Goal: Task Accomplishment & Management: Use online tool/utility

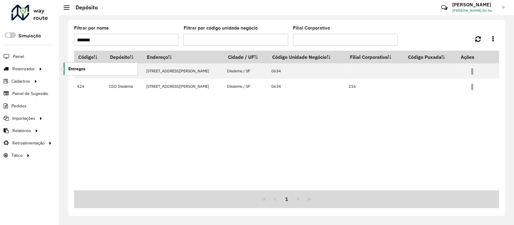
click at [78, 70] on span "Entregas" at bounding box center [76, 69] width 17 height 6
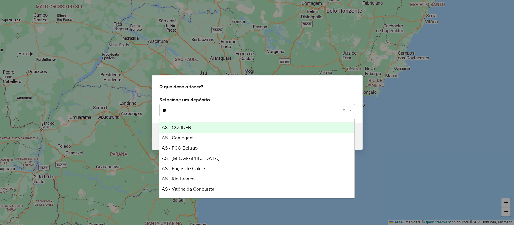
type input "***"
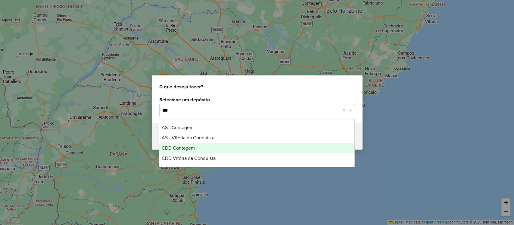
click at [174, 147] on span "CDD Contagem" at bounding box center [178, 147] width 33 height 5
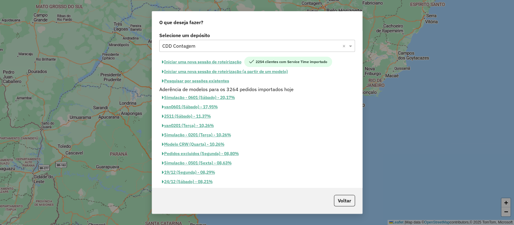
click at [220, 63] on button "Iniciar uma nova sessão de roteirização" at bounding box center [201, 62] width 85 height 10
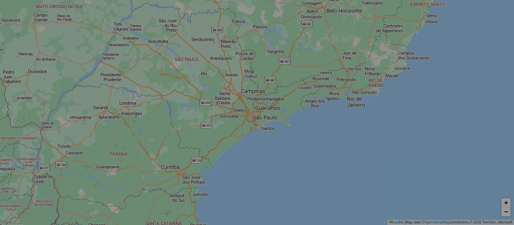
select select "*"
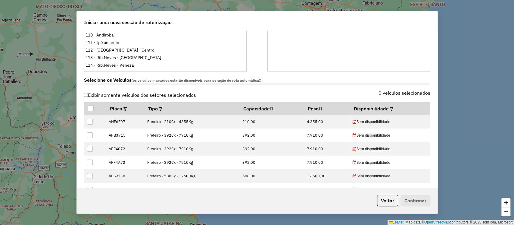
scroll to position [161, 0]
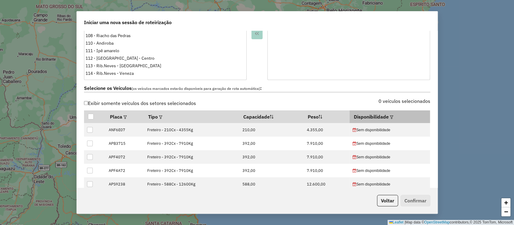
click at [390, 117] on em at bounding box center [391, 116] width 3 height 3
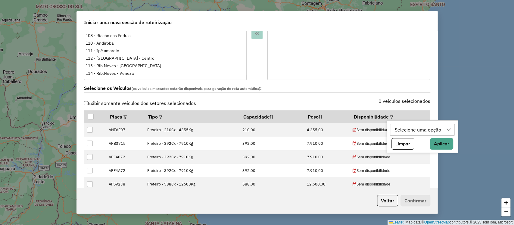
click at [397, 125] on div "Selecione uma opção" at bounding box center [418, 129] width 51 height 11
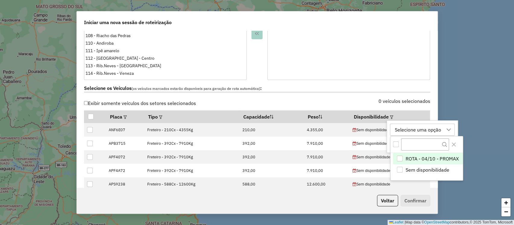
click at [407, 158] on span "ROTA - 04/10 - PROMAX" at bounding box center [431, 158] width 53 height 7
click at [317, 100] on div "0 veículos selecionados" at bounding box center [345, 104] width 177 height 11
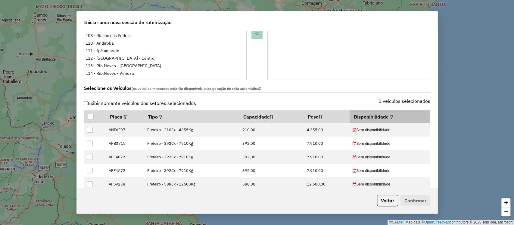
click at [390, 115] on em at bounding box center [391, 116] width 3 height 3
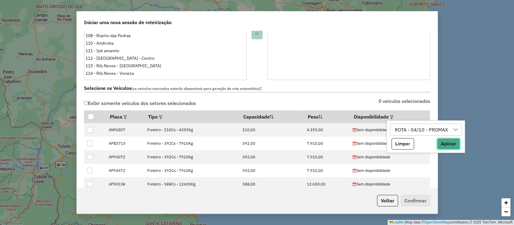
click at [450, 144] on button "Aplicar" at bounding box center [448, 143] width 23 height 11
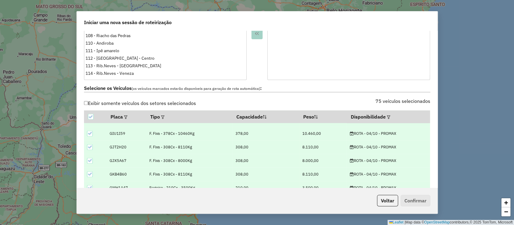
scroll to position [589, 0]
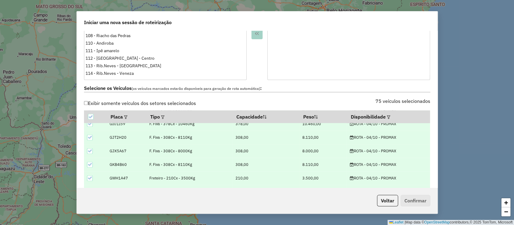
click at [90, 178] on icon at bounding box center [90, 178] width 4 height 4
click at [89, 139] on icon at bounding box center [90, 138] width 4 height 4
click at [90, 151] on icon at bounding box center [90, 151] width 4 height 3
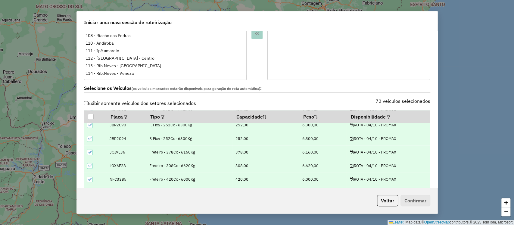
click at [91, 153] on icon at bounding box center [90, 152] width 4 height 4
click at [92, 165] on icon at bounding box center [90, 165] width 4 height 4
click at [89, 179] on icon at bounding box center [90, 179] width 4 height 4
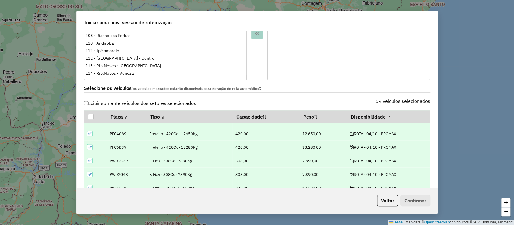
scroll to position [749, 0]
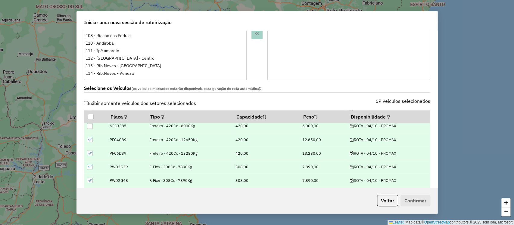
click at [89, 139] on icon at bounding box center [90, 139] width 4 height 3
click at [91, 153] on icon at bounding box center [90, 153] width 4 height 4
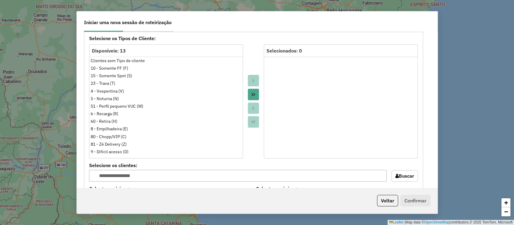
scroll to position [535, 0]
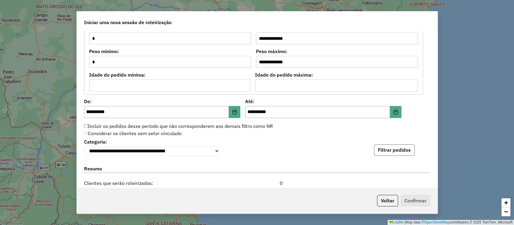
click at [384, 146] on button "Filtrar pedidos" at bounding box center [394, 149] width 41 height 11
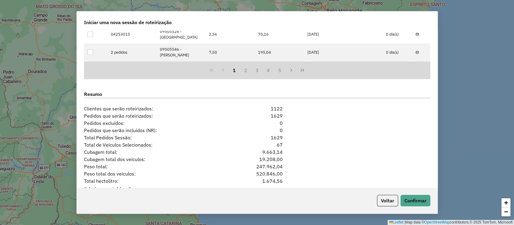
scroll to position [772, 0]
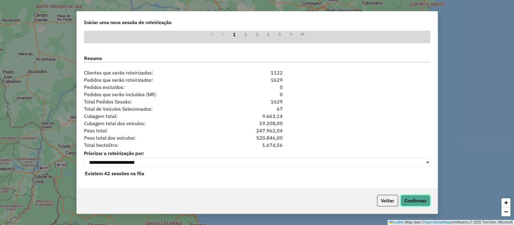
click at [408, 196] on button "Confirmar" at bounding box center [416, 200] width 30 height 11
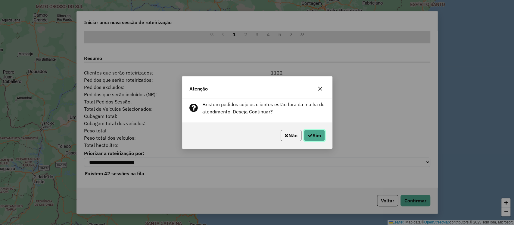
click at [314, 135] on button "Sim" at bounding box center [314, 135] width 21 height 11
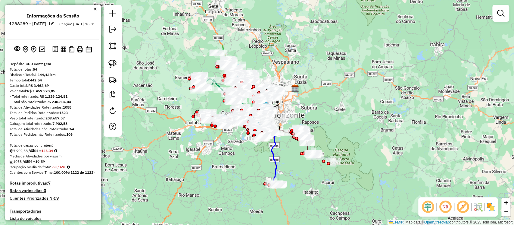
click at [464, 208] on em at bounding box center [463, 206] width 14 height 14
click at [503, 11] on em at bounding box center [500, 13] width 7 height 7
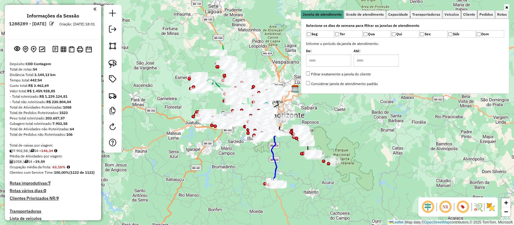
drag, startPoint x: 468, startPoint y: 15, endPoint x: 455, endPoint y: 32, distance: 20.8
click at [468, 15] on span "Cliente" at bounding box center [469, 15] width 12 height 4
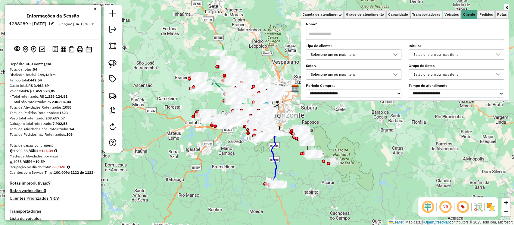
click at [329, 54] on div "Selecione um ou mais itens" at bounding box center [349, 55] width 81 height 10
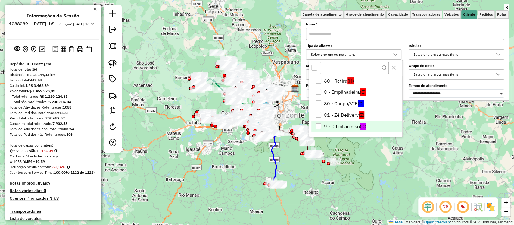
scroll to position [39, 0]
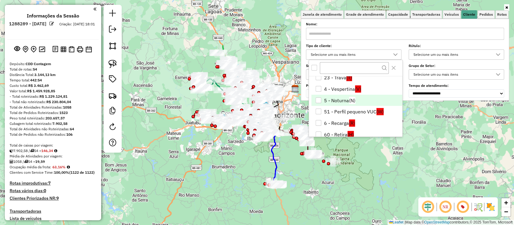
click at [327, 99] on li "5 - Noturna (N)" at bounding box center [356, 100] width 91 height 11
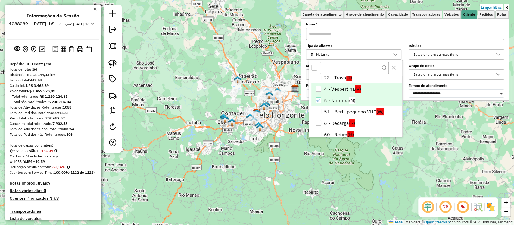
click at [327, 91] on li "4 - Vespertina (V)" at bounding box center [356, 88] width 91 height 11
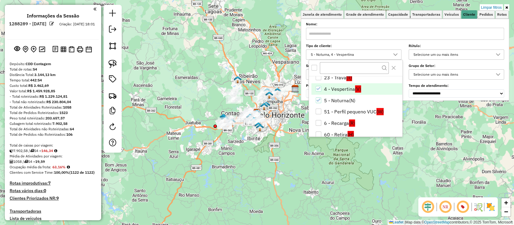
click at [260, 160] on div "Limpar filtros Janela de atendimento Grade de atendimento Capacidade Transporta…" at bounding box center [257, 112] width 514 height 225
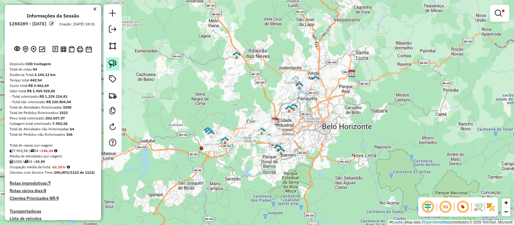
click at [115, 64] on img at bounding box center [112, 64] width 8 height 8
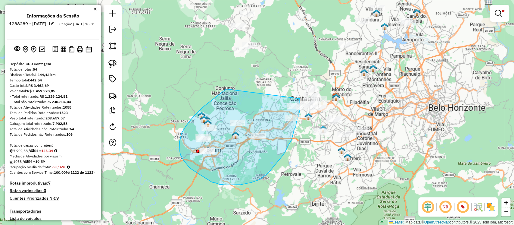
drag, startPoint x: 215, startPoint y: 98, endPoint x: 295, endPoint y: 100, distance: 79.3
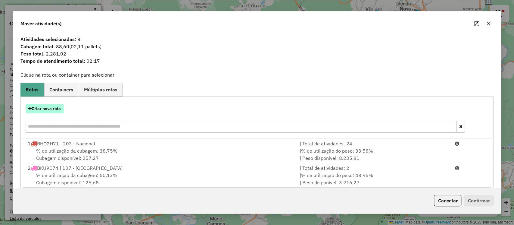
click at [61, 111] on button "Criar nova rota" at bounding box center [45, 108] width 38 height 9
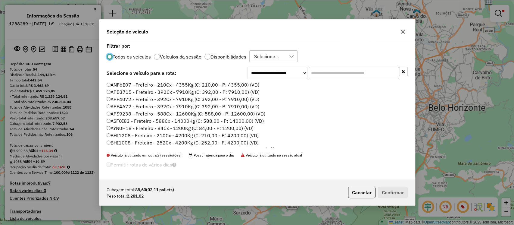
scroll to position [3, 2]
click at [326, 67] on input "text" at bounding box center [354, 73] width 90 height 12
paste input "*******"
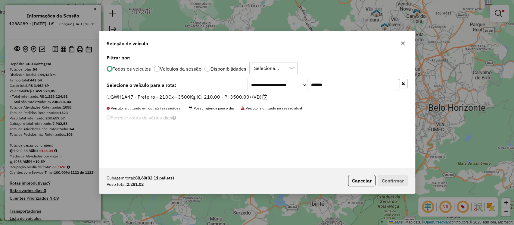
type input "*******"
click at [263, 95] on icon at bounding box center [265, 96] width 5 height 5
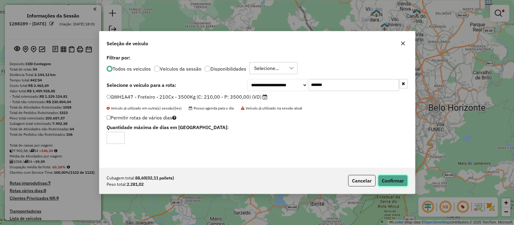
click at [388, 183] on button "Confirmar" at bounding box center [393, 180] width 30 height 11
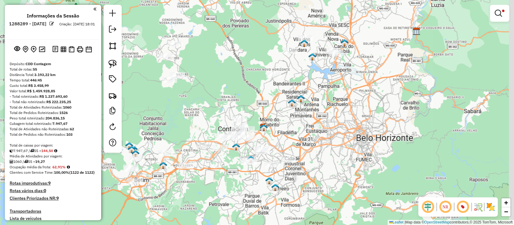
drag, startPoint x: 328, startPoint y: 78, endPoint x: 252, endPoint y: 111, distance: 83.0
click at [252, 111] on div "Limpar filtros Janela de atendimento Grade de atendimento Capacidade Transporta…" at bounding box center [257, 112] width 514 height 225
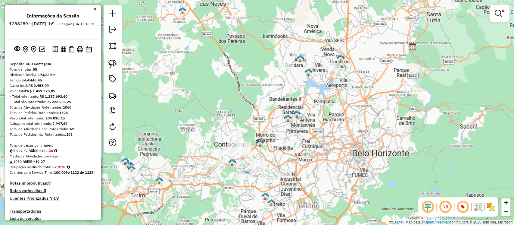
drag, startPoint x: 261, startPoint y: 96, endPoint x: 261, endPoint y: 112, distance: 15.7
click at [261, 112] on div "Limpar filtros Janela de atendimento Grade de atendimento Capacidade Transporta…" at bounding box center [257, 112] width 514 height 225
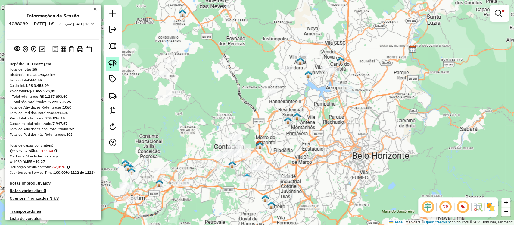
drag, startPoint x: 114, startPoint y: 66, endPoint x: 117, endPoint y: 68, distance: 3.9
click at [114, 67] on img at bounding box center [112, 64] width 8 height 8
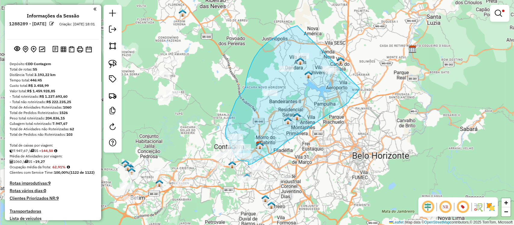
drag, startPoint x: 286, startPoint y: 31, endPoint x: 358, endPoint y: 88, distance: 91.6
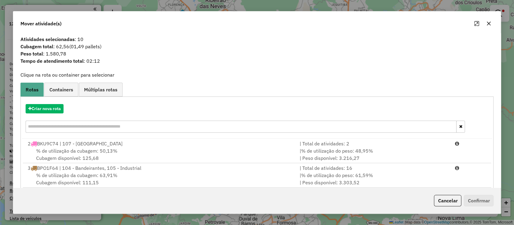
click at [488, 25] on icon "button" at bounding box center [488, 23] width 5 height 5
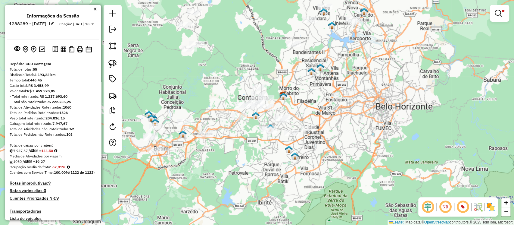
drag, startPoint x: 352, startPoint y: 129, endPoint x: 370, endPoint y: 83, distance: 50.1
click at [372, 83] on div "Limpar filtros Janela de atendimento Grade de atendimento Capacidade Transporta…" at bounding box center [257, 112] width 514 height 225
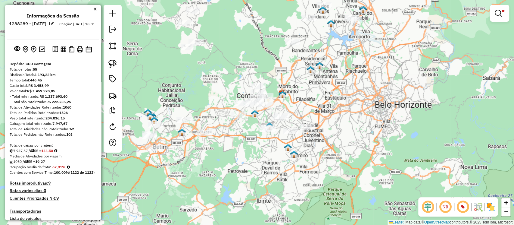
click at [212, 134] on div "Limpar filtros Janela de atendimento Grade de atendimento Capacidade Transporta…" at bounding box center [257, 112] width 514 height 225
select select "**********"
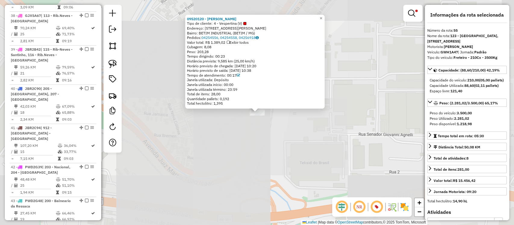
scroll to position [2103, 0]
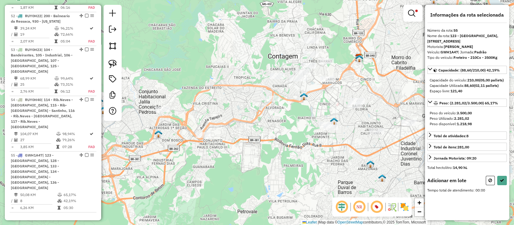
click at [248, 139] on div "Limpar filtros Janela de atendimento Grade de atendimento Capacidade Transporta…" at bounding box center [257, 112] width 514 height 225
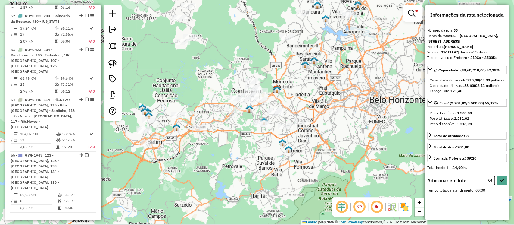
drag, startPoint x: 248, startPoint y: 144, endPoint x: 227, endPoint y: 139, distance: 21.9
click at [227, 139] on div "Limpar filtros Janela de atendimento Grade de atendimento Capacidade Transporta…" at bounding box center [257, 112] width 514 height 225
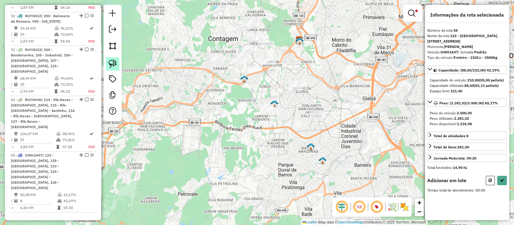
click at [116, 66] on img at bounding box center [112, 64] width 8 height 8
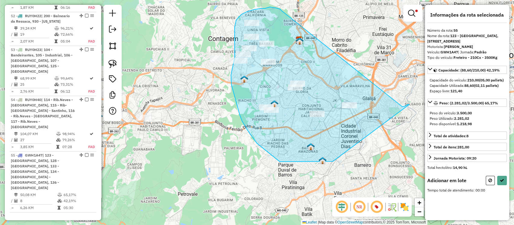
drag, startPoint x: 280, startPoint y: 9, endPoint x: 368, endPoint y: 114, distance: 137.3
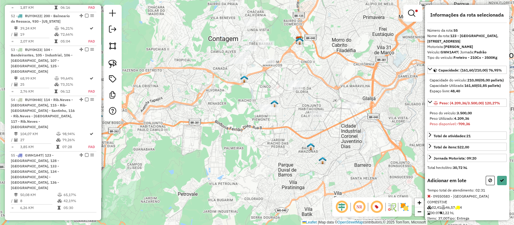
select select "**********"
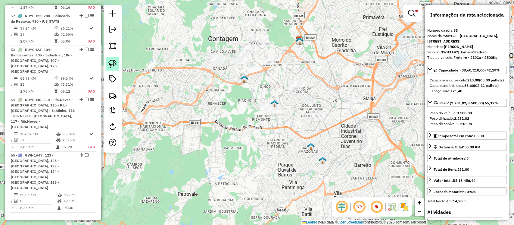
click at [113, 67] on img at bounding box center [112, 64] width 8 height 8
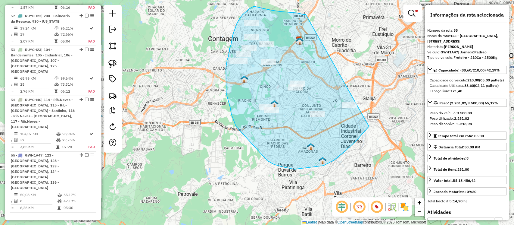
drag, startPoint x: 304, startPoint y: 14, endPoint x: 366, endPoint y: 127, distance: 128.4
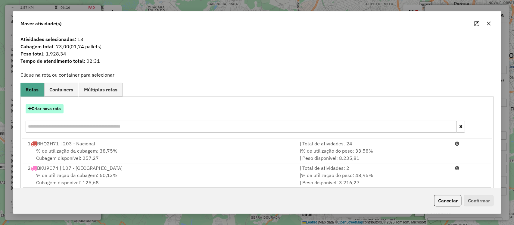
click at [55, 108] on button "Criar nova rota" at bounding box center [45, 108] width 38 height 9
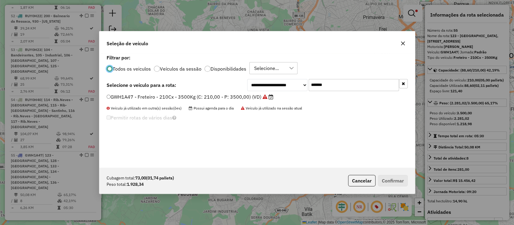
scroll to position [3, 2]
drag, startPoint x: 346, startPoint y: 85, endPoint x: 236, endPoint y: 88, distance: 110.9
click at [239, 86] on div "**********" at bounding box center [257, 85] width 301 height 12
paste input "text"
type input "*******"
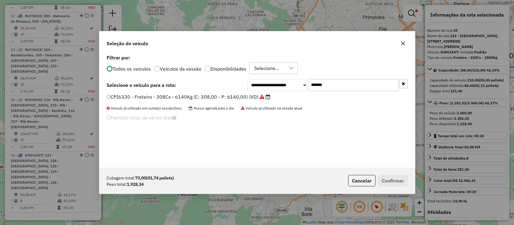
click at [229, 97] on label "CPI6330 - Freteiro - 308Cx - 6140Kg (C: 308,00 - P: 6140,00) (VD)" at bounding box center [189, 96] width 164 height 7
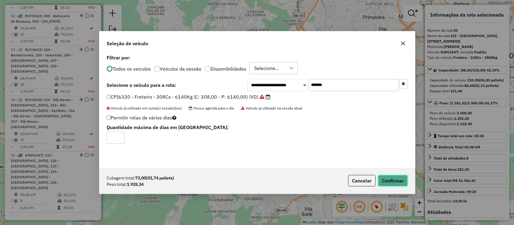
click at [402, 180] on button "Confirmar" at bounding box center [393, 180] width 30 height 11
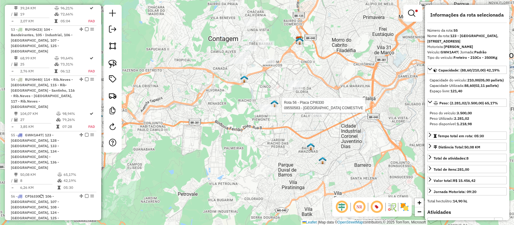
scroll to position [2138, 0]
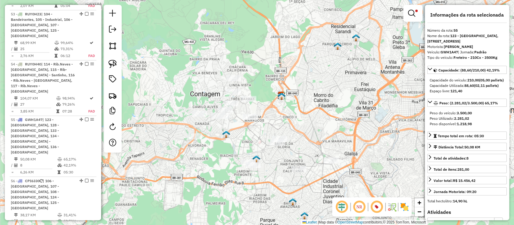
drag, startPoint x: 338, startPoint y: 55, endPoint x: 313, endPoint y: 132, distance: 81.4
click at [313, 132] on div "Limpar filtros Janela de atendimento Grade de atendimento Capacidade Transporta…" at bounding box center [257, 112] width 514 height 225
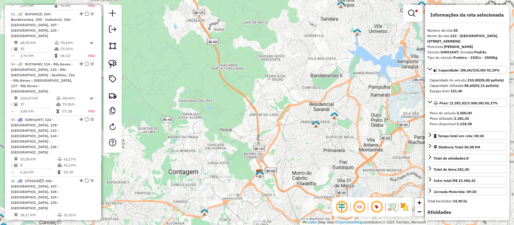
drag, startPoint x: 285, startPoint y: 86, endPoint x: 258, endPoint y: 164, distance: 82.9
click at [258, 164] on div "Limpar filtros Janela de atendimento Grade de atendimento Capacidade Transporta…" at bounding box center [257, 112] width 514 height 225
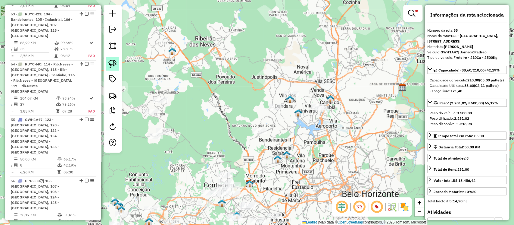
click at [116, 67] on img at bounding box center [112, 64] width 8 height 8
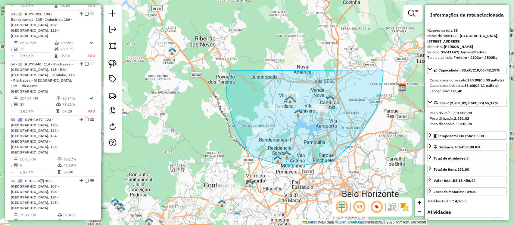
drag, startPoint x: 230, startPoint y: 71, endPoint x: 370, endPoint y: 71, distance: 140.4
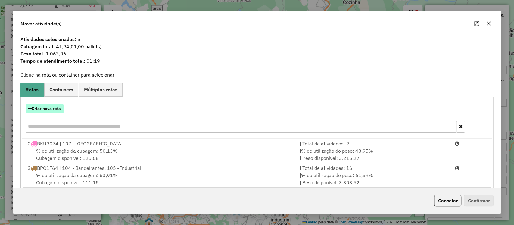
click at [45, 109] on button "Criar nova rota" at bounding box center [45, 108] width 38 height 9
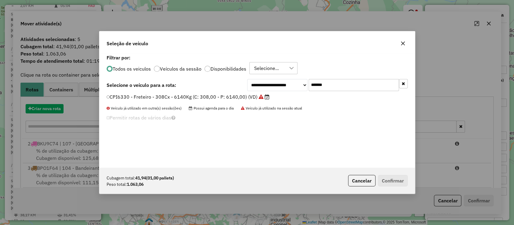
scroll to position [3, 2]
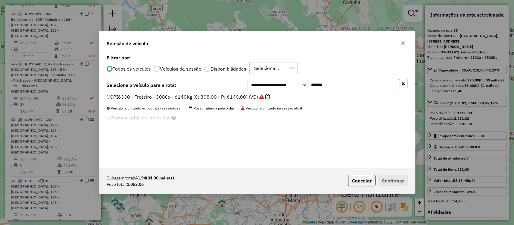
drag, startPoint x: 340, startPoint y: 84, endPoint x: 170, endPoint y: 74, distance: 170.5
click at [170, 74] on div "**********" at bounding box center [257, 110] width 316 height 114
paste input "text"
type input "*******"
click at [204, 98] on label "NFC3385 - Freteiro - 420Cx - 6000Kg (C: 420,00 - P: 6000,00) (VD)" at bounding box center [186, 96] width 159 height 7
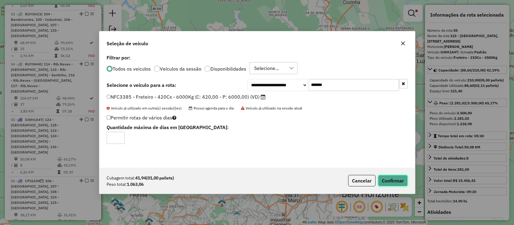
click at [395, 181] on button "Confirmar" at bounding box center [393, 180] width 30 height 11
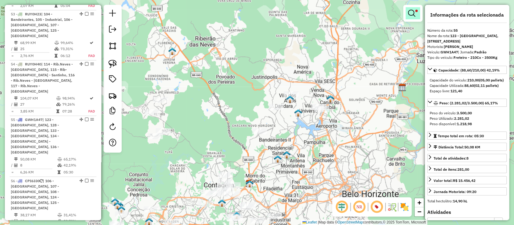
click at [409, 10] on em at bounding box center [411, 13] width 7 height 7
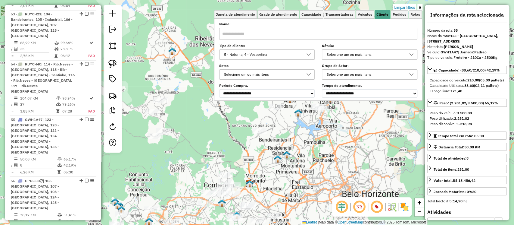
click at [406, 10] on link "Limpar filtros" at bounding box center [404, 7] width 23 height 7
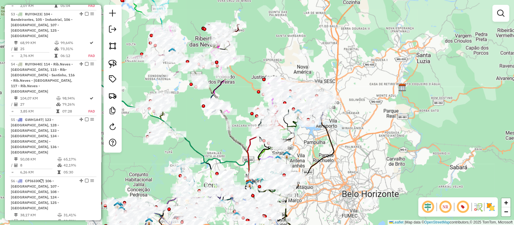
click at [499, 13] on em at bounding box center [500, 13] width 7 height 7
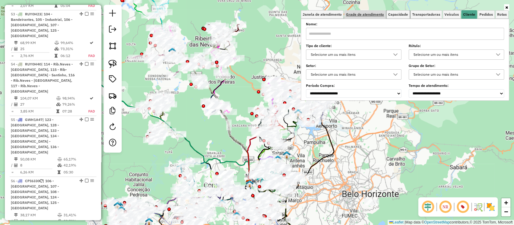
drag, startPoint x: 398, startPoint y: 13, endPoint x: 382, endPoint y: 17, distance: 16.6
click at [399, 13] on span "Capacidade" at bounding box center [398, 15] width 20 height 4
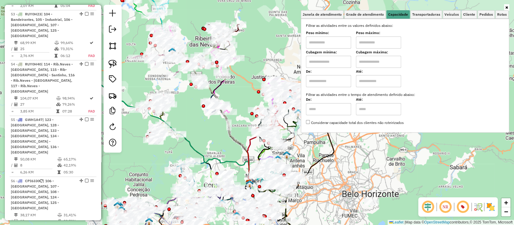
click at [328, 64] on input "text" at bounding box center [328, 62] width 45 height 12
type input "*****"
click at [383, 64] on input "text" at bounding box center [378, 62] width 45 height 12
type input "*********"
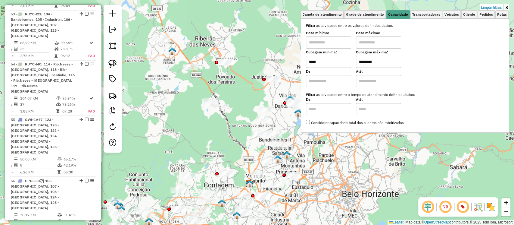
click at [352, 179] on div "Limpar filtros Janela de atendimento Grade de atendimento Capacidade Transporta…" at bounding box center [257, 112] width 514 height 225
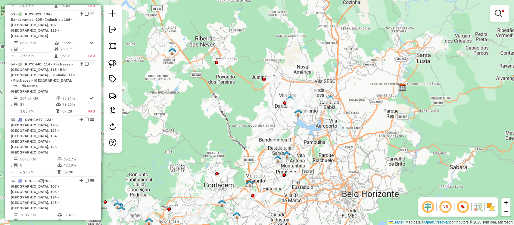
select select "**********"
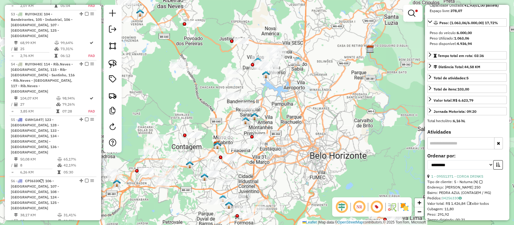
scroll to position [107, 0]
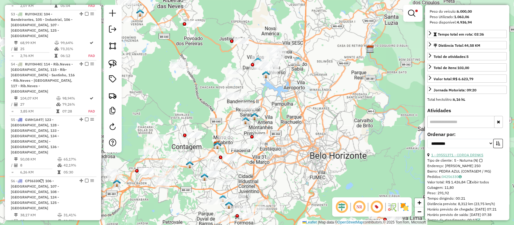
click at [476, 152] on link "1 - 09551371 - COROA DRINKS" at bounding box center [457, 154] width 52 height 5
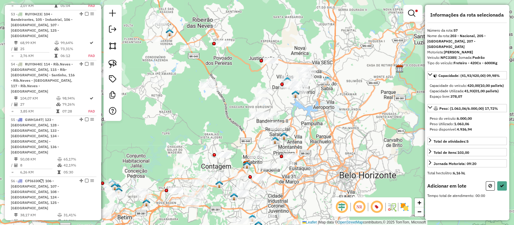
scroll to position [0, 0]
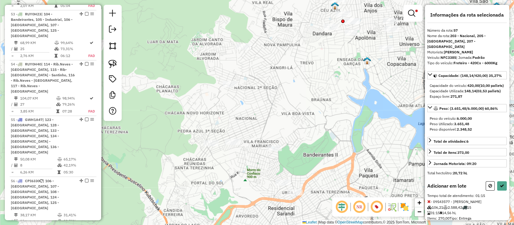
drag, startPoint x: 290, startPoint y: 97, endPoint x: 262, endPoint y: 163, distance: 71.7
click at [262, 163] on div "Limpar filtros Janela de atendimento Grade de atendimento Capacidade Transporta…" at bounding box center [257, 112] width 514 height 225
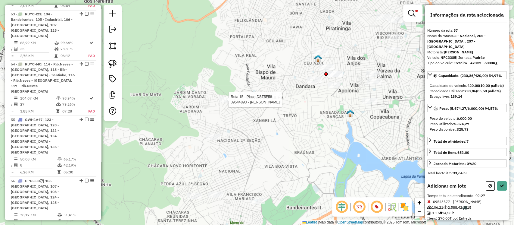
select select "**********"
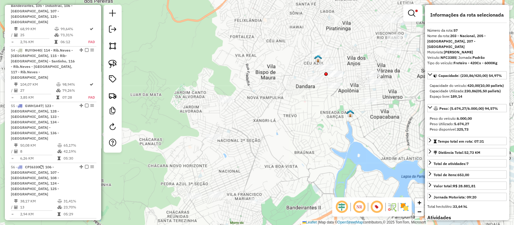
scroll to position [2186, 0]
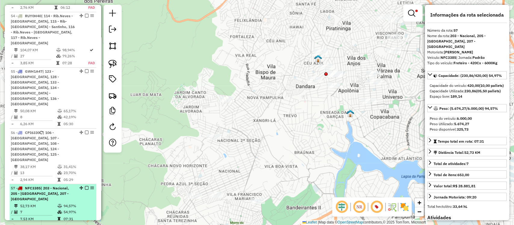
click at [85, 186] on em at bounding box center [87, 188] width 4 height 4
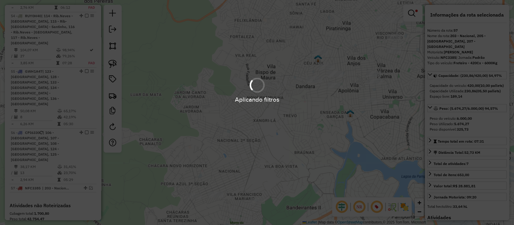
scroll to position [2155, 0]
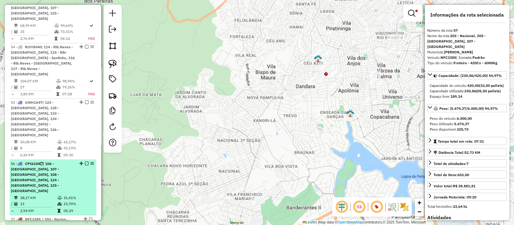
click at [68, 200] on td "23,70%" at bounding box center [78, 203] width 30 height 6
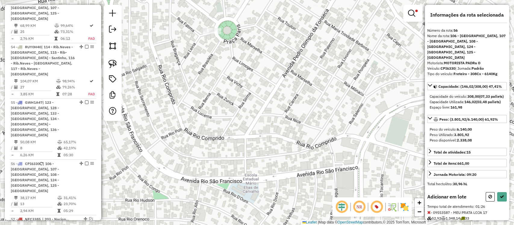
drag, startPoint x: 214, startPoint y: 95, endPoint x: 207, endPoint y: 149, distance: 54.7
click at [207, 149] on div "Limpar filtros Janela de atendimento Grade de atendimento Capacidade Transporta…" at bounding box center [257, 112] width 514 height 225
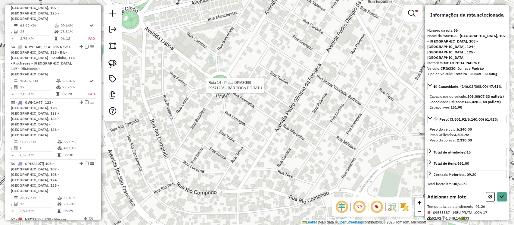
click at [205, 88] on div at bounding box center [205, 85] width 18 height 6
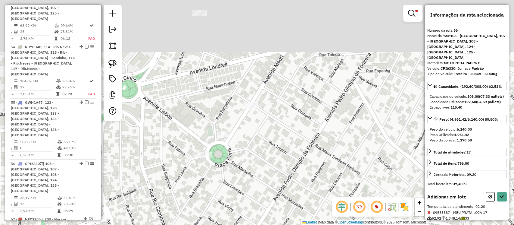
drag, startPoint x: 182, startPoint y: 45, endPoint x: 179, endPoint y: 180, distance: 135.0
click at [179, 181] on div "Limpar filtros Janela de atendimento Grade de atendimento Capacidade Transporta…" at bounding box center [257, 112] width 514 height 225
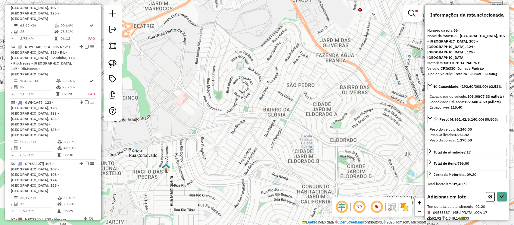
click at [244, 78] on div "Limpar filtros Janela de atendimento Grade de atendimento Capacidade Transporta…" at bounding box center [257, 112] width 514 height 225
select select "**********"
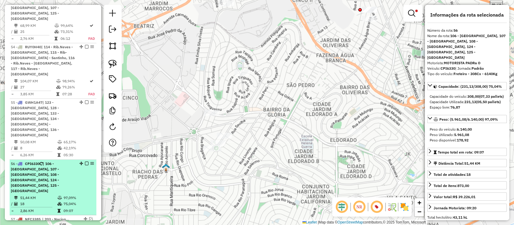
click at [85, 161] on em at bounding box center [87, 163] width 4 height 4
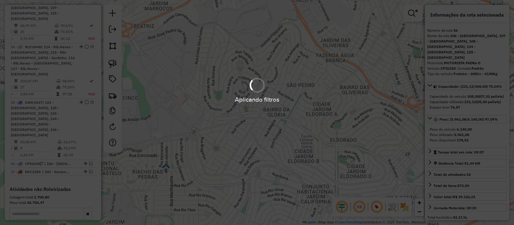
scroll to position [2119, 0]
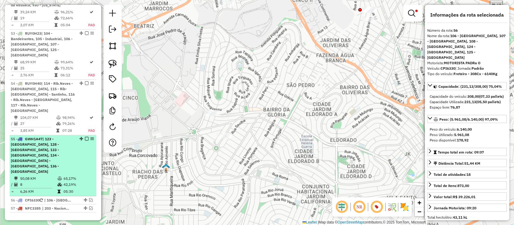
click at [61, 136] on div "55 - GWH1A47 | 123 - Campo Alto, 128 - Terezópolis, 133 - Centro - Betim, 134 -…" at bounding box center [43, 155] width 64 height 38
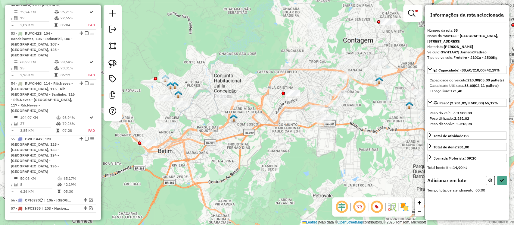
drag, startPoint x: 208, startPoint y: 158, endPoint x: 258, endPoint y: 136, distance: 54.5
click at [258, 136] on div "Limpar filtros Janela de atendimento Grade de atendimento Capacidade Transporta…" at bounding box center [257, 112] width 514 height 225
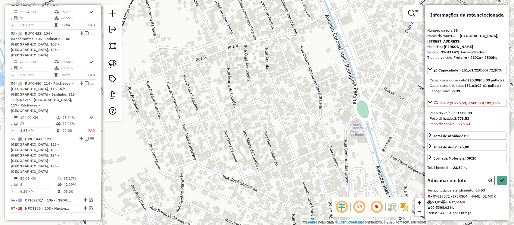
click at [489, 182] on icon at bounding box center [491, 180] width 4 height 4
select select "**********"
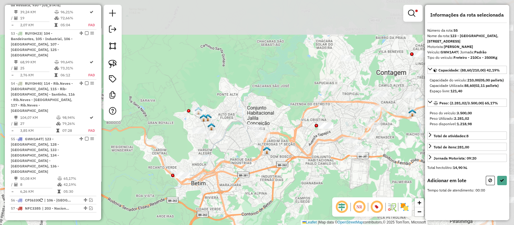
drag, startPoint x: 272, startPoint y: 149, endPoint x: 252, endPoint y: 165, distance: 25.1
click at [252, 165] on div "Limpar filtros Janela de atendimento Grade de atendimento Capacidade Transporta…" at bounding box center [257, 112] width 514 height 225
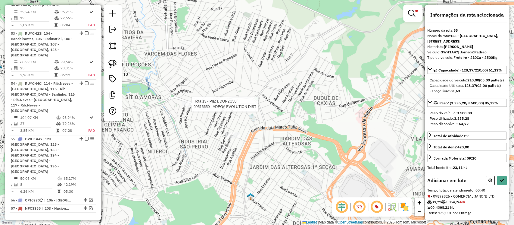
select select "**********"
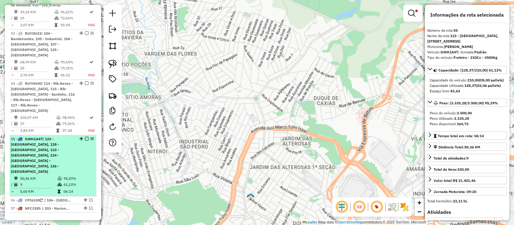
drag, startPoint x: 86, startPoint y: 27, endPoint x: 74, endPoint y: 47, distance: 22.9
click at [85, 137] on em at bounding box center [87, 139] width 4 height 4
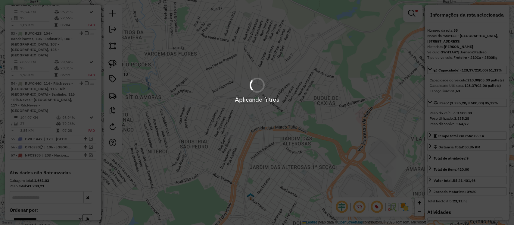
scroll to position [2082, 0]
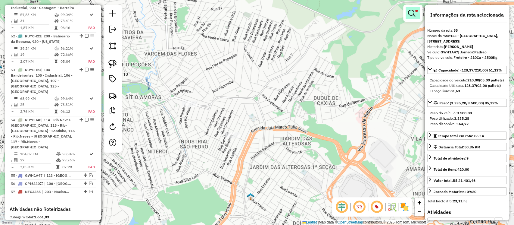
click at [413, 13] on em at bounding box center [411, 13] width 7 height 7
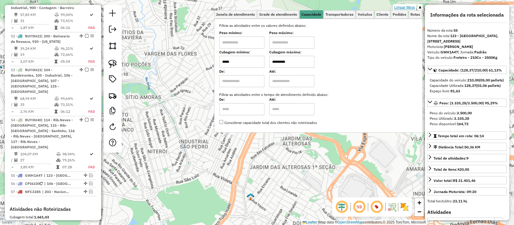
click at [404, 8] on link "Limpar filtros" at bounding box center [404, 7] width 23 height 7
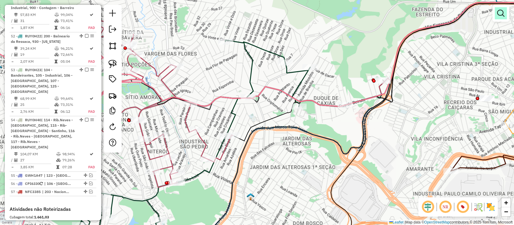
click at [502, 14] on em at bounding box center [500, 13] width 7 height 7
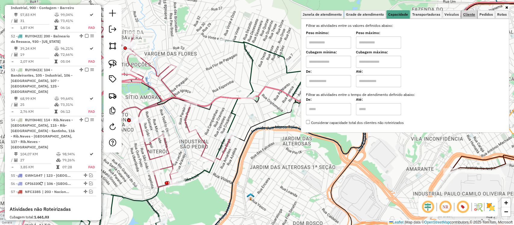
drag, startPoint x: 471, startPoint y: 13, endPoint x: 459, endPoint y: 16, distance: 12.0
click at [471, 13] on span "Cliente" at bounding box center [469, 15] width 12 height 4
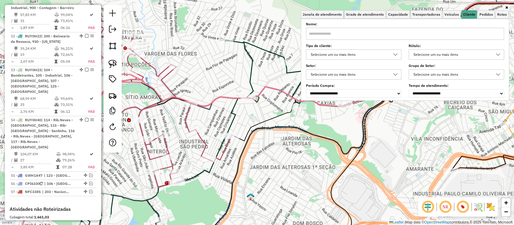
click at [330, 55] on div "Selecione um ou mais itens" at bounding box center [349, 55] width 81 height 10
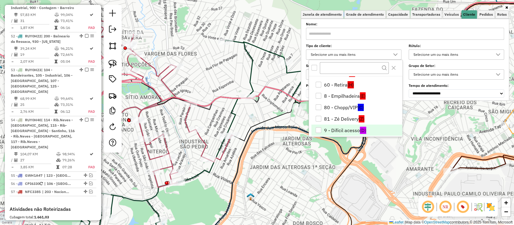
scroll to position [92, 0]
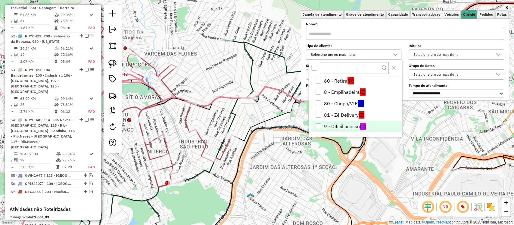
click at [336, 128] on li "9 - Difícil acesso (D)" at bounding box center [356, 125] width 91 height 11
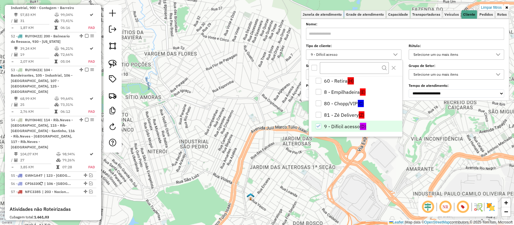
click at [233, 177] on div "Limpar filtros Janela de atendimento Grade de atendimento Capacidade Transporta…" at bounding box center [257, 112] width 514 height 225
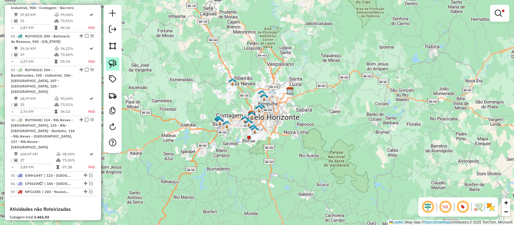
click at [115, 65] on img at bounding box center [112, 64] width 8 height 8
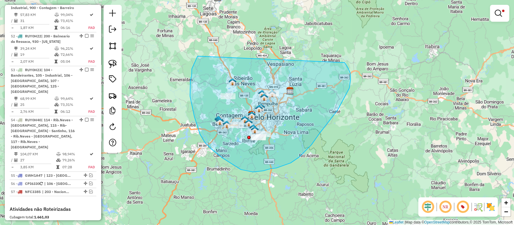
drag, startPoint x: 198, startPoint y: 56, endPoint x: 339, endPoint y: 65, distance: 141.5
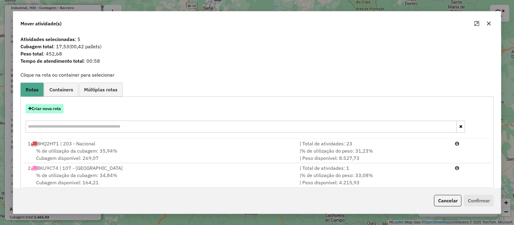
click at [56, 106] on button "Criar nova rota" at bounding box center [45, 108] width 38 height 9
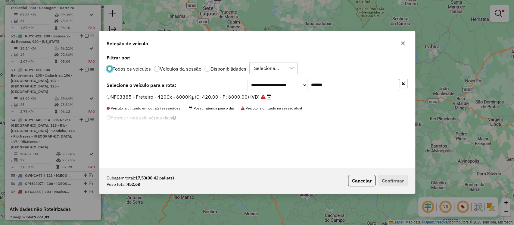
scroll to position [3, 2]
drag, startPoint x: 331, startPoint y: 85, endPoint x: 232, endPoint y: 92, distance: 98.7
click at [232, 92] on div "**********" at bounding box center [257, 110] width 316 height 114
paste input "text"
type input "*******"
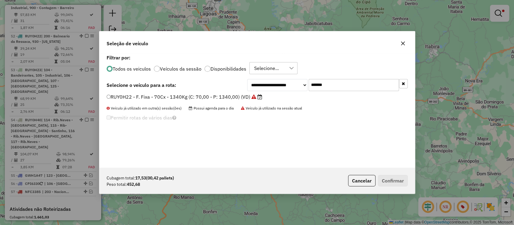
click at [217, 97] on label "RUY0H22 - F. Fixa - 70Cx - 1340Kg (C: 70,00 - P: 1340,00) (VD)" at bounding box center [185, 96] width 156 height 7
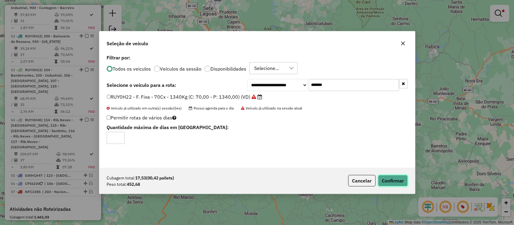
click at [386, 178] on button "Confirmar" at bounding box center [393, 180] width 30 height 11
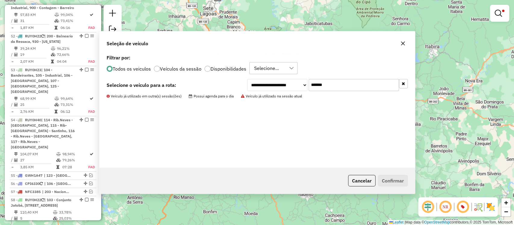
scroll to position [2125, 0]
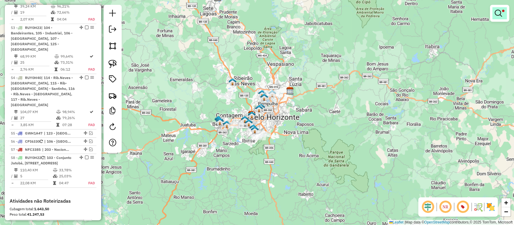
click at [499, 12] on em at bounding box center [498, 13] width 7 height 7
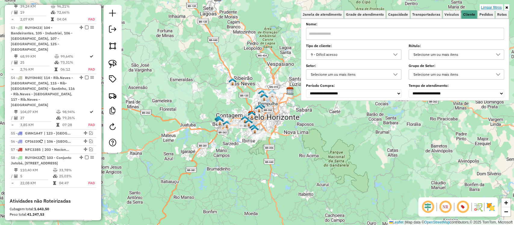
click at [494, 8] on link "Limpar filtros" at bounding box center [491, 7] width 23 height 7
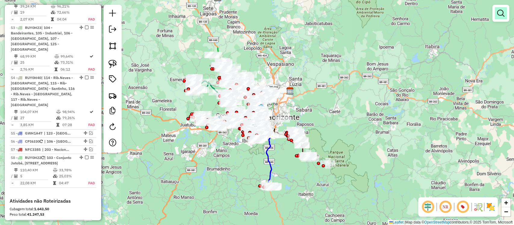
drag, startPoint x: 504, startPoint y: 14, endPoint x: 501, endPoint y: 16, distance: 3.6
click at [504, 14] on em at bounding box center [500, 13] width 7 height 7
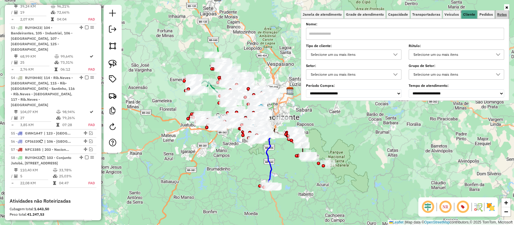
click at [501, 13] on span "Rotas" at bounding box center [502, 15] width 10 height 4
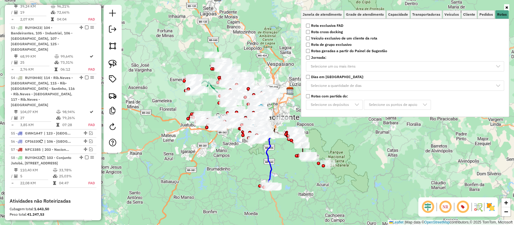
click at [330, 26] on strong "Rota exclusiva FAD" at bounding box center [327, 25] width 32 height 5
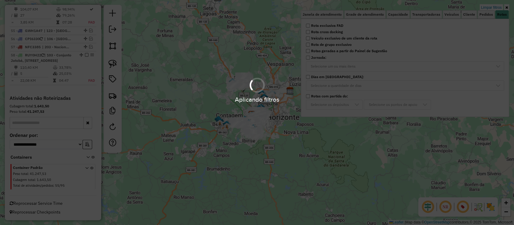
scroll to position [513, 0]
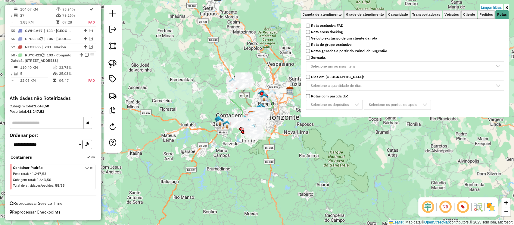
click at [202, 165] on div "Limpar filtros Janela de atendimento Grade de atendimento Capacidade Transporta…" at bounding box center [257, 112] width 514 height 225
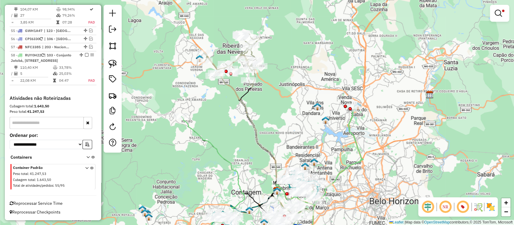
click at [243, 96] on icon at bounding box center [258, 128] width 39 height 139
select select "**********"
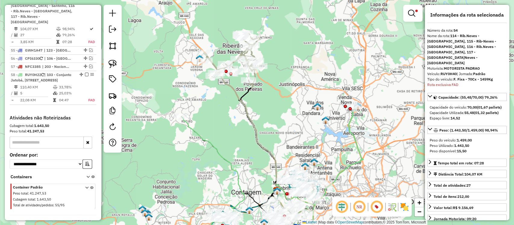
scroll to position [488, 0]
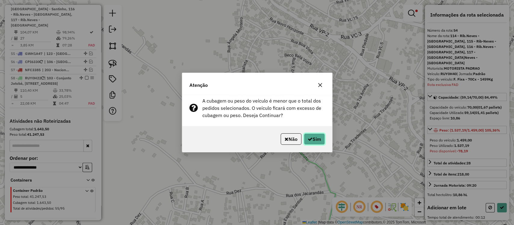
click at [311, 140] on button "Sim" at bounding box center [314, 138] width 21 height 11
select select "**********"
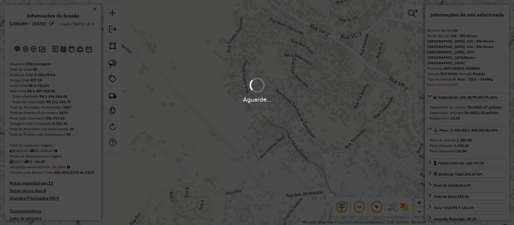
select select "**********"
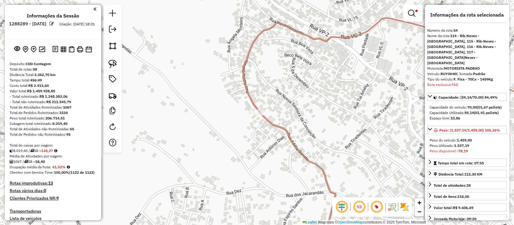
scroll to position [488, 0]
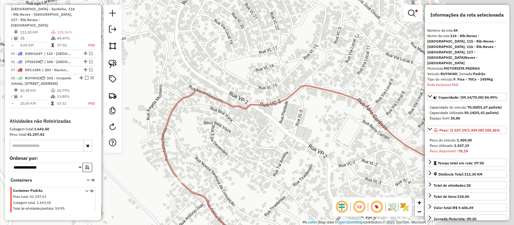
drag, startPoint x: 262, startPoint y: 142, endPoint x: 208, endPoint y: 180, distance: 66.2
click at [208, 180] on div "Limpar filtros Janela de atendimento Grade de atendimento Capacidade Transporta…" at bounding box center [257, 112] width 514 height 225
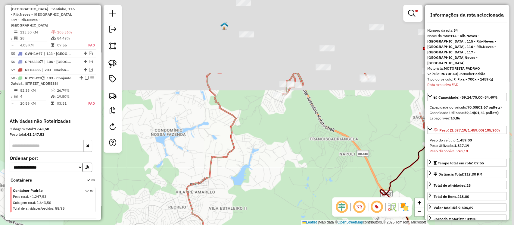
drag, startPoint x: 263, startPoint y: 149, endPoint x: 213, endPoint y: 205, distance: 75.1
click at [213, 205] on div "Limpar filtros Janela de atendimento Grade de atendimento Capacidade Transporta…" at bounding box center [257, 112] width 514 height 225
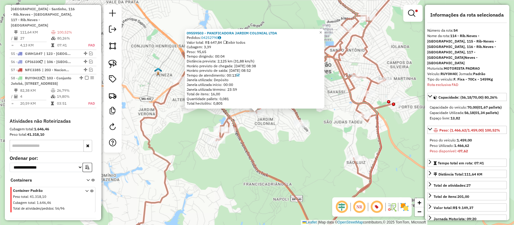
click at [287, 146] on div "09559503 - PANIFICADORA JARDIM COLONIAL LTDA Pedidos: 04252790 Valor total: R$ …" at bounding box center [257, 112] width 514 height 225
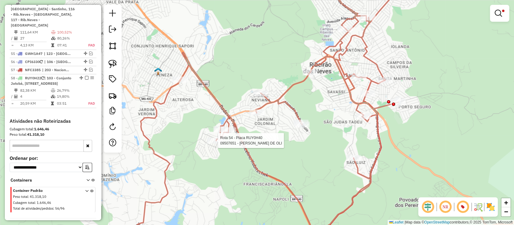
select select "**********"
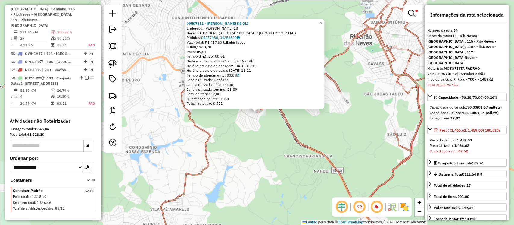
click at [242, 170] on div "09507651 - GUSTAVO KNUPP DE OLI Endereço: R MACHADO DE ASSIS 28 Bairro: BELVEDE…" at bounding box center [257, 112] width 514 height 225
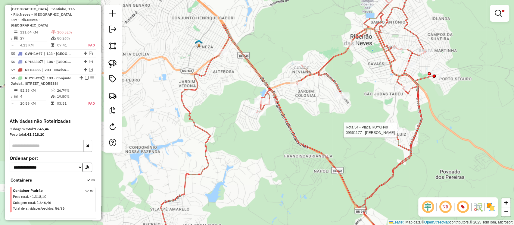
select select "**********"
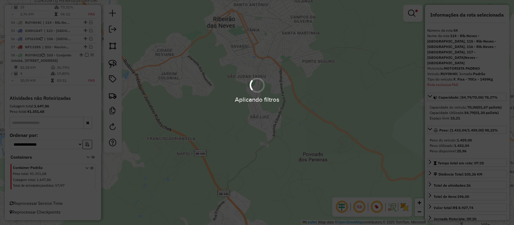
scroll to position [452, 0]
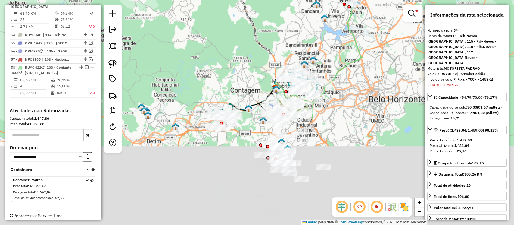
drag, startPoint x: 191, startPoint y: 160, endPoint x: 186, endPoint y: 31, distance: 129.0
click at [187, 31] on div "Limpar filtros Janela de atendimento Grade de atendimento Capacidade Transporta…" at bounding box center [257, 112] width 514 height 225
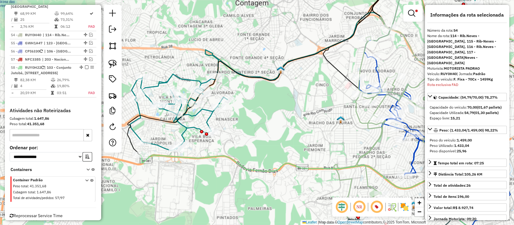
click at [210, 122] on icon at bounding box center [178, 112] width 97 height 76
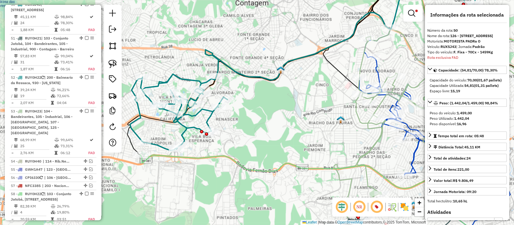
scroll to position [326, 0]
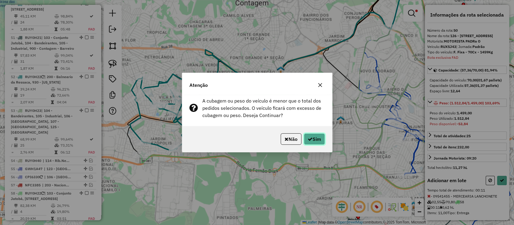
click at [313, 140] on button "Sim" at bounding box center [314, 138] width 21 height 11
select select "**********"
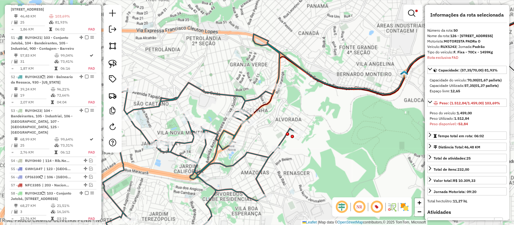
drag, startPoint x: 186, startPoint y: 64, endPoint x: 301, endPoint y: 93, distance: 119.4
click at [301, 93] on div "Limpar filtros Janela de atendimento Grade de atendimento Capacidade Transporta…" at bounding box center [257, 112] width 514 height 225
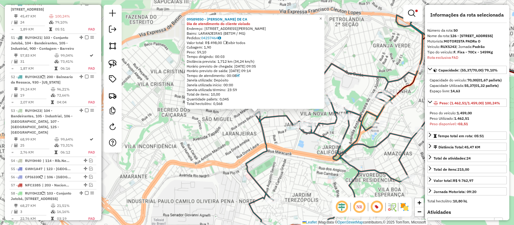
click at [236, 143] on div "09589850 - JANAINA SOARES DE CA Dia de atendimento do cliente violado Endereço:…" at bounding box center [257, 112] width 514 height 225
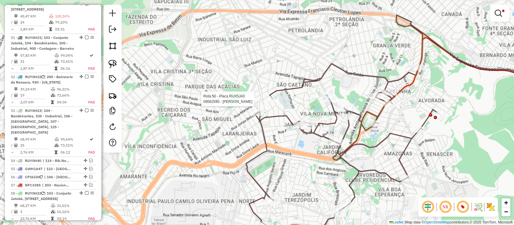
select select "**********"
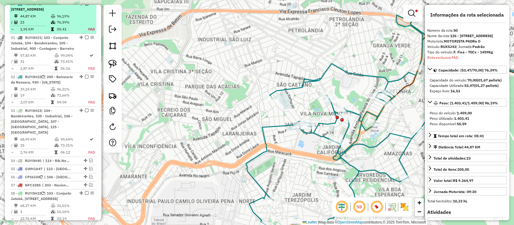
click at [85, 5] on em at bounding box center [87, 4] width 4 height 4
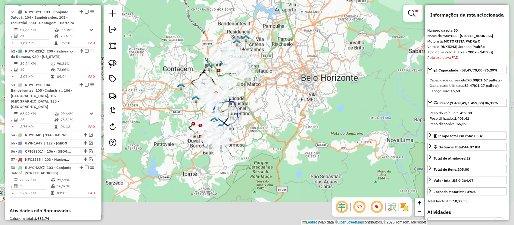
drag, startPoint x: 227, startPoint y: 167, endPoint x: 136, endPoint y: 91, distance: 119.1
click at [136, 92] on div "Limpar filtros Janela de atendimento Grade de atendimento Capacidade Transporta…" at bounding box center [257, 112] width 514 height 225
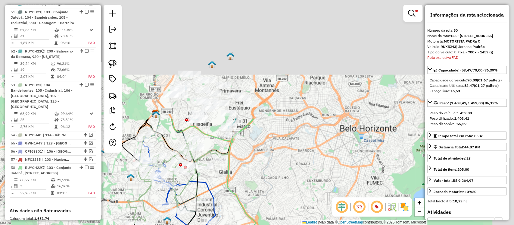
drag, startPoint x: 277, startPoint y: 86, endPoint x: 240, endPoint y: 215, distance: 134.4
click at [240, 215] on icon at bounding box center [236, 208] width 58 height 180
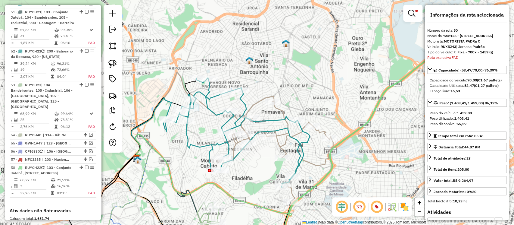
click at [211, 97] on icon at bounding box center [236, 132] width 147 height 109
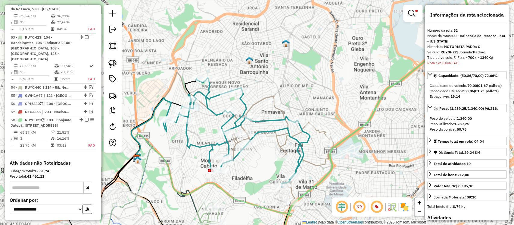
scroll to position [374, 0]
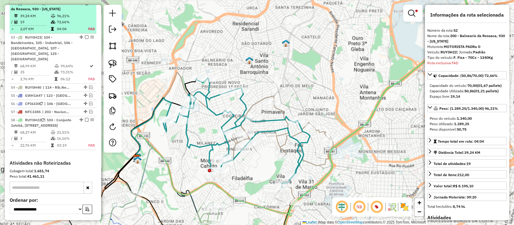
click at [86, 5] on em at bounding box center [87, 4] width 4 height 4
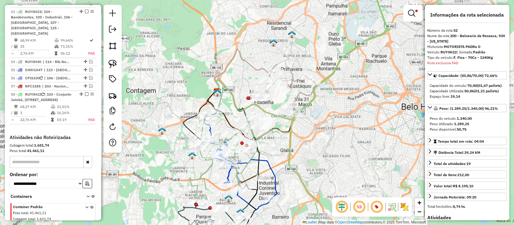
click at [256, 67] on icon at bounding box center [244, 71] width 61 height 44
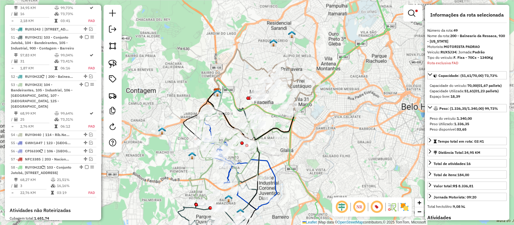
scroll to position [292, 0]
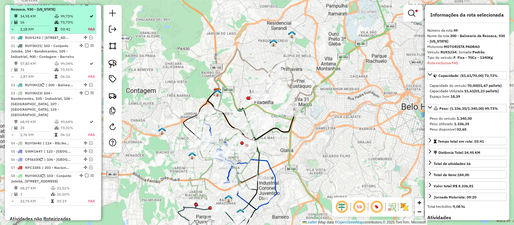
click at [86, 5] on em at bounding box center [87, 4] width 4 height 4
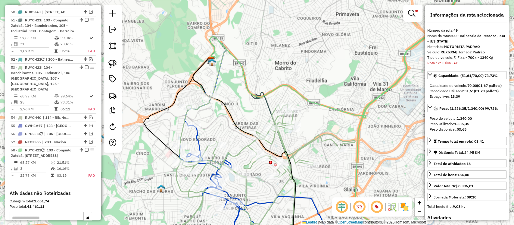
click at [267, 143] on icon at bounding box center [255, 171] width 201 height 151
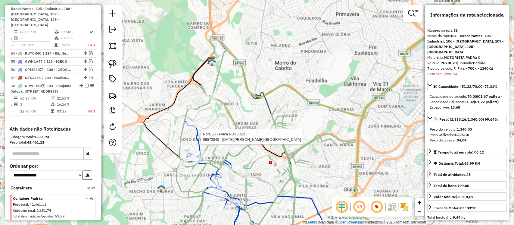
scroll to position [356, 0]
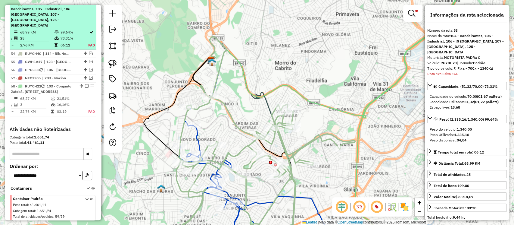
click at [86, 5] on em at bounding box center [87, 4] width 4 height 4
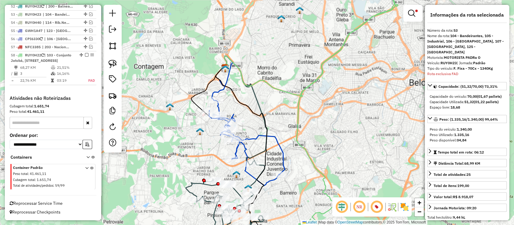
click at [224, 90] on icon at bounding box center [222, 78] width 21 height 44
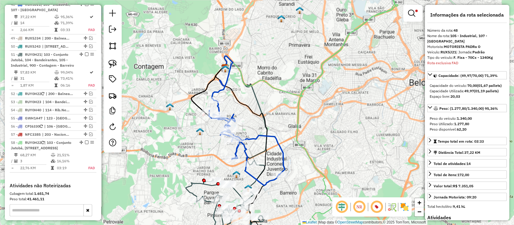
scroll to position [258, 0]
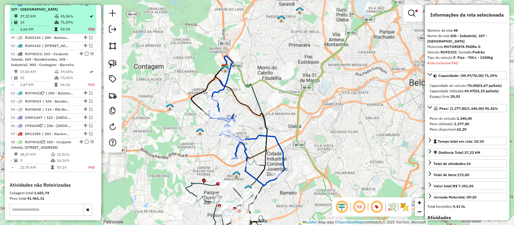
click at [85, 5] on em at bounding box center [87, 4] width 4 height 4
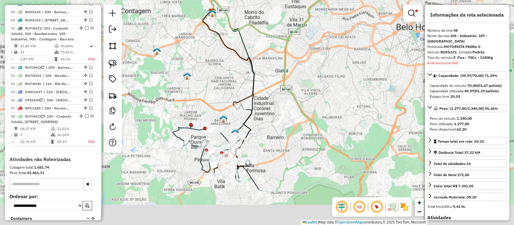
drag, startPoint x: 187, startPoint y: 85, endPoint x: 186, endPoint y: 52, distance: 32.6
click at [186, 72] on img at bounding box center [187, 76] width 8 height 8
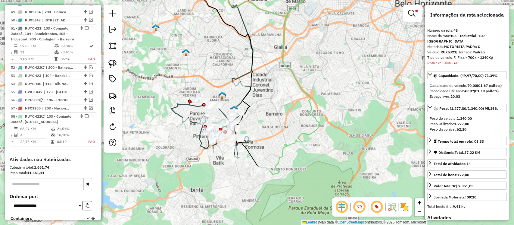
click at [178, 111] on icon at bounding box center [211, 120] width 79 height 77
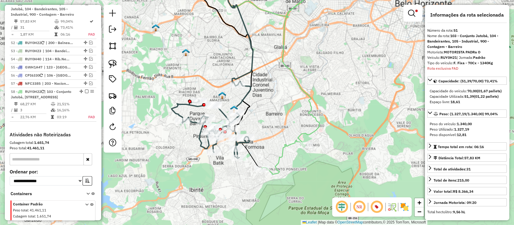
scroll to position [283, 0]
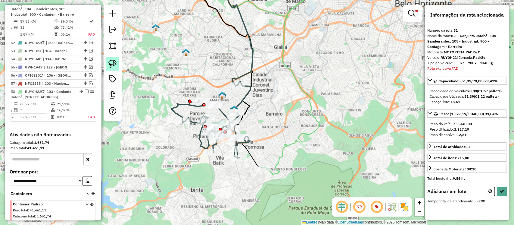
click at [114, 68] on img at bounding box center [112, 64] width 8 height 8
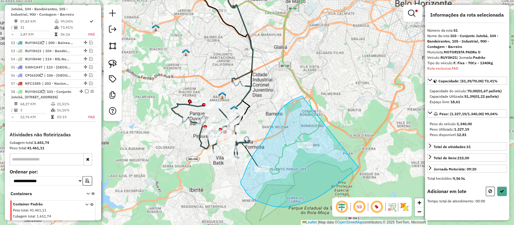
drag, startPoint x: 301, startPoint y: 96, endPoint x: 329, endPoint y: 170, distance: 79.4
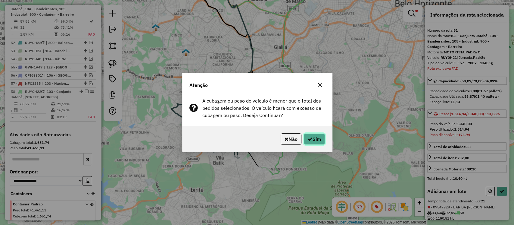
click at [318, 139] on button "Sim" at bounding box center [314, 138] width 21 height 11
select select "**********"
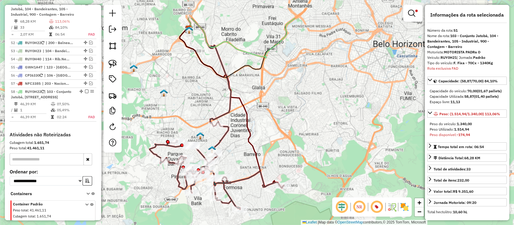
drag, startPoint x: 290, startPoint y: 98, endPoint x: 256, endPoint y: 163, distance: 73.6
click at [256, 163] on div "Limpar filtros Janela de atendimento Grade de atendimento Capacidade Transporta…" at bounding box center [257, 112] width 514 height 225
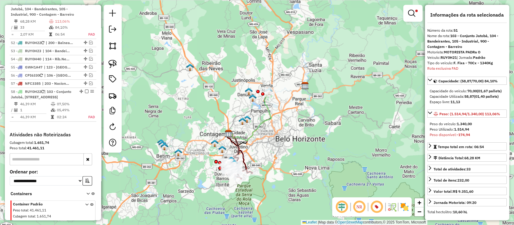
click at [258, 124] on icon at bounding box center [250, 115] width 44 height 49
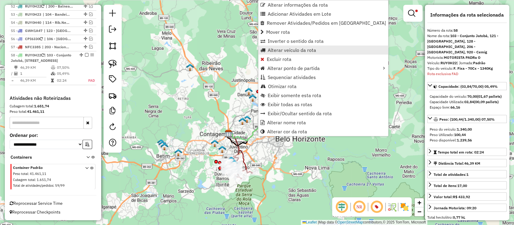
click at [301, 48] on span "Alterar veículo da rota" at bounding box center [292, 50] width 48 height 5
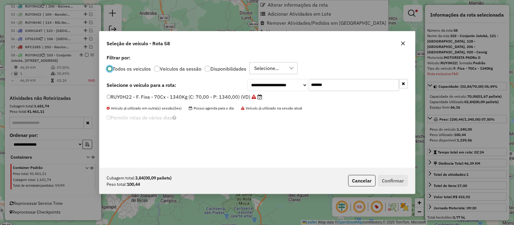
scroll to position [3, 2]
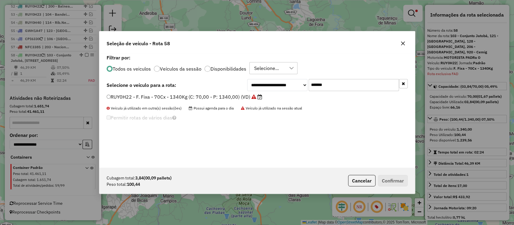
drag, startPoint x: 333, startPoint y: 86, endPoint x: 253, endPoint y: 95, distance: 81.0
click at [257, 90] on div "**********" at bounding box center [327, 85] width 161 height 12
paste input "text"
type input "*******"
click at [240, 99] on label "EJX1H29 - F. Fixa - 70Cx - 1378Kg (C: 70,00 - P: 1378,00) (VD)" at bounding box center [184, 96] width 155 height 7
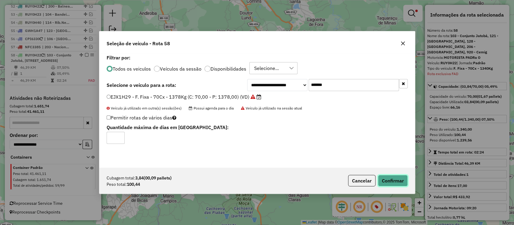
click at [389, 180] on button "Confirmar" at bounding box center [393, 180] width 30 height 11
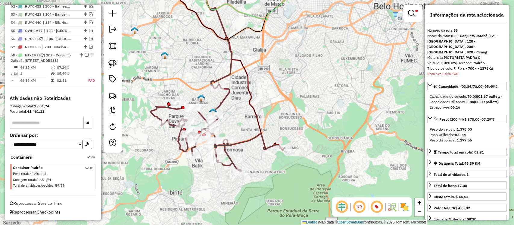
click at [243, 144] on icon at bounding box center [218, 127] width 134 height 87
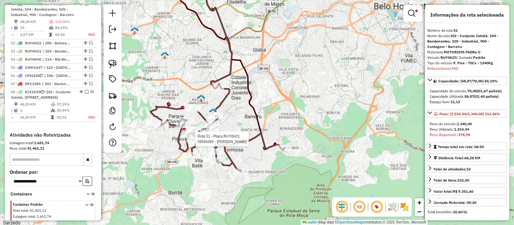
scroll to position [283, 0]
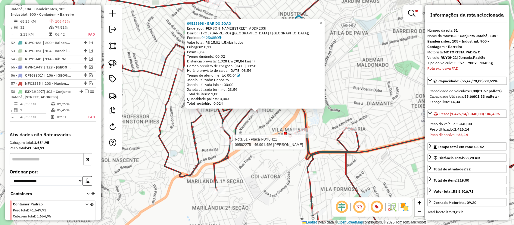
click at [234, 145] on div at bounding box center [231, 142] width 15 height 6
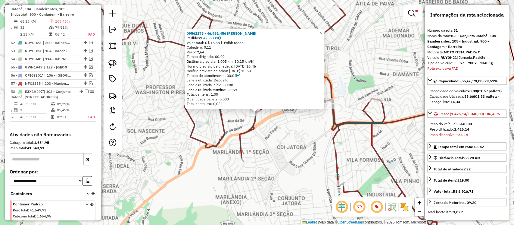
click at [275, 172] on div "09562275 - 46.991.456 EFRAIM FRANCISCO PINTO Pedidos: 04256839 Valor total: R$ …" at bounding box center [257, 112] width 514 height 225
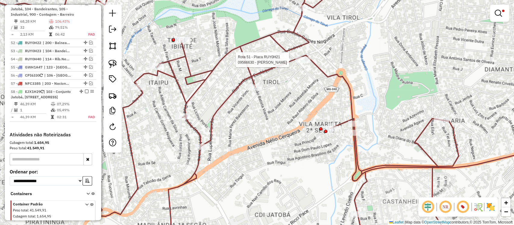
select select "**********"
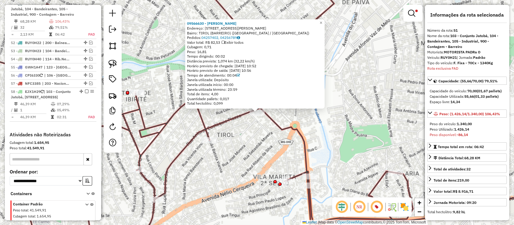
click at [238, 144] on div "09566630 - MIZAEL EVANGELISTA C Endereço: R ANTONIO EUSTAQUIO PIAZZA 3149 Bairr…" at bounding box center [257, 112] width 514 height 225
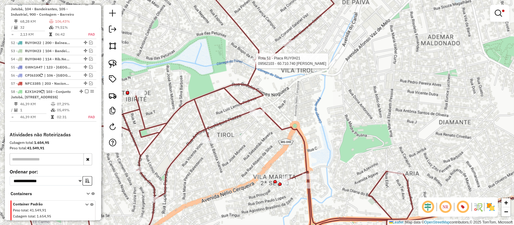
select select "**********"
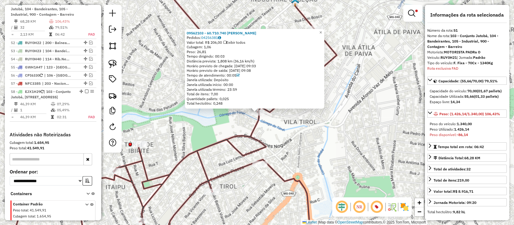
click at [290, 125] on div "09562103 - 60.710.740 NABOR MURATA Pedidos: 04256381 Valor total: R$ 206,00 Exi…" at bounding box center [257, 112] width 514 height 225
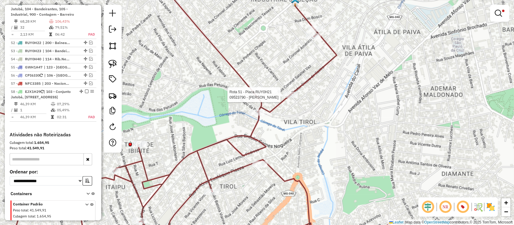
select select "**********"
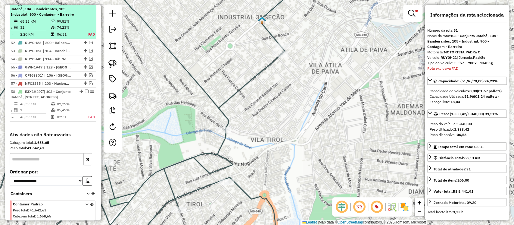
click at [86, 5] on em at bounding box center [87, 4] width 4 height 4
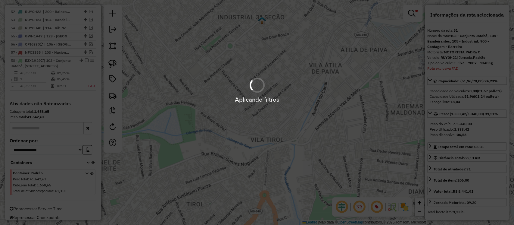
scroll to position [252, 0]
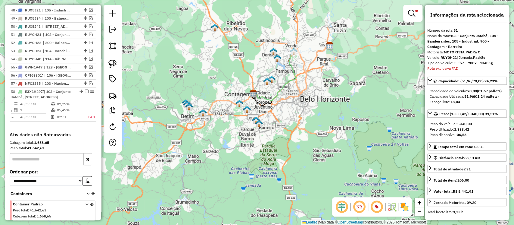
drag, startPoint x: 414, startPoint y: 17, endPoint x: 410, endPoint y: 19, distance: 4.5
click at [414, 17] on link at bounding box center [413, 13] width 14 height 12
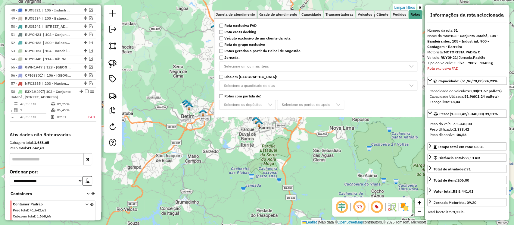
click at [400, 6] on link "Limpar filtros" at bounding box center [404, 7] width 23 height 7
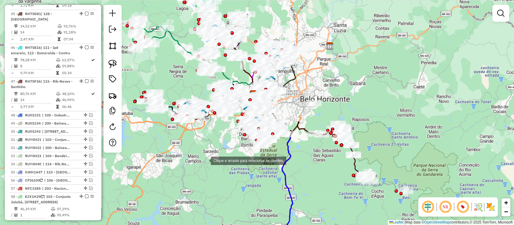
scroll to position [694, 0]
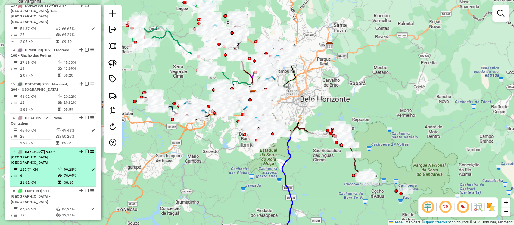
select select "**********"
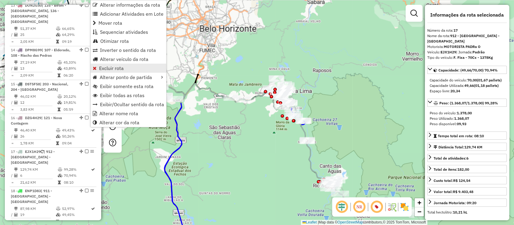
click at [109, 70] on span "Excluir rota" at bounding box center [111, 68] width 25 height 5
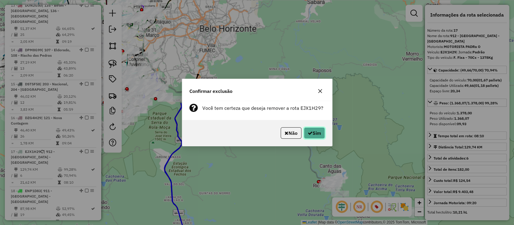
click at [316, 135] on button "Sim" at bounding box center [314, 132] width 21 height 11
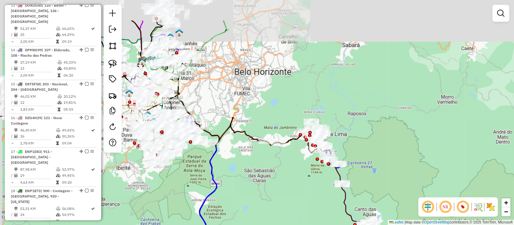
drag, startPoint x: 255, startPoint y: 82, endPoint x: 260, endPoint y: 88, distance: 7.7
click at [260, 88] on div "Janela de atendimento Grade de atendimento Capacidade Transportadoras Veículos …" at bounding box center [257, 112] width 514 height 225
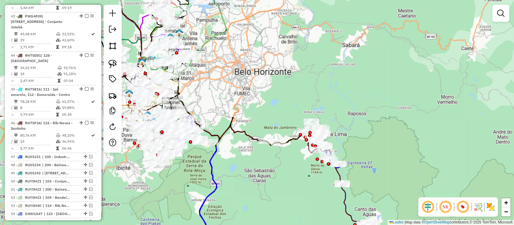
scroll to position [1872, 0]
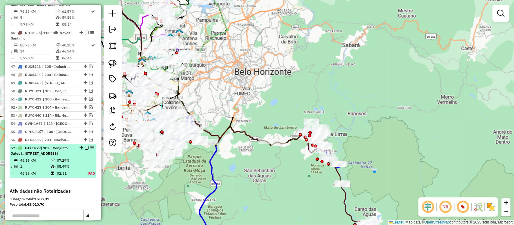
click at [55, 144] on li "57 - EJX1H29 | 103 - Conjunto Jatobá, 121 - Nova Contagem, 128 - Terezópolis, 2…" at bounding box center [53, 161] width 87 height 34
select select "**********"
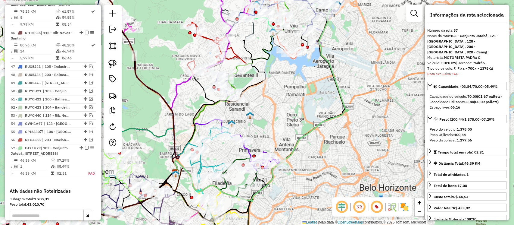
scroll to position [1882, 0]
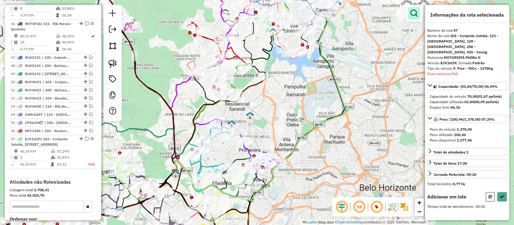
click at [415, 17] on em at bounding box center [414, 13] width 7 height 7
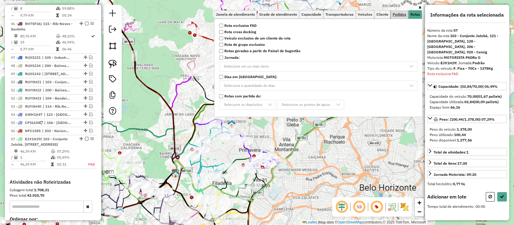
click at [399, 13] on span "Pedidos" at bounding box center [400, 15] width 14 height 4
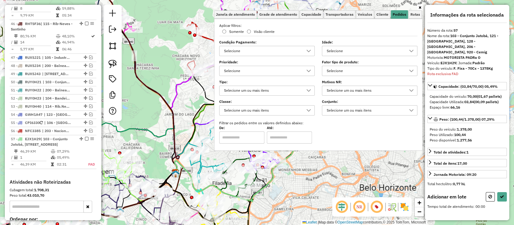
click at [333, 68] on div "Selecione" at bounding box center [365, 71] width 81 height 10
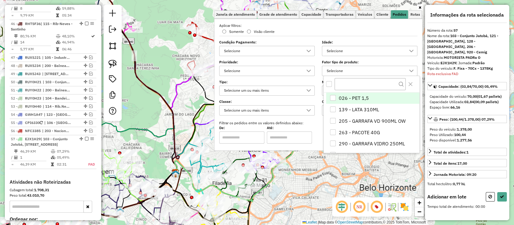
scroll to position [3, 21]
click at [328, 85] on div "All items unselected" at bounding box center [329, 84] width 6 height 6
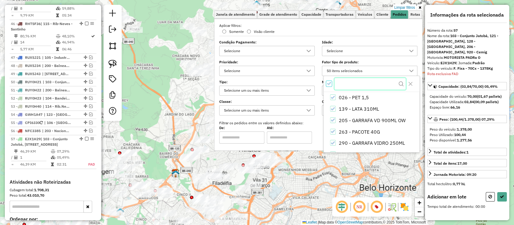
click at [345, 87] on input "text" at bounding box center [370, 83] width 71 height 11
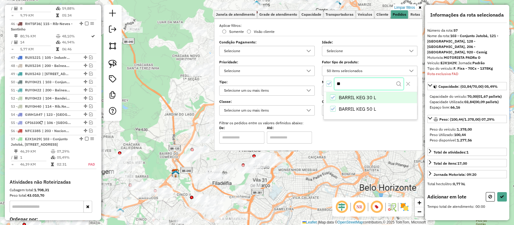
type input "**"
click at [335, 97] on icon "BARRIL KEG 30 L" at bounding box center [333, 98] width 4 height 4
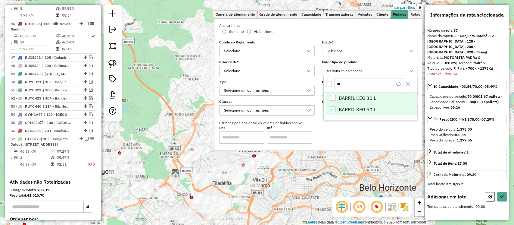
click at [352, 110] on span "BARRIL KEG 50 L" at bounding box center [357, 109] width 37 height 7
click at [313, 15] on span "Capacidade" at bounding box center [312, 15] width 20 height 4
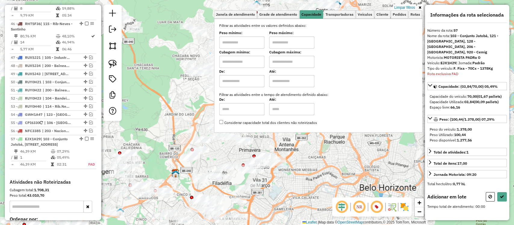
click at [248, 42] on input "text" at bounding box center [241, 42] width 45 height 12
type input "****"
drag, startPoint x: 289, startPoint y: 39, endPoint x: 281, endPoint y: 51, distance: 13.7
click at [289, 39] on input "text" at bounding box center [291, 42] width 45 height 12
type input "*****"
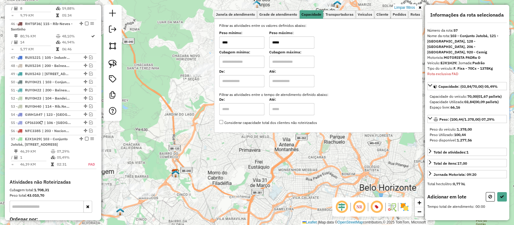
click at [311, 179] on div "Limpar filtros Janela de atendimento Grade de atendimento Capacidade Transporta…" at bounding box center [257, 112] width 514 height 225
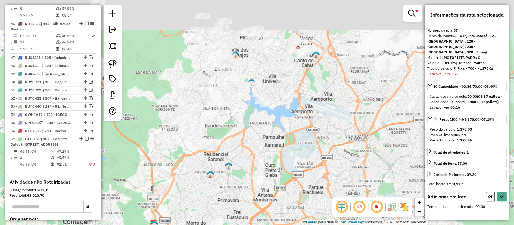
drag, startPoint x: 329, startPoint y: 98, endPoint x: 291, endPoint y: 180, distance: 90.2
click at [291, 180] on div "Limpar filtros Janela de atendimento Grade de atendimento Capacidade Transporta…" at bounding box center [257, 112] width 514 height 225
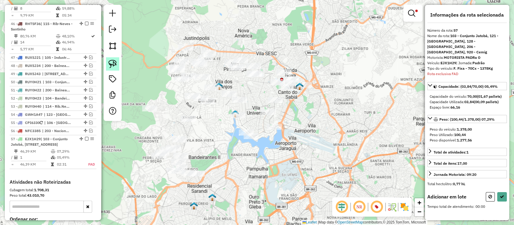
click at [116, 63] on img at bounding box center [112, 64] width 8 height 8
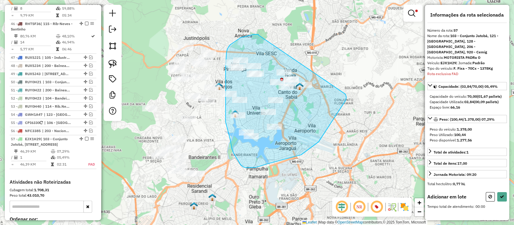
drag, startPoint x: 258, startPoint y: 34, endPoint x: 287, endPoint y: 108, distance: 78.9
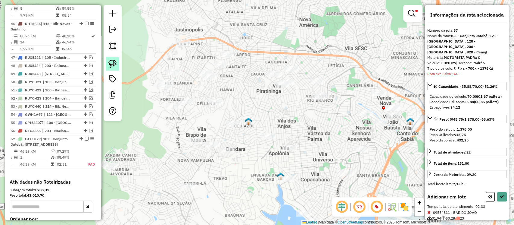
click at [116, 64] on img at bounding box center [112, 64] width 8 height 8
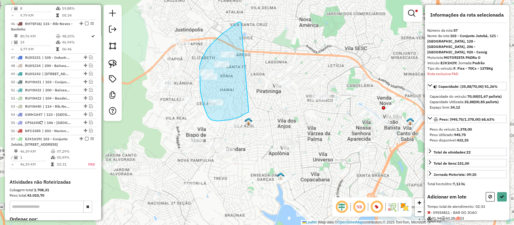
drag, startPoint x: 239, startPoint y: 22, endPoint x: 233, endPoint y: 108, distance: 86.3
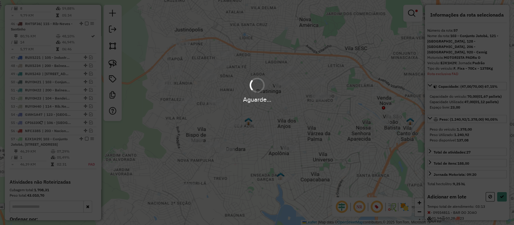
select select "**********"
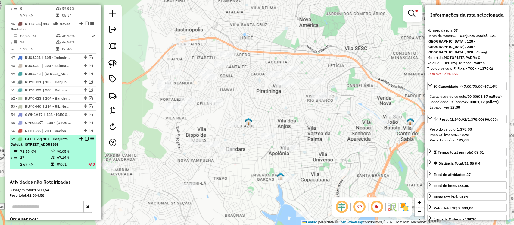
click at [86, 137] on em at bounding box center [87, 139] width 4 height 4
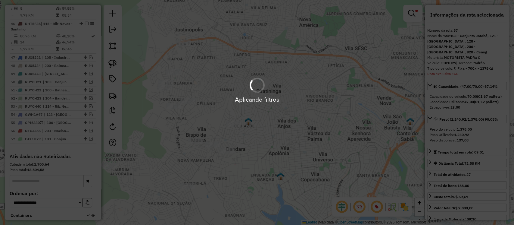
scroll to position [1845, 0]
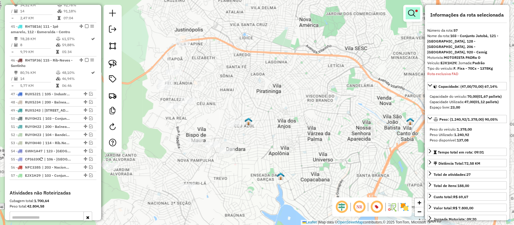
click at [412, 13] on em at bounding box center [411, 13] width 7 height 7
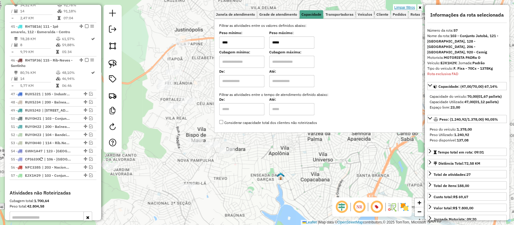
click at [396, 6] on link "Limpar filtros" at bounding box center [404, 7] width 23 height 7
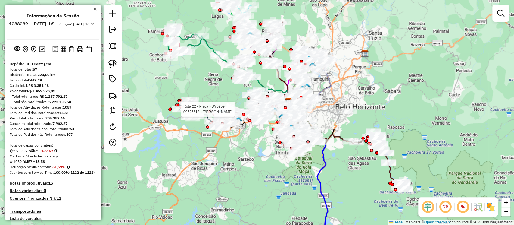
scroll to position [1845, 0]
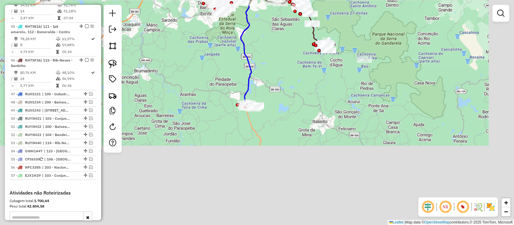
drag, startPoint x: 355, startPoint y: 176, endPoint x: 264, endPoint y: 57, distance: 149.4
click at [274, 41] on div "Janela de atendimento Grade de atendimento Capacidade Transportadoras Veículos …" at bounding box center [257, 112] width 514 height 225
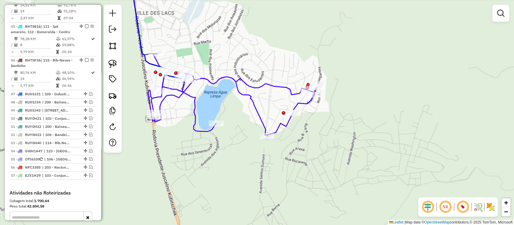
click at [258, 113] on icon at bounding box center [233, 95] width 170 height 82
select select "**********"
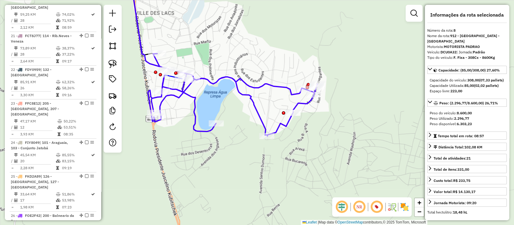
scroll to position [484, 0]
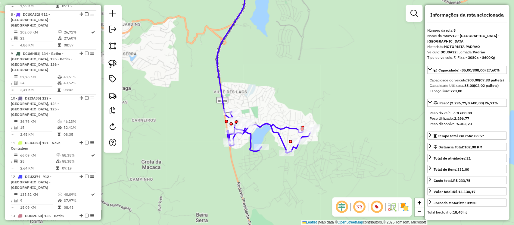
click at [279, 129] on icon at bounding box center [269, 132] width 85 height 41
click at [272, 131] on icon at bounding box center [269, 132] width 85 height 41
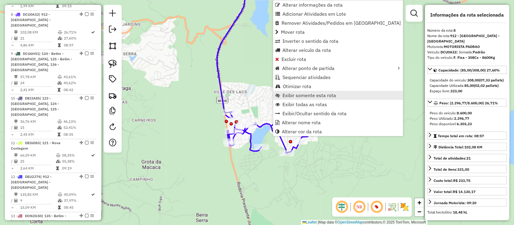
click at [294, 94] on span "Exibir somente esta rota" at bounding box center [310, 95] width 54 height 5
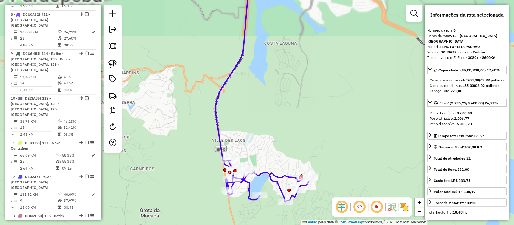
click at [275, 180] on icon at bounding box center [268, 180] width 85 height 41
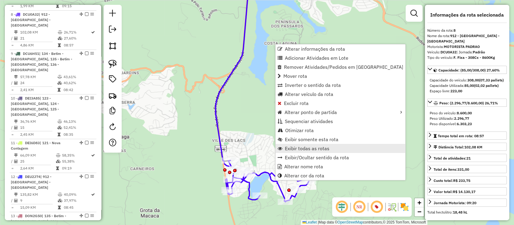
click at [307, 147] on span "Exibir todas as rotas" at bounding box center [307, 148] width 45 height 5
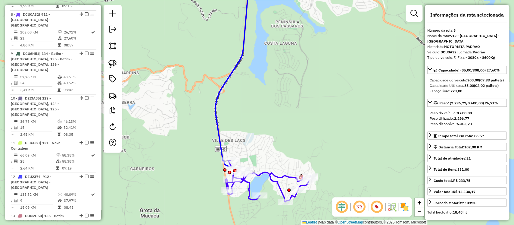
click at [275, 186] on icon at bounding box center [268, 180] width 85 height 41
click at [278, 181] on icon at bounding box center [268, 180] width 85 height 41
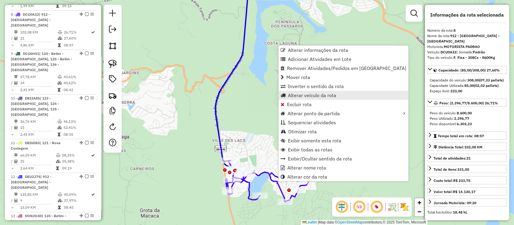
click at [298, 94] on span "Alterar veículo da rota" at bounding box center [312, 95] width 48 height 5
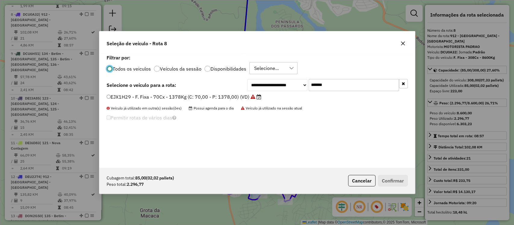
scroll to position [3, 2]
drag, startPoint x: 339, startPoint y: 84, endPoint x: 219, endPoint y: 90, distance: 120.6
click at [219, 90] on div "**********" at bounding box center [257, 85] width 301 height 12
paste input "text"
type input "*******"
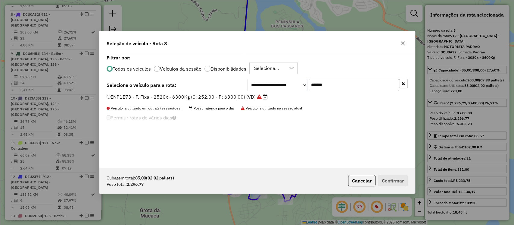
click at [236, 98] on label "ENP1E73 - F. Fixa - 252Cx - 6300Kg (C: 252,00 - P: 6300,00) (VD)" at bounding box center [187, 96] width 161 height 7
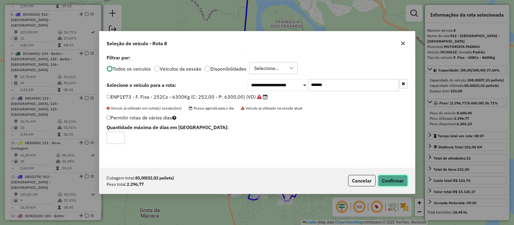
click at [396, 179] on button "Confirmar" at bounding box center [393, 180] width 30 height 11
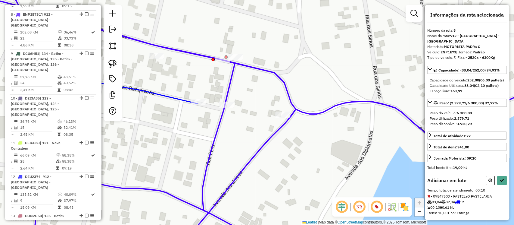
select select "**********"
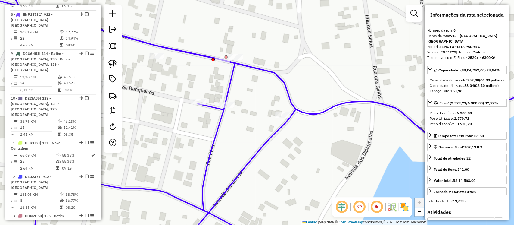
click at [236, 180] on icon at bounding box center [256, 112] width 617 height 270
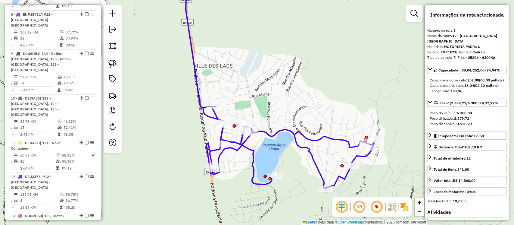
click at [254, 171] on icon at bounding box center [291, 147] width 170 height 82
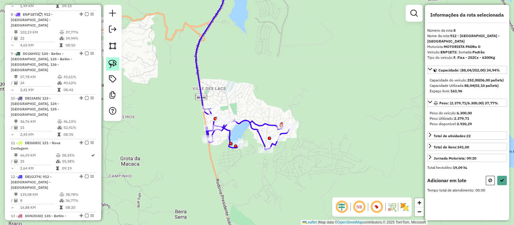
click at [106, 62] on link at bounding box center [112, 63] width 13 height 13
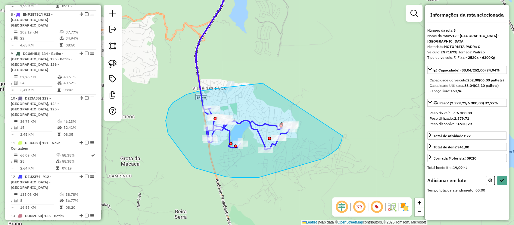
drag, startPoint x: 199, startPoint y: 91, endPoint x: 290, endPoint y: 144, distance: 105.0
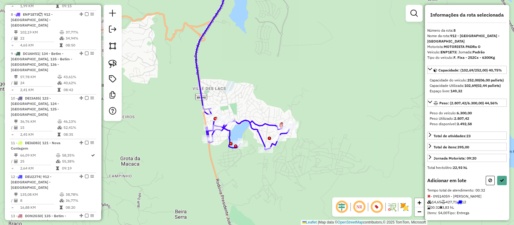
select select "**********"
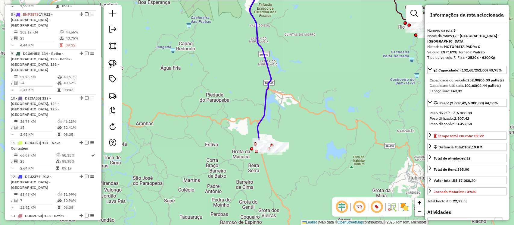
click at [257, 131] on icon at bounding box center [260, 60] width 21 height 166
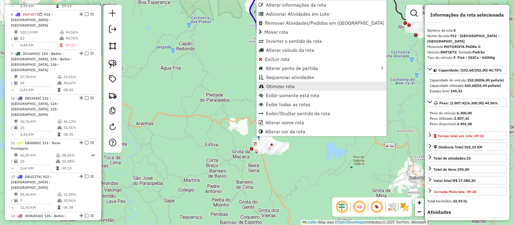
click at [274, 85] on span "Otimizar rota" at bounding box center [280, 86] width 29 height 5
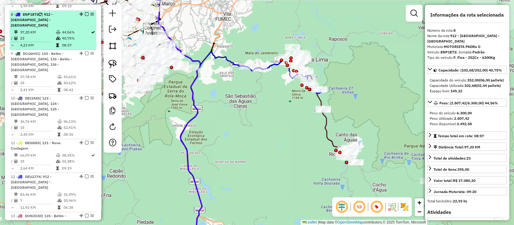
click at [85, 12] on em at bounding box center [87, 14] width 4 height 4
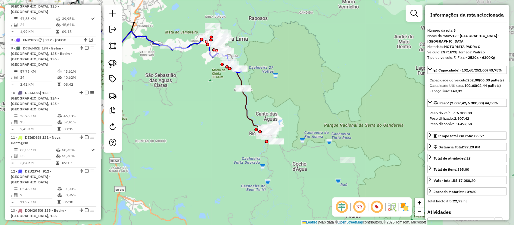
drag, startPoint x: 249, startPoint y: 152, endPoint x: 191, endPoint y: 135, distance: 60.6
click at [191, 135] on div "Janela de atendimento Grade de atendimento Capacidade Transportadoras Veículos …" at bounding box center [257, 112] width 514 height 225
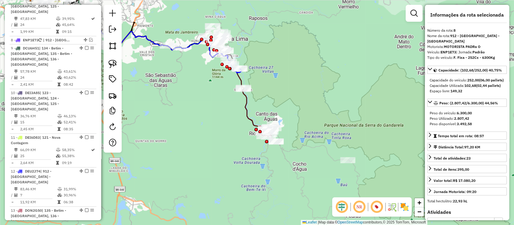
click at [253, 120] on icon at bounding box center [258, 112] width 32 height 49
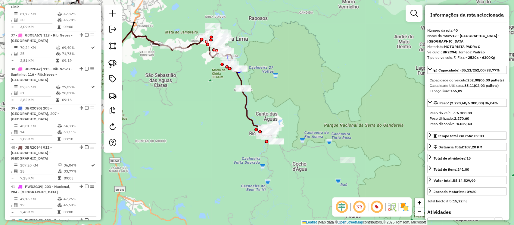
scroll to position [1569, 0]
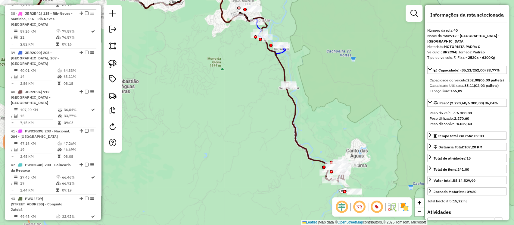
drag, startPoint x: 290, startPoint y: 129, endPoint x: 299, endPoint y: 129, distance: 9.0
click at [291, 129] on div "Janela de atendimento Grade de atendimento Capacidade Transportadoras Veículos …" at bounding box center [257, 112] width 514 height 225
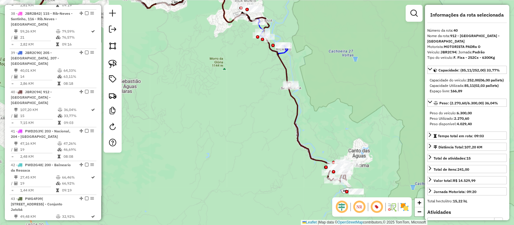
click at [297, 131] on icon at bounding box center [321, 133] width 64 height 98
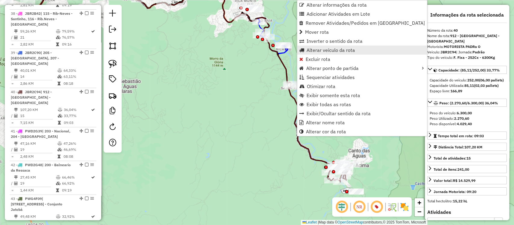
click at [329, 52] on span "Alterar veículo da rota" at bounding box center [331, 50] width 48 height 5
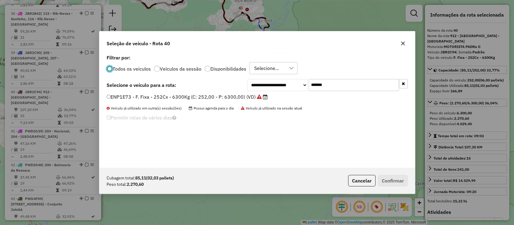
scroll to position [3, 2]
drag, startPoint x: 269, startPoint y: 88, endPoint x: 241, endPoint y: 101, distance: 31.0
click at [242, 100] on div "**********" at bounding box center [257, 110] width 316 height 114
paste input "text"
type input "*******"
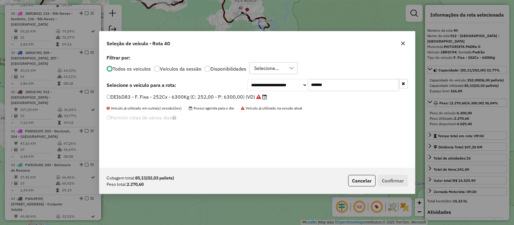
click at [235, 96] on label "DEI6D83 - F. Fixa - 252Cx - 6300Kg (C: 252,00 - P: 6300,00) (VD)" at bounding box center [187, 96] width 161 height 7
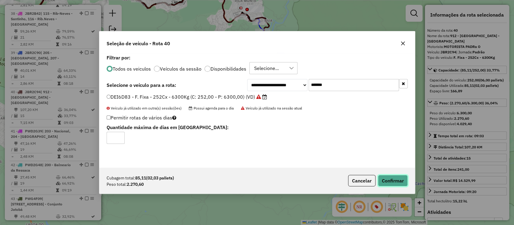
click at [399, 183] on button "Confirmar" at bounding box center [393, 180] width 30 height 11
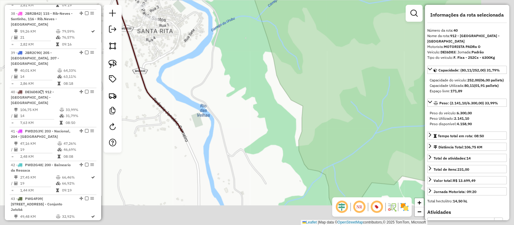
drag, startPoint x: 325, startPoint y: 165, endPoint x: 222, endPoint y: 53, distance: 152.6
click at [222, 53] on div "Janela de atendimento Grade de atendimento Capacidade Transportadoras Veículos …" at bounding box center [257, 112] width 514 height 225
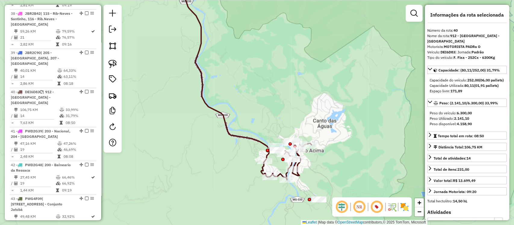
click at [248, 140] on icon at bounding box center [225, 69] width 90 height 183
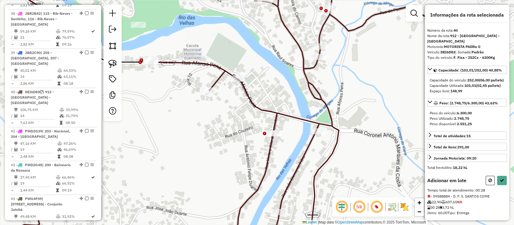
select select "**********"
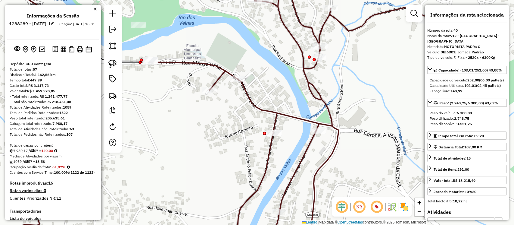
select select "**********"
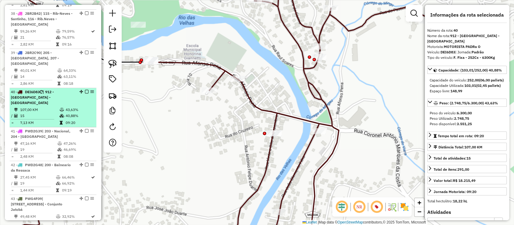
click at [85, 90] on em at bounding box center [87, 92] width 4 height 4
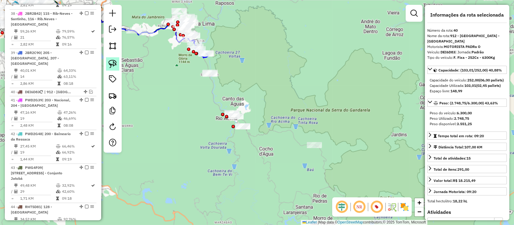
click at [113, 65] on img at bounding box center [112, 64] width 8 height 8
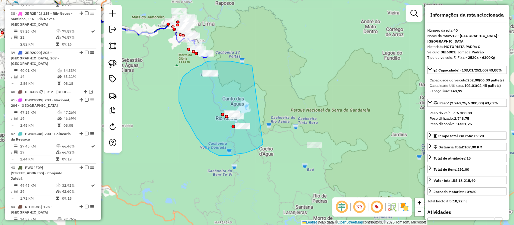
drag, startPoint x: 251, startPoint y: 65, endPoint x: 262, endPoint y: 143, distance: 79.1
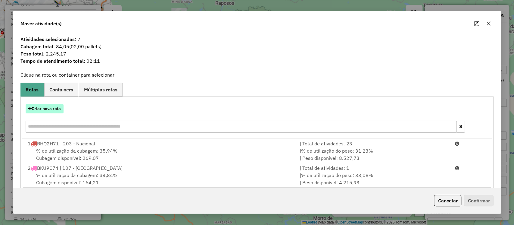
click at [47, 105] on button "Criar nova rota" at bounding box center [45, 108] width 38 height 9
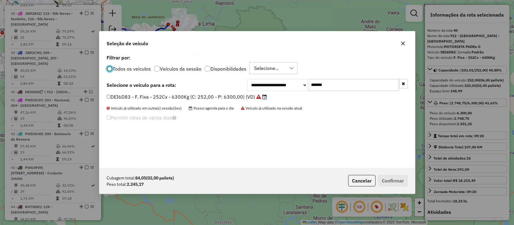
scroll to position [3, 2]
drag, startPoint x: 342, startPoint y: 84, endPoint x: 234, endPoint y: 92, distance: 108.1
click at [236, 92] on div "**********" at bounding box center [257, 110] width 316 height 114
paste input "text"
type input "*******"
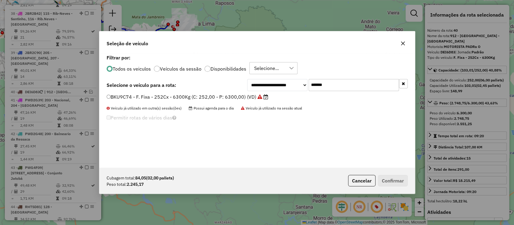
click at [235, 92] on div "**********" at bounding box center [257, 110] width 316 height 114
click at [230, 99] on label "BKU9C74 - F. Fixa - 252Cx - 6300Kg (C: 252,00 - P: 6300,00) (VD)" at bounding box center [188, 96] width 162 height 7
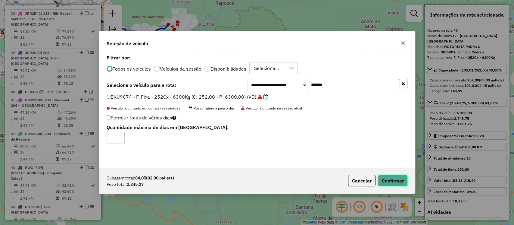
click at [391, 177] on button "Confirmar" at bounding box center [393, 180] width 30 height 11
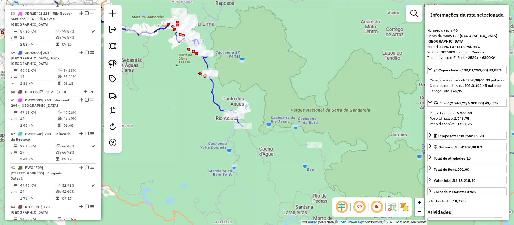
click at [217, 104] on icon at bounding box center [226, 100] width 34 height 54
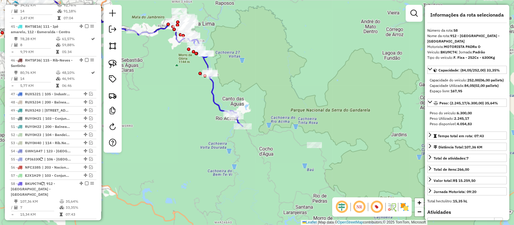
scroll to position [1828, 0]
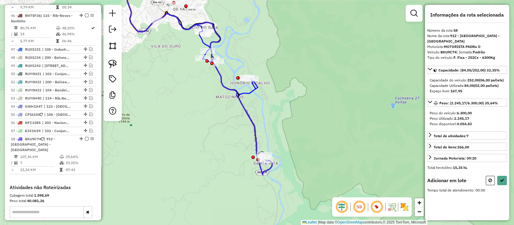
drag, startPoint x: 183, startPoint y: 155, endPoint x: 195, endPoint y: 86, distance: 70.0
click at [195, 86] on div "Janela de atendimento Grade de atendimento Capacidade Transportadoras Veículos …" at bounding box center [257, 112] width 514 height 225
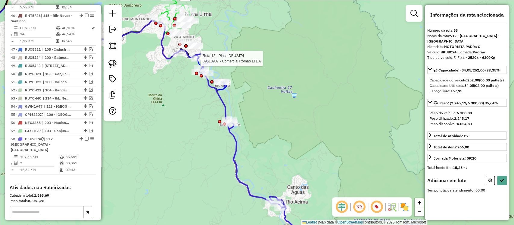
drag, startPoint x: 117, startPoint y: 65, endPoint x: 164, endPoint y: 81, distance: 49.4
click at [117, 66] on link at bounding box center [112, 63] width 13 height 13
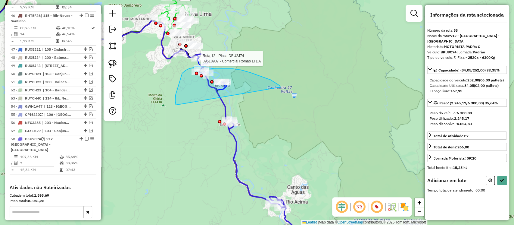
drag, startPoint x: 280, startPoint y: 86, endPoint x: 176, endPoint y: 105, distance: 105.7
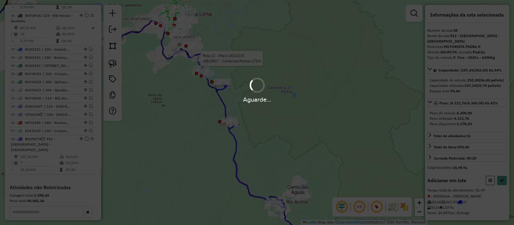
select select "**********"
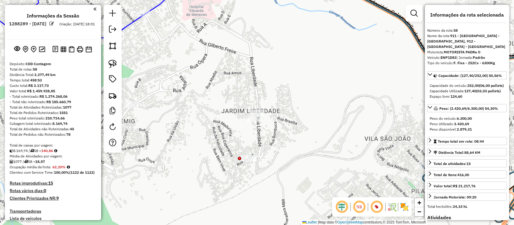
select select "**********"
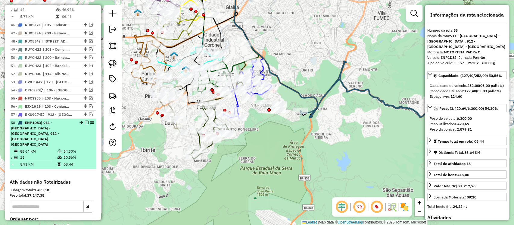
click at [86, 120] on em at bounding box center [87, 122] width 4 height 4
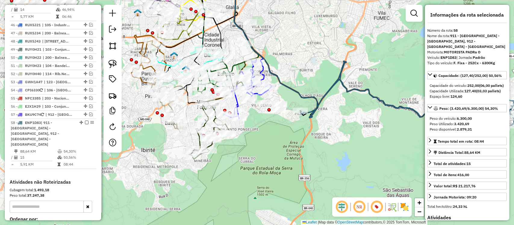
scroll to position [1751, 0]
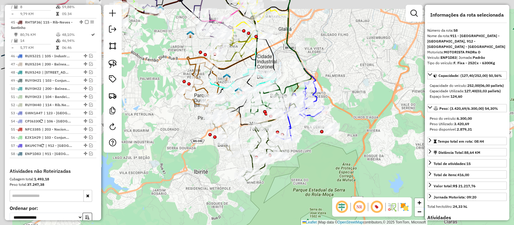
drag, startPoint x: 289, startPoint y: 152, endPoint x: 321, endPoint y: 149, distance: 32.4
click at [346, 173] on div "Janela de atendimento Grade de atendimento Capacidade Transportadoras Veículos …" at bounding box center [257, 112] width 514 height 225
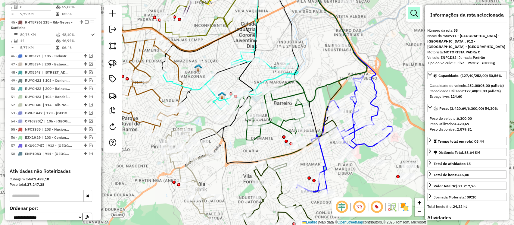
click at [411, 16] on em at bounding box center [414, 13] width 7 height 7
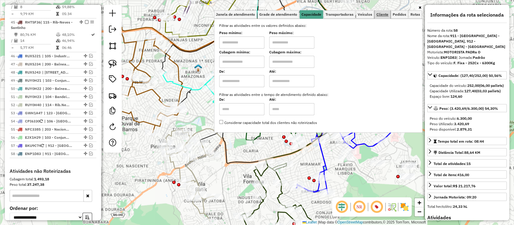
click at [381, 14] on span "Cliente" at bounding box center [383, 15] width 12 height 4
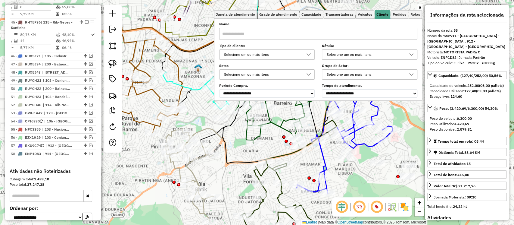
click at [262, 55] on div "Selecione um ou mais itens" at bounding box center [262, 55] width 81 height 10
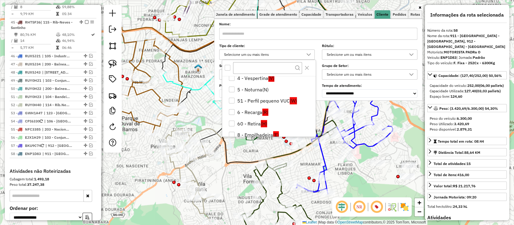
scroll to position [53, 0]
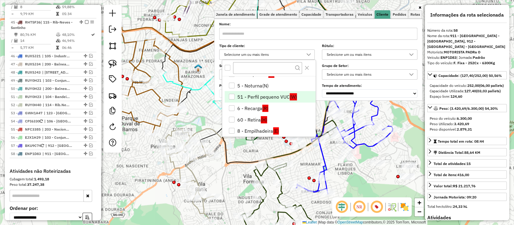
click at [242, 95] on li "51 - Perfil pequeno VUC (W)" at bounding box center [270, 96] width 91 height 11
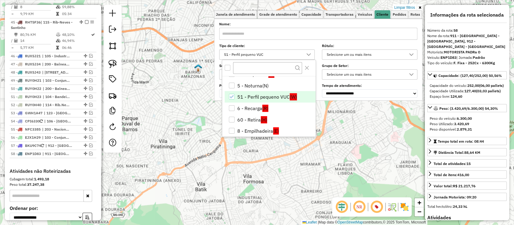
click at [194, 161] on div "Limpar filtros Janela de atendimento Grade de atendimento Capacidade Transporta…" at bounding box center [257, 112] width 514 height 225
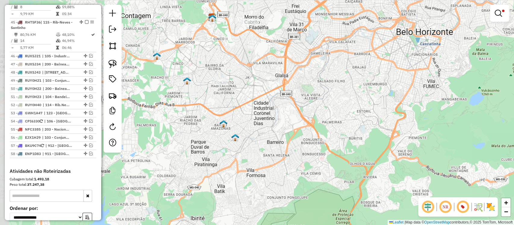
drag, startPoint x: 201, startPoint y: 129, endPoint x: 227, endPoint y: 182, distance: 59.5
click at [227, 182] on div "Limpar filtros Janela de atendimento Grade de atendimento Capacidade Transporta…" at bounding box center [257, 112] width 514 height 225
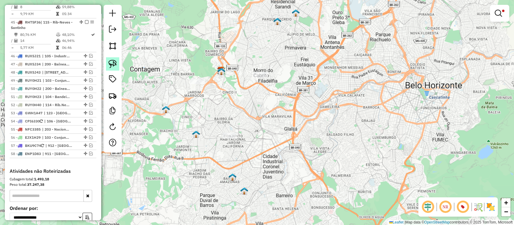
click at [117, 66] on img at bounding box center [112, 64] width 8 height 8
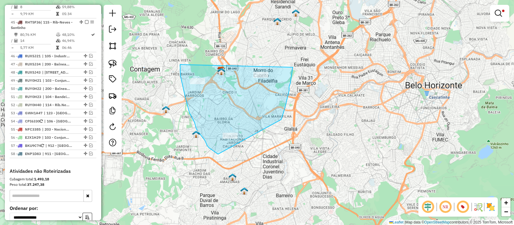
drag, startPoint x: 180, startPoint y: 64, endPoint x: 289, endPoint y: 71, distance: 109.2
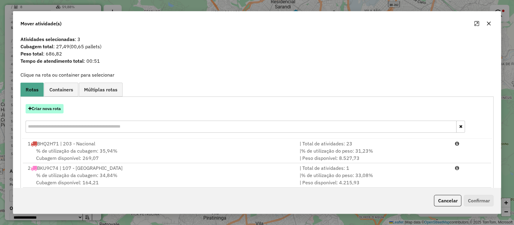
click at [53, 111] on button "Criar nova rota" at bounding box center [45, 108] width 38 height 9
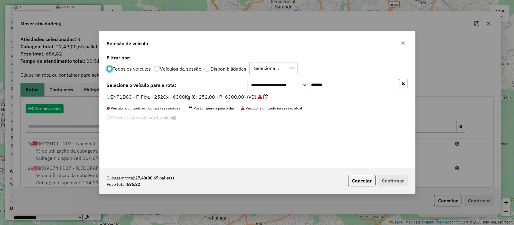
scroll to position [3, 2]
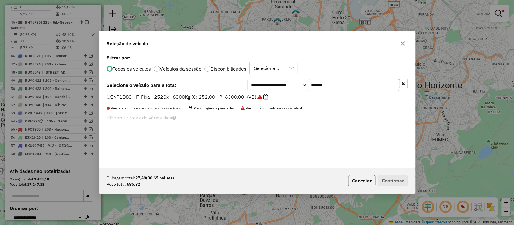
drag, startPoint x: 295, startPoint y: 83, endPoint x: 183, endPoint y: 79, distance: 112.1
click at [183, 79] on div "**********" at bounding box center [257, 85] width 301 height 12
paste input "text"
type input "*******"
click at [205, 95] on label "RHT5D81 - F. Fixa - 168Cx - 4180Kg (C: 168,00 - P: 4180,00) (VD)" at bounding box center [188, 96] width 162 height 7
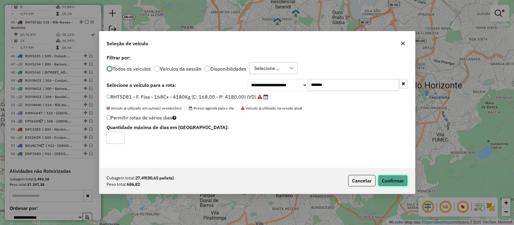
drag, startPoint x: 393, startPoint y: 176, endPoint x: 369, endPoint y: 173, distance: 24.1
click at [393, 176] on button "Confirmar" at bounding box center [393, 180] width 30 height 11
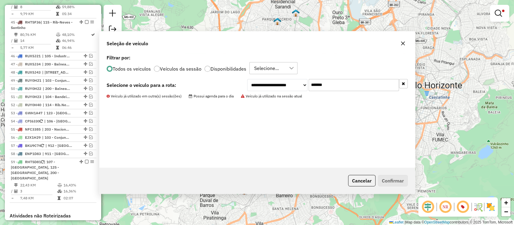
scroll to position [1782, 0]
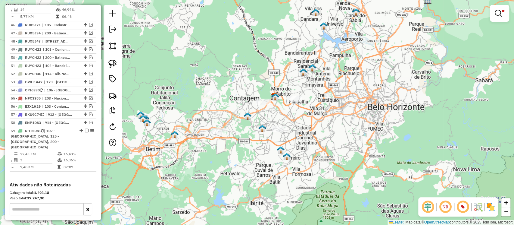
drag, startPoint x: 200, startPoint y: 158, endPoint x: 251, endPoint y: 163, distance: 50.9
click at [251, 165] on div "Limpar filtros Janela de atendimento Grade de atendimento Capacidade Transporta…" at bounding box center [257, 112] width 514 height 225
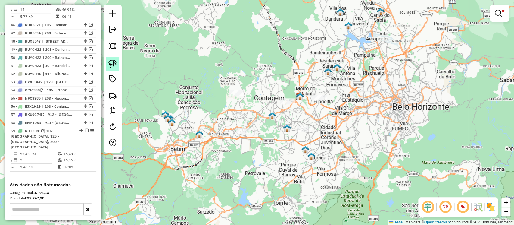
click at [113, 64] on img at bounding box center [112, 64] width 8 height 8
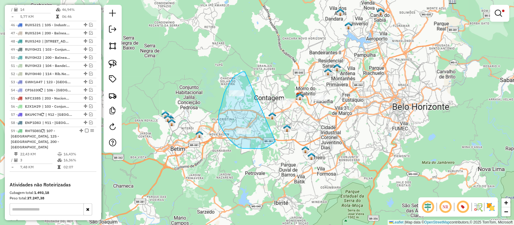
drag, startPoint x: 244, startPoint y: 72, endPoint x: 275, endPoint y: 140, distance: 75.4
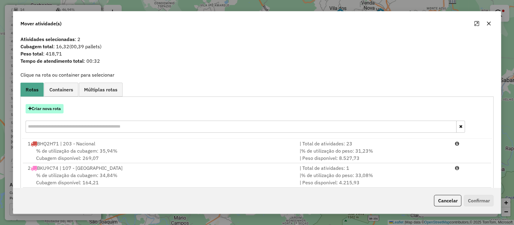
click at [53, 111] on button "Criar nova rota" at bounding box center [45, 108] width 38 height 9
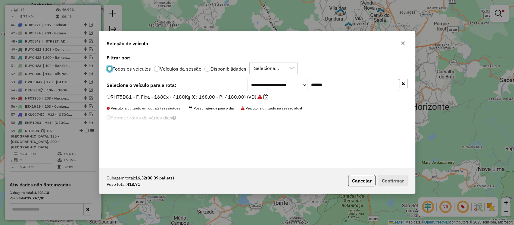
scroll to position [3, 2]
drag, startPoint x: 337, startPoint y: 86, endPoint x: 241, endPoint y: 85, distance: 96.4
click at [242, 85] on div "**********" at bounding box center [257, 85] width 301 height 12
paste input "text"
type input "*******"
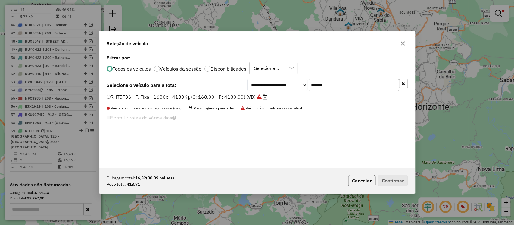
click at [242, 97] on label "RHT5F36 - F. Fixa - 168Cx - 4180Kg (C: 168,00 - P: 4180,00) (VD)" at bounding box center [187, 96] width 161 height 7
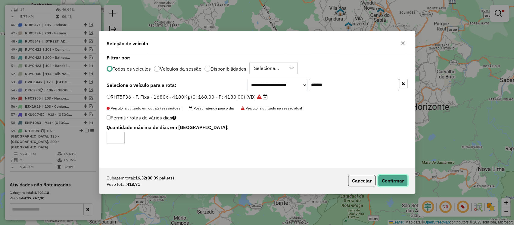
click at [398, 176] on button "Confirmar" at bounding box center [393, 180] width 30 height 11
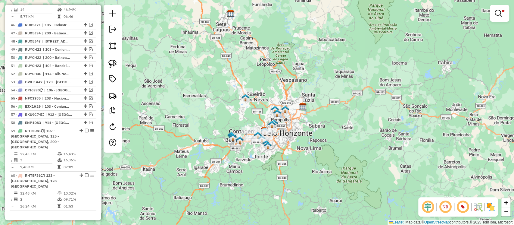
drag, startPoint x: 274, startPoint y: 87, endPoint x: 263, endPoint y: 107, distance: 23.1
click at [263, 107] on div "Limpar filtros Janela de atendimento Grade de atendimento Capacidade Transporta…" at bounding box center [257, 112] width 514 height 225
click at [119, 64] on link at bounding box center [112, 63] width 13 height 13
drag, startPoint x: 240, startPoint y: 79, endPoint x: 268, endPoint y: 95, distance: 32.2
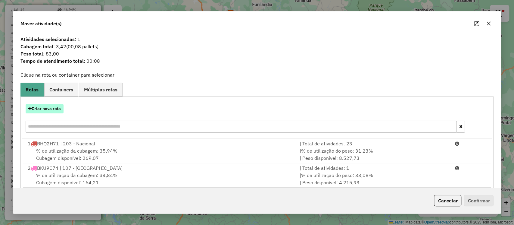
click at [46, 107] on button "Criar nova rota" at bounding box center [45, 108] width 38 height 9
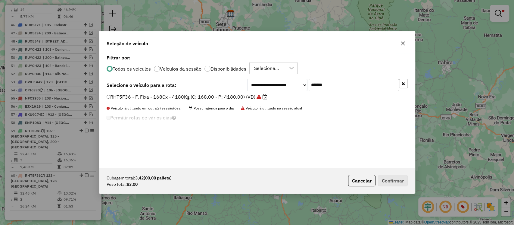
drag, startPoint x: 339, startPoint y: 84, endPoint x: 192, endPoint y: 92, distance: 147.2
click at [193, 92] on div "**********" at bounding box center [257, 110] width 316 height 114
paste input "text"
type input "*******"
click at [214, 95] on label "EWE0D54 - F. Fixa - 252Cx - 6300Kg (C: 252,00 - P: 6300,00) (VD)" at bounding box center [188, 96] width 162 height 7
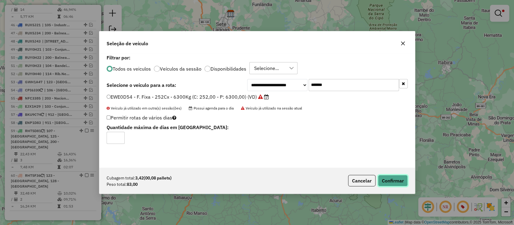
click at [398, 181] on button "Confirmar" at bounding box center [393, 180] width 30 height 11
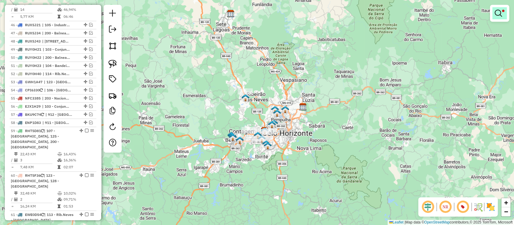
click at [498, 13] on em at bounding box center [498, 13] width 7 height 7
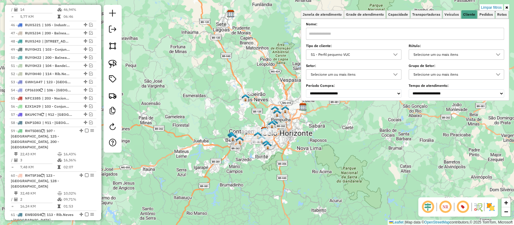
drag, startPoint x: 488, startPoint y: 8, endPoint x: 237, endPoint y: 72, distance: 259.0
click at [488, 8] on link "Limpar filtros" at bounding box center [491, 7] width 23 height 7
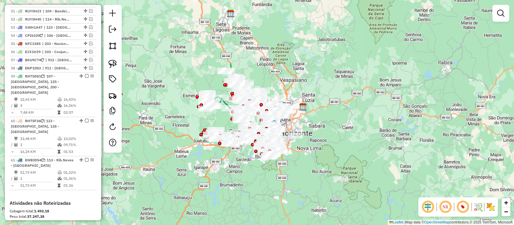
scroll to position [1857, 0]
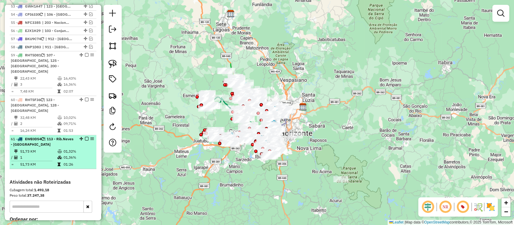
click at [38, 148] on td "51,73 KM" at bounding box center [38, 151] width 37 height 6
select select "**********"
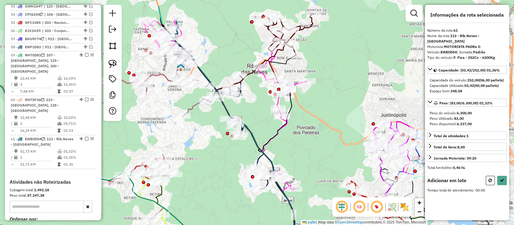
drag, startPoint x: 226, startPoint y: 136, endPoint x: 215, endPoint y: 165, distance: 30.6
click at [215, 165] on div "Janela de atendimento Grade de atendimento Capacidade Transportadoras Veículos …" at bounding box center [257, 112] width 514 height 225
click at [115, 66] on img at bounding box center [112, 64] width 8 height 8
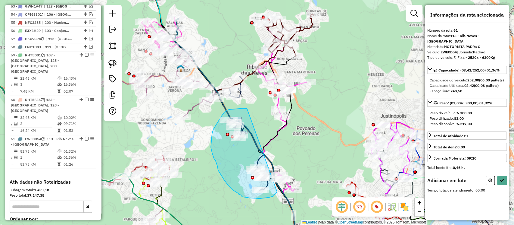
drag, startPoint x: 247, startPoint y: 108, endPoint x: 277, endPoint y: 192, distance: 88.3
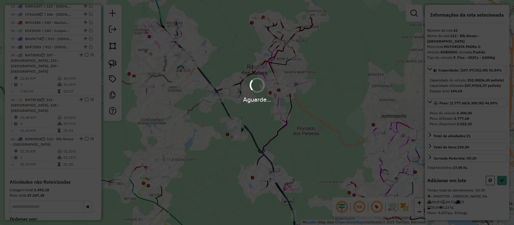
select select "**********"
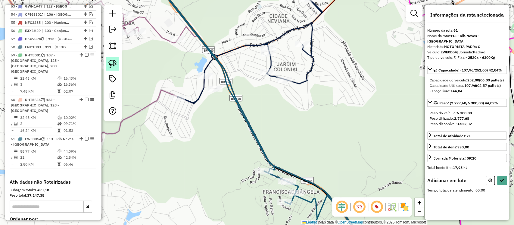
click at [116, 63] on img at bounding box center [112, 64] width 8 height 8
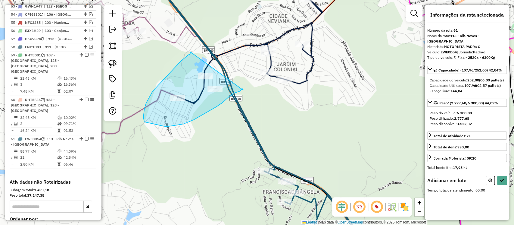
drag, startPoint x: 190, startPoint y: 54, endPoint x: 203, endPoint y: 102, distance: 49.9
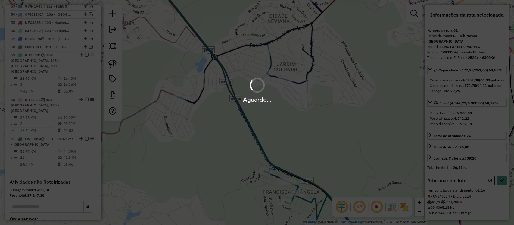
select select "**********"
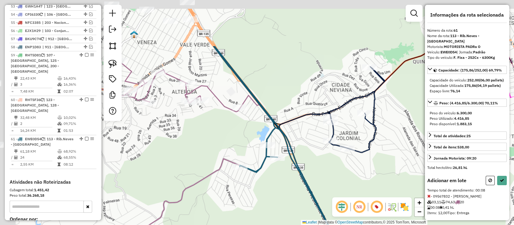
drag, startPoint x: 163, startPoint y: 72, endPoint x: 226, endPoint y: 139, distance: 92.1
click at [227, 142] on div "Janela de atendimento Grade de atendimento Capacidade Transportadoras Veículos …" at bounding box center [257, 112] width 514 height 225
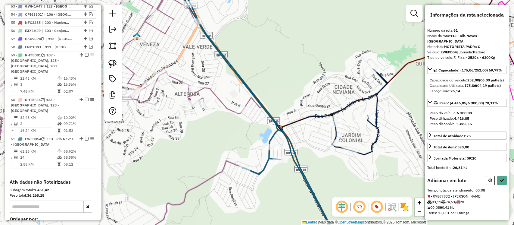
select select "**********"
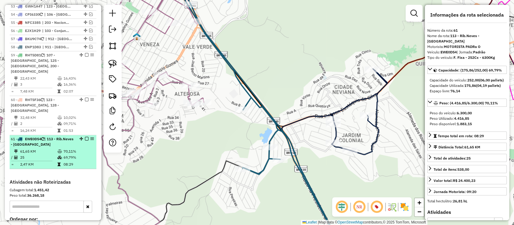
click at [85, 137] on em at bounding box center [87, 139] width 4 height 4
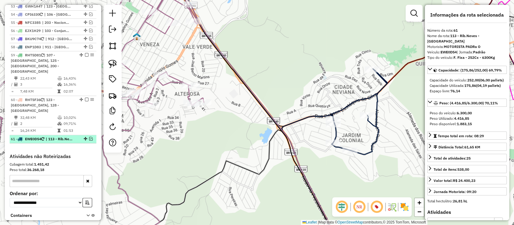
scroll to position [1832, 0]
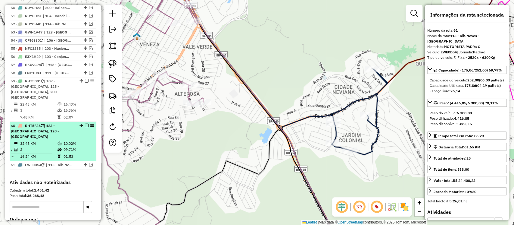
click at [47, 146] on td "2" at bounding box center [38, 149] width 37 height 6
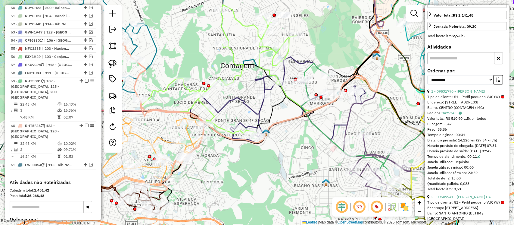
scroll to position [214, 0]
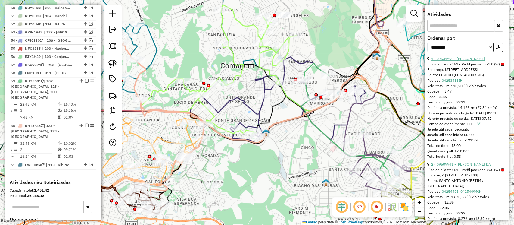
click at [455, 57] on link "1 - 09531790 - MICHELLE GIL" at bounding box center [458, 58] width 54 height 5
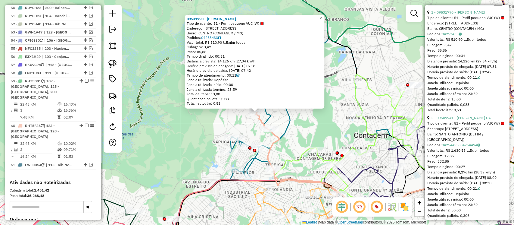
scroll to position [273, 0]
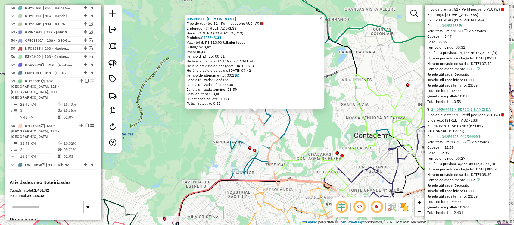
click at [475, 109] on link "2 - 09509941 - JOSIAS ABRANCHES DA" at bounding box center [461, 109] width 60 height 5
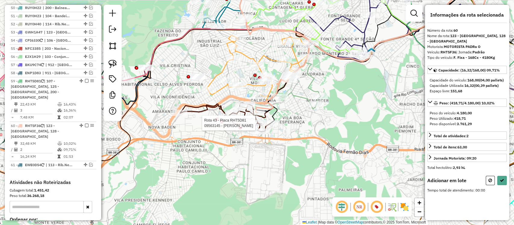
scroll to position [0, 0]
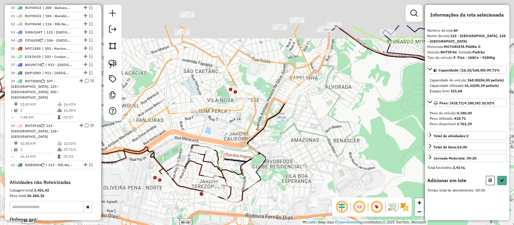
drag, startPoint x: 209, startPoint y: 96, endPoint x: 207, endPoint y: 101, distance: 4.7
click at [207, 100] on div "Janela de atendimento Grade de atendimento Capacidade Transportadoras Veículos …" at bounding box center [257, 112] width 514 height 225
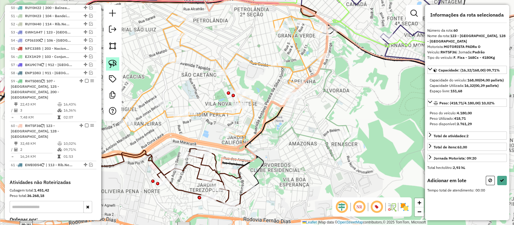
click at [118, 69] on link at bounding box center [112, 63] width 13 height 13
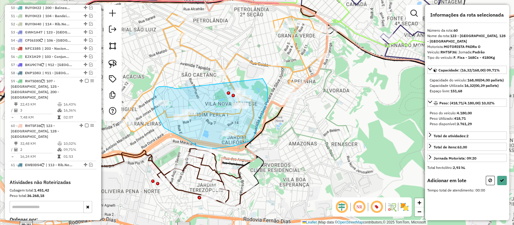
drag, startPoint x: 173, startPoint y: 88, endPoint x: 255, endPoint y: 80, distance: 82.6
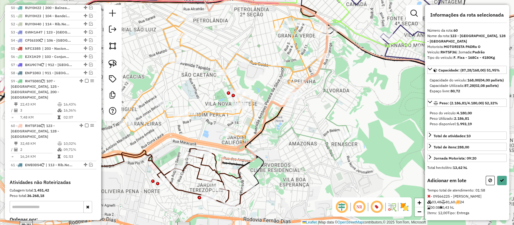
select select "**********"
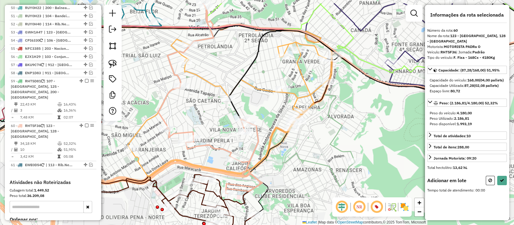
drag, startPoint x: 156, startPoint y: 80, endPoint x: 161, endPoint y: 114, distance: 34.7
click at [162, 116] on div "Janela de atendimento Grade de atendimento Capacidade Transportadoras Veículos …" at bounding box center [257, 112] width 514 height 225
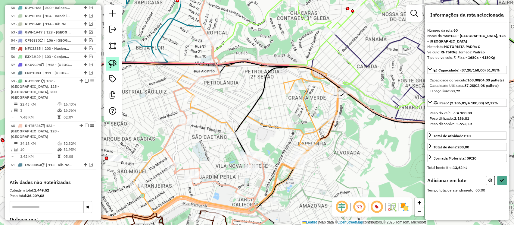
click at [114, 65] on img at bounding box center [112, 64] width 8 height 8
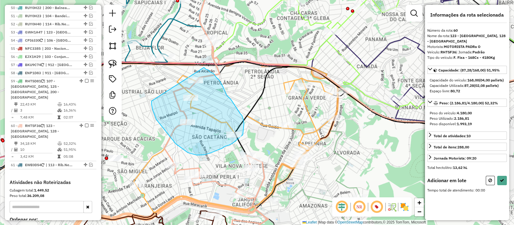
drag, startPoint x: 154, startPoint y: 114, endPoint x: 192, endPoint y: 75, distance: 54.5
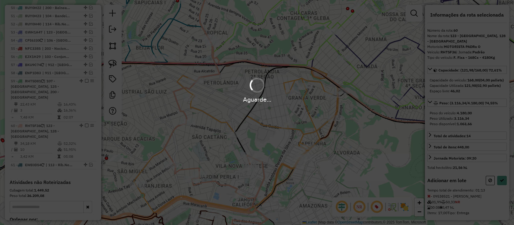
select select "**********"
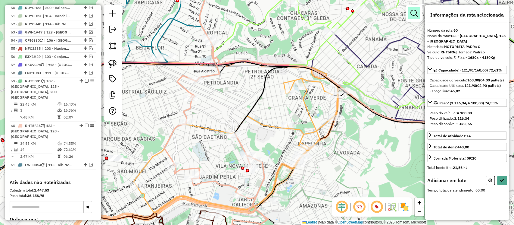
click at [415, 15] on em at bounding box center [414, 13] width 7 height 7
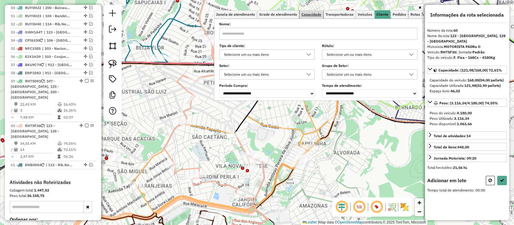
click at [313, 16] on span "Capacidade" at bounding box center [312, 15] width 20 height 4
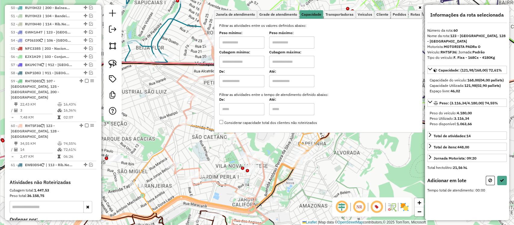
click at [243, 60] on input "text" at bounding box center [241, 62] width 45 height 12
type input "*****"
drag, startPoint x: 305, startPoint y: 61, endPoint x: 302, endPoint y: 63, distance: 3.9
click at [305, 61] on input "text" at bounding box center [291, 62] width 45 height 12
type input "*********"
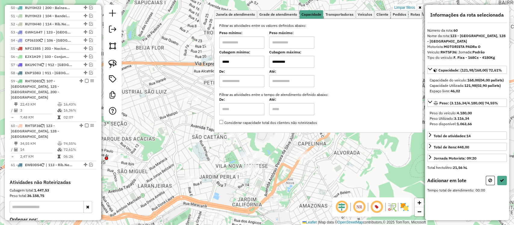
click at [189, 157] on div "Limpar filtros Janela de atendimento Grade de atendimento Capacidade Transporta…" at bounding box center [257, 112] width 514 height 225
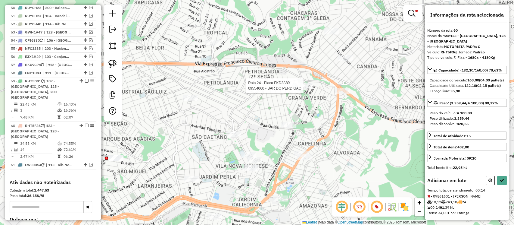
click at [308, 89] on div at bounding box center [305, 86] width 15 height 6
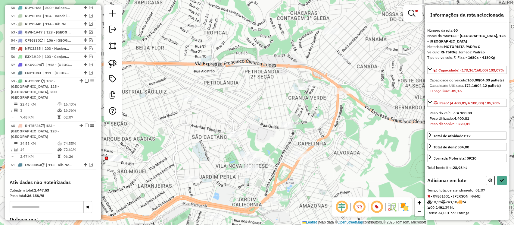
click at [429, 198] on icon at bounding box center [428, 196] width 3 height 4
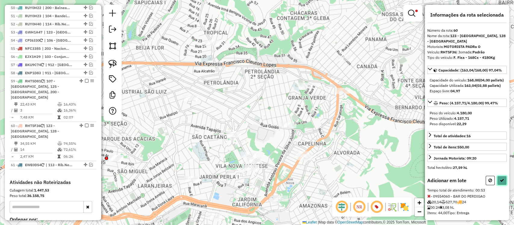
click at [502, 182] on icon at bounding box center [502, 180] width 4 height 4
select select "**********"
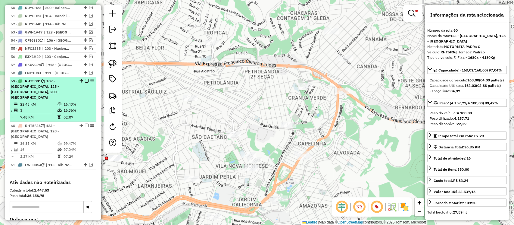
drag, startPoint x: 86, startPoint y: 47, endPoint x: 83, endPoint y: 48, distance: 4.0
click at [86, 124] on em at bounding box center [87, 126] width 4 height 4
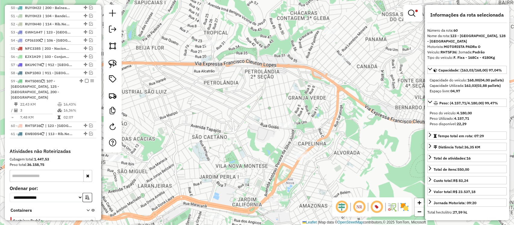
scroll to position [1806, 0]
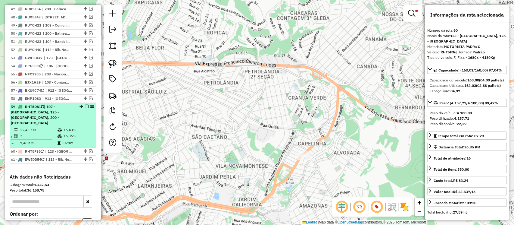
click at [59, 128] on icon at bounding box center [60, 130] width 5 height 4
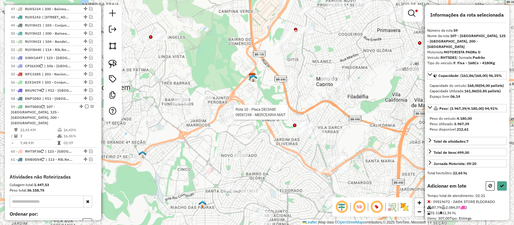
select select "**********"
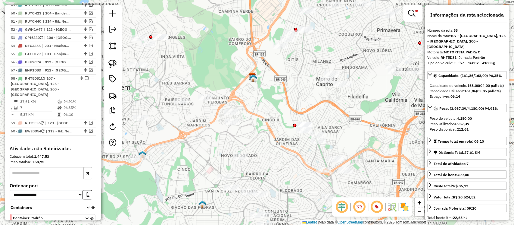
scroll to position [1778, 0]
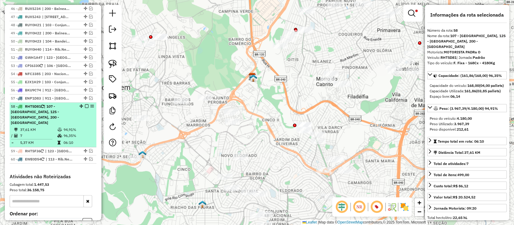
click at [85, 104] on em at bounding box center [87, 106] width 4 height 4
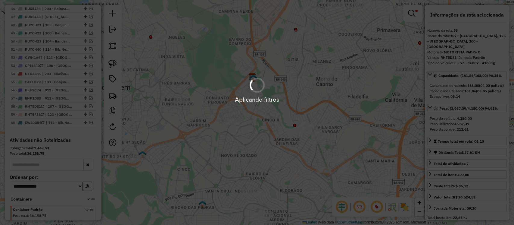
scroll to position [1747, 0]
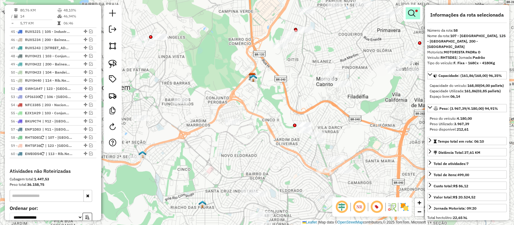
click at [410, 14] on em at bounding box center [411, 13] width 7 height 7
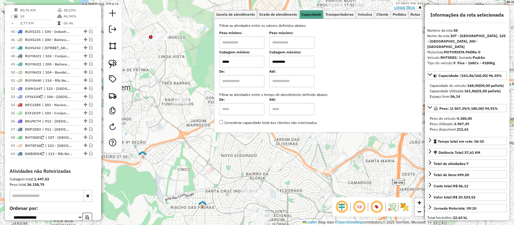
click at [403, 8] on link "Limpar filtros" at bounding box center [404, 7] width 23 height 7
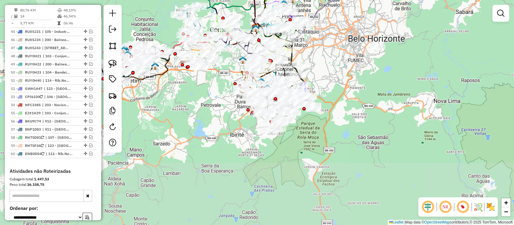
drag, startPoint x: 342, startPoint y: 150, endPoint x: 311, endPoint y: 77, distance: 79.9
click at [335, 53] on div "Janela de atendimento Grade de atendimento Capacidade Transportadoras Veículos …" at bounding box center [257, 112] width 514 height 225
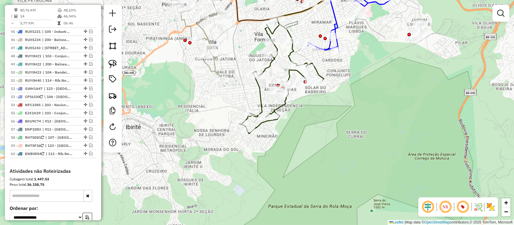
click at [261, 122] on icon at bounding box center [291, 59] width 105 height 147
select select "**********"
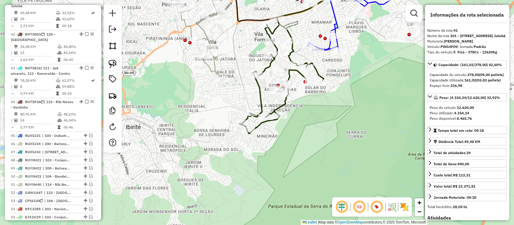
scroll to position [1557, 0]
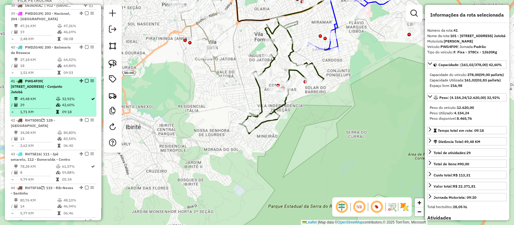
click at [85, 79] on em at bounding box center [87, 81] width 4 height 4
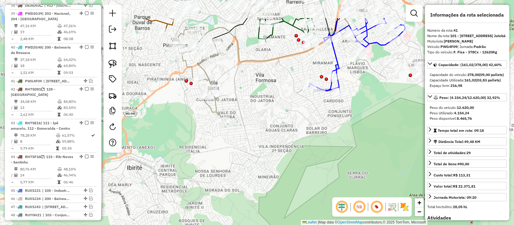
drag, startPoint x: 279, startPoint y: 95, endPoint x: 273, endPoint y: 142, distance: 48.0
click at [284, 149] on div "Janela de atendimento Grade de atendimento Capacidade Transportadoras Veículos …" at bounding box center [257, 112] width 514 height 225
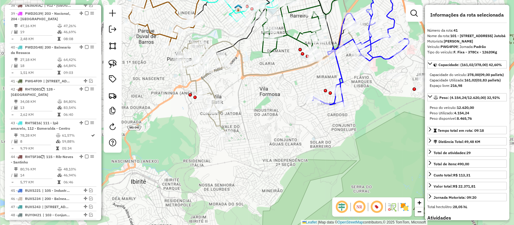
click at [213, 91] on icon at bounding box center [268, 79] width 172 height 109
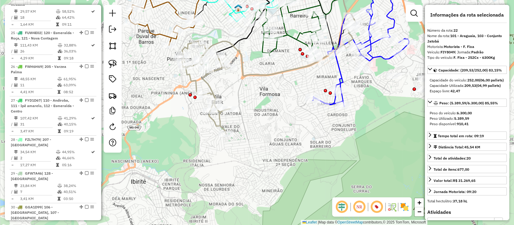
scroll to position [921, 0]
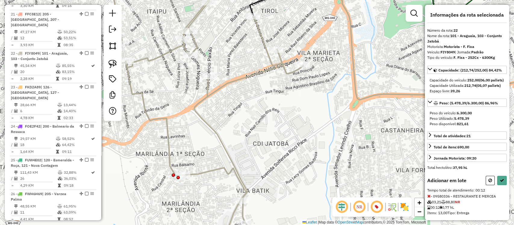
select select "**********"
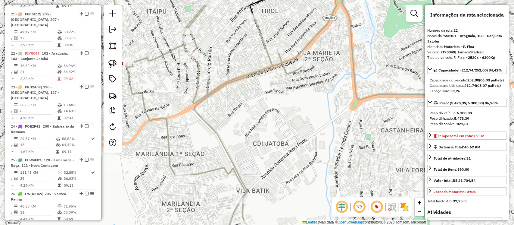
click at [209, 122] on icon at bounding box center [337, 112] width 455 height 270
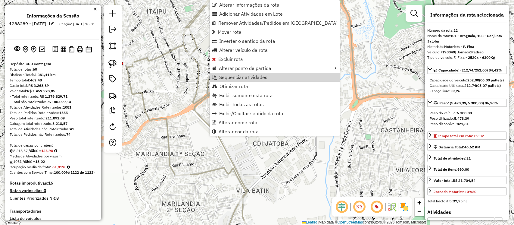
select select "**********"
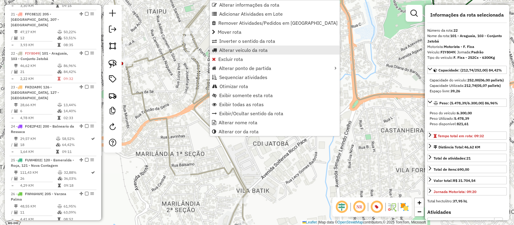
click at [238, 50] on span "Alterar veículo da rota" at bounding box center [243, 50] width 48 height 5
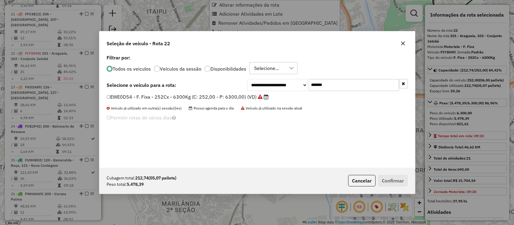
scroll to position [3, 2]
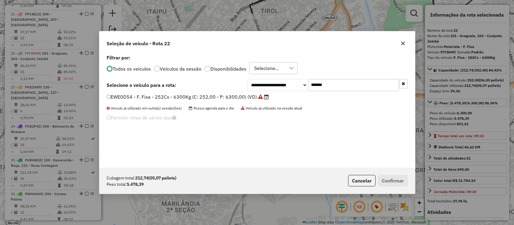
drag, startPoint x: 335, startPoint y: 90, endPoint x: 256, endPoint y: 84, distance: 79.4
click at [256, 84] on div "**********" at bounding box center [327, 85] width 161 height 12
paste input "text"
type input "*******"
click at [255, 97] on label "DCU6H51 - F. Fixa - 336Cx - 8110Kg (C: 336,00 - P: 8110,00) (VD)" at bounding box center [188, 96] width 162 height 7
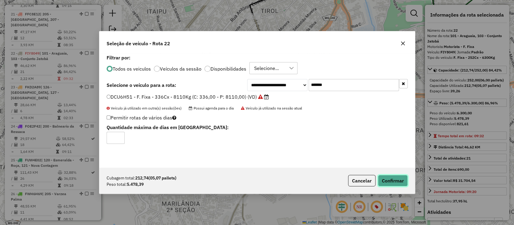
click at [387, 179] on button "Confirmar" at bounding box center [393, 180] width 30 height 11
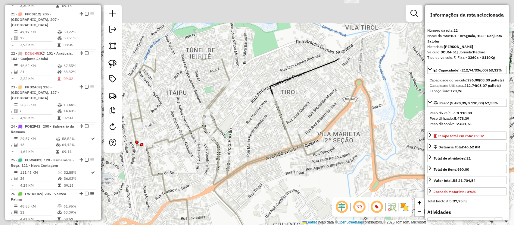
drag, startPoint x: 249, startPoint y: 122, endPoint x: 265, endPoint y: 202, distance: 81.6
click at [265, 202] on div "Janela de atendimento Grade de atendimento Capacidade Transportadoras Veículos …" at bounding box center [257, 112] width 514 height 225
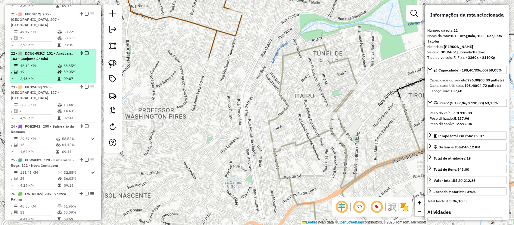
click at [85, 51] on em at bounding box center [87, 53] width 4 height 4
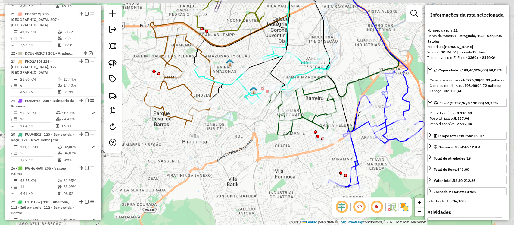
drag, startPoint x: 266, startPoint y: 170, endPoint x: 258, endPoint y: 173, distance: 7.8
click at [258, 175] on div "Janela de atendimento Grade de atendimento Capacidade Transportadoras Veículos …" at bounding box center [257, 112] width 514 height 225
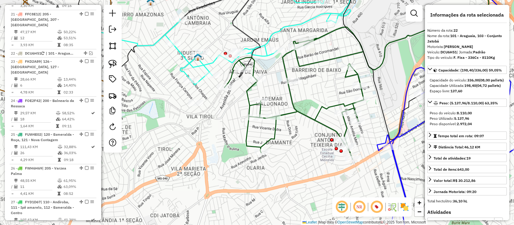
click at [276, 134] on icon at bounding box center [356, 67] width 264 height 181
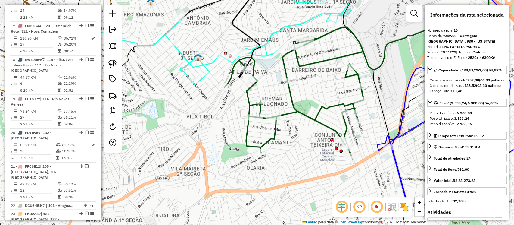
scroll to position [718, 0]
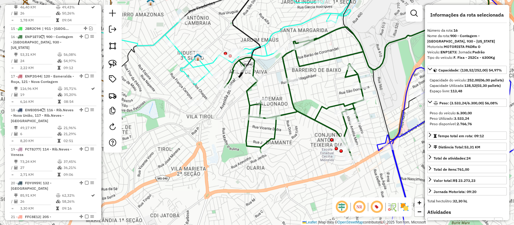
click at [261, 143] on icon at bounding box center [356, 67] width 264 height 181
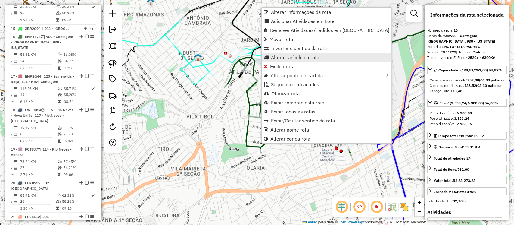
click at [280, 57] on span "Alterar veículo da rota" at bounding box center [295, 57] width 48 height 5
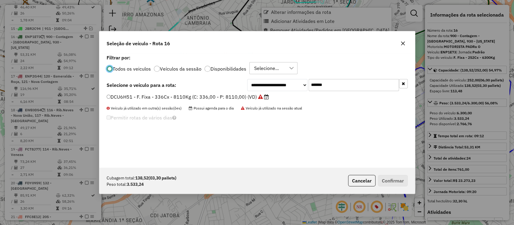
scroll to position [3, 2]
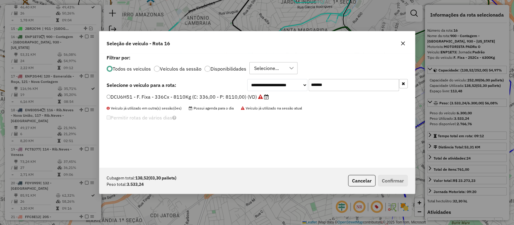
drag, startPoint x: 337, startPoint y: 89, endPoint x: 238, endPoint y: 78, distance: 100.3
click at [238, 78] on div "**********" at bounding box center [257, 110] width 316 height 114
paste input "text"
type input "*******"
click at [222, 93] on label "JBR2C90 - F. Fixa - 252Cx - 6300Kg (C: 252,00 - P: 6300,00) (VD)" at bounding box center [187, 96] width 161 height 7
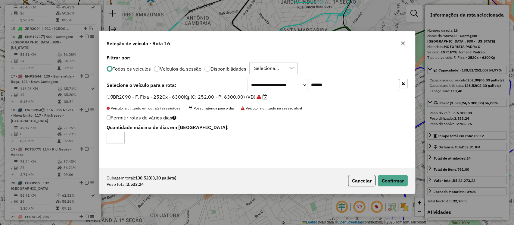
click at [220, 99] on label "JBR2C90 - F. Fixa - 252Cx - 6300Kg (C: 252,00 - P: 6300,00) (VD)" at bounding box center [187, 96] width 161 height 7
click at [387, 187] on div "Cubagem total: 138,52 (03,30 pallets) Peso total: 3.533,24 Cancelar Confirmar" at bounding box center [257, 180] width 316 height 26
click at [398, 185] on button "Confirmar" at bounding box center [393, 180] width 30 height 11
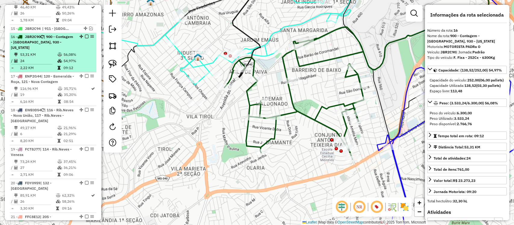
click at [85, 35] on em at bounding box center [87, 37] width 4 height 4
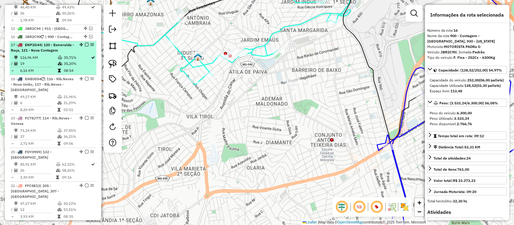
scroll to position [693, 0]
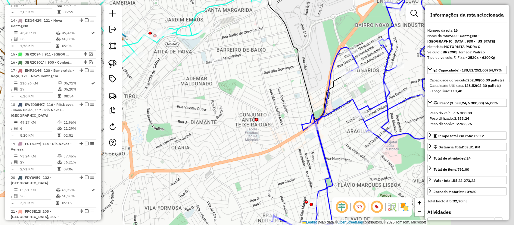
drag, startPoint x: 246, startPoint y: 142, endPoint x: 159, endPoint y: 97, distance: 97.8
click at [152, 93] on div "Janela de atendimento Grade de atendimento Capacidade Transportadoras Veículos …" at bounding box center [257, 112] width 514 height 225
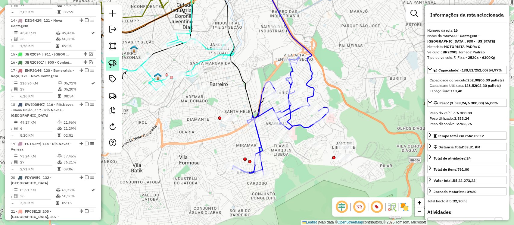
click at [119, 68] on link at bounding box center [112, 63] width 13 height 13
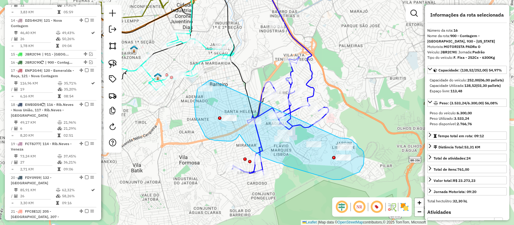
drag, startPoint x: 212, startPoint y: 80, endPoint x: 340, endPoint y: 138, distance: 140.5
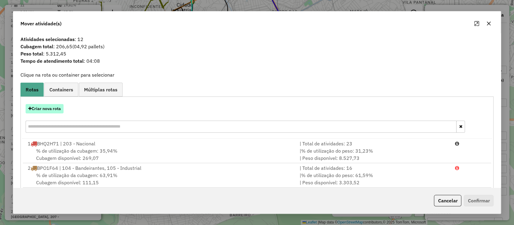
click at [53, 110] on button "Criar nova rota" at bounding box center [45, 108] width 38 height 9
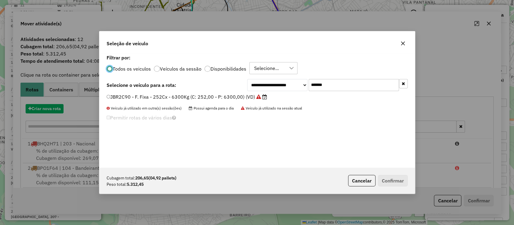
scroll to position [3, 2]
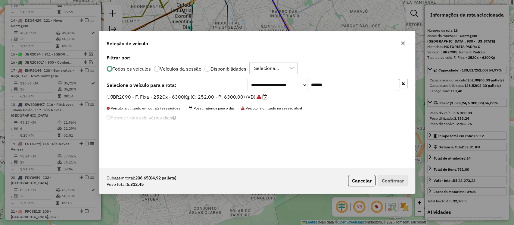
drag, startPoint x: 337, startPoint y: 89, endPoint x: 217, endPoint y: 75, distance: 121.4
click at [217, 75] on div "**********" at bounding box center [257, 110] width 316 height 114
paste input "text"
type input "*******"
click at [221, 94] on label "FDY0959 - F. Fixa - 252Cx - 6300Kg (C: 252,00 - P: 6300,00) (VD)" at bounding box center [187, 96] width 161 height 7
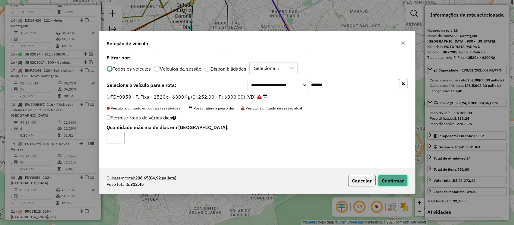
click at [387, 175] on button "Confirmar" at bounding box center [393, 180] width 30 height 11
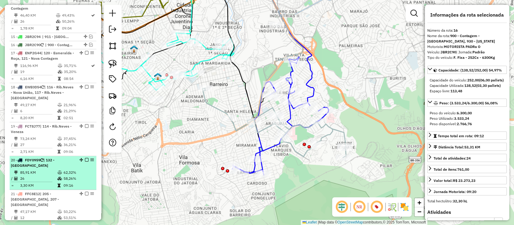
scroll to position [718, 0]
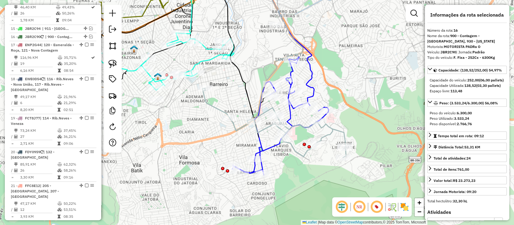
click at [221, 110] on icon at bounding box center [274, 122] width 144 height 69
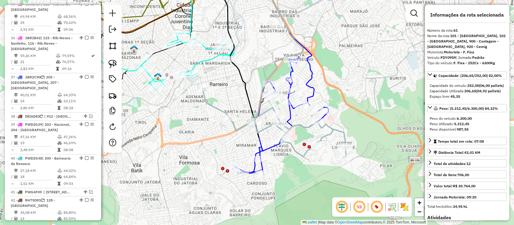
scroll to position [1709, 0]
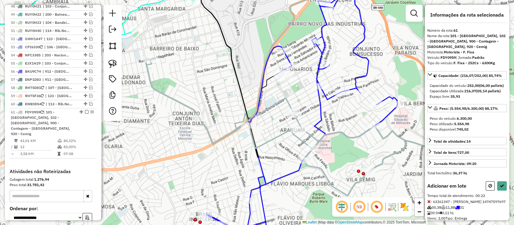
select select "**********"
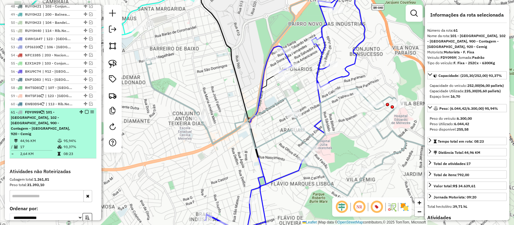
click at [84, 108] on li "61 - FDY0959 | 101 - Araguaia, 102 - Vila Pinho, 900 - Contagem - Barreiro, 920…" at bounding box center [53, 133] width 87 height 50
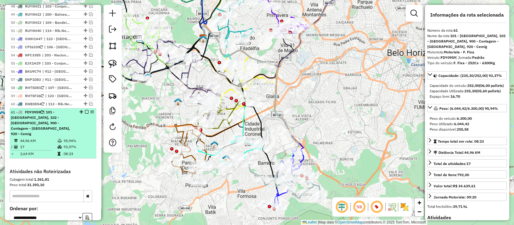
click at [85, 110] on em at bounding box center [87, 112] width 4 height 4
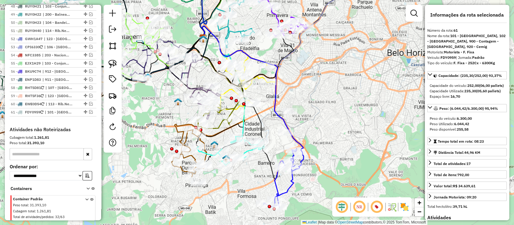
scroll to position [1678, 0]
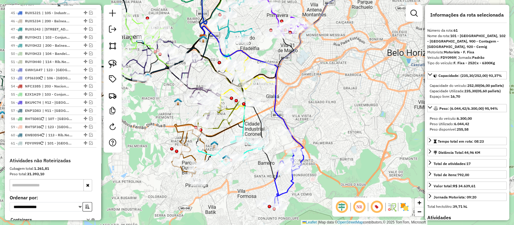
click at [287, 192] on icon at bounding box center [280, 178] width 33 height 59
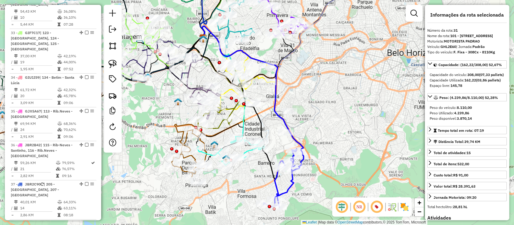
scroll to position [1184, 0]
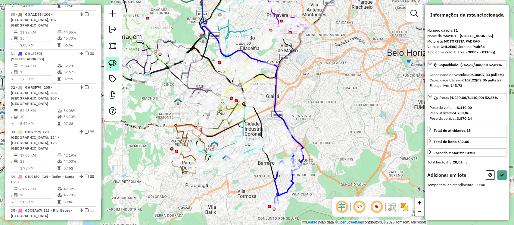
click at [111, 64] on img at bounding box center [112, 64] width 8 height 8
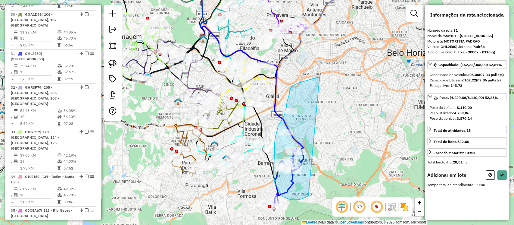
drag, startPoint x: 313, startPoint y: 79, endPoint x: 303, endPoint y: 192, distance: 113.5
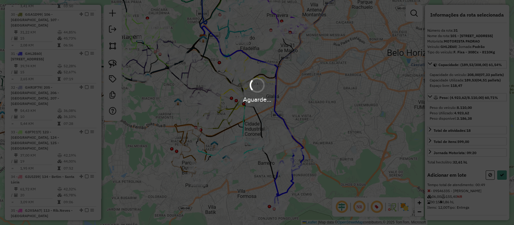
select select "**********"
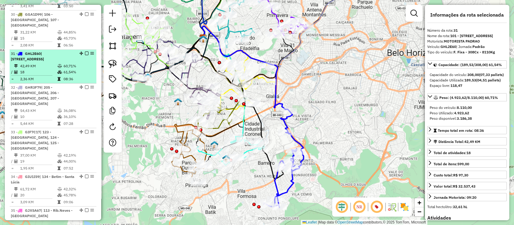
click at [85, 52] on em at bounding box center [87, 54] width 4 height 4
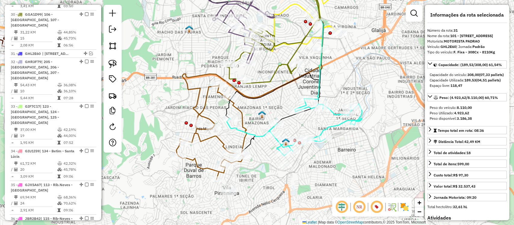
click at [204, 165] on icon at bounding box center [212, 132] width 70 height 94
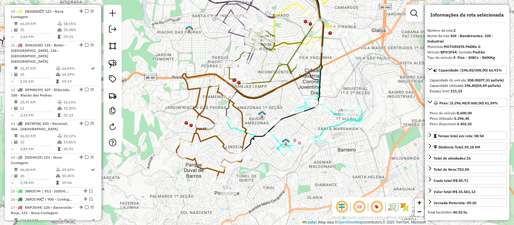
scroll to position [287, 0]
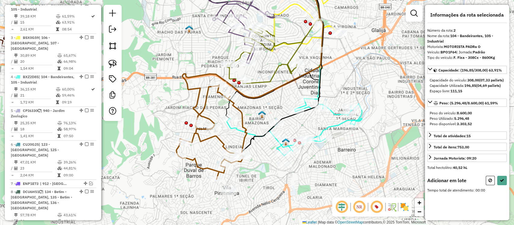
drag, startPoint x: 118, startPoint y: 67, endPoint x: 136, endPoint y: 102, distance: 39.3
click at [117, 68] on link at bounding box center [112, 63] width 13 height 13
drag, startPoint x: 241, startPoint y: 175, endPoint x: 218, endPoint y: 202, distance: 35.3
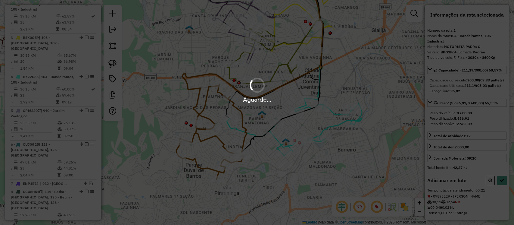
select select "**********"
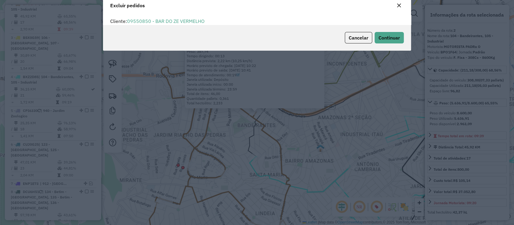
scroll to position [3, 2]
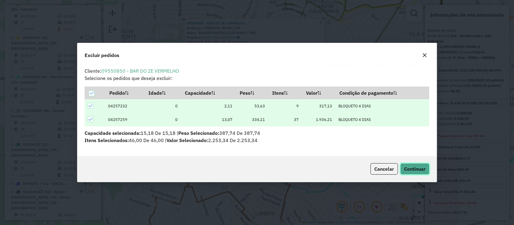
click at [415, 171] on span "Continuar" at bounding box center [414, 169] width 21 height 6
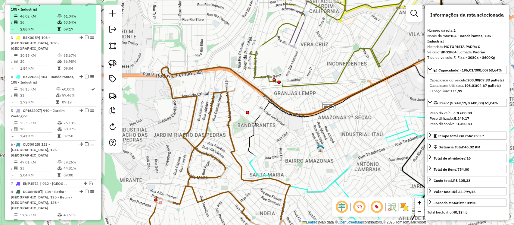
click at [85, 5] on em at bounding box center [87, 4] width 4 height 4
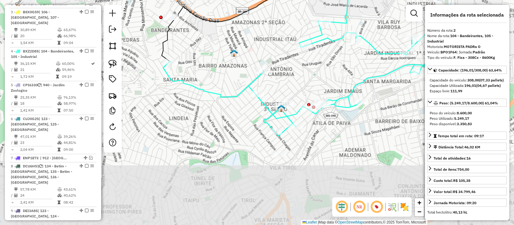
drag, startPoint x: 180, startPoint y: 136, endPoint x: 121, endPoint y: 61, distance: 95.3
click at [121, 61] on hb-router-mapa "Informações da Sessão 1288289 - 04/10/2025 Criação: 03/10/2025 18:01 Depósito: …" at bounding box center [257, 112] width 514 height 225
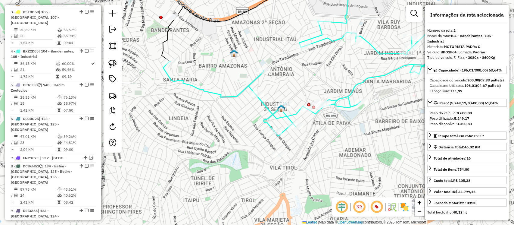
click at [269, 112] on icon at bounding box center [298, 78] width 271 height 115
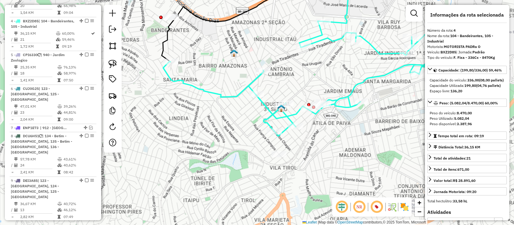
scroll to position [329, 0]
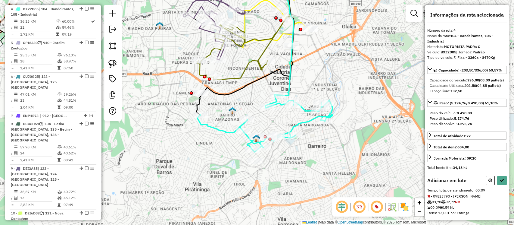
select select "**********"
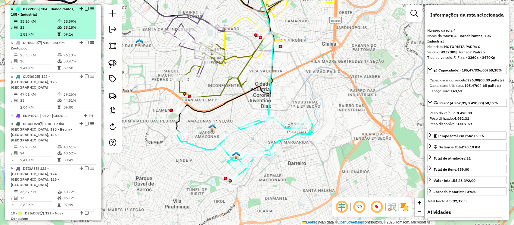
click at [86, 7] on em at bounding box center [87, 9] width 4 height 4
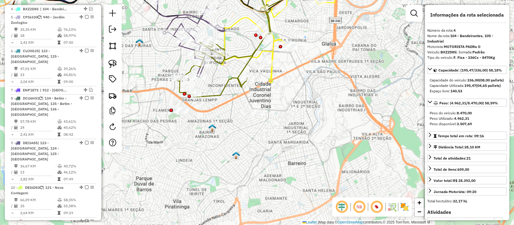
scroll to position [304, 0]
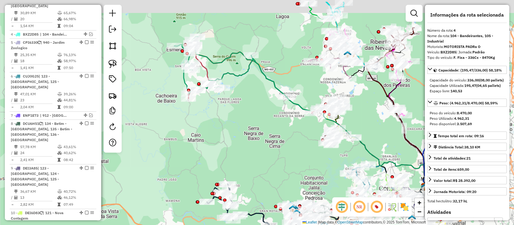
drag, startPoint x: 221, startPoint y: 131, endPoint x: 253, endPoint y: 151, distance: 38.1
click at [253, 151] on div "Janela de atendimento Grade de atendimento Capacidade Transportadoras Veículos …" at bounding box center [257, 112] width 514 height 225
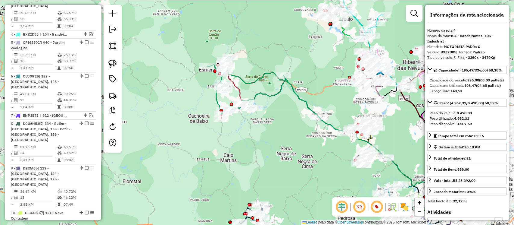
click at [218, 98] on icon at bounding box center [281, 94] width 149 height 74
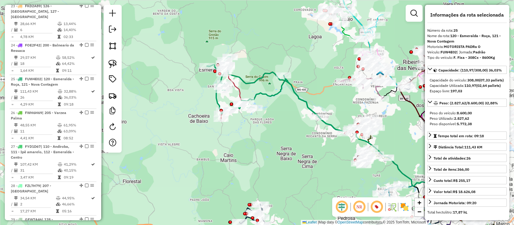
scroll to position [925, 0]
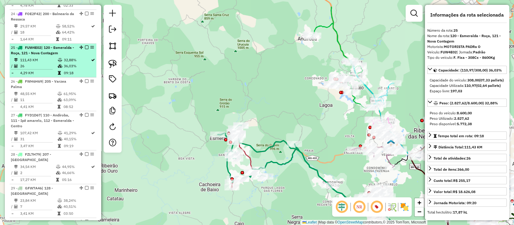
click at [86, 45] on em at bounding box center [87, 47] width 4 height 4
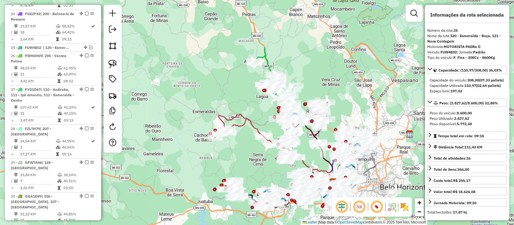
click at [245, 124] on icon at bounding box center [253, 129] width 77 height 31
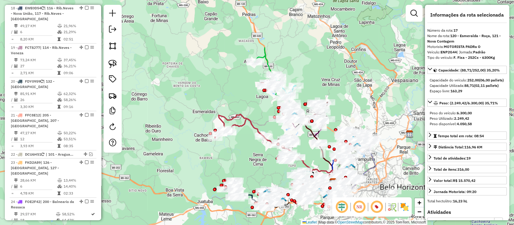
scroll to position [675, 0]
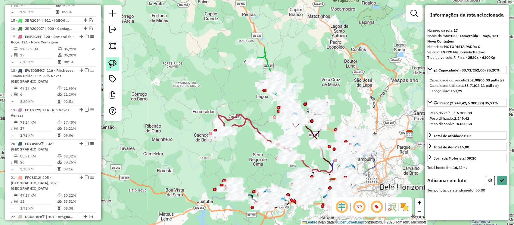
click at [117, 63] on img at bounding box center [112, 64] width 8 height 8
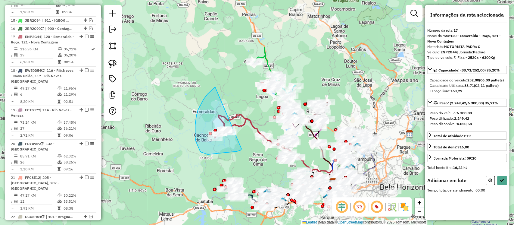
drag, startPoint x: 204, startPoint y: 99, endPoint x: 234, endPoint y: 151, distance: 59.8
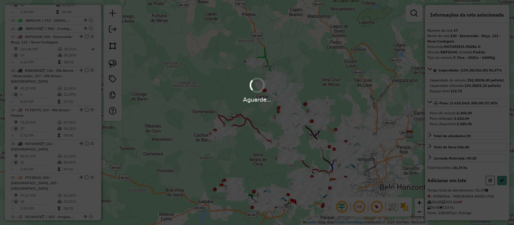
select select "**********"
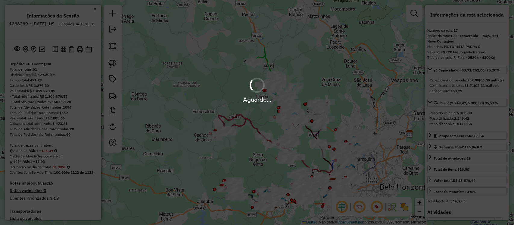
select select "**********"
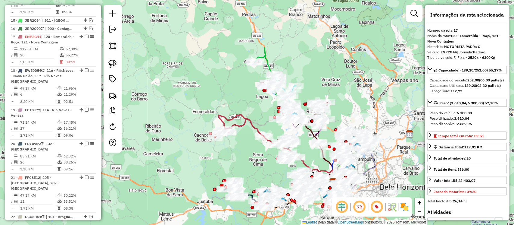
click at [242, 124] on icon at bounding box center [253, 129] width 77 height 31
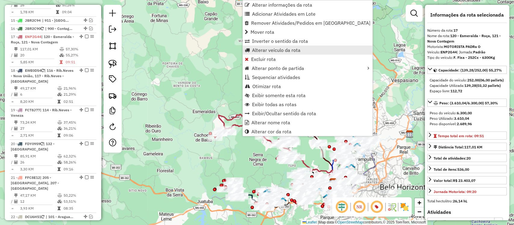
click at [271, 51] on span "Alterar veículo da rota" at bounding box center [276, 50] width 48 height 5
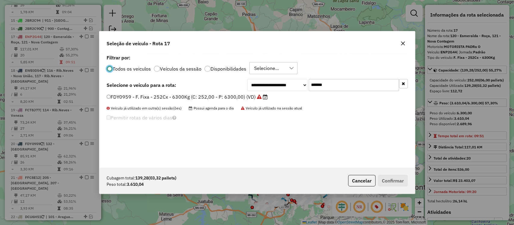
scroll to position [3, 2]
drag, startPoint x: 339, startPoint y: 85, endPoint x: 248, endPoint y: 88, distance: 90.4
click at [248, 88] on div "**********" at bounding box center [327, 85] width 161 height 12
paste input "text"
type input "*******"
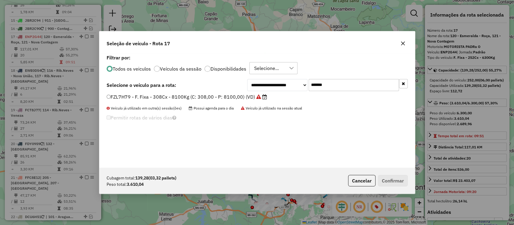
click at [248, 97] on label "FZL7H79 - F. Fixa - 308Cx - 8100Kg (C: 308,00 - P: 8100,00) (VD)" at bounding box center [187, 96] width 161 height 7
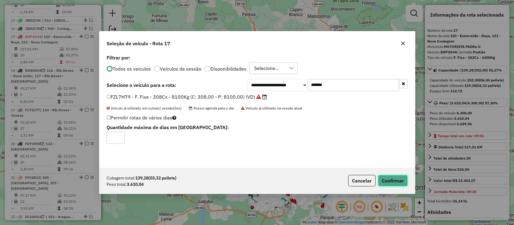
click at [390, 182] on button "Confirmar" at bounding box center [393, 180] width 30 height 11
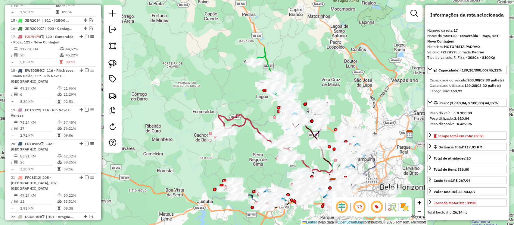
scroll to position [675, 0]
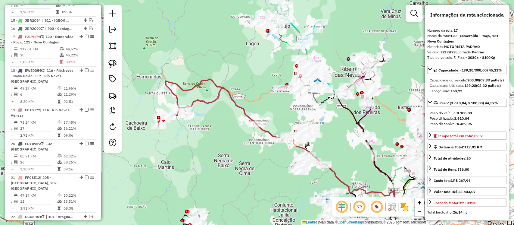
click at [243, 110] on icon at bounding box center [235, 109] width 154 height 61
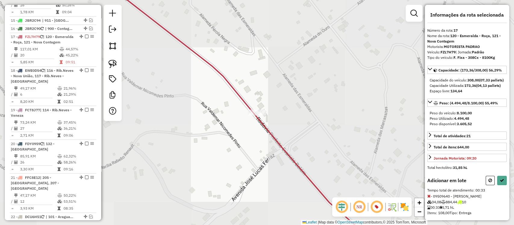
select select "**********"
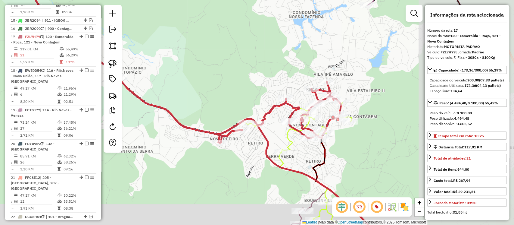
drag, startPoint x: 342, startPoint y: 184, endPoint x: 314, endPoint y: 144, distance: 48.9
click at [251, 159] on div "Janela de atendimento Grade de atendimento Capacidade Transportadoras Veículos …" at bounding box center [257, 112] width 514 height 225
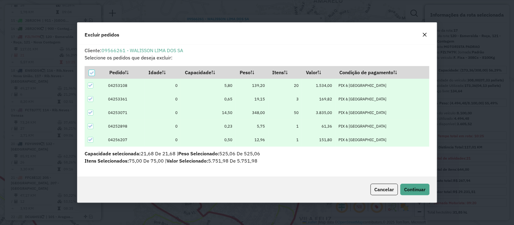
scroll to position [3, 2]
click at [425, 187] on span "Continuar" at bounding box center [414, 189] width 21 height 6
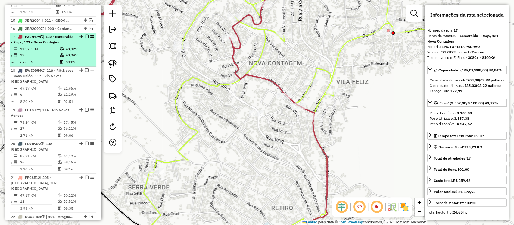
click at [85, 35] on em at bounding box center [87, 37] width 4 height 4
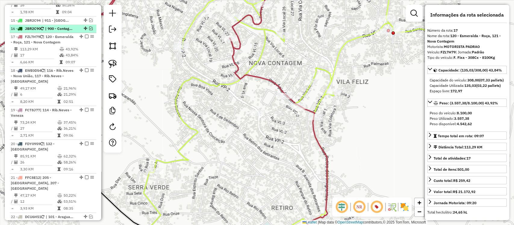
scroll to position [644, 0]
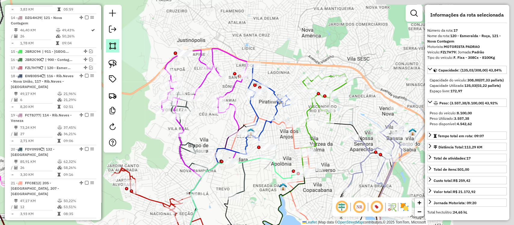
drag, startPoint x: 267, startPoint y: 59, endPoint x: 118, endPoint y: 43, distance: 150.3
click at [116, 45] on hb-router-mapa "Informações da Sessão 1288289 - [DATE] Criação: [DATE] 18:01 Depósito: CDD Cont…" at bounding box center [257, 112] width 514 height 225
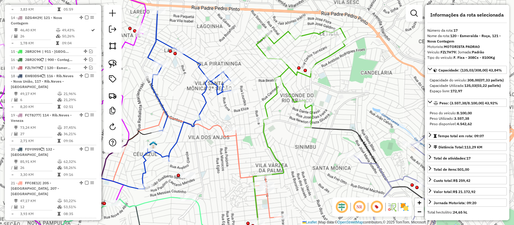
click at [314, 114] on icon at bounding box center [301, 77] width 90 height 99
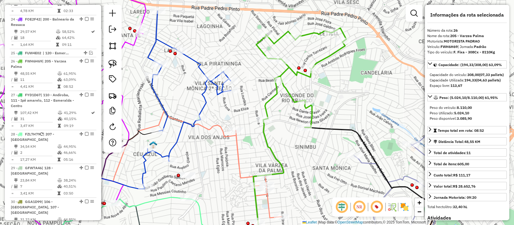
scroll to position [908, 0]
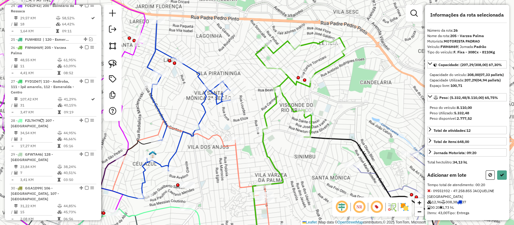
select select "**********"
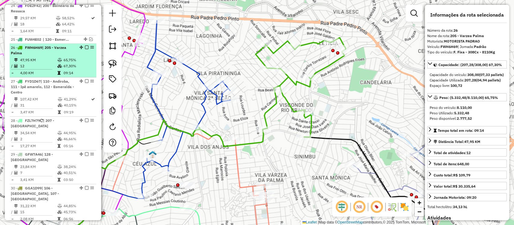
click at [85, 45] on em at bounding box center [87, 47] width 4 height 4
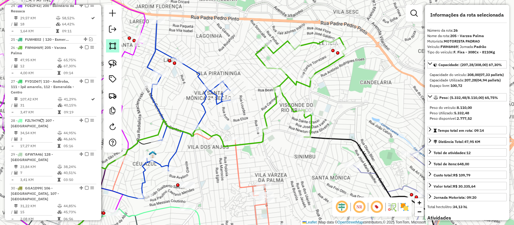
scroll to position [882, 0]
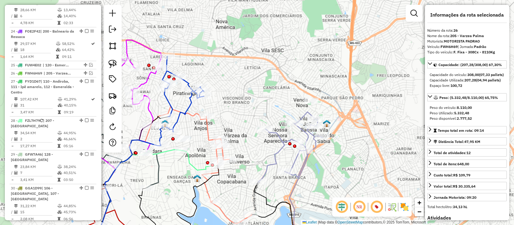
click at [298, 160] on icon at bounding box center [290, 147] width 64 height 70
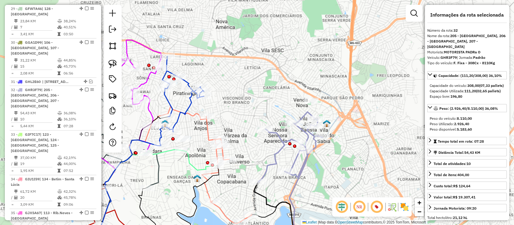
scroll to position [1064, 0]
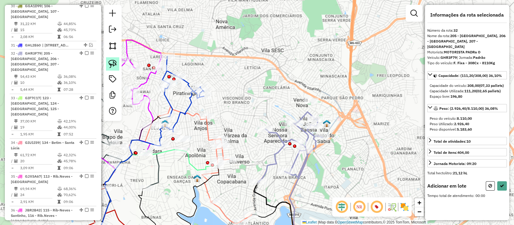
click at [115, 66] on img at bounding box center [112, 64] width 8 height 8
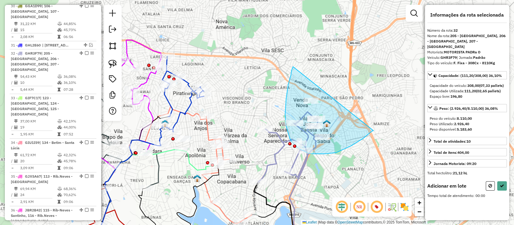
drag, startPoint x: 292, startPoint y: 70, endPoint x: 334, endPoint y: 140, distance: 81.6
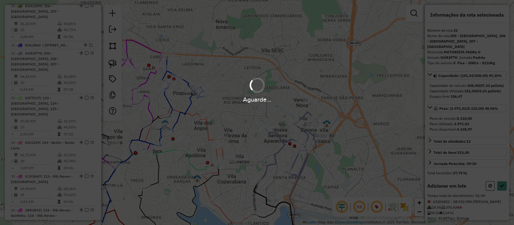
select select "**********"
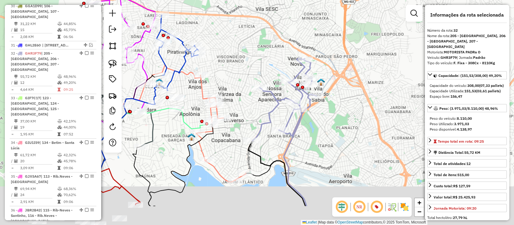
drag, startPoint x: 328, startPoint y: 153, endPoint x: 322, endPoint y: 125, distance: 28.7
click at [326, 126] on div "Janela de atendimento Grade de atendimento Capacidade Transportadoras Veículos …" at bounding box center [257, 112] width 514 height 225
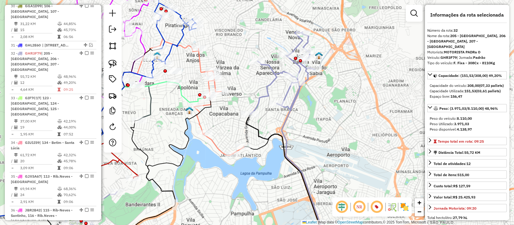
click at [266, 93] on icon at bounding box center [282, 73] width 64 height 83
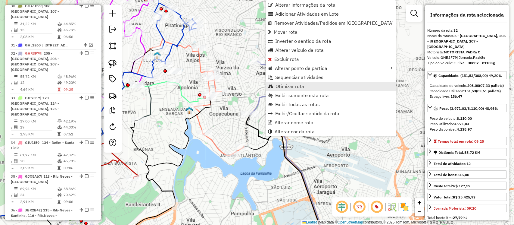
click at [285, 87] on span "Otimizar rota" at bounding box center [290, 86] width 29 height 5
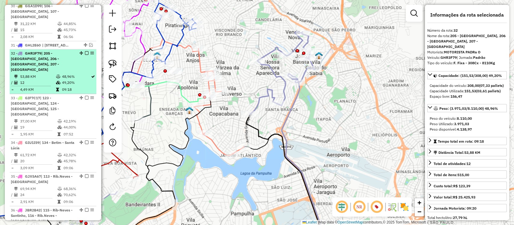
click at [85, 51] on em at bounding box center [87, 53] width 4 height 4
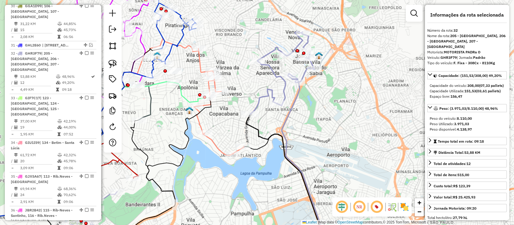
scroll to position [1033, 0]
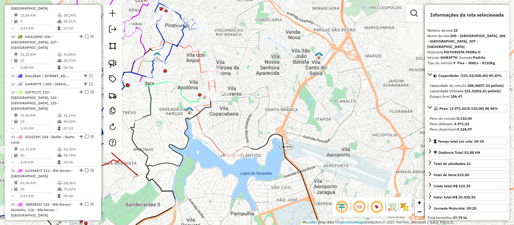
click at [215, 149] on icon at bounding box center [193, 96] width 101 height 117
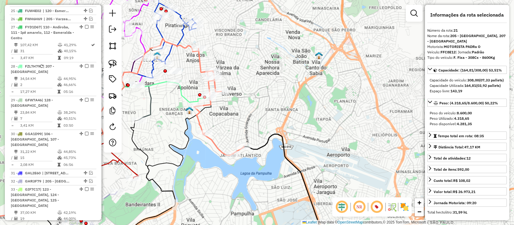
scroll to position [790, 0]
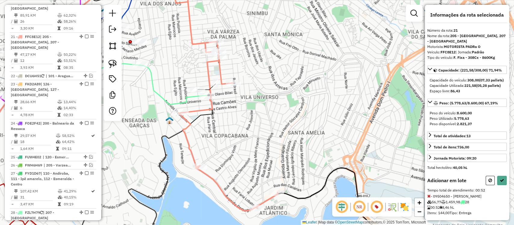
select select "**********"
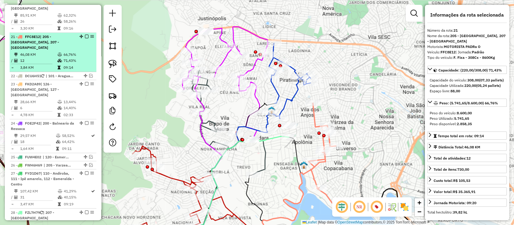
click at [85, 35] on em at bounding box center [87, 37] width 4 height 4
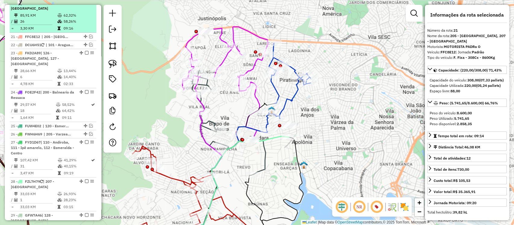
scroll to position [764, 0]
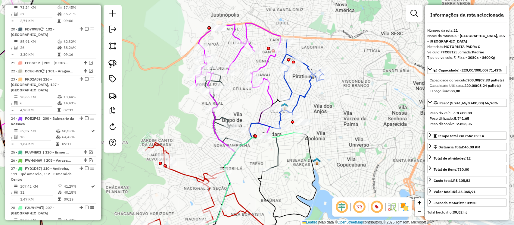
click at [308, 90] on icon at bounding box center [301, 83] width 44 height 88
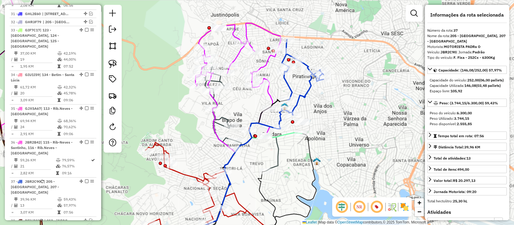
scroll to position [1192, 0]
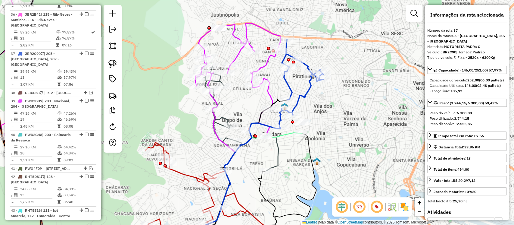
click at [302, 96] on icon at bounding box center [301, 83] width 44 height 88
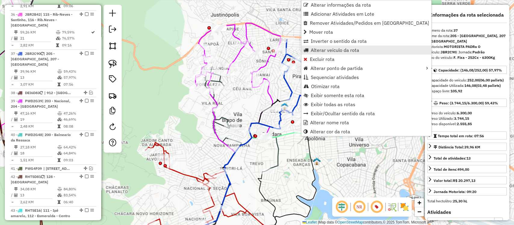
click at [330, 50] on span "Alterar veículo da rota" at bounding box center [335, 50] width 48 height 5
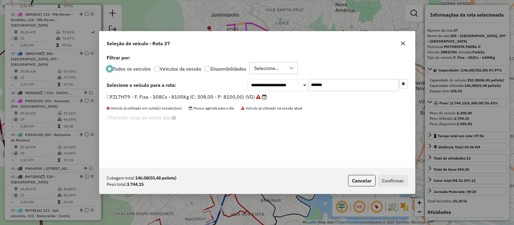
scroll to position [3, 2]
drag, startPoint x: 358, startPoint y: 82, endPoint x: 224, endPoint y: 71, distance: 134.8
click at [224, 71] on div "**********" at bounding box center [257, 110] width 316 height 114
paste input "text"
type input "*******"
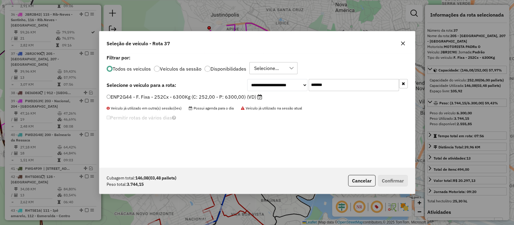
click at [243, 94] on label "ENP2G44 - F. Fixa - 252Cx - 6300Kg (C: 252,00 - P: 6300,00) (VD)" at bounding box center [185, 96] width 156 height 7
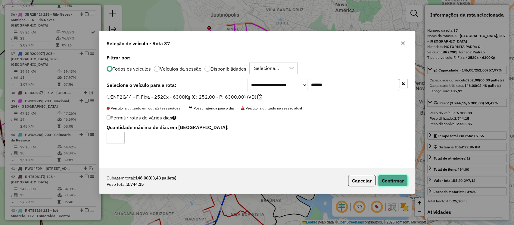
click at [386, 184] on button "Confirmar" at bounding box center [393, 180] width 30 height 11
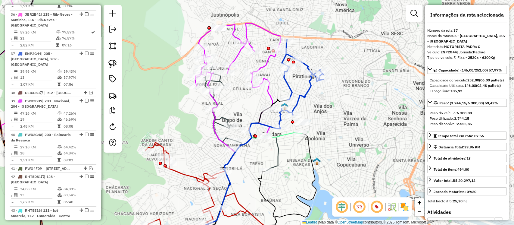
click at [304, 94] on icon at bounding box center [301, 83] width 44 height 88
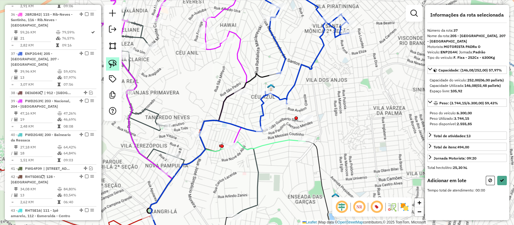
click at [117, 64] on link at bounding box center [112, 63] width 13 height 13
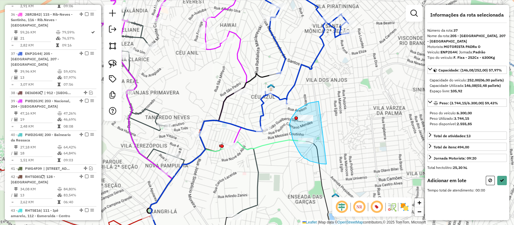
drag, startPoint x: 296, startPoint y: 111, endPoint x: 324, endPoint y: 159, distance: 55.6
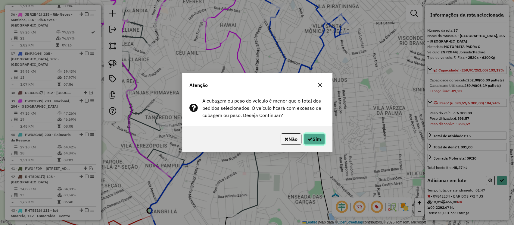
click at [314, 138] on button "Sim" at bounding box center [314, 138] width 21 height 11
select select "**********"
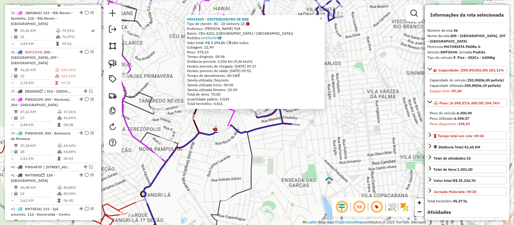
scroll to position [1158, 0]
click at [298, 127] on div at bounding box center [299, 124] width 15 height 6
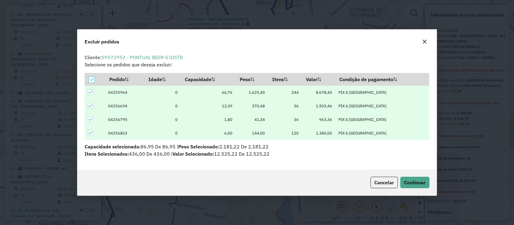
scroll to position [3, 2]
select select "**********"
click at [411, 187] on button "Continuar" at bounding box center [414, 182] width 29 height 11
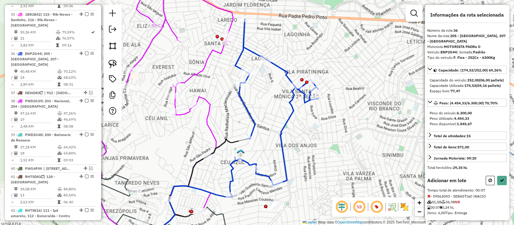
select select "**********"
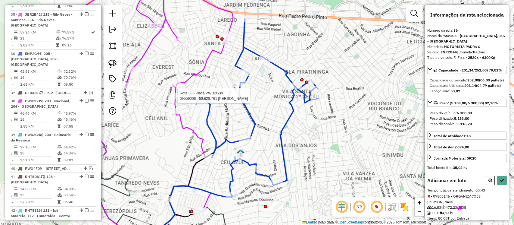
select select "**********"
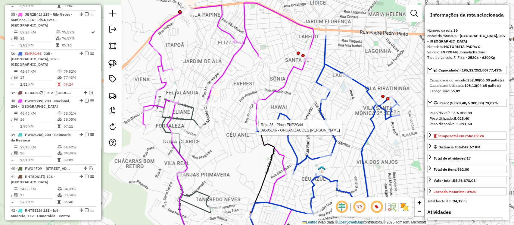
drag, startPoint x: 258, startPoint y: 131, endPoint x: 243, endPoint y: 134, distance: 15.0
click at [258, 130] on div at bounding box center [256, 127] width 15 height 6
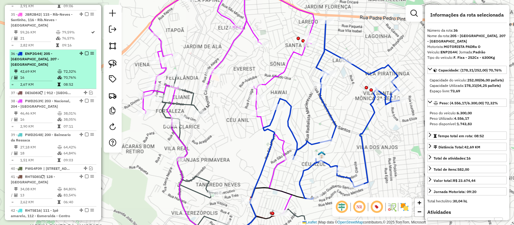
click at [85, 52] on em at bounding box center [87, 54] width 4 height 4
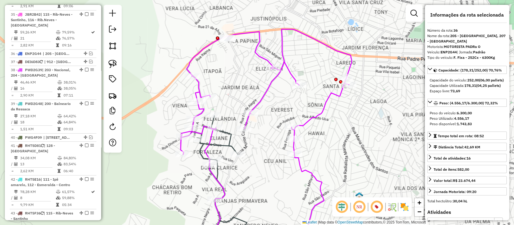
click at [257, 100] on icon at bounding box center [266, 138] width 171 height 218
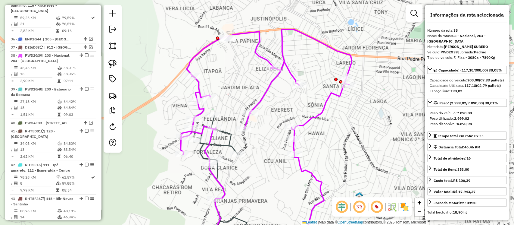
scroll to position [1174, 0]
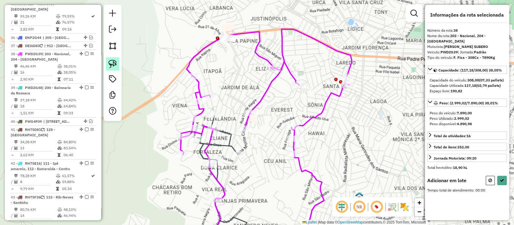
click at [114, 63] on img at bounding box center [112, 64] width 8 height 8
drag, startPoint x: 216, startPoint y: 25, endPoint x: 225, endPoint y: 54, distance: 30.6
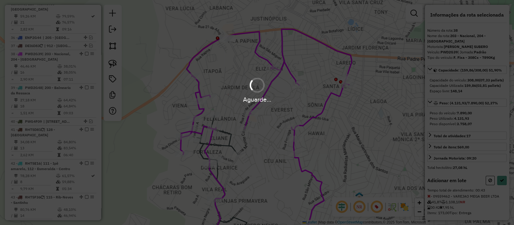
select select "**********"
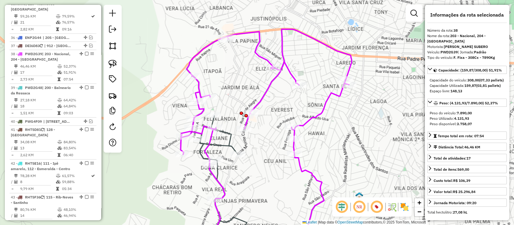
click at [261, 99] on icon at bounding box center [266, 138] width 171 height 218
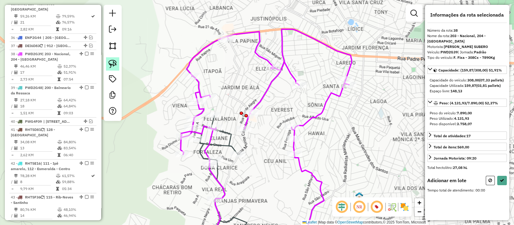
click at [115, 68] on link at bounding box center [112, 63] width 13 height 13
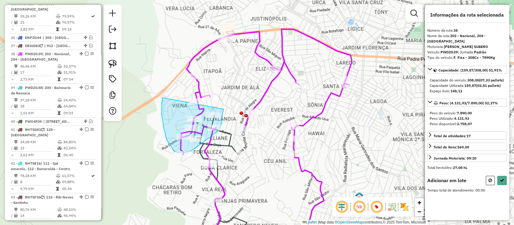
drag, startPoint x: 162, startPoint y: 114, endPoint x: 207, endPoint y: 115, distance: 45.5
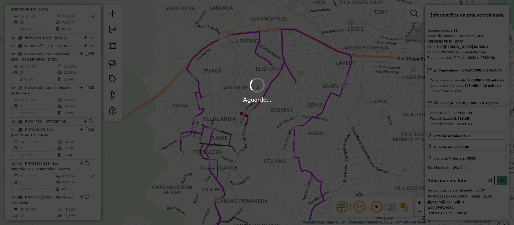
select select "**********"
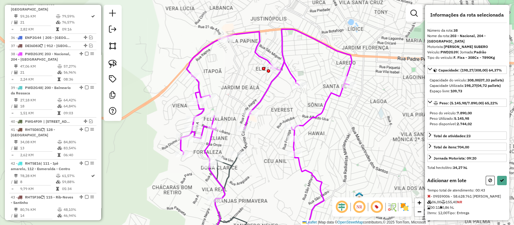
select select "**********"
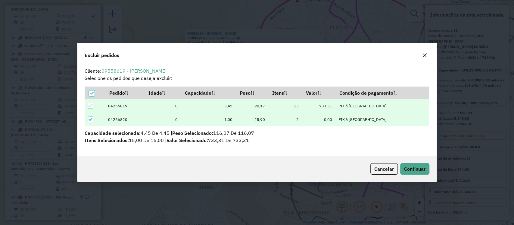
scroll to position [0, 0]
click at [407, 170] on span "Continuar" at bounding box center [414, 169] width 21 height 6
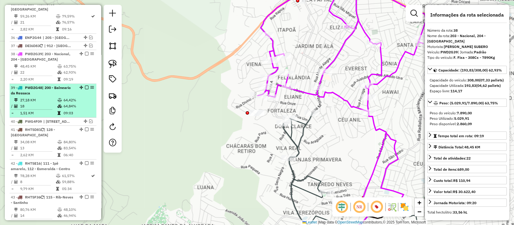
drag, startPoint x: 85, startPoint y: 8, endPoint x: 88, endPoint y: 34, distance: 26.0
click at [85, 52] on em at bounding box center [87, 54] width 4 height 4
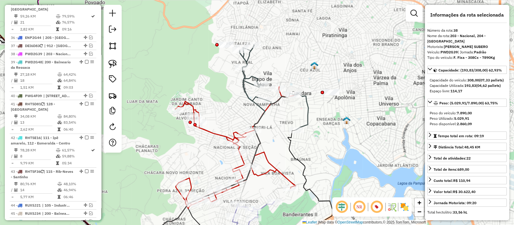
click at [249, 96] on icon at bounding box center [274, 87] width 69 height 85
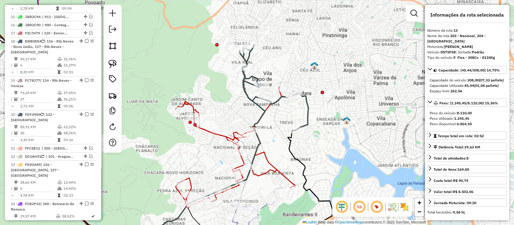
scroll to position [592, 0]
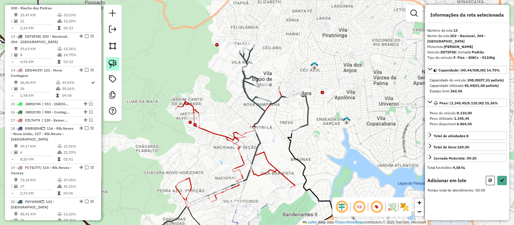
click at [108, 63] on img at bounding box center [112, 64] width 8 height 8
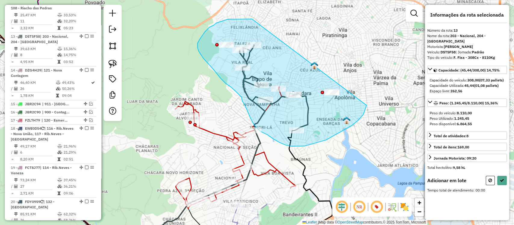
drag, startPoint x: 245, startPoint y: 19, endPoint x: 306, endPoint y: 117, distance: 115.2
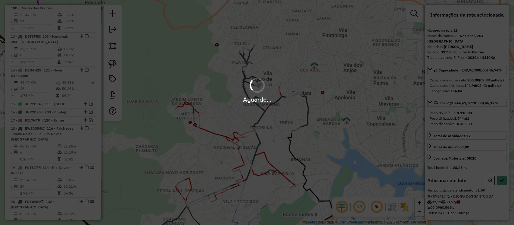
select select "**********"
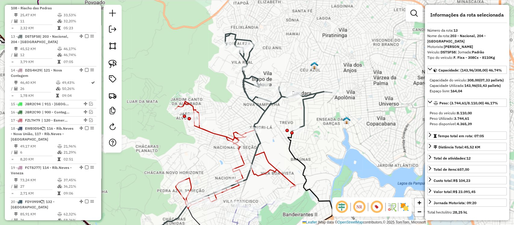
click at [264, 112] on icon at bounding box center [278, 81] width 107 height 96
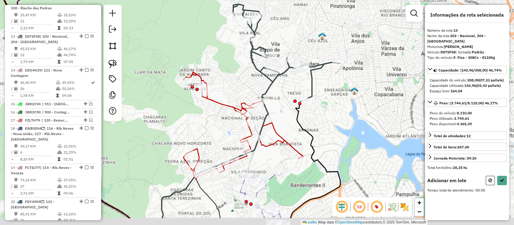
drag, startPoint x: 239, startPoint y: 88, endPoint x: 231, endPoint y: 88, distance: 8.1
click at [239, 80] on div "Janela de atendimento Grade de atendimento Capacidade Transportadoras Veículos …" at bounding box center [257, 112] width 514 height 225
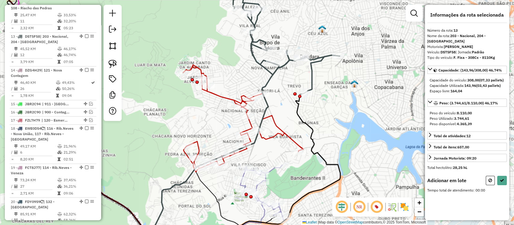
drag, startPoint x: 113, startPoint y: 68, endPoint x: 125, endPoint y: 69, distance: 12.7
click at [113, 68] on link at bounding box center [112, 63] width 13 height 13
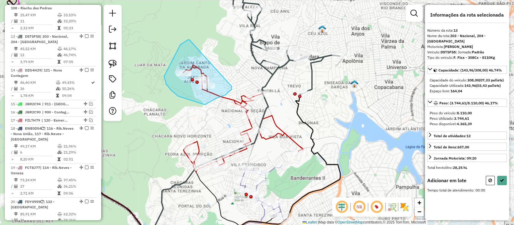
drag, startPoint x: 180, startPoint y: 45, endPoint x: 193, endPoint y: 97, distance: 54.0
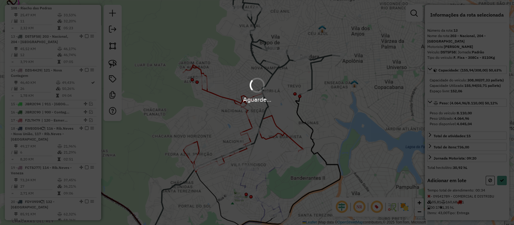
select select "**********"
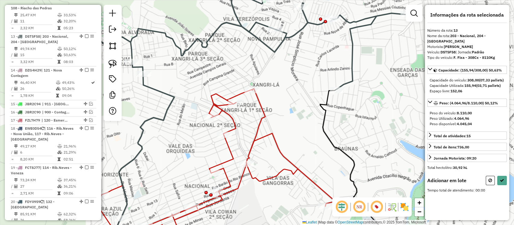
drag, startPoint x: 115, startPoint y: 66, endPoint x: 133, endPoint y: 72, distance: 18.5
click at [116, 66] on img at bounding box center [112, 64] width 8 height 8
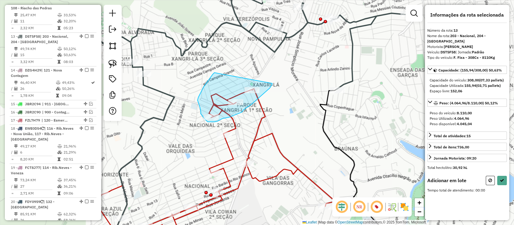
drag, startPoint x: 213, startPoint y: 74, endPoint x: 216, endPoint y: 97, distance: 22.9
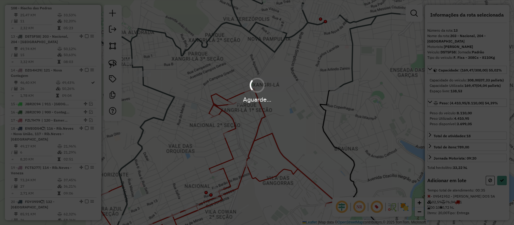
select select "**********"
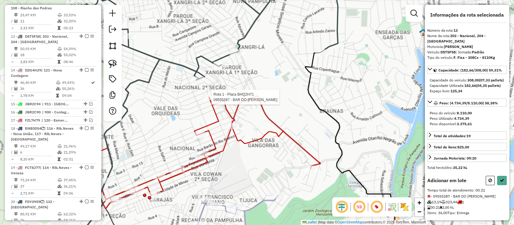
select select "**********"
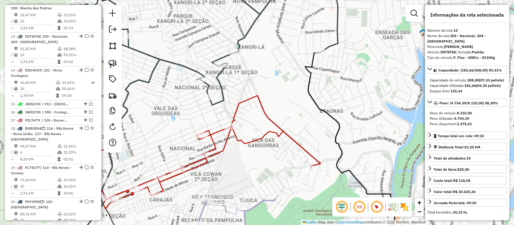
drag, startPoint x: 84, startPoint y: 7, endPoint x: 211, endPoint y: 90, distance: 151.6
click at [85, 34] on em at bounding box center [87, 36] width 4 height 4
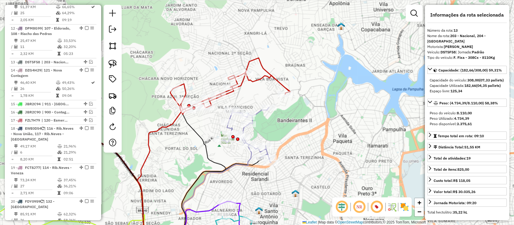
click at [279, 78] on icon at bounding box center [230, 86] width 120 height 56
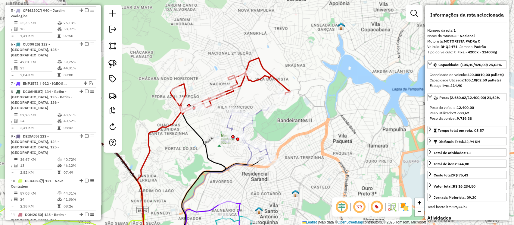
scroll to position [258, 0]
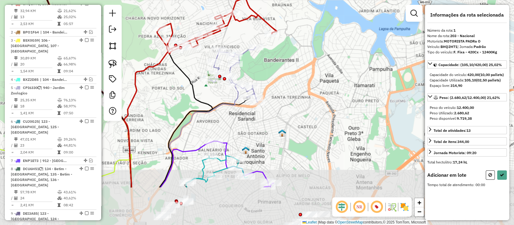
drag, startPoint x: 183, startPoint y: 131, endPoint x: 176, endPoint y: 100, distance: 32.0
click at [177, 102] on div "Janela de atendimento Grade de atendimento Capacidade Transportadoras Veículos …" at bounding box center [257, 112] width 514 height 225
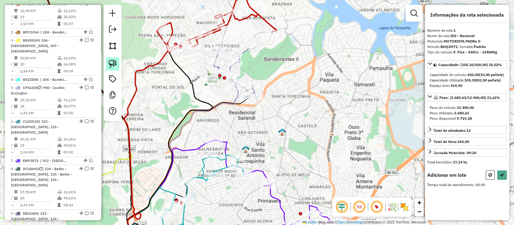
click at [113, 65] on img at bounding box center [112, 64] width 8 height 8
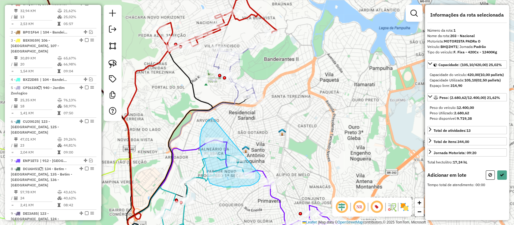
drag, startPoint x: 201, startPoint y: 134, endPoint x: 225, endPoint y: 175, distance: 47.7
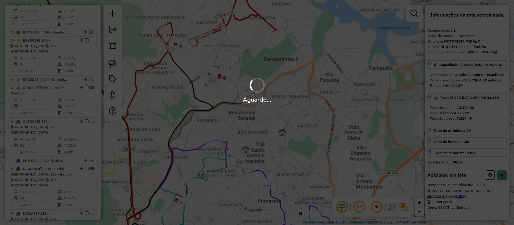
select select "**********"
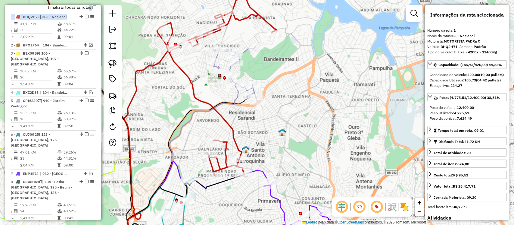
click at [182, 69] on icon at bounding box center [217, 87] width 120 height 180
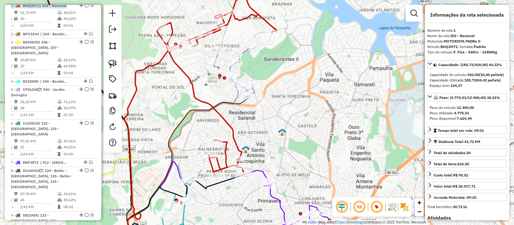
scroll to position [258, 0]
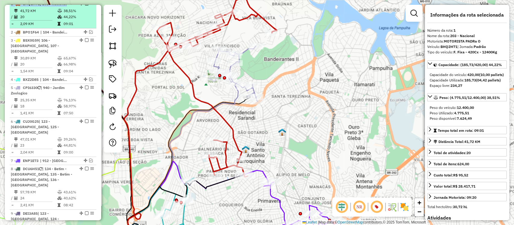
click at [85, 5] on em at bounding box center [87, 4] width 4 height 4
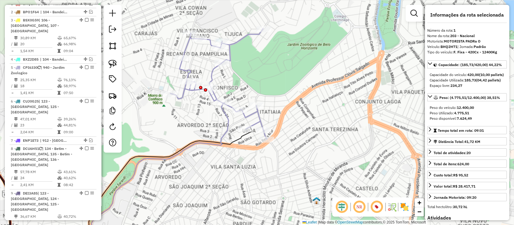
click at [241, 42] on icon at bounding box center [218, 84] width 97 height 110
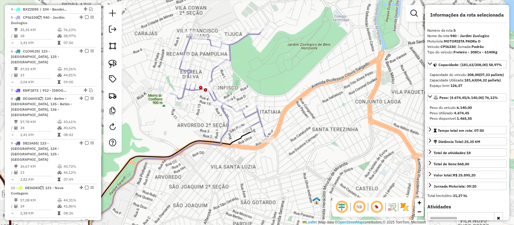
scroll to position [317, 0]
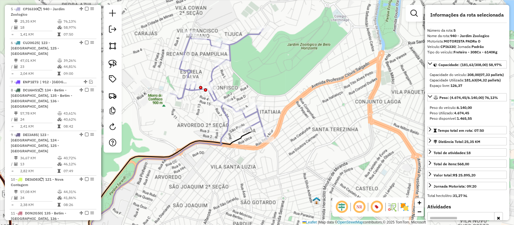
click at [214, 96] on icon at bounding box center [218, 84] width 97 height 110
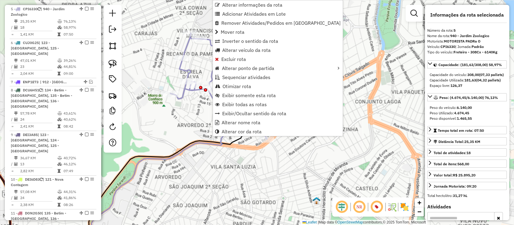
click at [186, 110] on div "Janela de atendimento Grade de atendimento Capacidade Transportadoras Veículos …" at bounding box center [257, 112] width 514 height 225
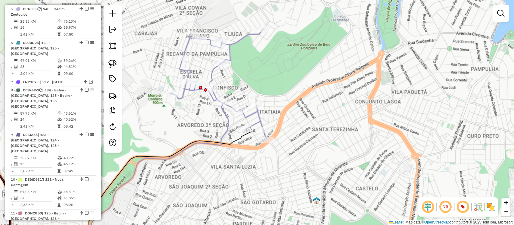
click at [229, 123] on icon at bounding box center [160, 175] width 137 height 145
select select "**********"
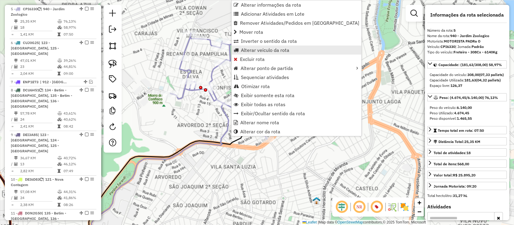
click at [262, 52] on span "Alterar veículo da rota" at bounding box center [265, 50] width 48 height 5
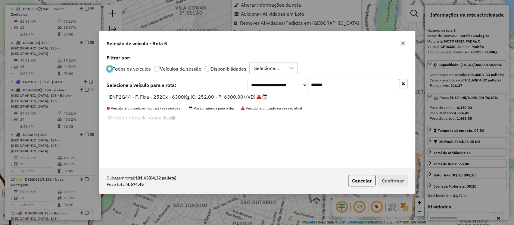
scroll to position [3, 2]
drag, startPoint x: 342, startPoint y: 82, endPoint x: 249, endPoint y: 101, distance: 95.0
click at [249, 101] on div "**********" at bounding box center [257, 110] width 316 height 114
paste input "text"
type input "*******"
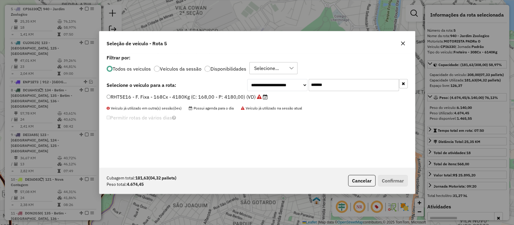
click at [243, 96] on label "RHT5E16 - F. Fixa - 168Cx - 4180Kg (C: 168,00 - P: 4180,00) (VD)" at bounding box center [187, 96] width 161 height 7
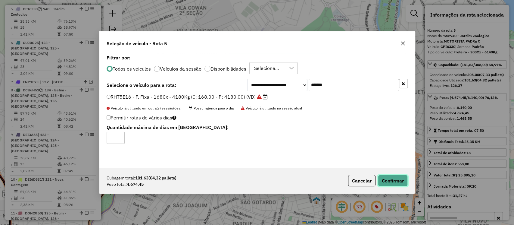
click at [395, 180] on button "Confirmar" at bounding box center [393, 180] width 30 height 11
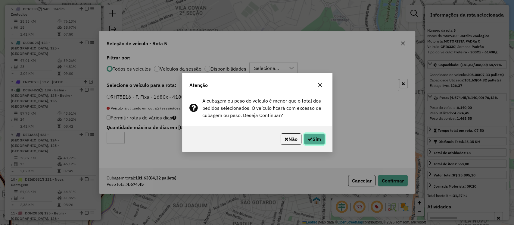
click at [318, 136] on button "Sim" at bounding box center [314, 138] width 21 height 11
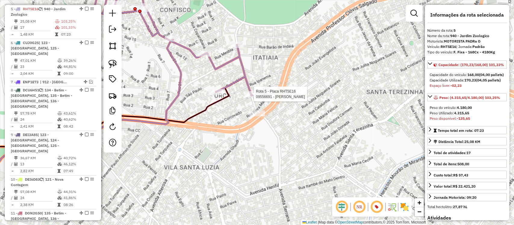
click at [255, 97] on div at bounding box center [252, 94] width 15 height 6
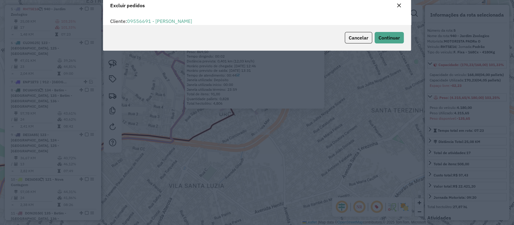
scroll to position [0, 0]
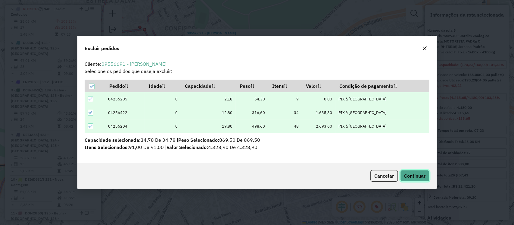
drag, startPoint x: 415, startPoint y: 177, endPoint x: 419, endPoint y: 180, distance: 5.4
click at [415, 178] on span "Continuar" at bounding box center [414, 176] width 21 height 6
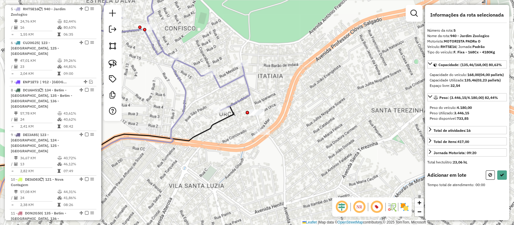
drag, startPoint x: 113, startPoint y: 61, endPoint x: 128, endPoint y: 75, distance: 20.1
click at [113, 61] on img at bounding box center [112, 64] width 8 height 8
drag, startPoint x: 282, startPoint y: 119, endPoint x: 272, endPoint y: 157, distance: 39.9
click at [273, 158] on div "Janela de atendimento Grade de atendimento Capacidade Transportadoras Veículos …" at bounding box center [257, 112] width 514 height 225
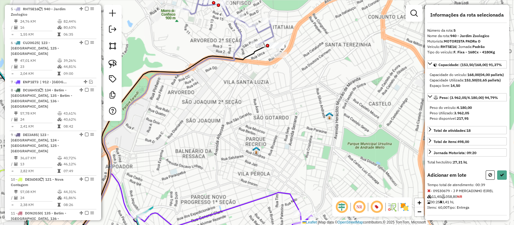
select select "**********"
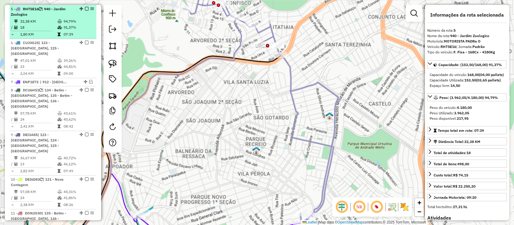
click at [88, 8] on div at bounding box center [85, 9] width 18 height 4
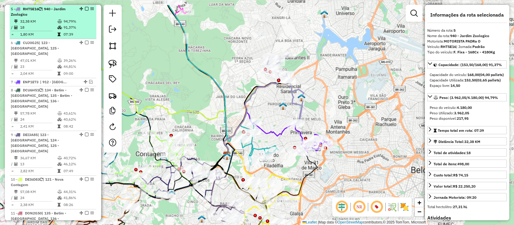
click at [85, 7] on em at bounding box center [87, 9] width 4 height 4
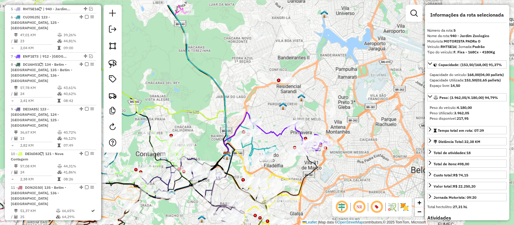
scroll to position [292, 0]
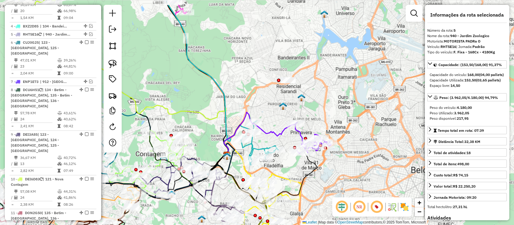
click at [253, 149] on icon at bounding box center [260, 142] width 38 height 44
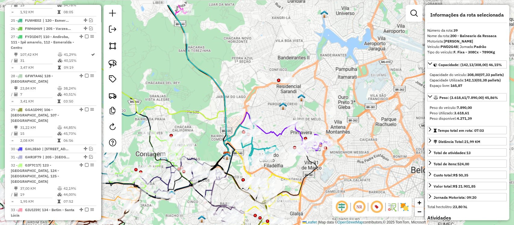
scroll to position [1111, 0]
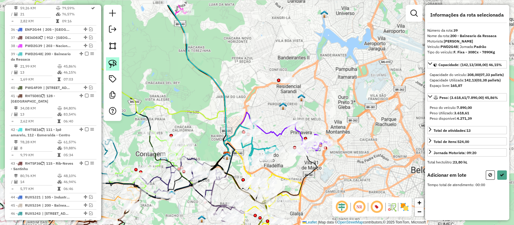
click at [110, 64] on img at bounding box center [112, 64] width 8 height 8
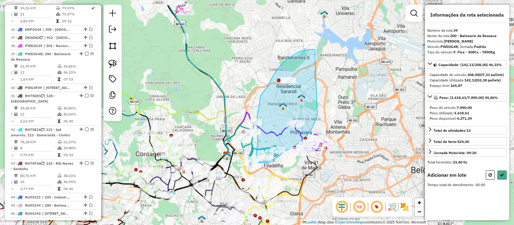
drag, startPoint x: 311, startPoint y: 49, endPoint x: 296, endPoint y: 130, distance: 82.1
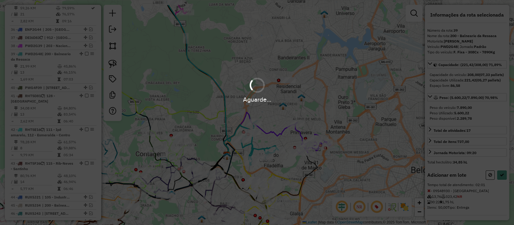
select select "**********"
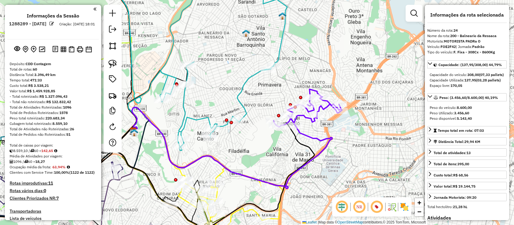
select select "**********"
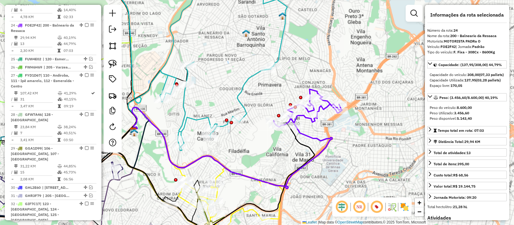
scroll to position [769, 0]
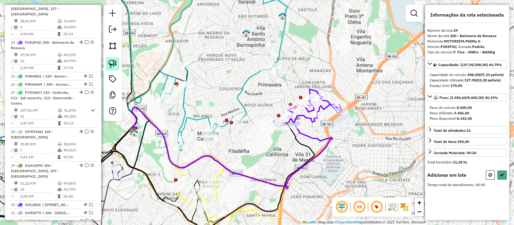
click at [114, 58] on link at bounding box center [112, 63] width 13 height 13
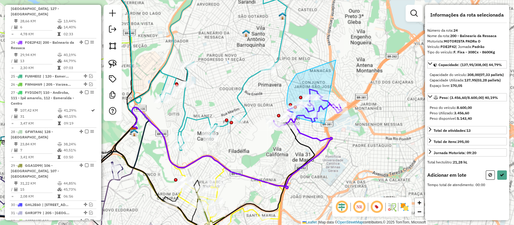
drag, startPoint x: 294, startPoint y: 77, endPoint x: 324, endPoint y: 124, distance: 55.3
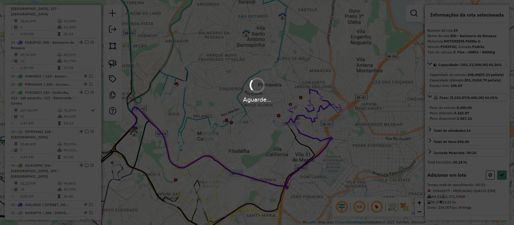
select select "**********"
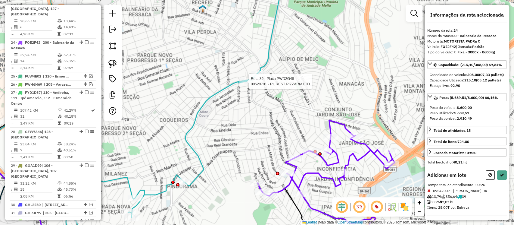
click at [247, 84] on div at bounding box center [246, 81] width 15 height 6
select select "**********"
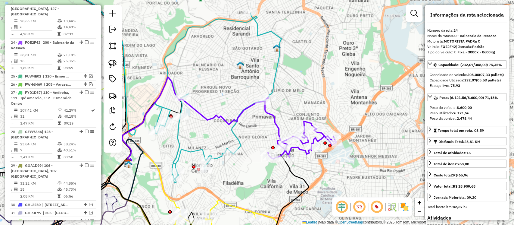
click at [238, 140] on icon at bounding box center [217, 97] width 127 height 169
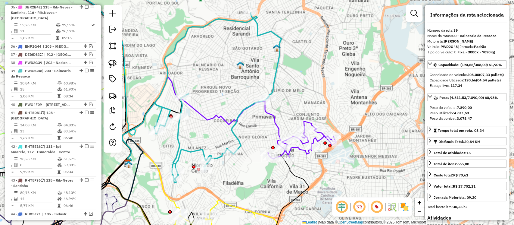
scroll to position [1111, 0]
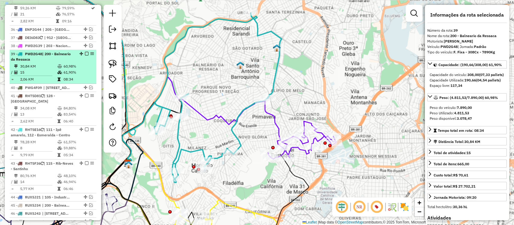
click at [84, 50] on li "39 - PWD2G48 | 200 - Balneario da Ressaca 30,84 KM 60,98% / 15 61,90% = 2,06 KM…" at bounding box center [53, 67] width 87 height 34
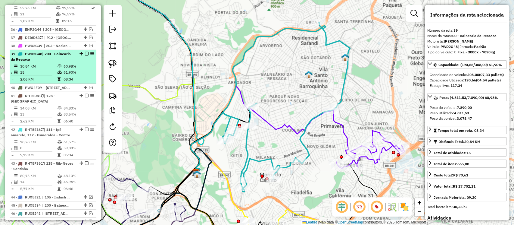
click at [85, 52] on em at bounding box center [87, 54] width 4 height 4
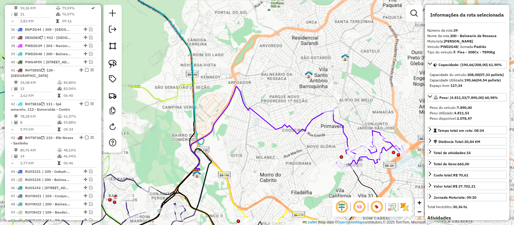
click at [268, 125] on icon at bounding box center [261, 129] width 140 height 87
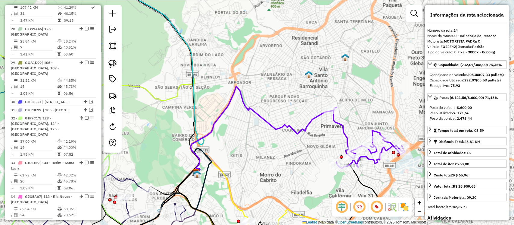
scroll to position [769, 0]
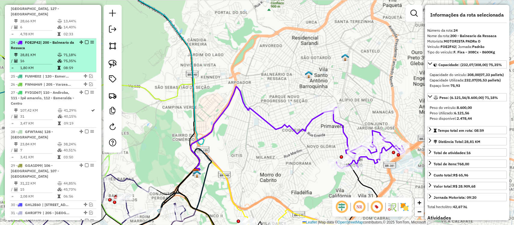
click at [87, 40] on div at bounding box center [85, 42] width 18 height 4
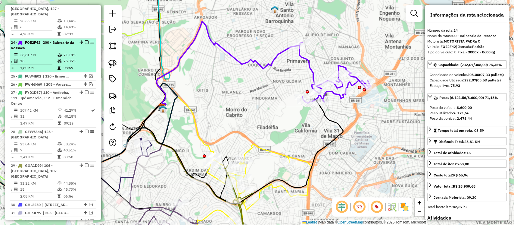
click at [86, 40] on em at bounding box center [87, 42] width 4 height 4
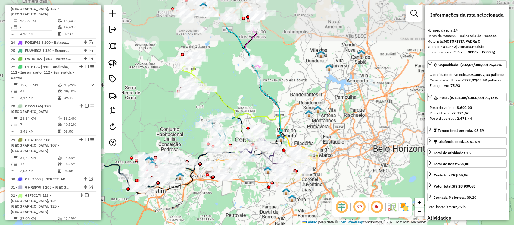
drag, startPoint x: 194, startPoint y: 163, endPoint x: 249, endPoint y: 206, distance: 69.1
click at [247, 212] on div "Janela de atendimento Grade de atendimento Capacidade Transportadoras Veículos …" at bounding box center [257, 112] width 514 height 225
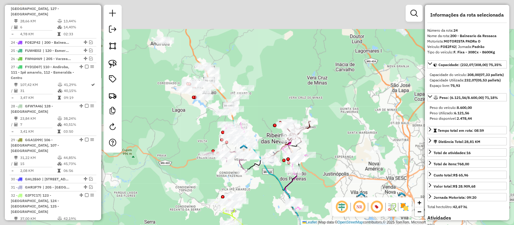
drag, startPoint x: 299, startPoint y: 82, endPoint x: 314, endPoint y: 181, distance: 100.3
click at [350, 216] on div "Janela de atendimento Grade de atendimento Capacidade Transportadoras Veículos …" at bounding box center [257, 112] width 514 height 225
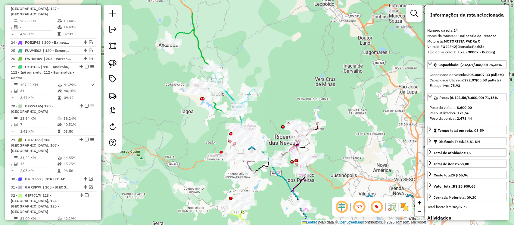
click at [200, 46] on icon at bounding box center [205, 63] width 69 height 101
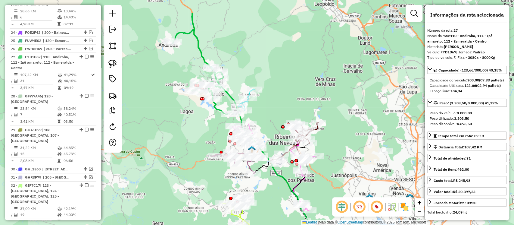
scroll to position [793, 0]
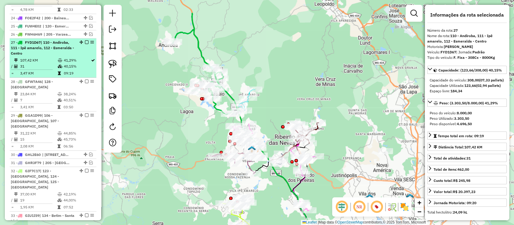
click at [85, 40] on em at bounding box center [87, 42] width 4 height 4
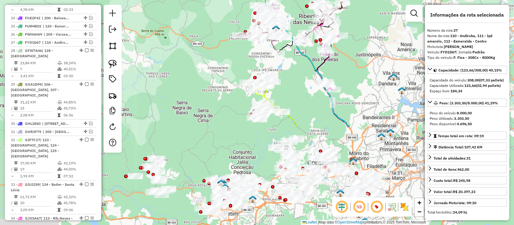
drag, startPoint x: 183, startPoint y: 127, endPoint x: 205, endPoint y: 7, distance: 122.6
click at [205, 7] on div "Janela de atendimento Grade de atendimento Capacidade Transportadoras Veículos …" at bounding box center [257, 112] width 514 height 225
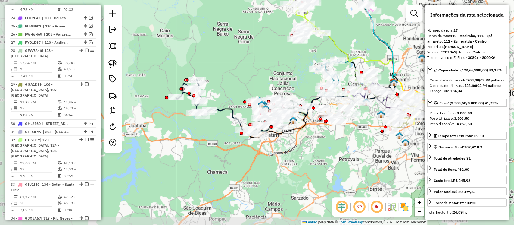
drag, startPoint x: 189, startPoint y: 116, endPoint x: 218, endPoint y: 74, distance: 51.6
click at [225, 44] on div "Janela de atendimento Grade de atendimento Capacidade Transportadoras Veículos …" at bounding box center [257, 112] width 514 height 225
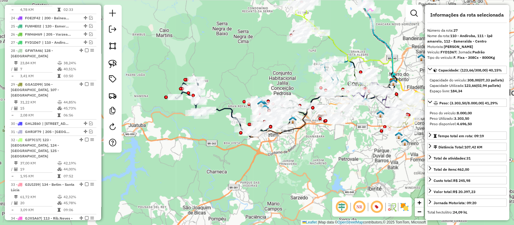
click at [222, 110] on icon at bounding box center [210, 106] width 71 height 54
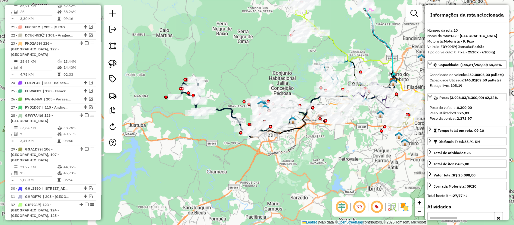
scroll to position [685, 0]
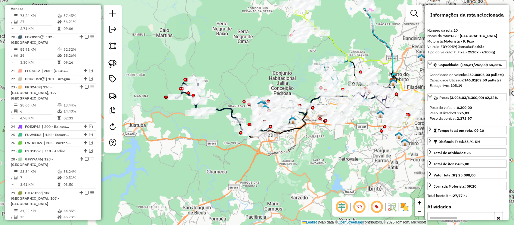
click at [223, 108] on icon at bounding box center [210, 106] width 71 height 54
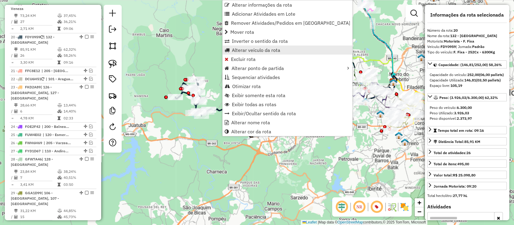
click at [249, 48] on span "Alterar veículo da rota" at bounding box center [256, 50] width 48 height 5
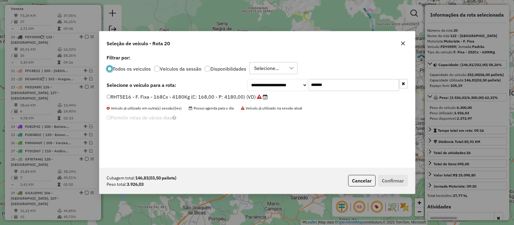
scroll to position [3, 2]
drag, startPoint x: 264, startPoint y: 90, endPoint x: 255, endPoint y: 92, distance: 8.9
click at [258, 92] on div "**********" at bounding box center [257, 110] width 316 height 114
paste input "text"
type input "*******"
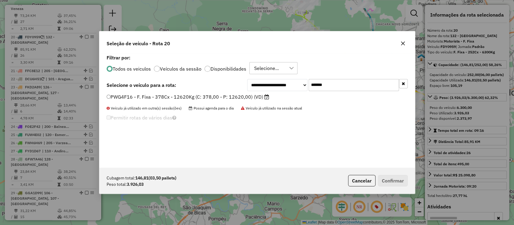
click at [251, 96] on label "PWG4F16 - F. Fixa - 378Cx - 12620Kg (C: 378,00 - P: 12620,00) (VD)" at bounding box center [188, 96] width 163 height 7
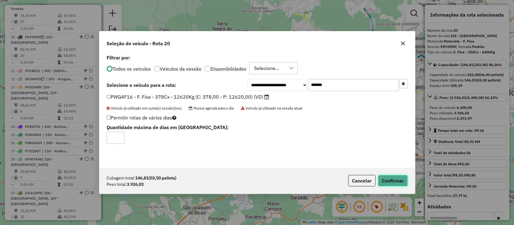
click at [395, 178] on button "Confirmar" at bounding box center [393, 180] width 30 height 11
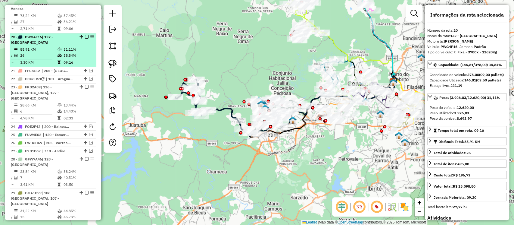
click at [85, 35] on em at bounding box center [87, 37] width 4 height 4
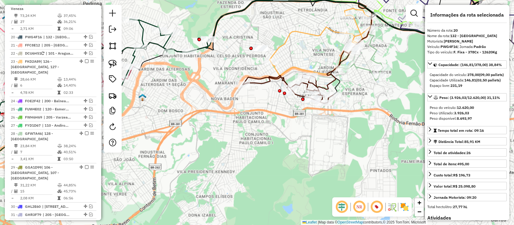
click at [257, 84] on icon at bounding box center [288, 88] width 90 height 29
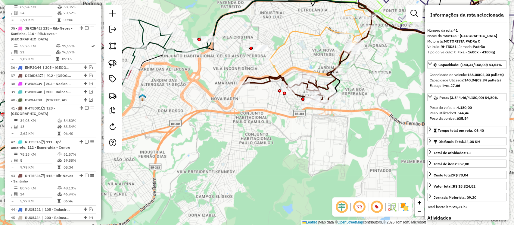
scroll to position [1045, 0]
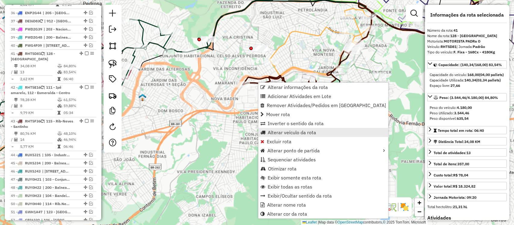
click at [288, 134] on span "Alterar veículo da rota" at bounding box center [292, 132] width 48 height 5
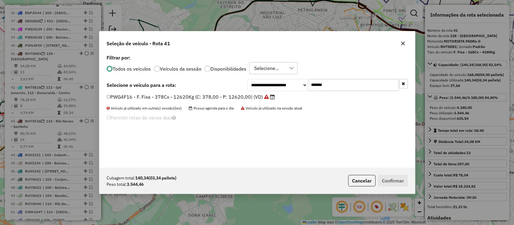
scroll to position [3, 2]
drag, startPoint x: 343, startPoint y: 86, endPoint x: 202, endPoint y: 83, distance: 141.0
click at [202, 83] on div "**********" at bounding box center [257, 85] width 301 height 12
paste input "text"
type input "*******"
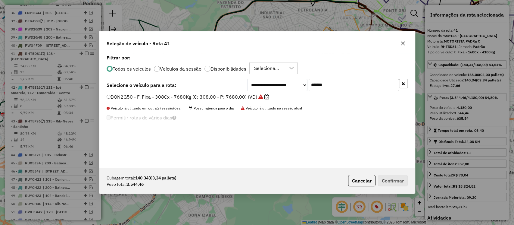
click at [242, 98] on label "DON2G50 - F. Fixa - 308Cx - 7680Kg (C: 308,00 - P: 7680,00) (VD)" at bounding box center [188, 96] width 163 height 7
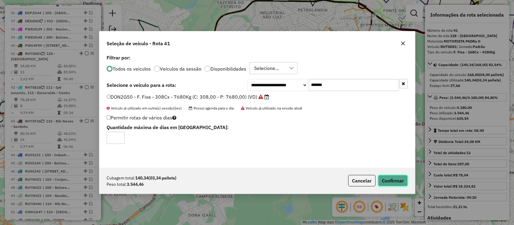
click at [393, 180] on button "Confirmar" at bounding box center [393, 180] width 30 height 11
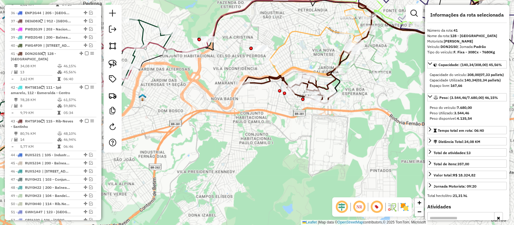
click at [258, 78] on icon at bounding box center [288, 88] width 90 height 29
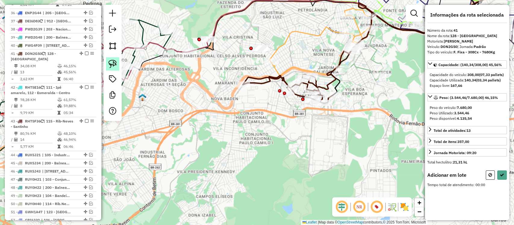
click at [111, 61] on img at bounding box center [112, 64] width 8 height 8
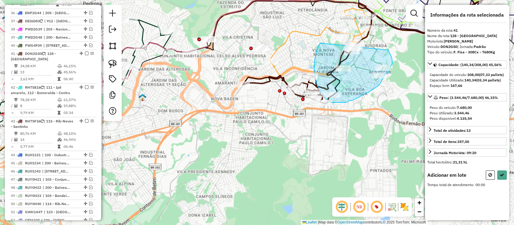
drag, startPoint x: 314, startPoint y: 65, endPoint x: 383, endPoint y: 52, distance: 70.5
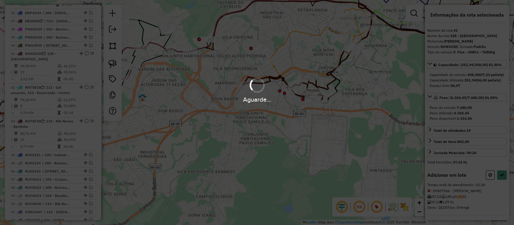
select select "**********"
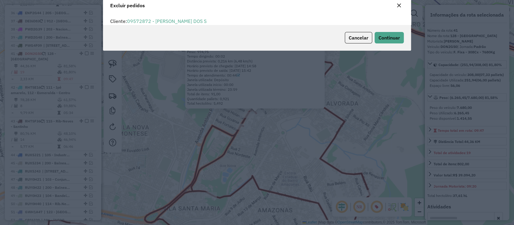
scroll to position [0, 0]
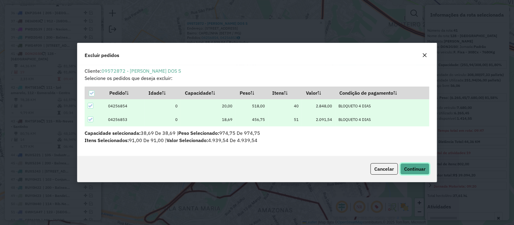
click at [414, 168] on span "Continuar" at bounding box center [414, 169] width 21 height 6
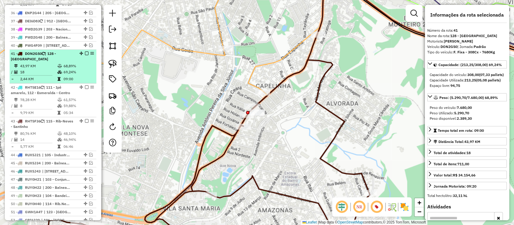
click at [85, 52] on em at bounding box center [87, 54] width 4 height 4
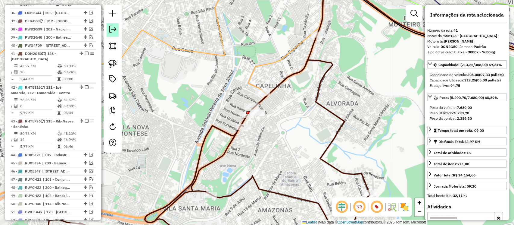
scroll to position [1020, 0]
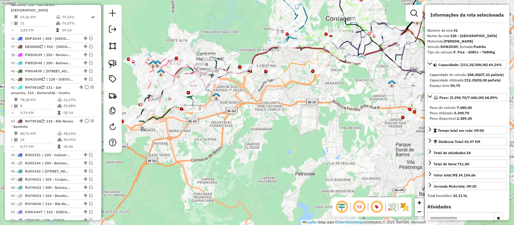
drag, startPoint x: 185, startPoint y: 133, endPoint x: 269, endPoint y: 119, distance: 84.9
click at [275, 120] on div "Janela de atendimento Grade de atendimento Capacidade Transportadoras Veículos …" at bounding box center [257, 112] width 514 height 225
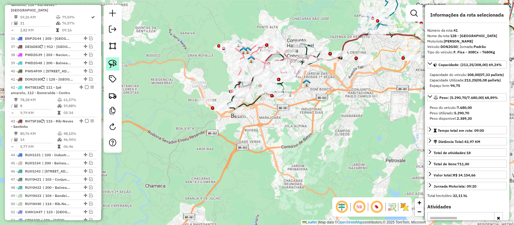
click at [115, 61] on img at bounding box center [112, 64] width 8 height 8
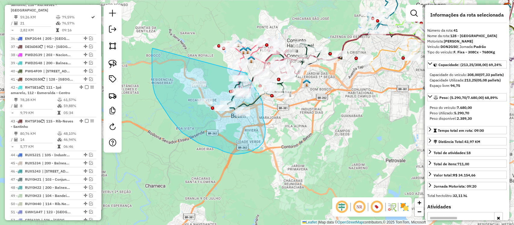
drag, startPoint x: 153, startPoint y: 88, endPoint x: 246, endPoint y: 73, distance: 93.6
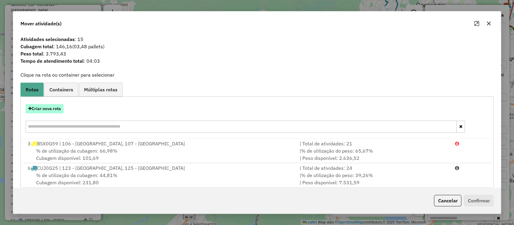
click at [53, 108] on button "Criar nova rota" at bounding box center [45, 108] width 38 height 9
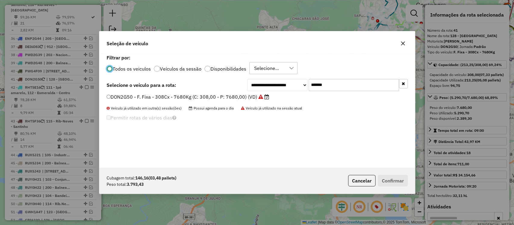
scroll to position [3, 2]
drag, startPoint x: 349, startPoint y: 89, endPoint x: 217, endPoint y: 93, distance: 132.9
click at [217, 93] on div "**********" at bounding box center [257, 110] width 316 height 114
paste input "text"
type input "*******"
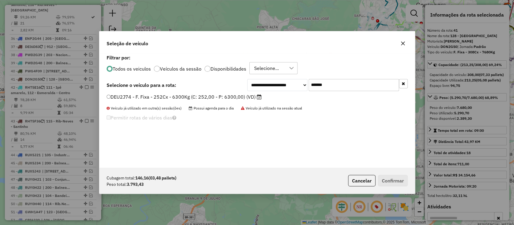
click at [233, 98] on label "DEU2J74 - F. Fixa - 252Cx - 6300Kg (C: 252,00 - P: 6300,00) (VD)" at bounding box center [184, 96] width 155 height 7
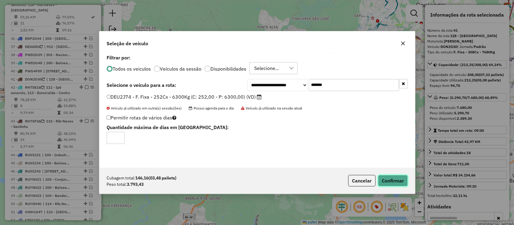
click at [394, 175] on button "Confirmar" at bounding box center [393, 180] width 30 height 11
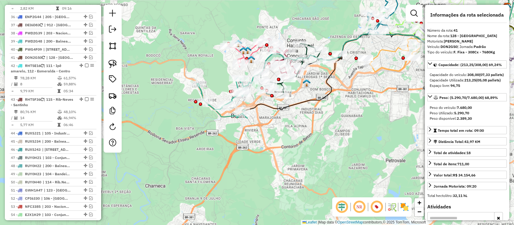
scroll to position [1045, 0]
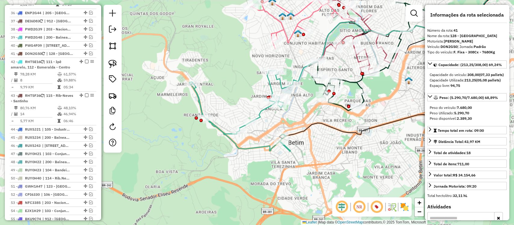
click at [261, 114] on icon at bounding box center [240, 110] width 103 height 81
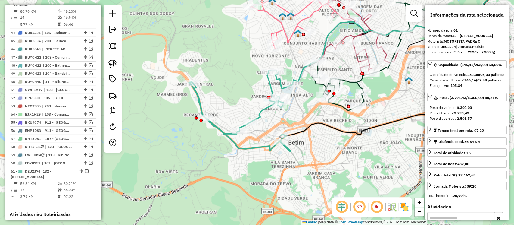
scroll to position [1217, 0]
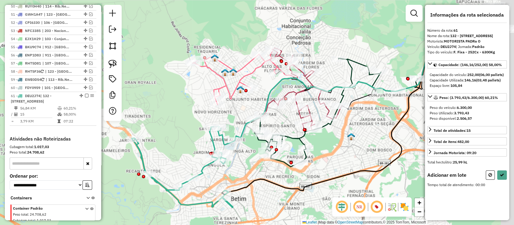
drag, startPoint x: 215, startPoint y: 101, endPoint x: 174, endPoint y: 137, distance: 54.9
click at [174, 138] on div "Janela de atendimento Grade de atendimento Capacidade Transportadoras Veículos …" at bounding box center [257, 112] width 514 height 225
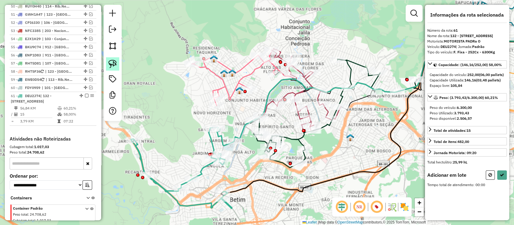
click at [117, 64] on img at bounding box center [112, 64] width 8 height 8
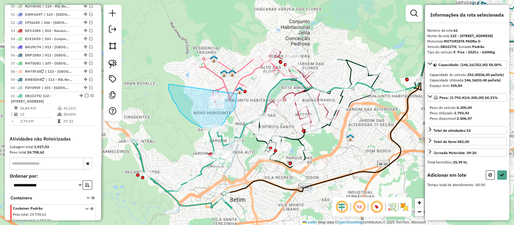
drag, startPoint x: 181, startPoint y: 112, endPoint x: 229, endPoint y: 95, distance: 51.1
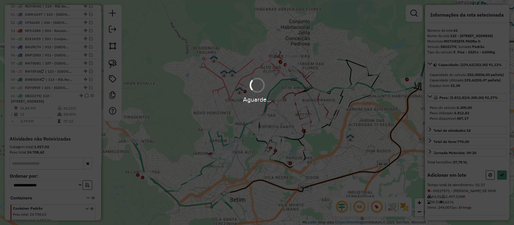
select select "**********"
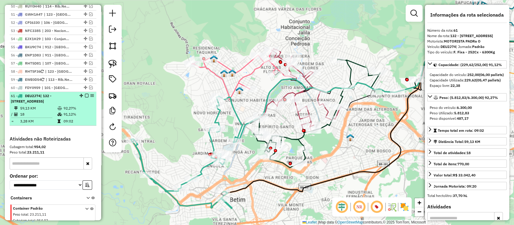
click at [85, 94] on em at bounding box center [87, 96] width 4 height 4
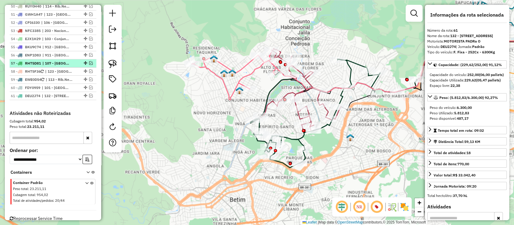
scroll to position [1186, 0]
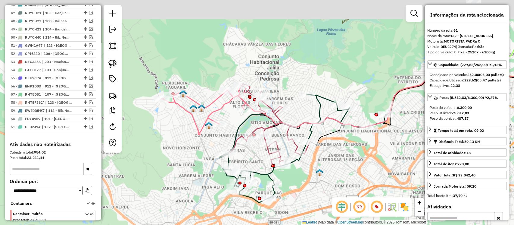
drag, startPoint x: 162, startPoint y: 142, endPoint x: 149, endPoint y: 164, distance: 25.5
click at [149, 164] on div "Janela de atendimento Grade de atendimento Capacidade Transportadoras Veículos …" at bounding box center [257, 112] width 514 height 225
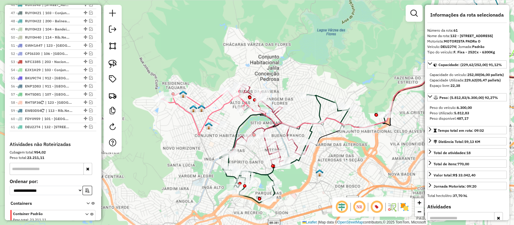
click at [190, 118] on icon at bounding box center [203, 111] width 85 height 48
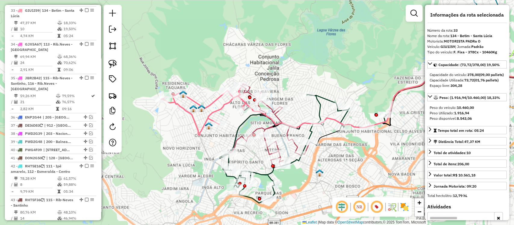
scroll to position [898, 0]
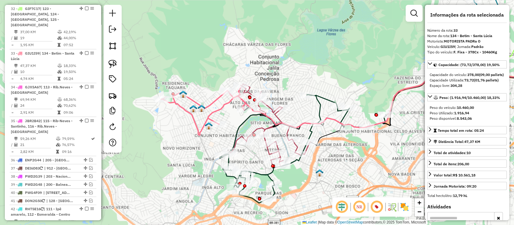
click at [194, 123] on icon at bounding box center [203, 111] width 85 height 48
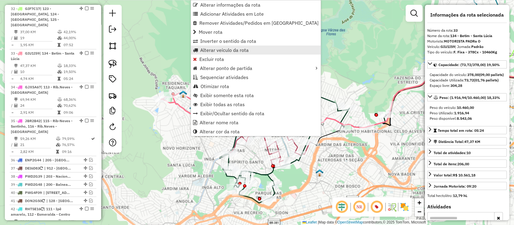
click at [215, 48] on span "Alterar veículo da rota" at bounding box center [224, 50] width 48 height 5
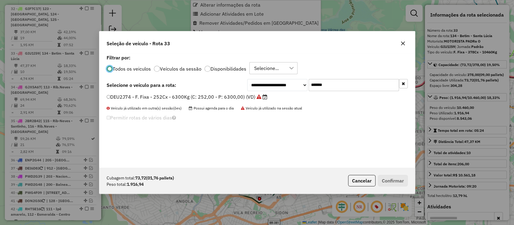
scroll to position [3, 2]
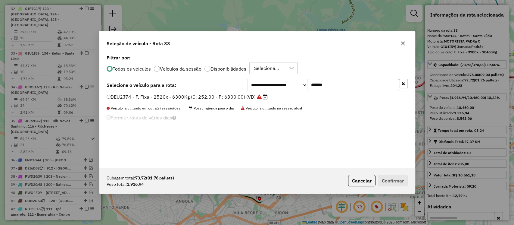
drag, startPoint x: 340, startPoint y: 87, endPoint x: 188, endPoint y: 92, distance: 151.6
click at [192, 88] on div "**********" at bounding box center [257, 85] width 301 height 12
paste input "text"
type input "*******"
click at [221, 97] on label "GFW7A46 - F. Fixa - 308Cx - 8000Kg (C: 308,00 - P: 8000,00) (VD)" at bounding box center [188, 96] width 163 height 7
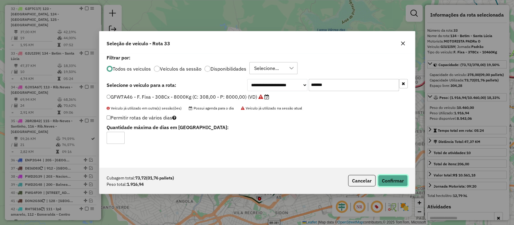
click at [390, 180] on button "Confirmar" at bounding box center [393, 180] width 30 height 11
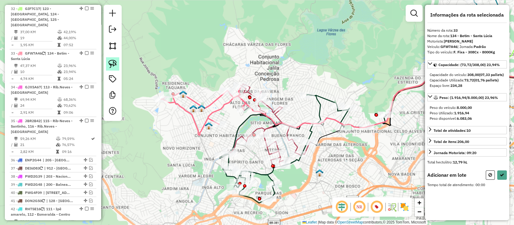
click at [111, 62] on img at bounding box center [112, 64] width 8 height 8
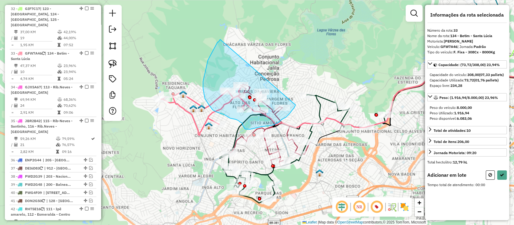
drag, startPoint x: 218, startPoint y: 42, endPoint x: 274, endPoint y: 114, distance: 91.3
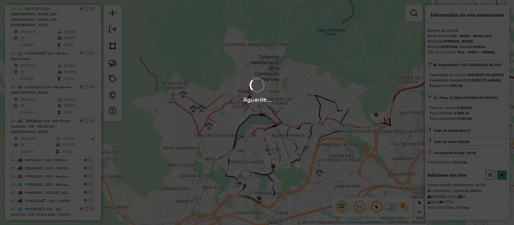
select select "**********"
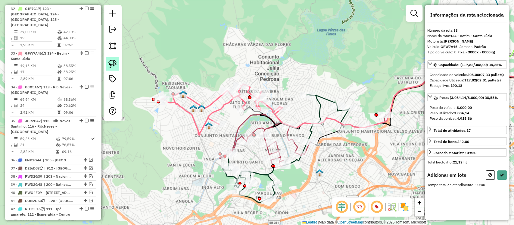
click at [113, 66] on img at bounding box center [112, 64] width 8 height 8
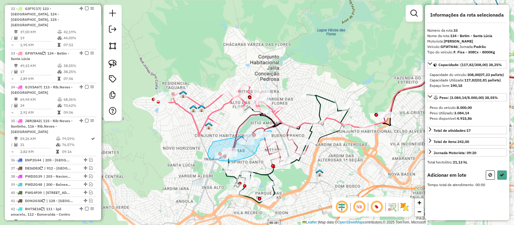
drag, startPoint x: 210, startPoint y: 147, endPoint x: 267, endPoint y: 129, distance: 60.5
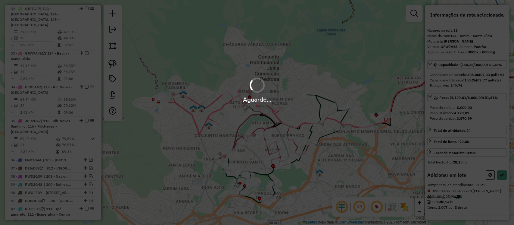
select select "**********"
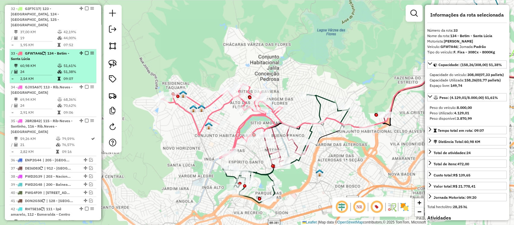
click at [85, 51] on em at bounding box center [87, 53] width 4 height 4
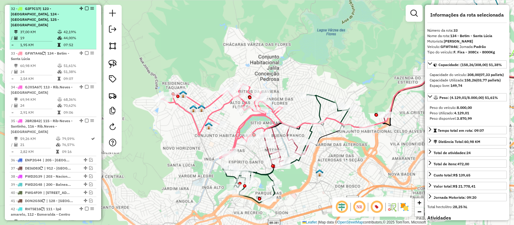
scroll to position [873, 0]
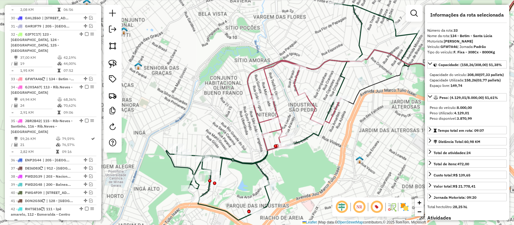
click at [267, 174] on icon at bounding box center [329, 111] width 327 height 217
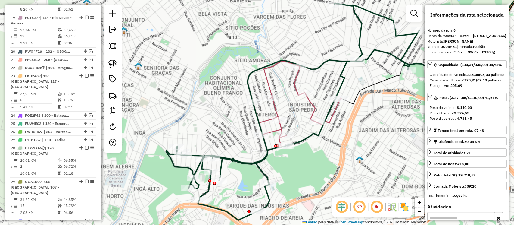
scroll to position [367, 0]
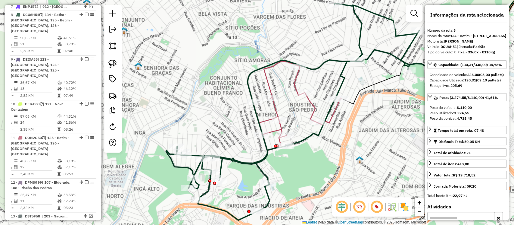
click at [258, 170] on icon at bounding box center [329, 111] width 327 height 217
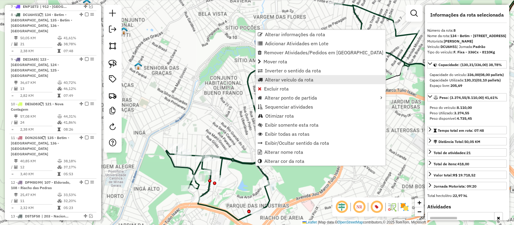
click at [295, 78] on span "Alterar veículo da rota" at bounding box center [289, 79] width 48 height 5
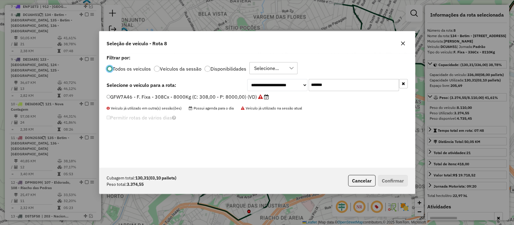
scroll to position [3, 2]
drag, startPoint x: 347, startPoint y: 84, endPoint x: 224, endPoint y: 94, distance: 123.9
click at [224, 94] on div "**********" at bounding box center [257, 110] width 316 height 114
paste input "text"
type input "*******"
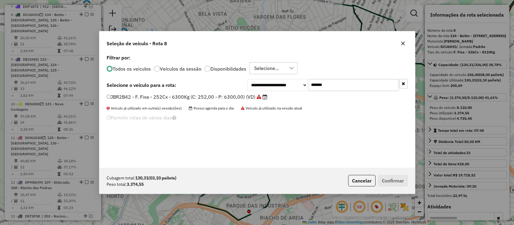
click at [230, 99] on label "JBR2B42 - F. Fixa - 252Cx - 6300Kg (C: 252,00 - P: 6300,00) (VD)" at bounding box center [187, 96] width 161 height 7
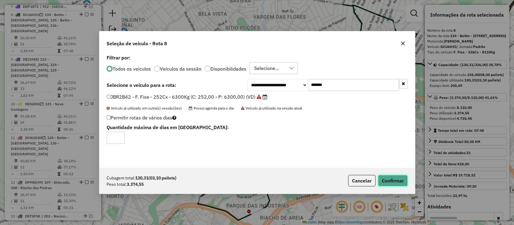
click at [382, 180] on button "Confirmar" at bounding box center [393, 180] width 30 height 11
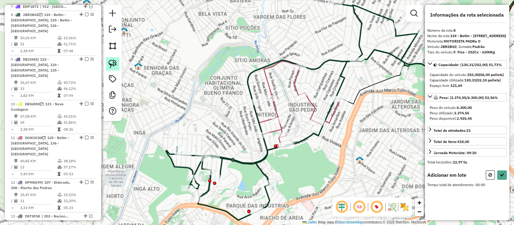
click at [117, 65] on link at bounding box center [112, 63] width 13 height 13
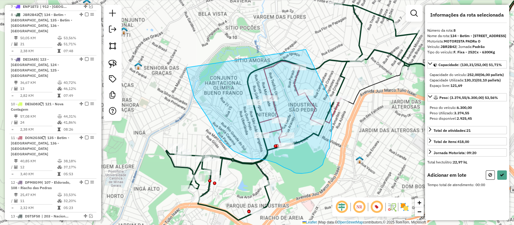
drag, startPoint x: 188, startPoint y: 74, endPoint x: 287, endPoint y: 66, distance: 99.7
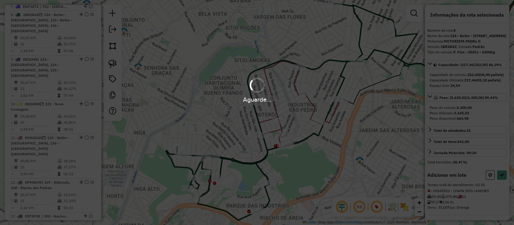
select select "**********"
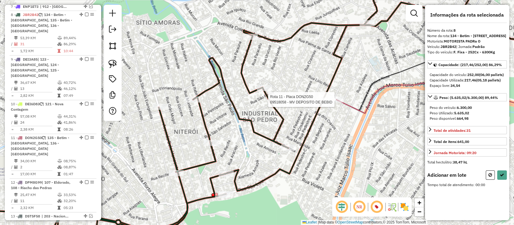
click at [340, 102] on div at bounding box center [336, 99] width 15 height 6
select select "**********"
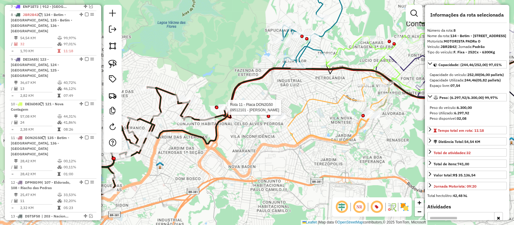
click at [230, 110] on div at bounding box center [226, 107] width 15 height 6
click at [231, 118] on icon at bounding box center [395, 63] width 342 height 109
click at [230, 117] on div at bounding box center [227, 114] width 15 height 6
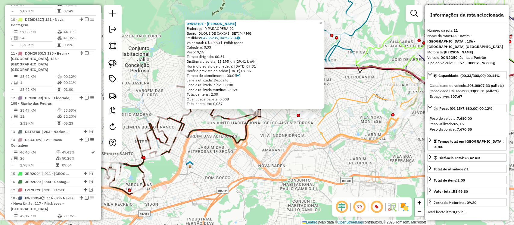
scroll to position [479, 0]
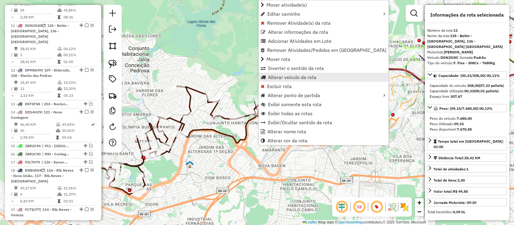
click at [283, 78] on span "Alterar veículo da rota" at bounding box center [292, 77] width 48 height 5
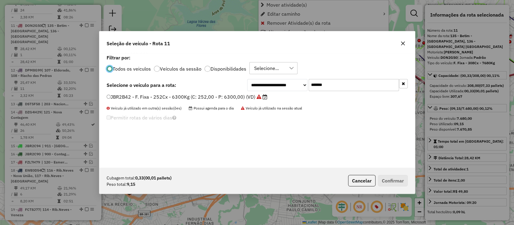
scroll to position [3, 2]
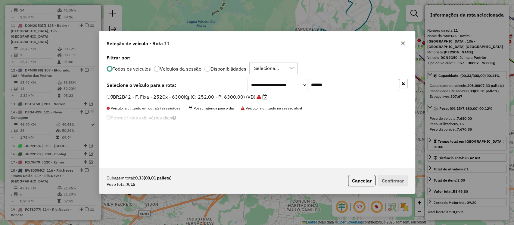
drag, startPoint x: 337, startPoint y: 86, endPoint x: 265, endPoint y: 91, distance: 72.5
click at [265, 91] on div "**********" at bounding box center [257, 110] width 316 height 114
paste input "text"
type input "*******"
click at [254, 97] on label "CUM6E95 - F. Fixa - 420Cx - 12400Kg (C: 420,00 - P: 12400,00) (VD)" at bounding box center [188, 96] width 162 height 7
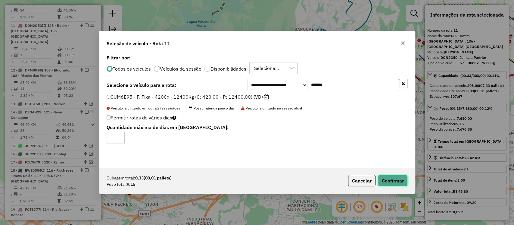
click at [389, 179] on button "Confirmar" at bounding box center [393, 180] width 30 height 11
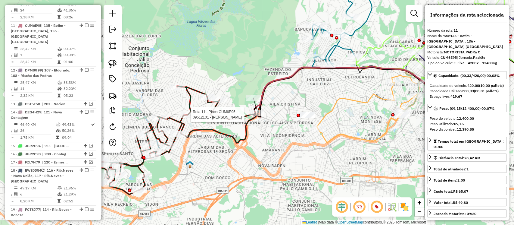
click at [262, 116] on div at bounding box center [256, 113] width 15 height 6
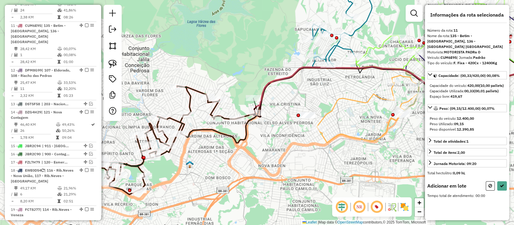
click at [125, 65] on div "Janela de atendimento Grade de atendimento Capacidade Transportadoras Veículos …" at bounding box center [257, 112] width 514 height 225
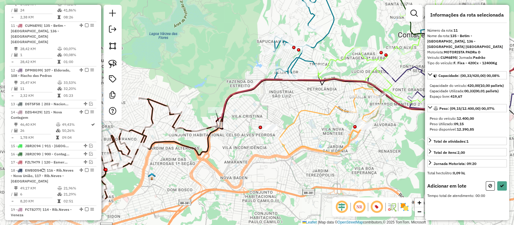
drag, startPoint x: 211, startPoint y: 61, endPoint x: 174, endPoint y: 73, distance: 39.1
click at [174, 73] on div "Janela de atendimento Grade de atendimento Capacidade Transportadoras Veículos …" at bounding box center [257, 112] width 514 height 225
click at [114, 66] on img at bounding box center [112, 64] width 8 height 8
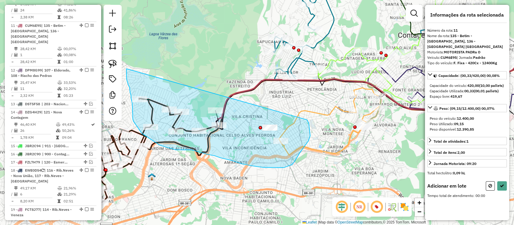
drag, startPoint x: 127, startPoint y: 76, endPoint x: 280, endPoint y: 133, distance: 164.0
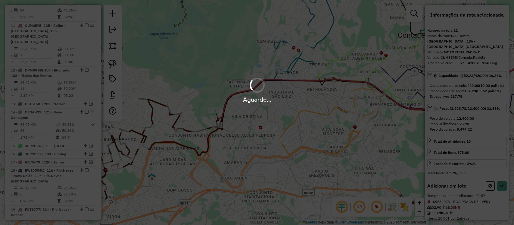
select select "**********"
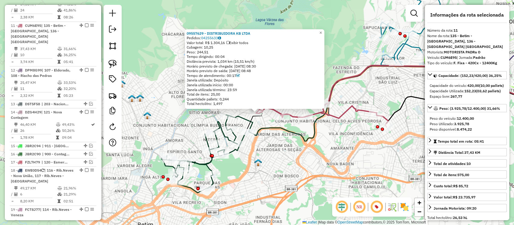
click at [200, 165] on icon at bounding box center [207, 153] width 92 height 78
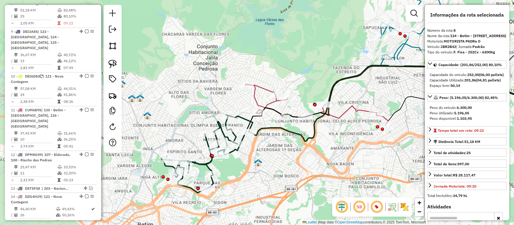
scroll to position [367, 0]
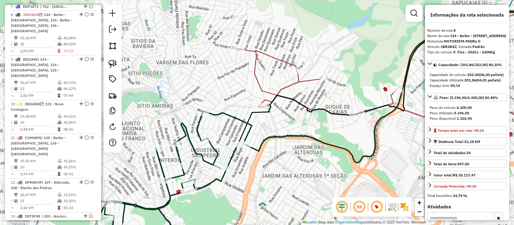
click at [261, 94] on icon at bounding box center [380, 91] width 286 height 85
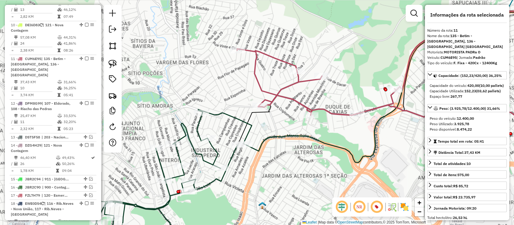
scroll to position [479, 0]
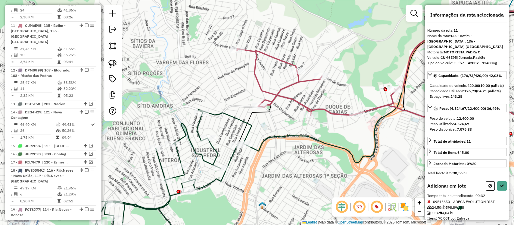
select select "**********"
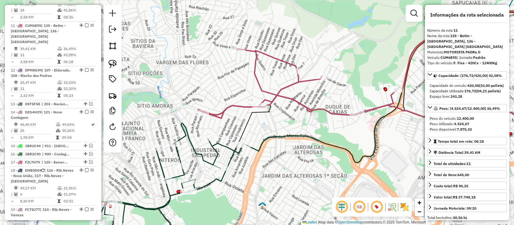
click at [161, 171] on icon at bounding box center [157, 185] width 176 height 124
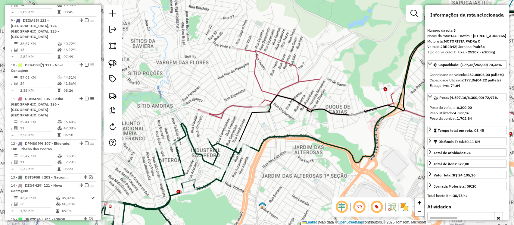
scroll to position [367, 0]
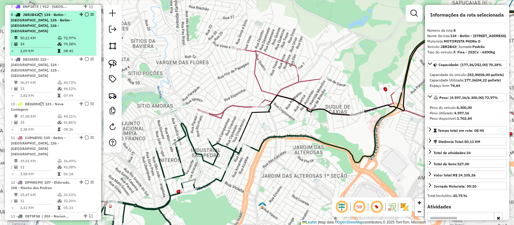
click at [85, 13] on em at bounding box center [87, 15] width 4 height 4
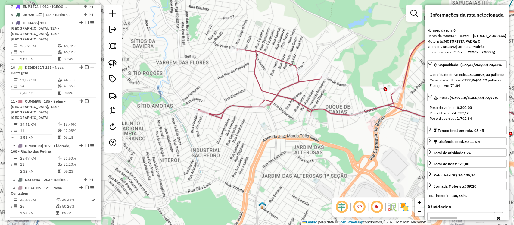
click at [218, 117] on icon at bounding box center [360, 91] width 325 height 85
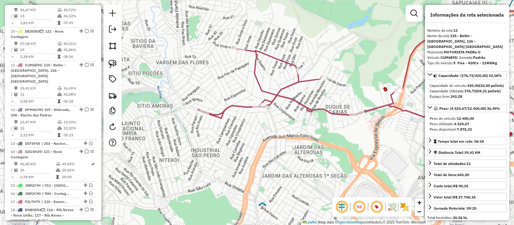
scroll to position [448, 0]
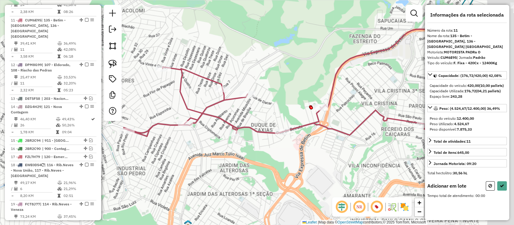
drag, startPoint x: 210, startPoint y: 148, endPoint x: 133, endPoint y: 167, distance: 79.4
click at [131, 168] on div "Janela de atendimento Grade de atendimento Capacidade Transportadoras Veículos …" at bounding box center [257, 112] width 514 height 225
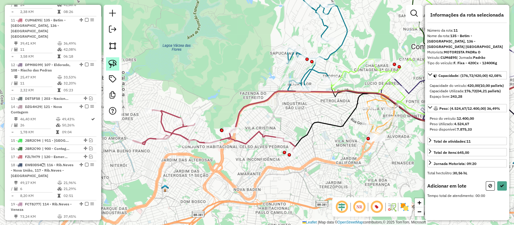
click at [113, 64] on img at bounding box center [112, 64] width 8 height 8
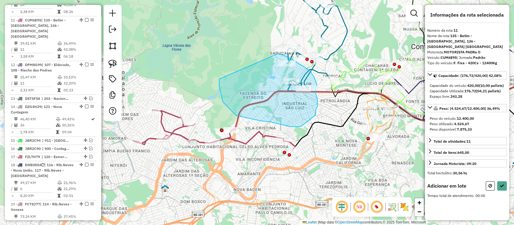
drag, startPoint x: 219, startPoint y: 80, endPoint x: 256, endPoint y: 65, distance: 39.7
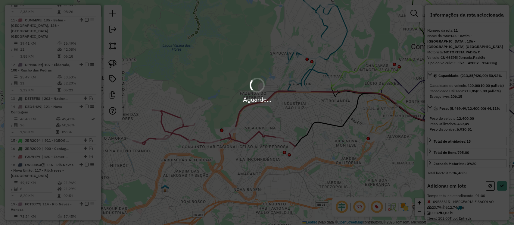
select select "**********"
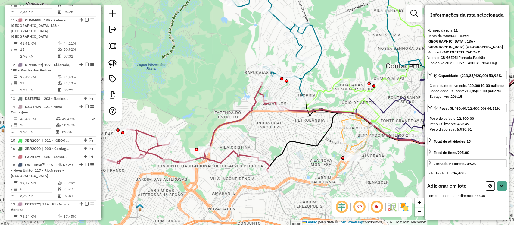
drag, startPoint x: 277, startPoint y: 37, endPoint x: 237, endPoint y: 50, distance: 41.9
click at [252, 52] on div "Janela de atendimento Grade de atendimento Capacidade Transportadoras Veículos …" at bounding box center [257, 112] width 514 height 225
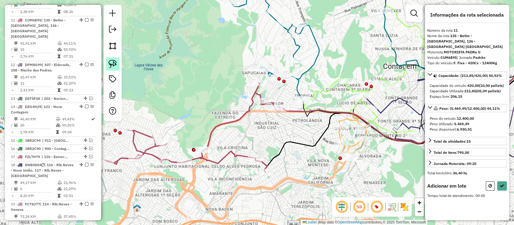
click at [112, 64] on img at bounding box center [112, 64] width 8 height 8
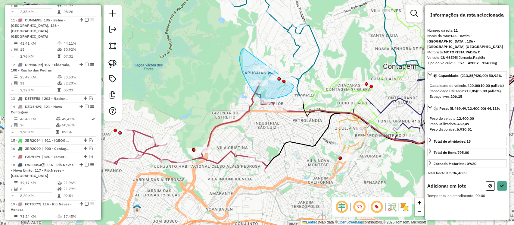
drag, startPoint x: 240, startPoint y: 56, endPoint x: 280, endPoint y: 94, distance: 55.0
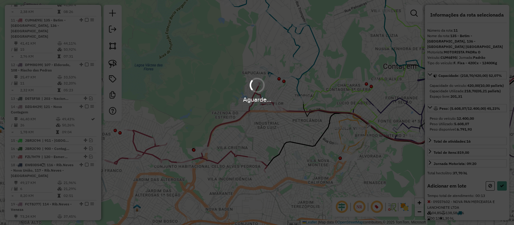
select select "**********"
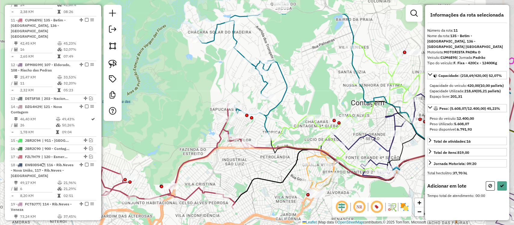
drag, startPoint x: 223, startPoint y: 75, endPoint x: 159, endPoint y: 77, distance: 64.2
click at [176, 82] on div "Janela de atendimento Grade de atendimento Capacidade Transportadoras Veículos …" at bounding box center [257, 112] width 514 height 225
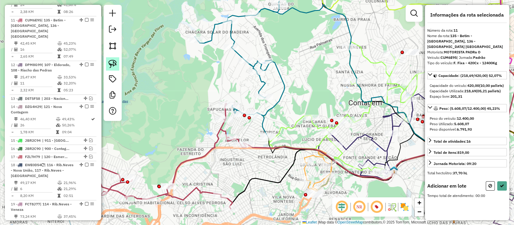
click at [117, 62] on link at bounding box center [112, 63] width 13 height 13
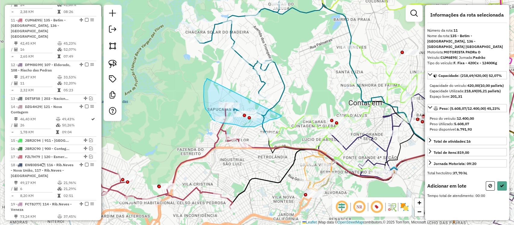
drag, startPoint x: 207, startPoint y: 78, endPoint x: 188, endPoint y: 121, distance: 46.5
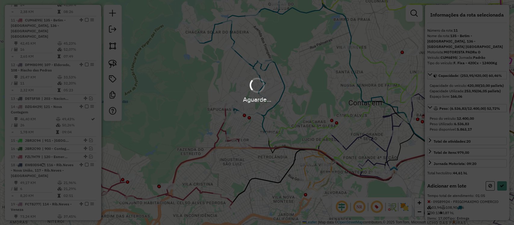
select select "**********"
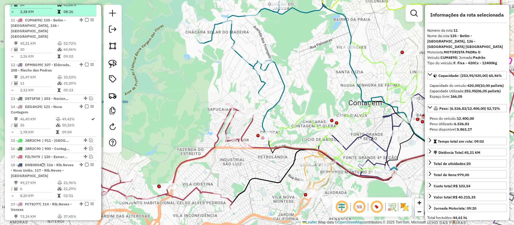
drag, startPoint x: 85, startPoint y: 8, endPoint x: 85, endPoint y: 11, distance: 3.7
click at [85, 18] on em at bounding box center [87, 20] width 4 height 4
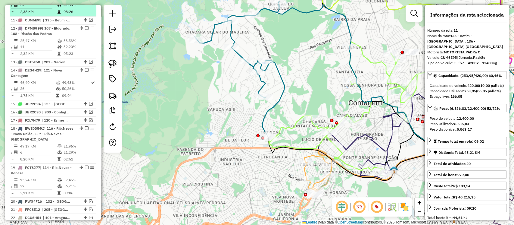
scroll to position [422, 0]
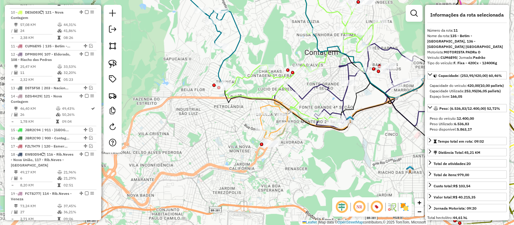
click at [260, 118] on icon at bounding box center [272, 123] width 25 height 36
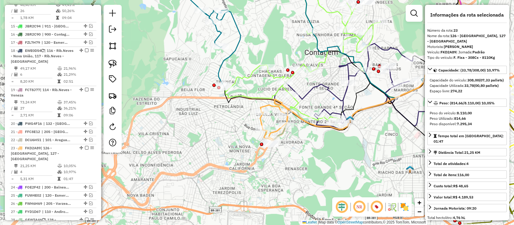
scroll to position [653, 0]
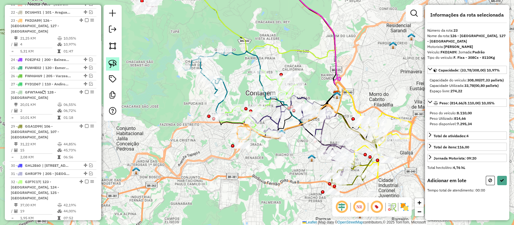
click at [114, 66] on img at bounding box center [112, 64] width 8 height 8
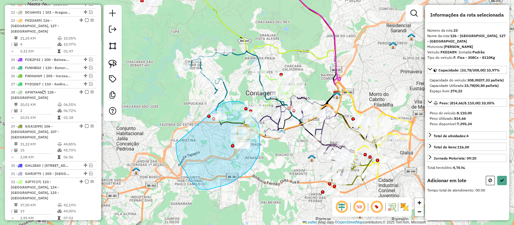
drag, startPoint x: 176, startPoint y: 146, endPoint x: 212, endPoint y: 111, distance: 50.1
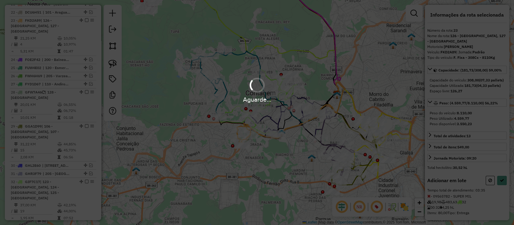
select select "**********"
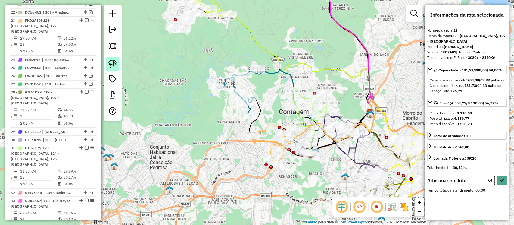
click at [113, 62] on img at bounding box center [112, 64] width 8 height 8
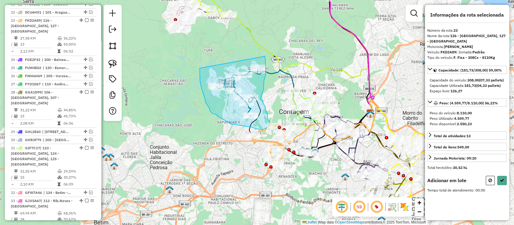
drag, startPoint x: 200, startPoint y: 74, endPoint x: 258, endPoint y: 62, distance: 59.4
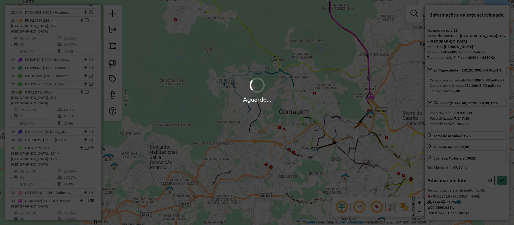
select select "**********"
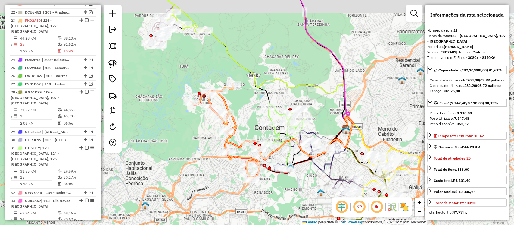
drag, startPoint x: 201, startPoint y: 149, endPoint x: 138, endPoint y: 175, distance: 67.7
click at [138, 175] on div "Janela de atendimento Grade de atendimento Capacidade Transportadoras Veículos …" at bounding box center [257, 112] width 514 height 225
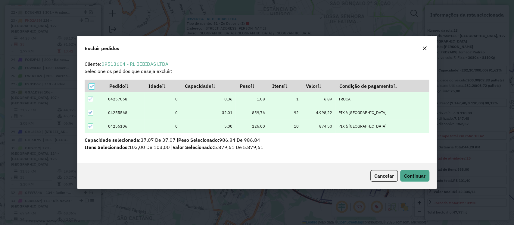
scroll to position [0, 0]
click at [409, 174] on span "Continuar" at bounding box center [414, 176] width 21 height 6
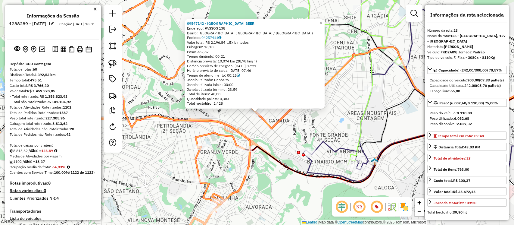
select select "**********"
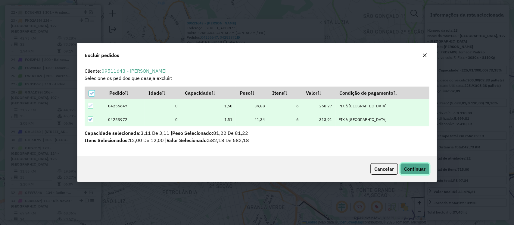
click at [417, 170] on span "Continuar" at bounding box center [414, 169] width 21 height 6
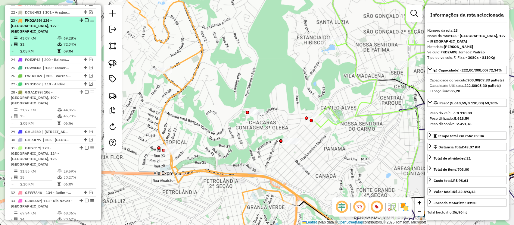
click at [85, 18] on em at bounding box center [87, 20] width 4 height 4
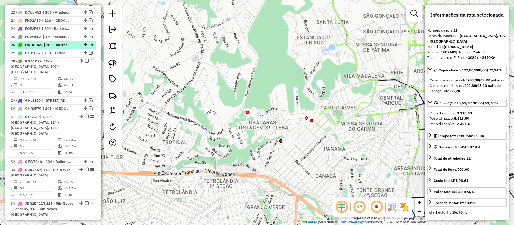
scroll to position [627, 0]
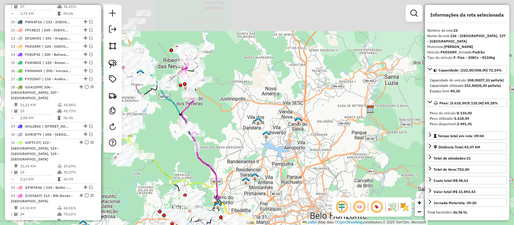
drag, startPoint x: 238, startPoint y: 61, endPoint x: 218, endPoint y: 138, distance: 79.3
click at [218, 138] on div "Janela de atendimento Grade de atendimento Capacidade Transportadoras Veículos …" at bounding box center [257, 112] width 514 height 225
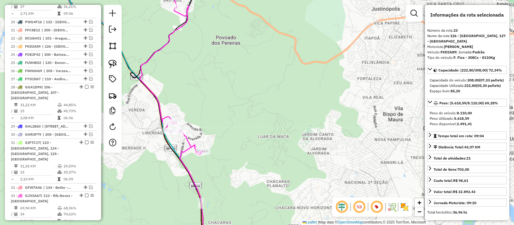
click at [189, 146] on icon at bounding box center [171, 64] width 63 height 175
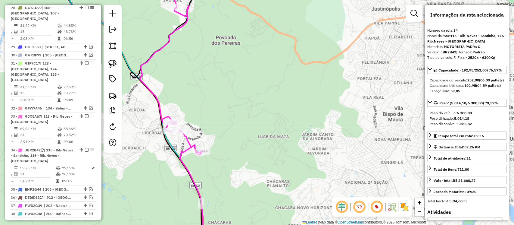
scroll to position [824, 0]
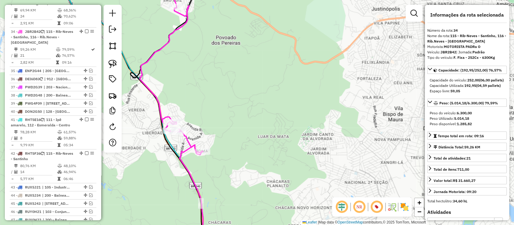
click at [184, 142] on div "Janela de atendimento Grade de atendimento Capacidade Transportadoras Veículos …" at bounding box center [257, 112] width 514 height 225
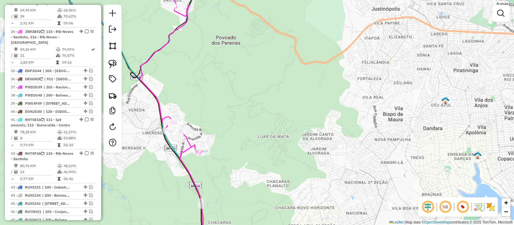
click at [189, 142] on icon at bounding box center [171, 64] width 63 height 175
select select "**********"
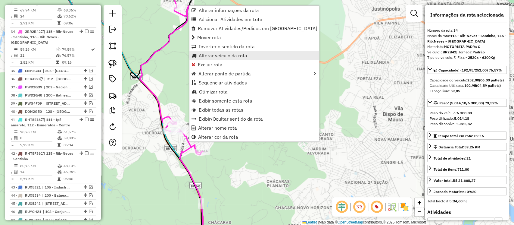
click at [217, 56] on span "Alterar veículo da rota" at bounding box center [223, 55] width 48 height 5
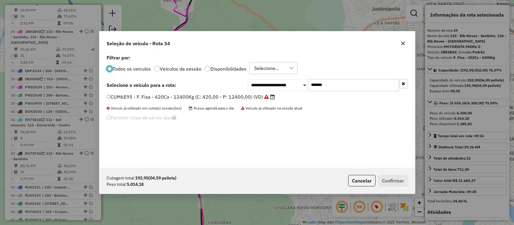
scroll to position [3, 2]
drag, startPoint x: 337, startPoint y: 83, endPoint x: 258, endPoint y: 96, distance: 80.6
click at [262, 97] on div "**********" at bounding box center [257, 110] width 316 height 114
paste input "text"
type input "*******"
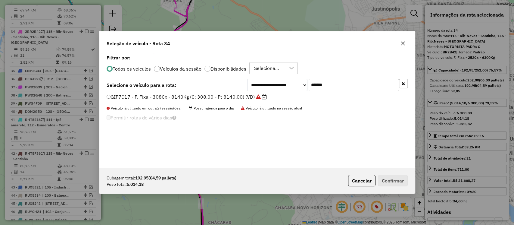
drag, startPoint x: 241, startPoint y: 97, endPoint x: 237, endPoint y: 105, distance: 9.6
click at [240, 98] on label "GIF7C17 - F. Fixa - 308Cx - 8140Kg (C: 308,00 - P: 8140,00) (VD)" at bounding box center [187, 96] width 160 height 7
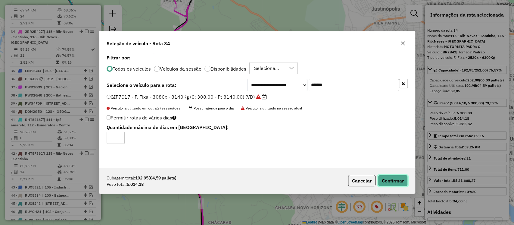
click at [392, 180] on button "Confirmar" at bounding box center [393, 180] width 30 height 11
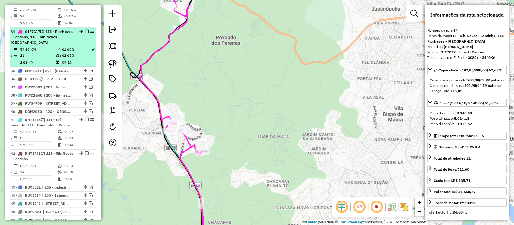
click at [86, 30] on div at bounding box center [85, 32] width 18 height 4
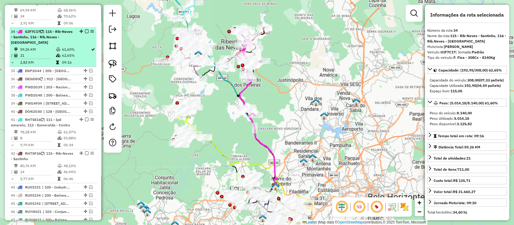
click at [85, 30] on em at bounding box center [87, 32] width 4 height 4
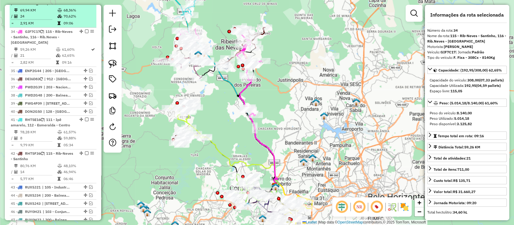
scroll to position [793, 0]
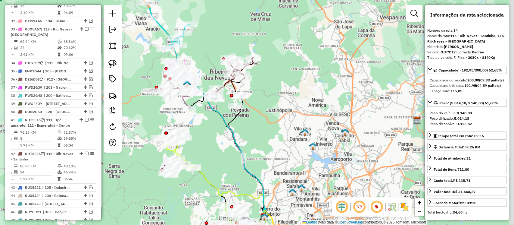
drag, startPoint x: 272, startPoint y: 71, endPoint x: 258, endPoint y: 100, distance: 32.1
click at [260, 102] on div "Janela de atendimento Grade de atendimento Capacidade Transportadoras Veículos …" at bounding box center [257, 112] width 514 height 225
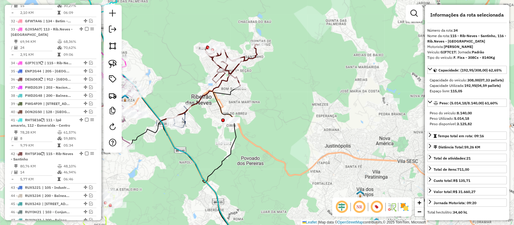
click at [249, 61] on icon at bounding box center [231, 65] width 53 height 42
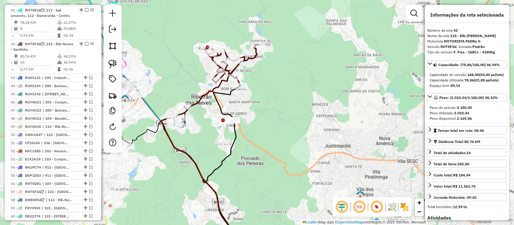
scroll to position [915, 0]
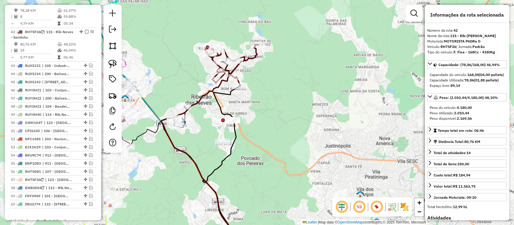
drag, startPoint x: 248, startPoint y: 59, endPoint x: 244, endPoint y: 59, distance: 3.7
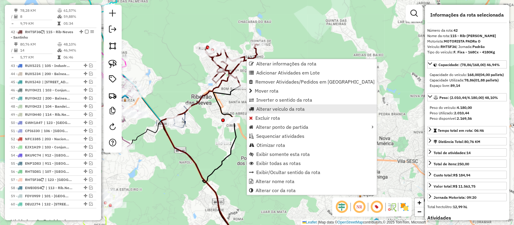
click at [281, 110] on span "Alterar veículo da rota" at bounding box center [280, 108] width 48 height 5
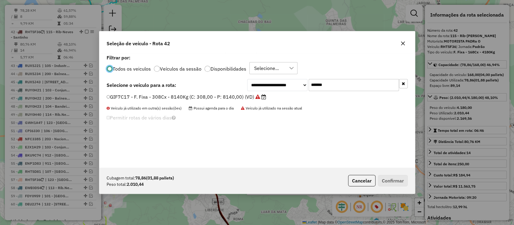
scroll to position [3, 2]
drag, startPoint x: 335, startPoint y: 88, endPoint x: 258, endPoint y: 87, distance: 77.4
click at [265, 91] on div "**********" at bounding box center [257, 110] width 316 height 114
paste input "text"
type input "*******"
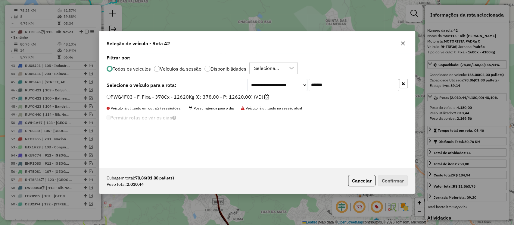
click at [239, 98] on label "PWG4F03 - F. Fixa - 378Cx - 12620Kg (C: 378,00 - P: 12620,00) (VD)" at bounding box center [188, 96] width 163 height 7
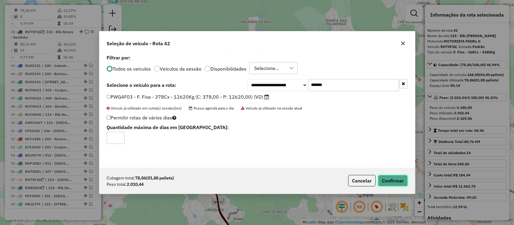
click at [392, 180] on button "Confirmar" at bounding box center [393, 180] width 30 height 11
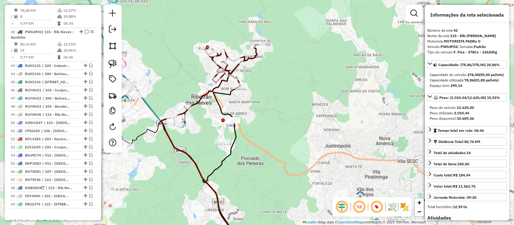
click at [222, 95] on icon at bounding box center [221, 166] width 37 height 161
click at [223, 93] on icon at bounding box center [221, 166] width 37 height 161
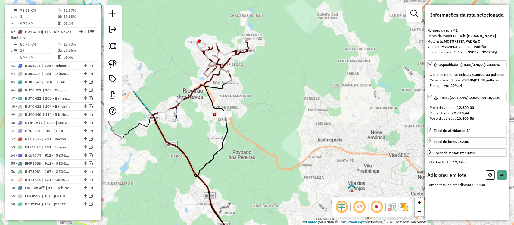
drag, startPoint x: 241, startPoint y: 108, endPoint x: 248, endPoint y: 102, distance: 9.2
click at [251, 104] on div "Janela de atendimento Grade de atendimento Capacidade Transportadoras Veículos …" at bounding box center [257, 112] width 514 height 225
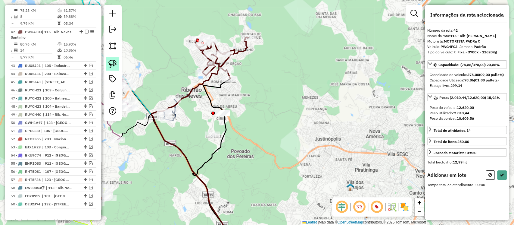
click at [111, 65] on img at bounding box center [112, 64] width 8 height 8
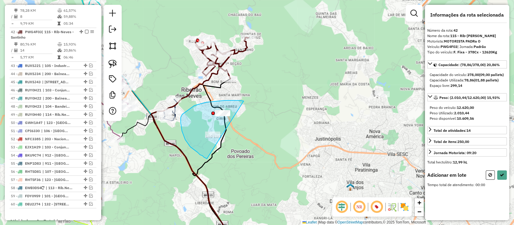
drag, startPoint x: 233, startPoint y: 100, endPoint x: 212, endPoint y: 152, distance: 56.3
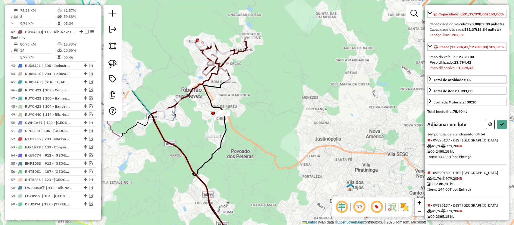
scroll to position [107, 0]
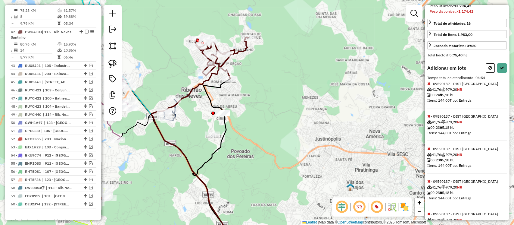
drag, startPoint x: 490, startPoint y: 89, endPoint x: 405, endPoint y: 83, distance: 84.6
click at [490, 70] on icon at bounding box center [491, 68] width 4 height 4
select select "**********"
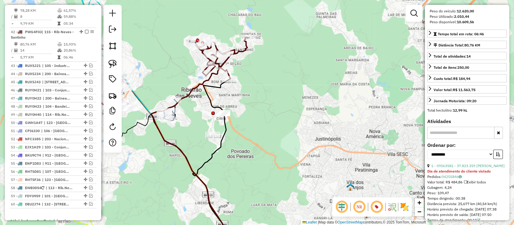
scroll to position [0, 0]
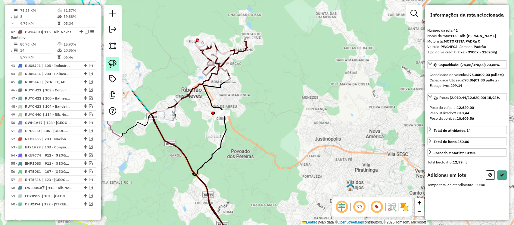
click at [110, 69] on link at bounding box center [112, 63] width 13 height 13
click at [111, 63] on img at bounding box center [112, 64] width 8 height 8
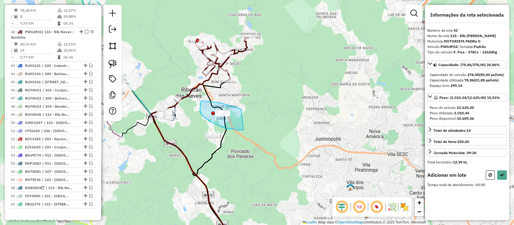
drag, startPoint x: 241, startPoint y: 110, endPoint x: 229, endPoint y: 123, distance: 17.9
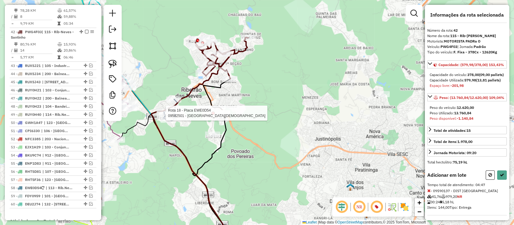
select select "**********"
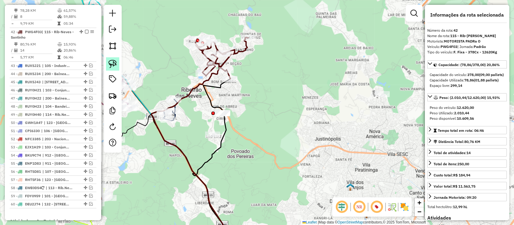
click at [117, 62] on link at bounding box center [112, 63] width 13 height 13
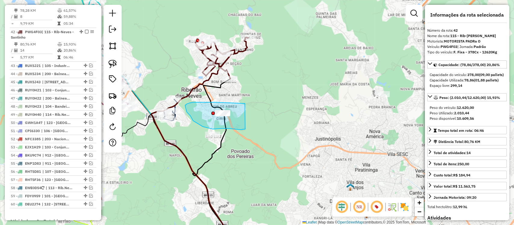
drag, startPoint x: 194, startPoint y: 102, endPoint x: 248, endPoint y: 127, distance: 59.6
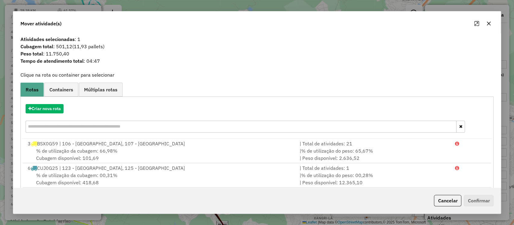
click at [488, 23] on icon "button" at bounding box center [489, 24] width 4 height 4
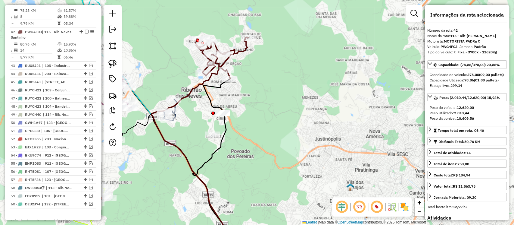
click at [186, 95] on icon at bounding box center [192, 148] width 83 height 197
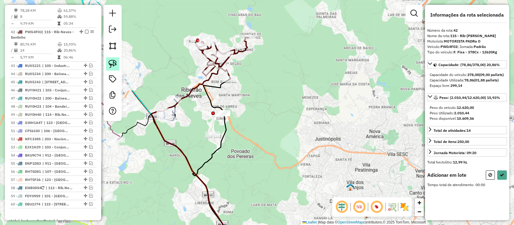
click at [113, 63] on img at bounding box center [112, 64] width 8 height 8
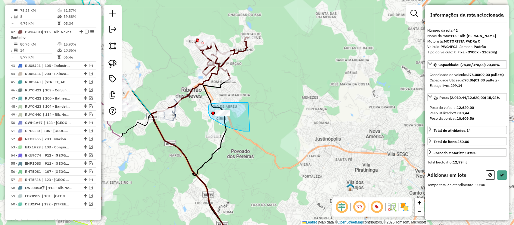
drag, startPoint x: 209, startPoint y: 105, endPoint x: 222, endPoint y: 131, distance: 28.7
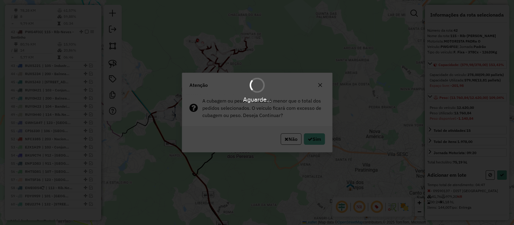
click at [314, 140] on div "Aguarde..." at bounding box center [257, 112] width 514 height 225
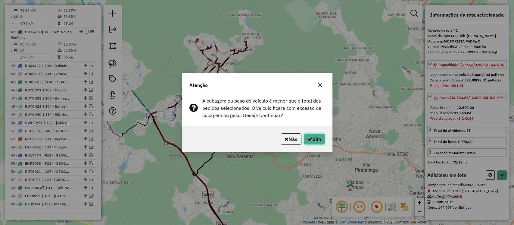
click at [311, 139] on icon "button" at bounding box center [310, 138] width 5 height 5
select select "**********"
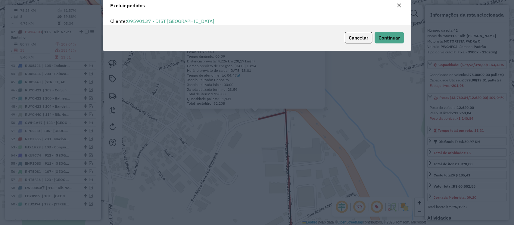
scroll to position [20, 0]
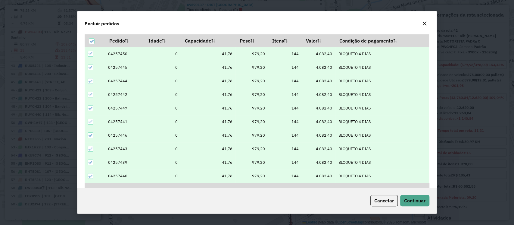
click at [91, 55] on icon at bounding box center [91, 54] width 4 height 4
click at [90, 66] on icon at bounding box center [91, 67] width 4 height 4
click at [416, 199] on span "Continuar" at bounding box center [414, 200] width 21 height 6
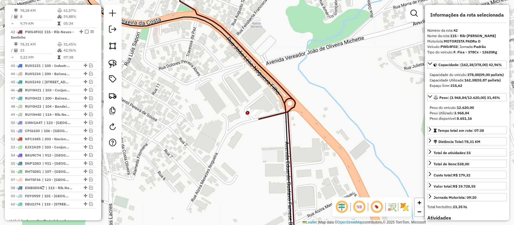
click at [289, 95] on icon at bounding box center [238, 48] width 116 height 141
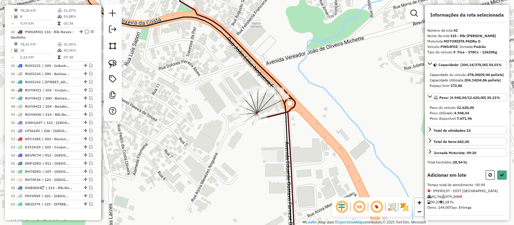
select select "**********"
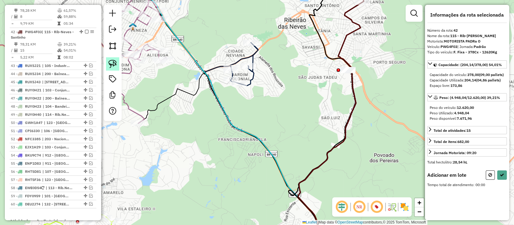
click at [114, 65] on img at bounding box center [112, 64] width 8 height 8
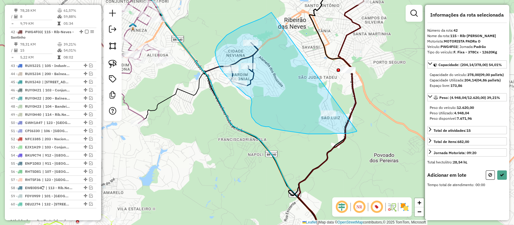
drag, startPoint x: 260, startPoint y: 19, endPoint x: 341, endPoint y: 130, distance: 137.4
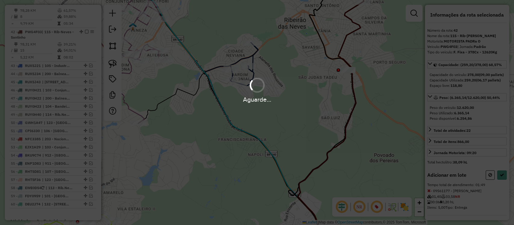
select select "**********"
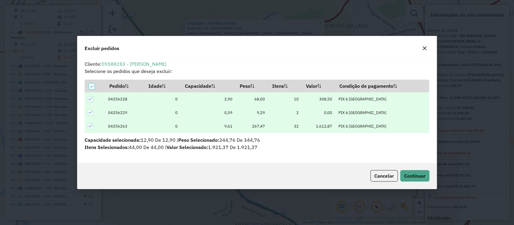
scroll to position [0, 0]
click at [415, 173] on span "Continuar" at bounding box center [414, 176] width 21 height 6
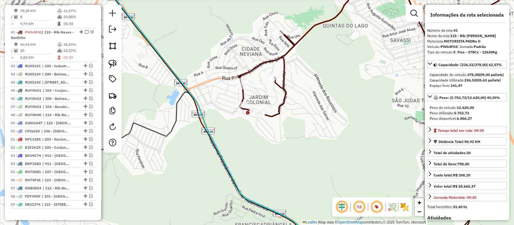
click at [300, 152] on div "Janela de atendimento Grade de atendimento Capacidade Transportadoras Veículos …" at bounding box center [257, 112] width 514 height 225
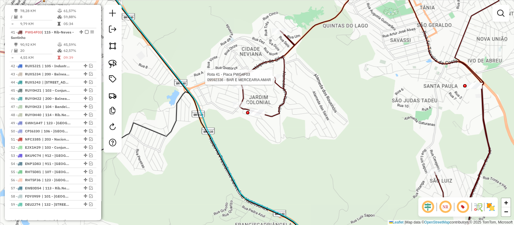
select select "**********"
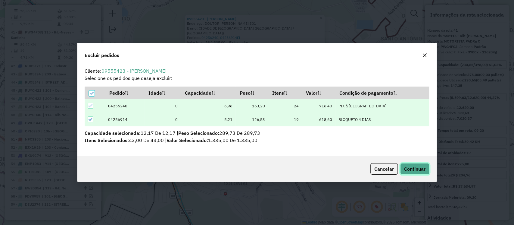
click at [408, 171] on span "Continuar" at bounding box center [414, 169] width 21 height 6
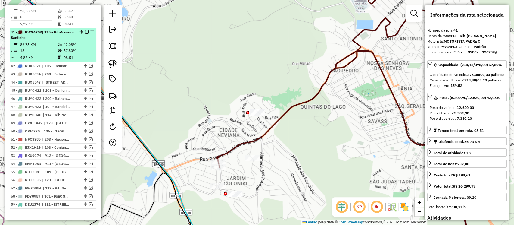
click at [85, 30] on em at bounding box center [87, 32] width 4 height 4
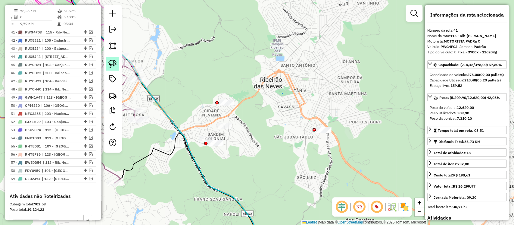
click at [112, 63] on img at bounding box center [112, 64] width 8 height 8
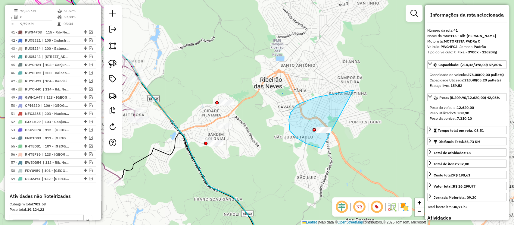
drag, startPoint x: 308, startPoint y: 101, endPoint x: 358, endPoint y: 155, distance: 74.4
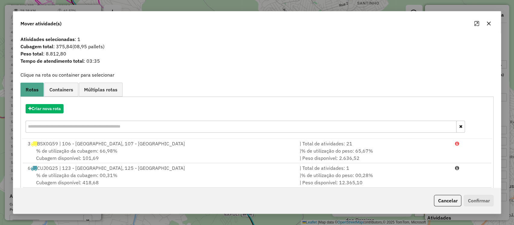
click at [50, 102] on div "Criar nova rota" at bounding box center [257, 118] width 471 height 39
click at [49, 106] on button "Criar nova rota" at bounding box center [45, 108] width 38 height 9
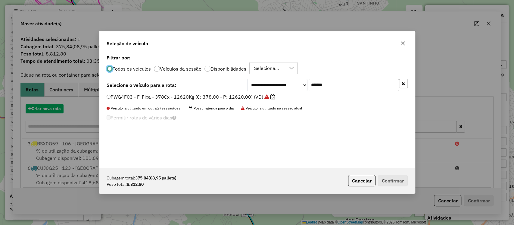
scroll to position [3, 2]
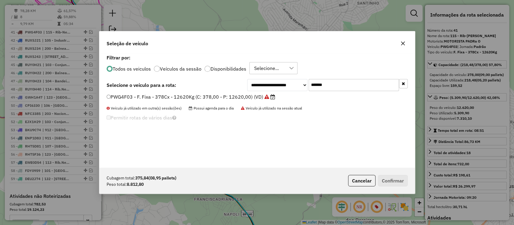
drag, startPoint x: 354, startPoint y: 85, endPoint x: 183, endPoint y: 86, distance: 171.1
click at [183, 86] on div "**********" at bounding box center [257, 85] width 301 height 12
paste input "text"
type input "*******"
click at [203, 99] on label "PWG4F06 - F. Fixa - 378Cx - 12620Kg (C: 378,00 - P: 12620,00) (VD)" at bounding box center [188, 96] width 163 height 7
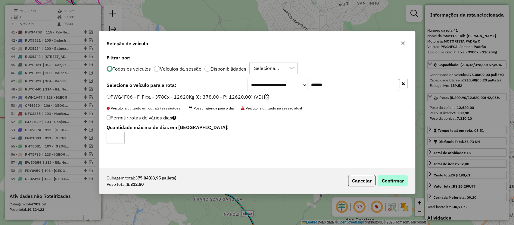
click at [400, 174] on div "Cubagem total: 375,84 (08,95 pallets) Peso total: 8.812,80 Cancelar Confirmar" at bounding box center [257, 180] width 316 height 26
click at [398, 179] on button "Confirmar" at bounding box center [393, 180] width 30 height 11
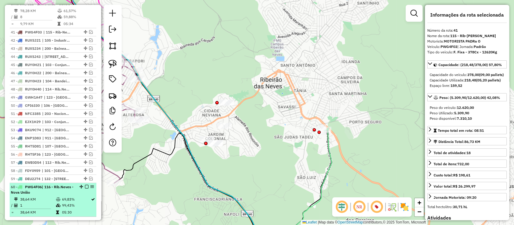
click at [85, 185] on em at bounding box center [87, 187] width 4 height 4
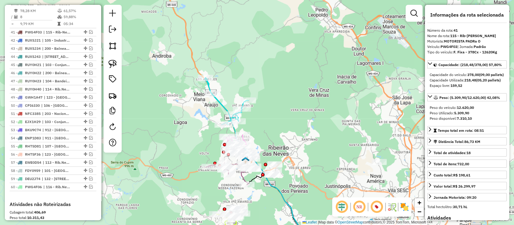
click at [226, 105] on icon at bounding box center [227, 100] width 44 height 47
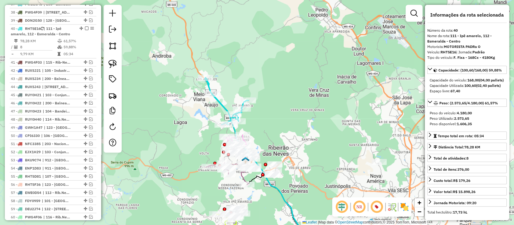
scroll to position [841, 0]
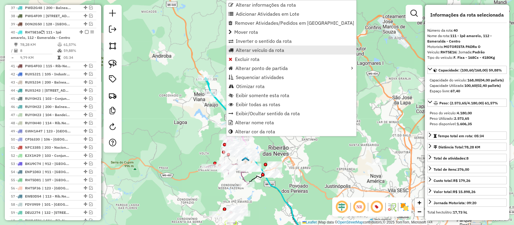
click at [260, 50] on span "Alterar veículo da rota" at bounding box center [260, 50] width 48 height 5
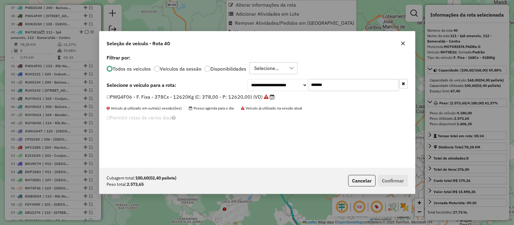
scroll to position [3, 2]
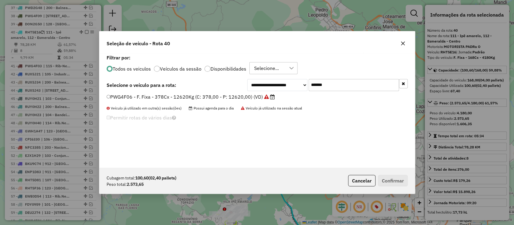
drag, startPoint x: 345, startPoint y: 84, endPoint x: 217, endPoint y: 106, distance: 129.5
click at [224, 87] on div "**********" at bounding box center [257, 85] width 301 height 12
paste input "text"
type input "*******"
click at [243, 100] on label "GJX5A67 - F. Fixa - 308Cx - 8000Kg (C: 308,00 - P: 8000,00) (VD)" at bounding box center [187, 96] width 161 height 7
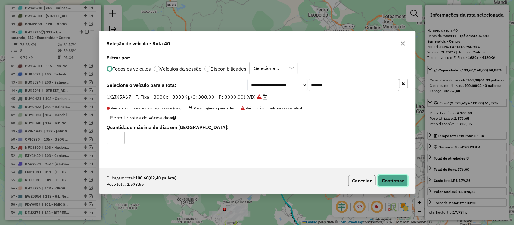
click at [390, 180] on button "Confirmar" at bounding box center [393, 180] width 30 height 11
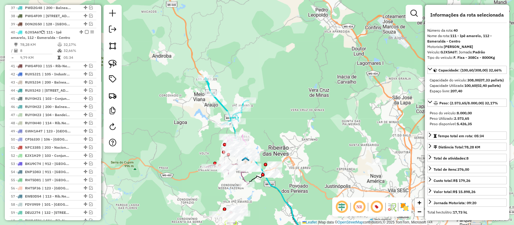
click at [222, 105] on icon at bounding box center [227, 100] width 44 height 47
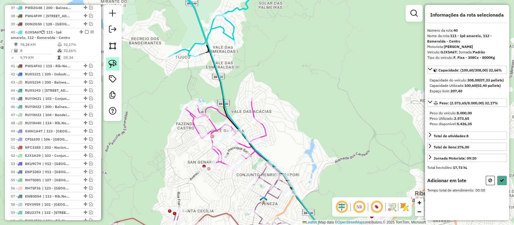
click at [114, 64] on img at bounding box center [112, 64] width 8 height 8
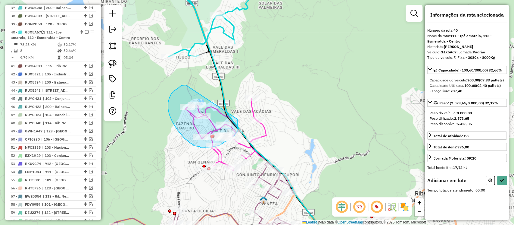
drag, startPoint x: 180, startPoint y: 86, endPoint x: 235, endPoint y: 117, distance: 62.6
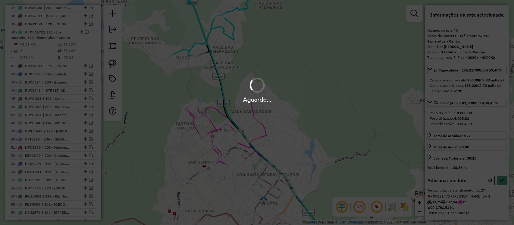
select select "**********"
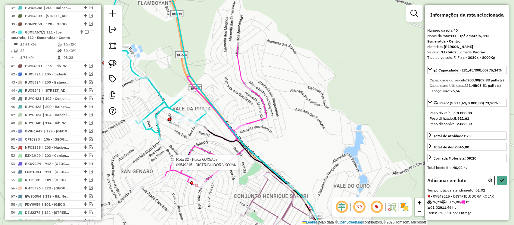
select select "**********"
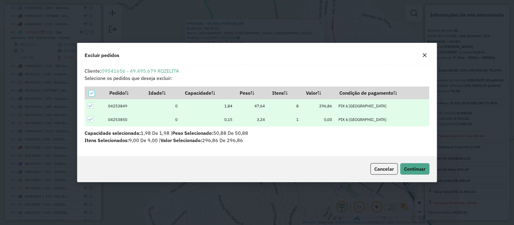
scroll to position [0, 0]
click at [410, 170] on span "Continuar" at bounding box center [414, 169] width 21 height 6
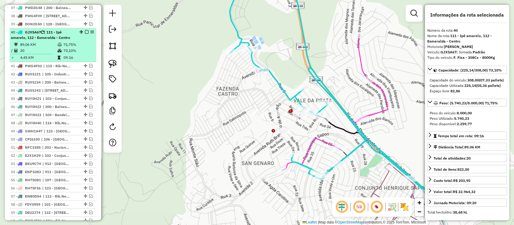
click at [85, 30] on em at bounding box center [87, 32] width 4 height 4
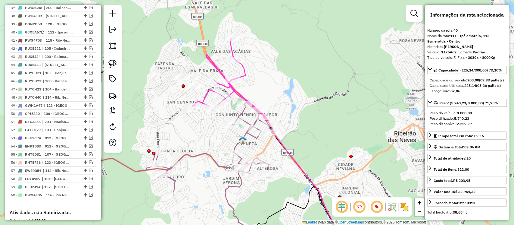
click at [243, 75] on icon at bounding box center [229, 79] width 75 height 82
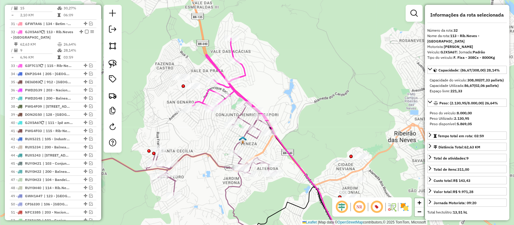
click at [244, 74] on icon at bounding box center [229, 79] width 75 height 82
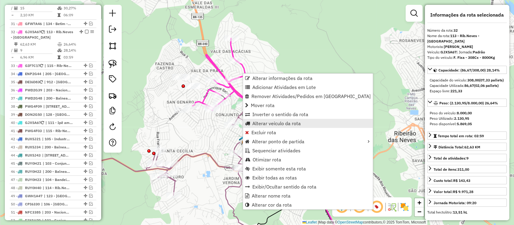
click at [266, 123] on span "Alterar veículo da rota" at bounding box center [276, 123] width 48 height 5
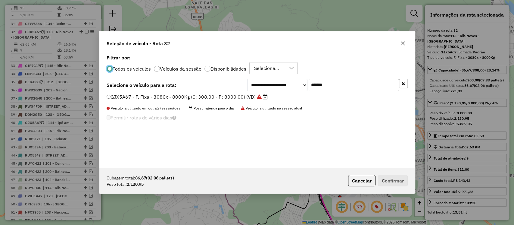
scroll to position [3, 2]
drag, startPoint x: 333, startPoint y: 83, endPoint x: 226, endPoint y: 97, distance: 108.1
click at [227, 97] on div "**********" at bounding box center [257, 110] width 316 height 114
paste input "text"
type input "*******"
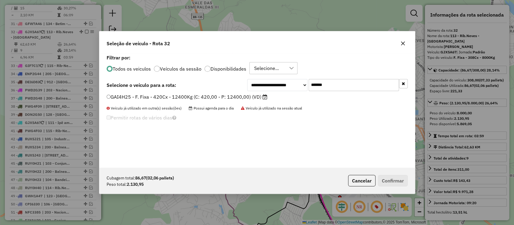
click at [247, 99] on label "GAI4H25 - F. Fixa - 420Cx - 12400Kg (C: 420,00 - P: 12400,00) (VD)" at bounding box center [187, 96] width 161 height 7
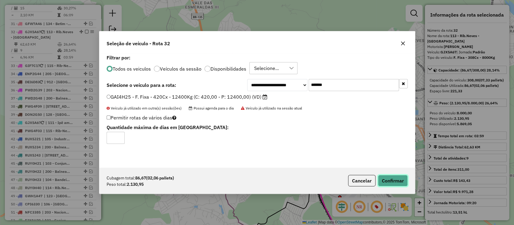
click at [402, 182] on button "Confirmar" at bounding box center [393, 180] width 30 height 11
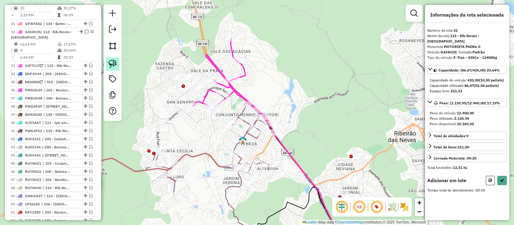
click at [117, 61] on link at bounding box center [112, 63] width 13 height 13
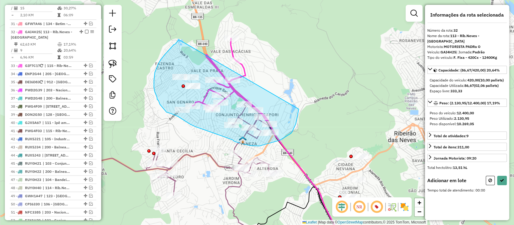
drag, startPoint x: 172, startPoint y: 47, endPoint x: 266, endPoint y: 115, distance: 116.2
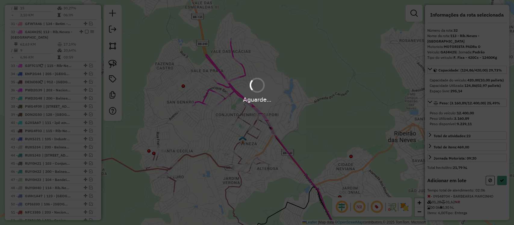
select select "**********"
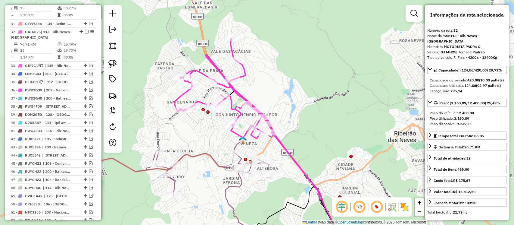
click at [178, 94] on icon at bounding box center [248, 118] width 147 height 161
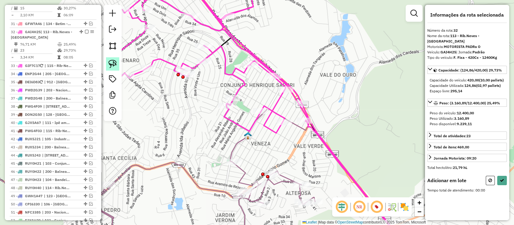
click at [117, 64] on link at bounding box center [112, 63] width 13 height 13
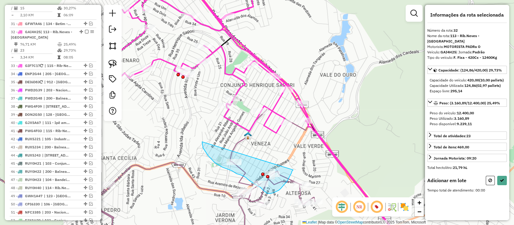
drag, startPoint x: 202, startPoint y: 142, endPoint x: 292, endPoint y: 167, distance: 94.0
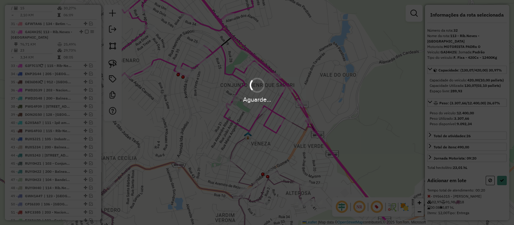
select select "**********"
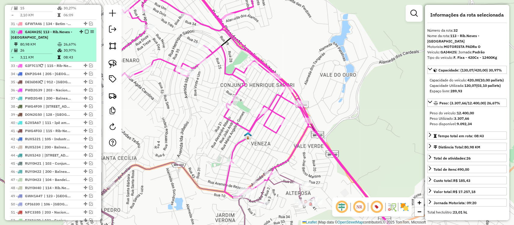
click at [85, 30] on em at bounding box center [87, 32] width 4 height 4
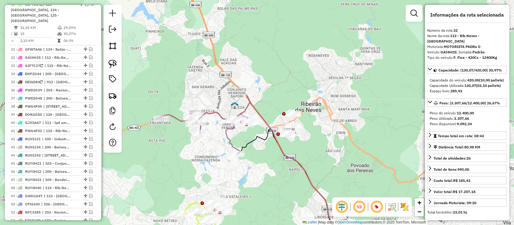
click at [230, 139] on icon at bounding box center [203, 132] width 95 height 43
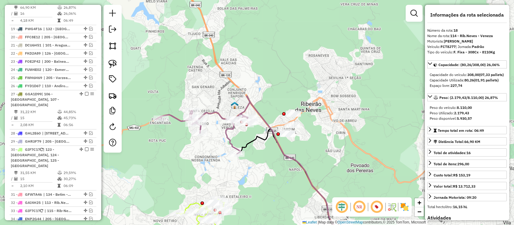
scroll to position [555, 0]
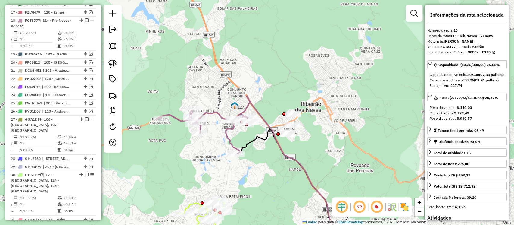
click at [226, 135] on icon at bounding box center [203, 132] width 95 height 43
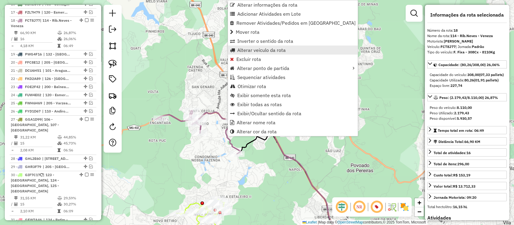
click at [251, 49] on span "Alterar veículo da rota" at bounding box center [261, 50] width 48 height 5
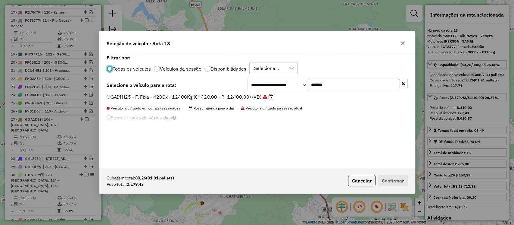
scroll to position [3, 2]
drag, startPoint x: 347, startPoint y: 89, endPoint x: 192, endPoint y: 86, distance: 155.2
click at [192, 86] on div "**********" at bounding box center [257, 85] width 301 height 12
paste input "text"
type input "*******"
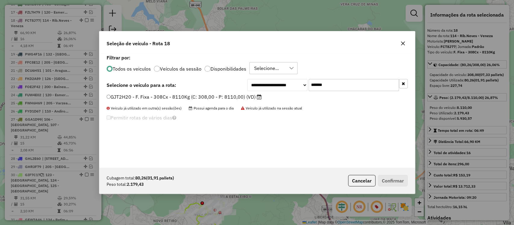
click at [225, 95] on label "GJT2H20 - F. Fixa - 308Cx - 8110Kg (C: 308,00 - P: 8110,00) (VD)" at bounding box center [184, 96] width 155 height 7
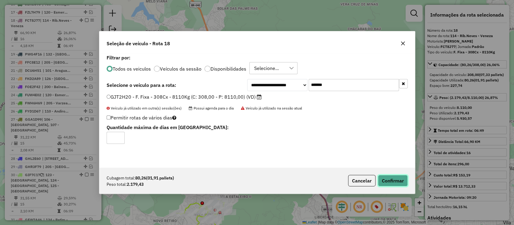
click at [392, 177] on button "Confirmar" at bounding box center [393, 180] width 30 height 11
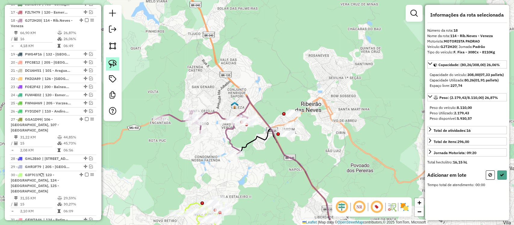
click at [114, 65] on img at bounding box center [112, 64] width 8 height 8
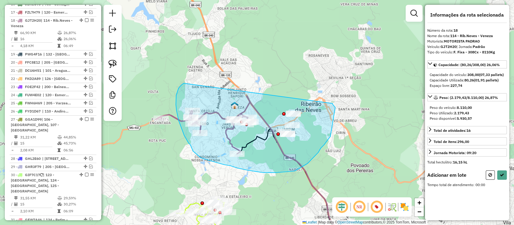
drag, startPoint x: 183, startPoint y: 83, endPoint x: 315, endPoint y: 96, distance: 131.9
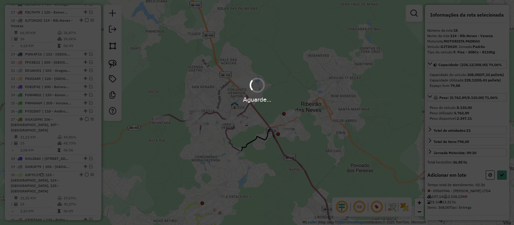
select select "**********"
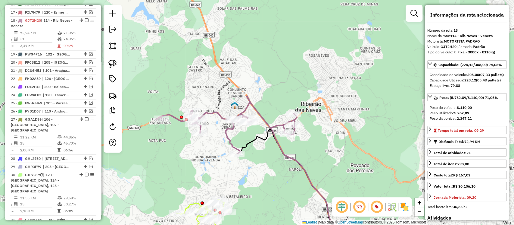
click at [230, 142] on icon at bounding box center [226, 125] width 141 height 58
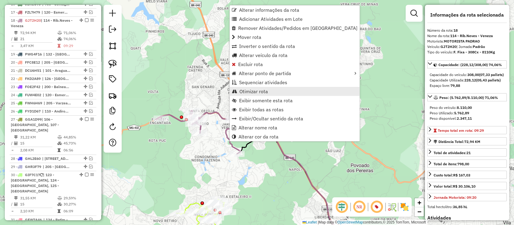
click at [254, 90] on span "Otimizar rota" at bounding box center [253, 91] width 29 height 5
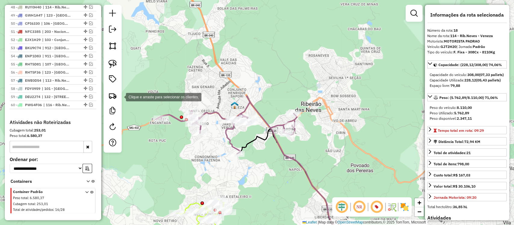
scroll to position [648, 0]
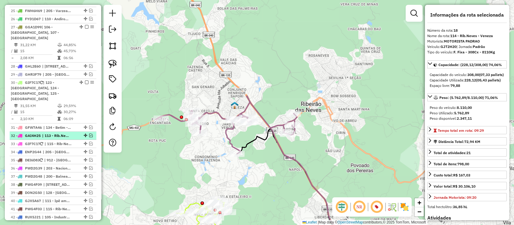
click at [89, 133] on em at bounding box center [91, 135] width 4 height 4
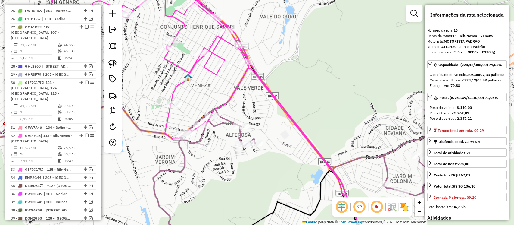
click at [232, 98] on icon at bounding box center [198, 86] width 293 height 218
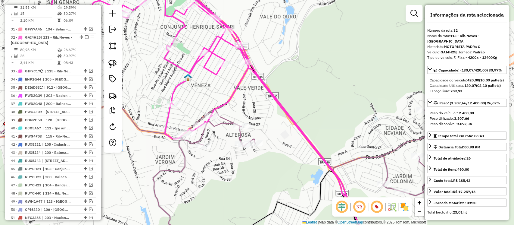
scroll to position [751, 0]
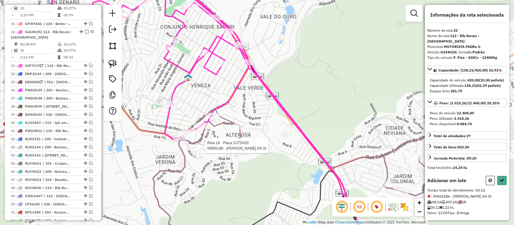
select select "**********"
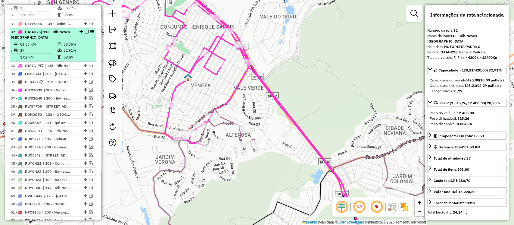
click at [85, 30] on em at bounding box center [87, 32] width 4 height 4
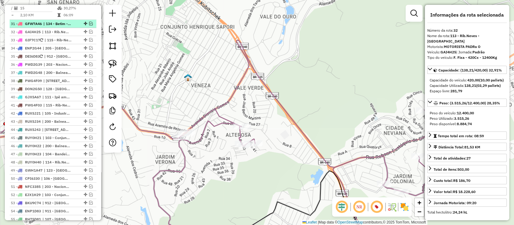
scroll to position [726, 0]
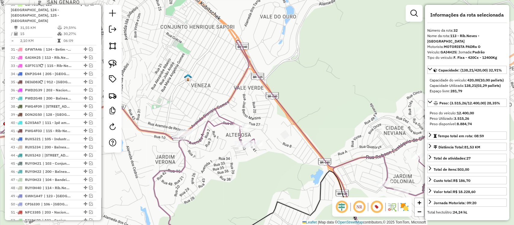
click at [183, 159] on icon at bounding box center [193, 143] width 490 height 207
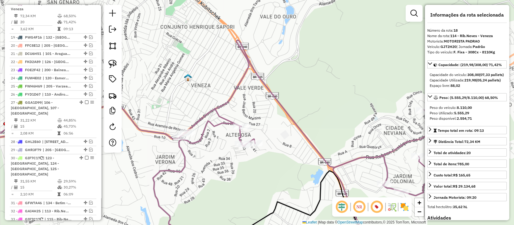
scroll to position [555, 0]
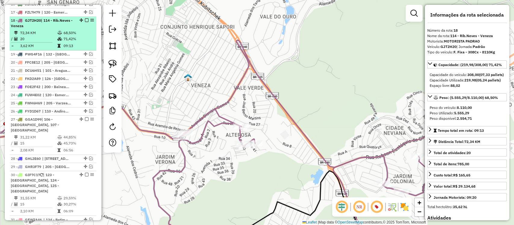
click at [85, 18] on em at bounding box center [87, 20] width 4 height 4
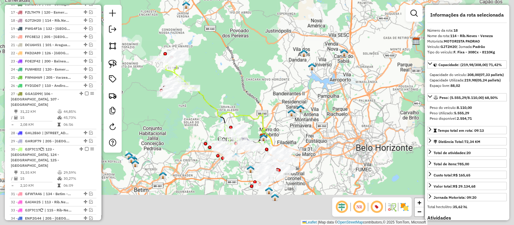
drag, startPoint x: 265, startPoint y: 127, endPoint x: 154, endPoint y: 35, distance: 144.4
click at [154, 35] on div "Janela de atendimento Grade de atendimento Capacidade Transportadoras Veículos …" at bounding box center [257, 112] width 514 height 225
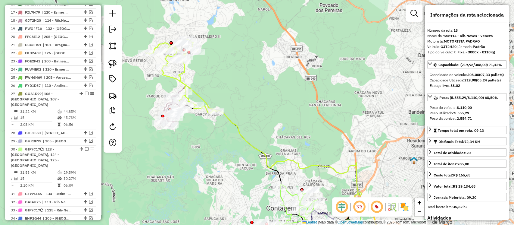
click at [176, 79] on icon at bounding box center [180, 76] width 71 height 74
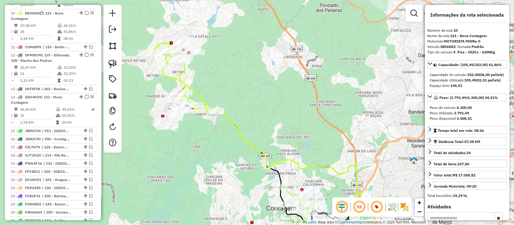
scroll to position [414, 0]
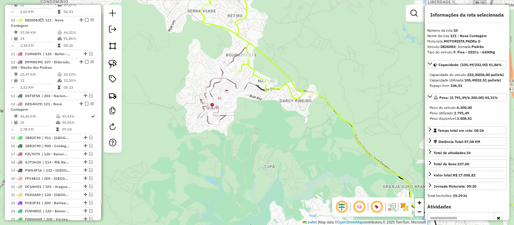
click at [207, 95] on icon at bounding box center [223, 93] width 51 height 63
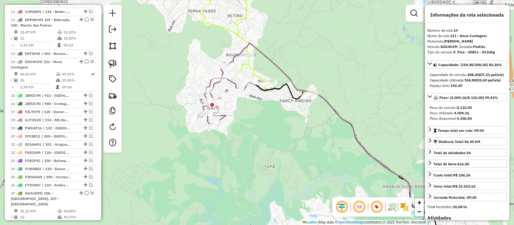
scroll to position [498, 0]
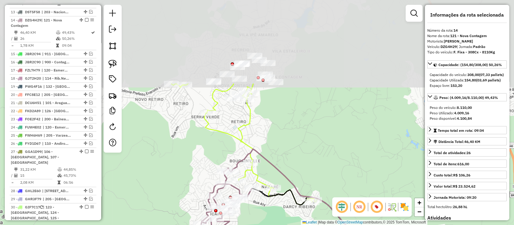
drag, startPoint x: 289, startPoint y: 55, endPoint x: 293, endPoint y: 160, distance: 105.8
click at [293, 160] on div "Janela de atendimento Grade de atendimento Capacidade Transportadoras Veículos …" at bounding box center [257, 112] width 514 height 225
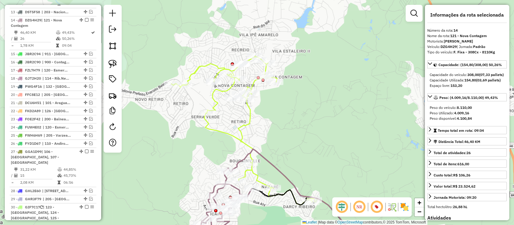
click at [244, 129] on icon at bounding box center [242, 130] width 143 height 149
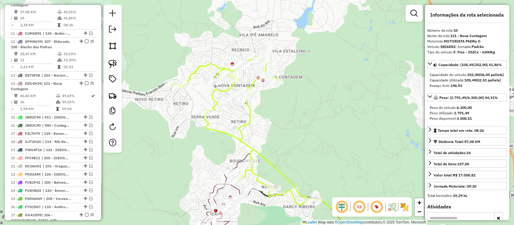
scroll to position [414, 0]
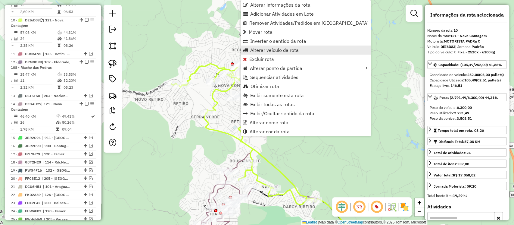
click at [268, 49] on span "Alterar veículo da rota" at bounding box center [274, 50] width 48 height 5
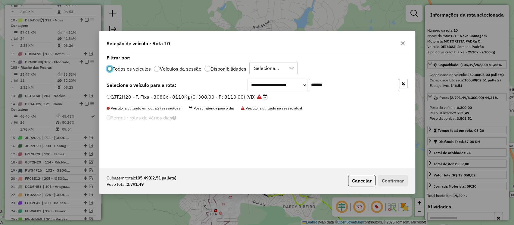
scroll to position [3, 2]
drag, startPoint x: 369, startPoint y: 83, endPoint x: 202, endPoint y: 91, distance: 167.1
click at [202, 89] on div "**********" at bounding box center [257, 85] width 301 height 12
paste input "text"
type input "*******"
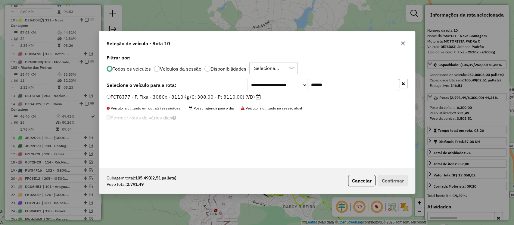
click at [224, 98] on label "FCT8J77 - F. Fixa - 308Cx - 8110Kg (C: 308,00 - P: 8110,00) (VD)" at bounding box center [184, 96] width 154 height 7
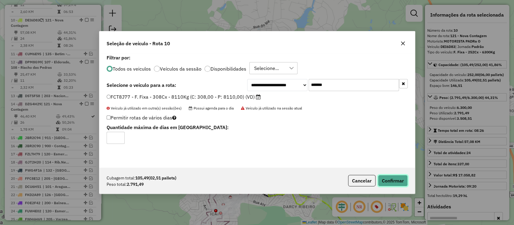
click at [392, 177] on button "Confirmar" at bounding box center [393, 180] width 30 height 11
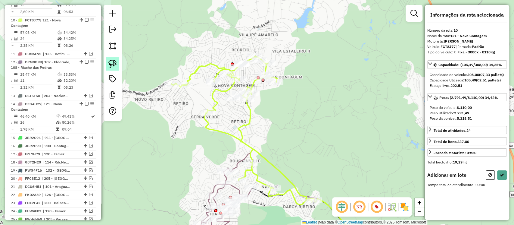
click at [111, 60] on img at bounding box center [112, 64] width 8 height 8
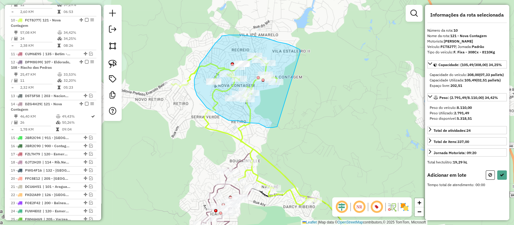
drag, startPoint x: 295, startPoint y: 47, endPoint x: 270, endPoint y: 122, distance: 79.1
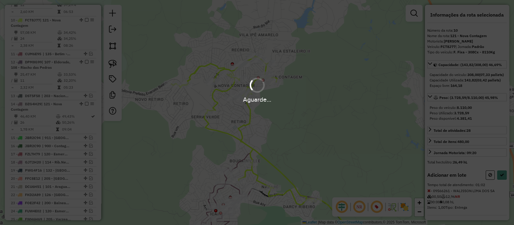
select select "**********"
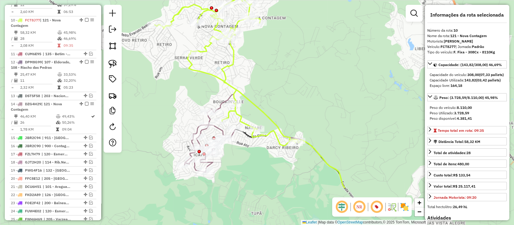
drag, startPoint x: 294, startPoint y: 147, endPoint x: 272, endPoint y: 67, distance: 83.4
click at [272, 67] on div "Janela de atendimento Grade de atendimento Capacidade Transportadoras Veículos …" at bounding box center [257, 112] width 514 height 225
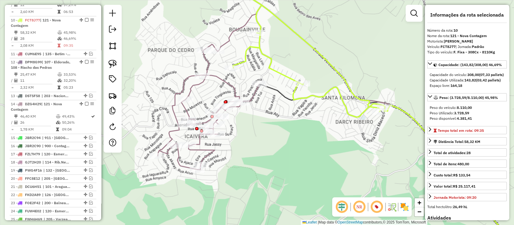
click at [235, 89] on icon at bounding box center [209, 106] width 102 height 125
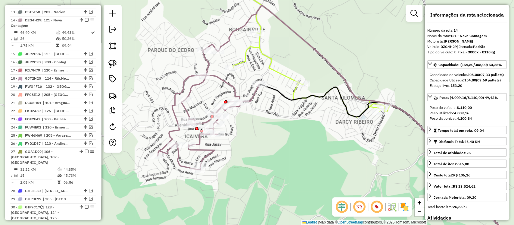
scroll to position [498, 0]
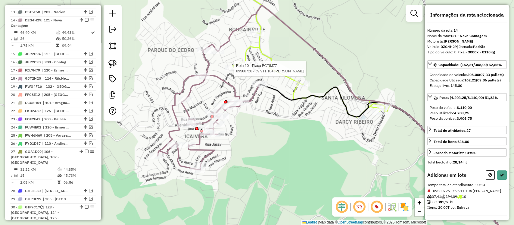
select select "**********"
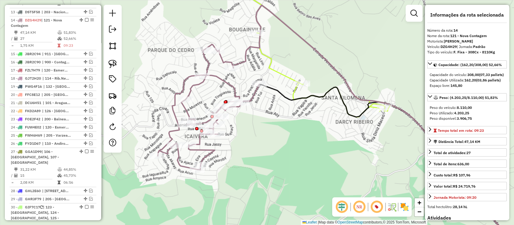
click at [275, 73] on icon at bounding box center [301, 46] width 167 height 139
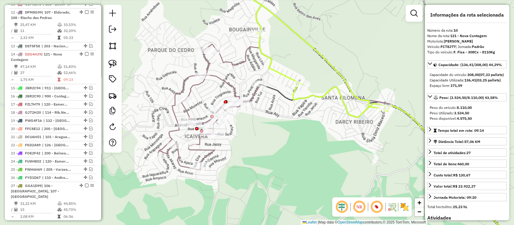
scroll to position [414, 0]
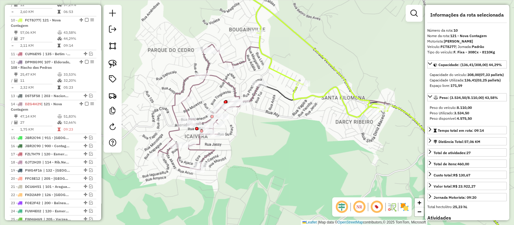
click at [234, 88] on icon at bounding box center [209, 106] width 102 height 125
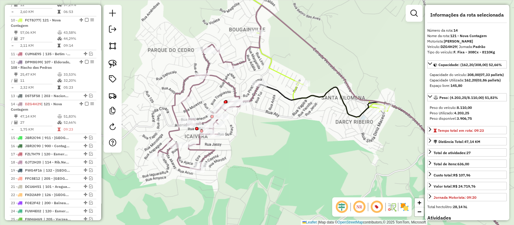
scroll to position [498, 0]
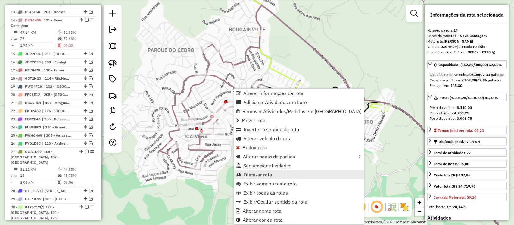
click at [251, 174] on span "Otimizar rota" at bounding box center [258, 174] width 29 height 5
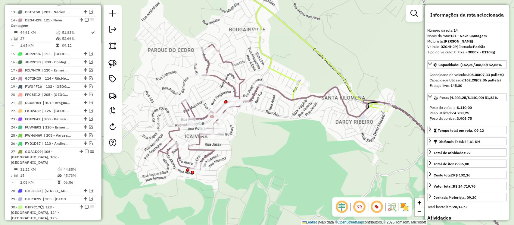
click at [281, 74] on icon at bounding box center [301, 46] width 167 height 139
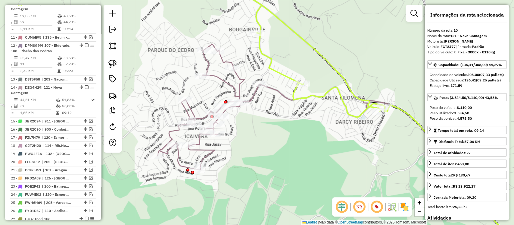
scroll to position [414, 0]
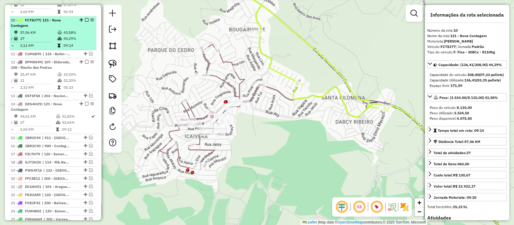
click at [86, 18] on em at bounding box center [87, 20] width 4 height 4
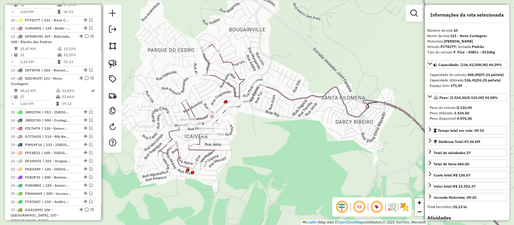
click at [230, 89] on icon at bounding box center [209, 106] width 102 height 125
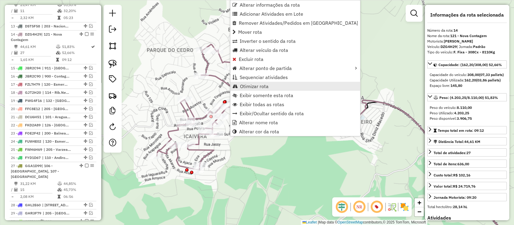
scroll to position [472, 0]
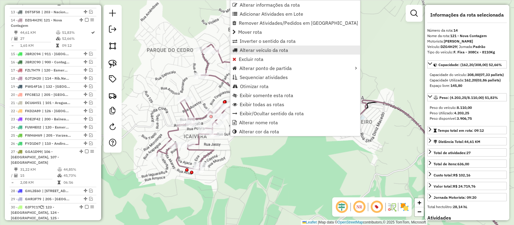
click at [256, 50] on span "Alterar veículo da rota" at bounding box center [264, 50] width 48 height 5
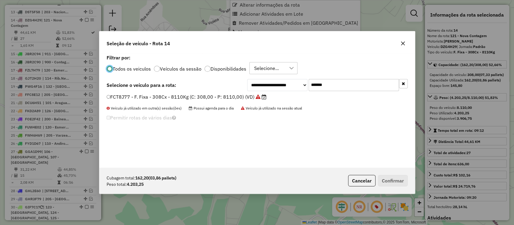
scroll to position [3, 2]
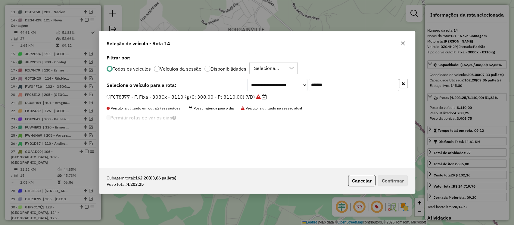
drag, startPoint x: 350, startPoint y: 84, endPoint x: 253, endPoint y: 86, distance: 96.7
click at [253, 86] on div "**********" at bounding box center [327, 85] width 161 height 12
paste input "text"
type input "*******"
click at [252, 93] on label "GKB4B60 - F. Fixa - 308Cx - 8110Kg (C: 308,00 - P: 8110,00) (VD)" at bounding box center [185, 96] width 156 height 7
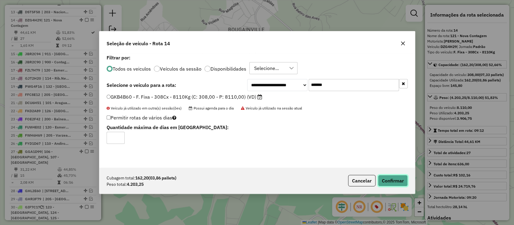
click at [389, 180] on button "Confirmar" at bounding box center [393, 180] width 30 height 11
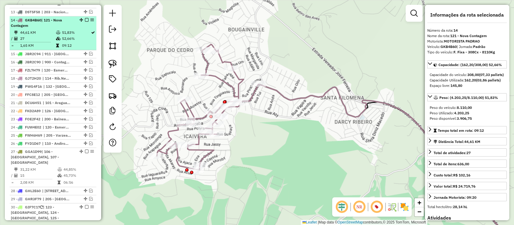
click at [83, 17] on div "14 - GKB4B60 | 121 - Nova Contagem" at bounding box center [53, 22] width 84 height 11
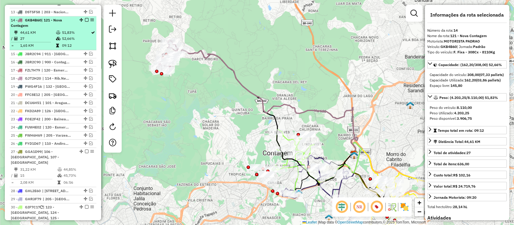
click at [85, 18] on em at bounding box center [87, 20] width 4 height 4
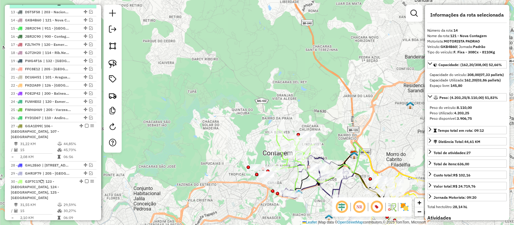
scroll to position [446, 0]
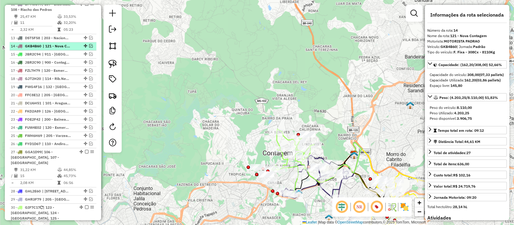
click at [89, 44] on em at bounding box center [91, 46] width 4 height 4
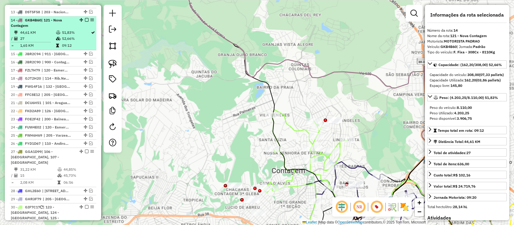
click at [85, 18] on em at bounding box center [87, 20] width 4 height 4
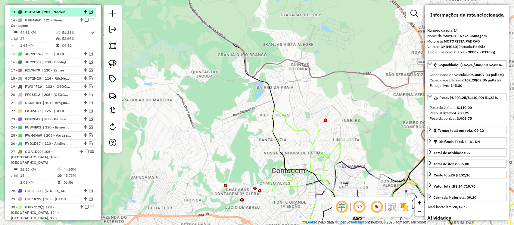
scroll to position [446, 0]
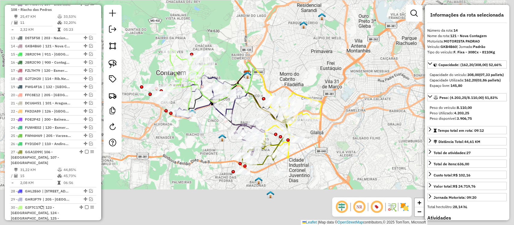
drag, startPoint x: 273, startPoint y: 195, endPoint x: 181, endPoint y: 112, distance: 124.4
click at [181, 112] on div "Janela de atendimento Grade de atendimento Capacidade Transportadoras Veículos …" at bounding box center [257, 112] width 514 height 225
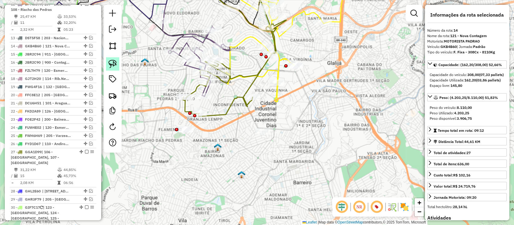
click at [118, 62] on link at bounding box center [112, 63] width 13 height 13
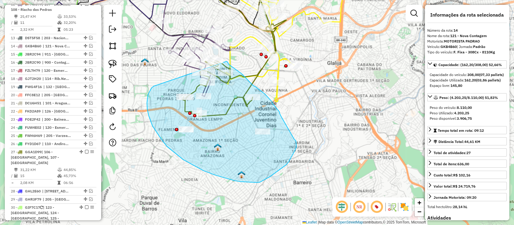
drag, startPoint x: 148, startPoint y: 95, endPoint x: 224, endPoint y: 60, distance: 84.0
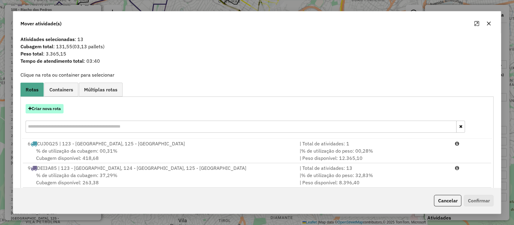
click at [58, 108] on button "Criar nova rota" at bounding box center [45, 108] width 38 height 9
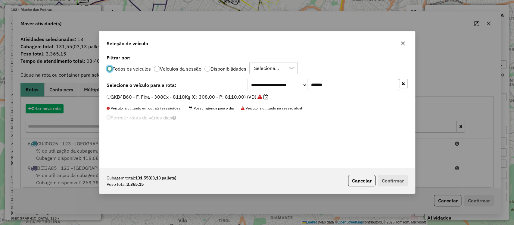
scroll to position [3, 2]
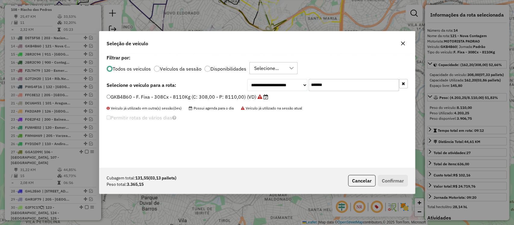
drag, startPoint x: 353, startPoint y: 85, endPoint x: 218, endPoint y: 86, distance: 135.3
click at [218, 86] on div "**********" at bounding box center [257, 85] width 301 height 12
paste input "text"
type input "*******"
click at [226, 94] on label "FHS9D82 - F. Fixa - 308Cx - 8600Kg (C: 308,00 - P: 8600,00) (VD)" at bounding box center [184, 96] width 155 height 7
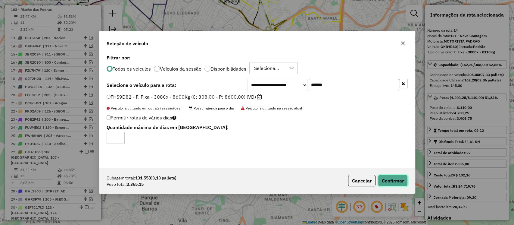
click at [391, 177] on button "Confirmar" at bounding box center [393, 180] width 30 height 11
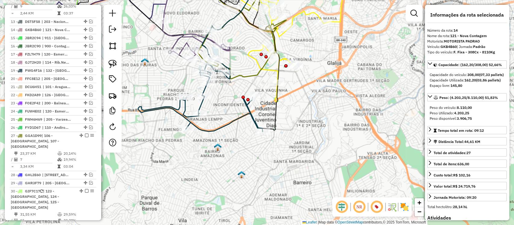
scroll to position [472, 0]
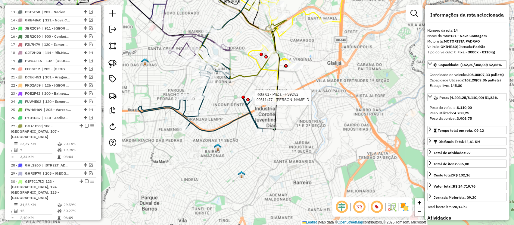
click at [247, 101] on div at bounding box center [247, 99] width 3 height 3
click at [255, 124] on icon at bounding box center [200, 97] width 124 height 67
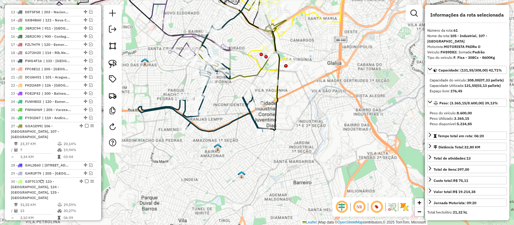
scroll to position [863, 0]
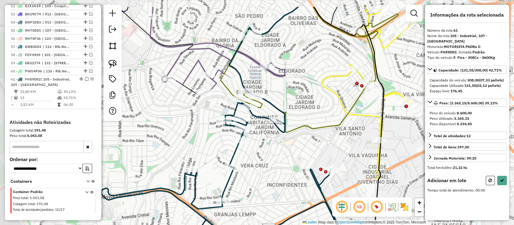
drag, startPoint x: 149, startPoint y: 95, endPoint x: 179, endPoint y: 124, distance: 42.0
click at [179, 124] on div "Janela de atendimento Grade de atendimento Capacidade Transportadoras Veículos …" at bounding box center [257, 112] width 514 height 225
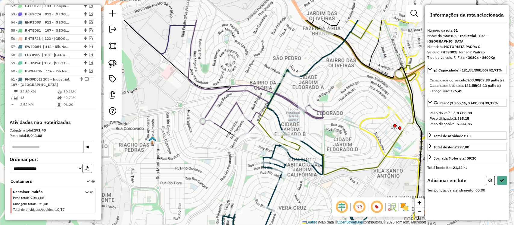
drag, startPoint x: 143, startPoint y: 59, endPoint x: 136, endPoint y: 67, distance: 10.5
click at [137, 68] on div "Janela de atendimento Grade de atendimento Capacidade Transportadoras Veículos …" at bounding box center [257, 112] width 514 height 225
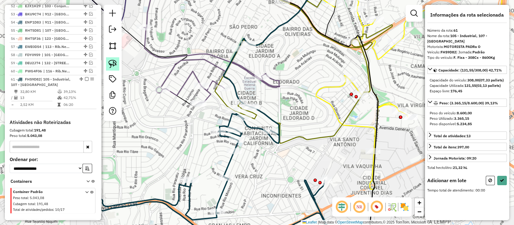
click at [113, 60] on img at bounding box center [112, 64] width 8 height 8
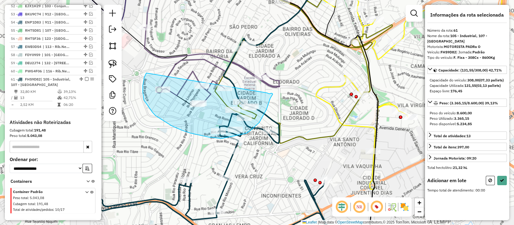
drag, startPoint x: 143, startPoint y: 86, endPoint x: 262, endPoint y: 94, distance: 119.6
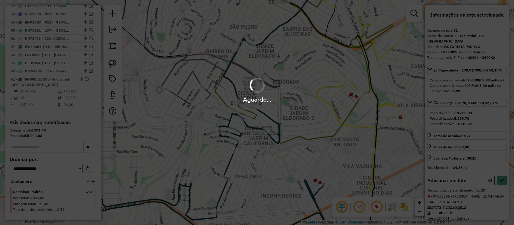
select select "**********"
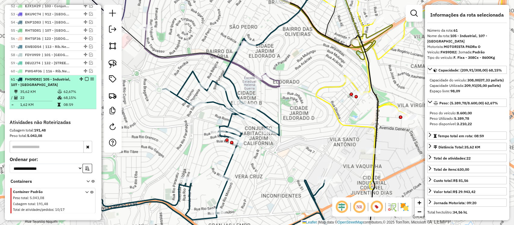
click at [85, 77] on em at bounding box center [87, 79] width 4 height 4
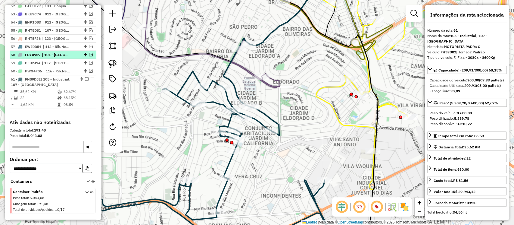
scroll to position [837, 0]
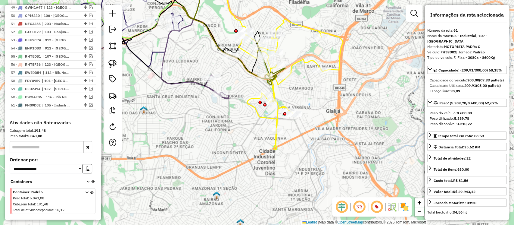
click at [274, 117] on icon at bounding box center [291, 84] width 105 height 130
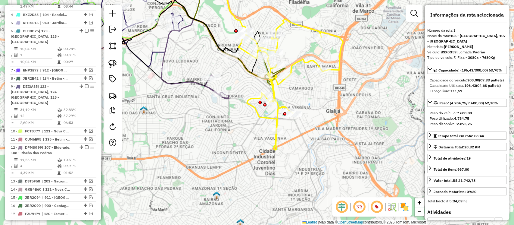
scroll to position [275, 0]
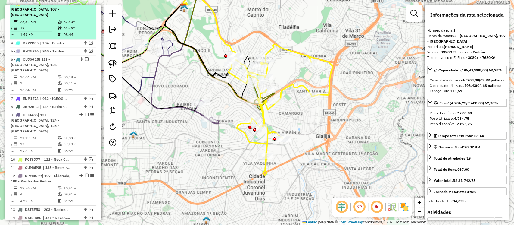
click at [85, 5] on em at bounding box center [87, 4] width 4 height 4
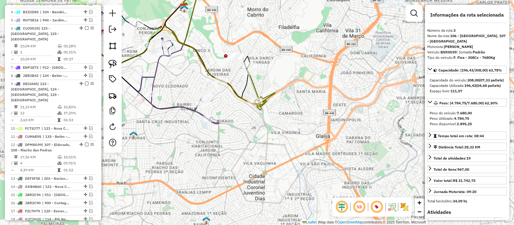
click at [242, 93] on icon at bounding box center [207, 50] width 85 height 95
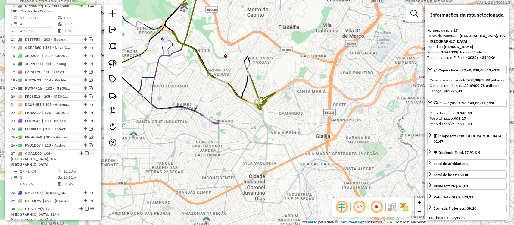
scroll to position [552, 0]
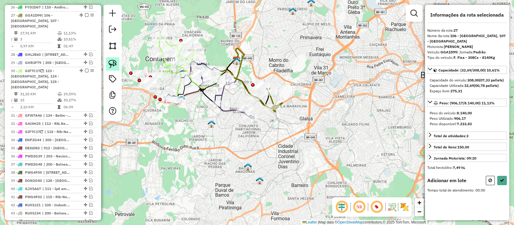
click at [116, 69] on link at bounding box center [112, 63] width 13 height 13
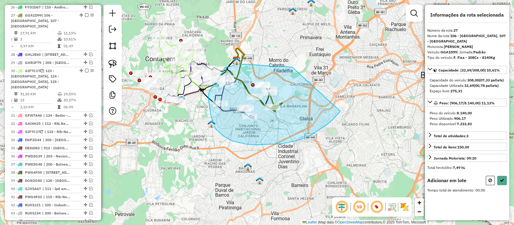
drag, startPoint x: 293, startPoint y: 68, endPoint x: 258, endPoint y: 114, distance: 57.5
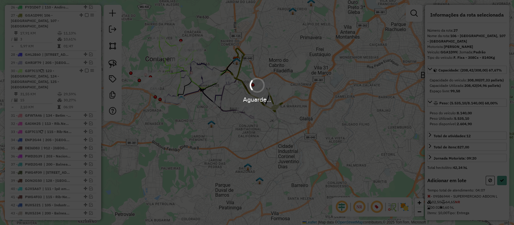
select select "**********"
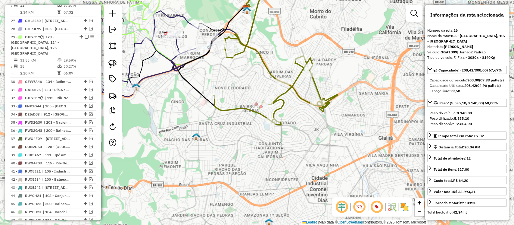
click at [231, 108] on icon at bounding box center [276, 81] width 124 height 88
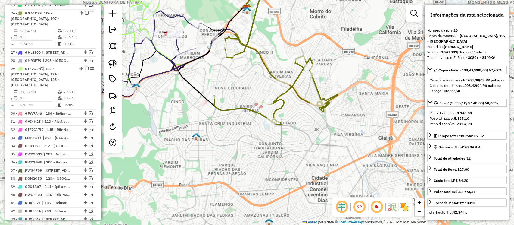
scroll to position [518, 0]
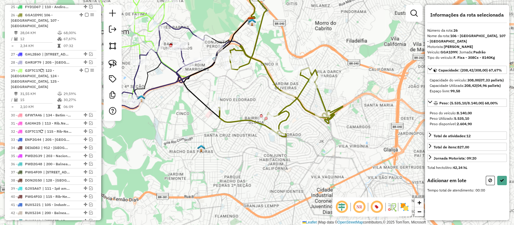
drag, startPoint x: 251, startPoint y: 85, endPoint x: 265, endPoint y: 116, distance: 33.8
click at [265, 116] on div "Janela de atendimento Grade de atendimento Capacidade Transportadoras Veículos …" at bounding box center [257, 112] width 514 height 225
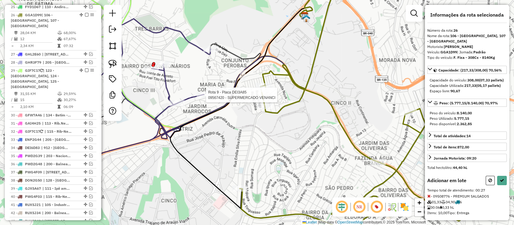
select select "**********"
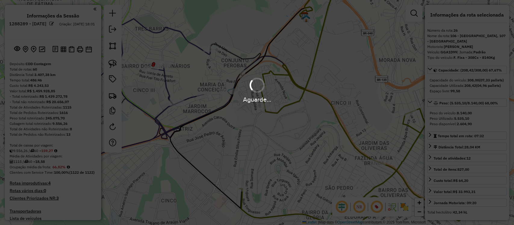
select select "**********"
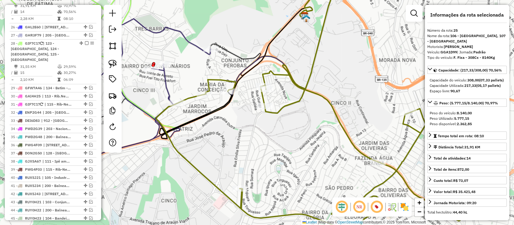
scroll to position [518, 0]
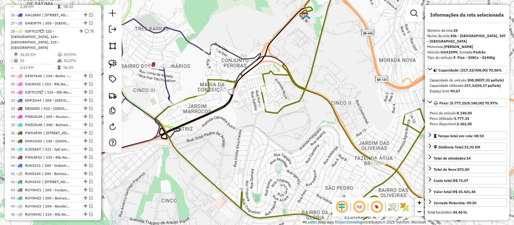
click at [280, 111] on icon at bounding box center [300, 45] width 71 height 136
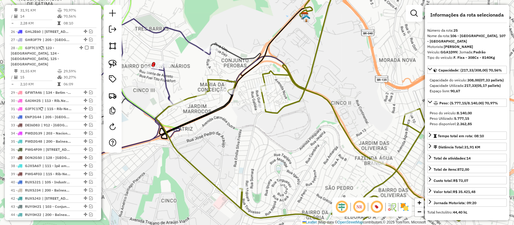
scroll to position [484, 0]
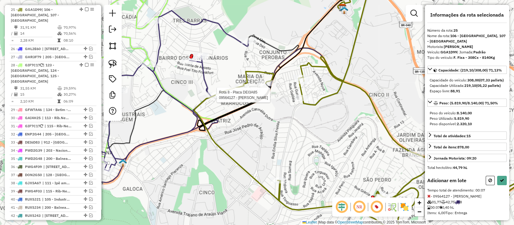
select select "**********"
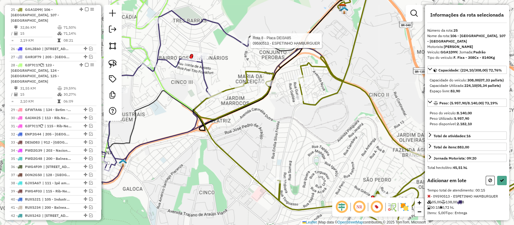
select select "**********"
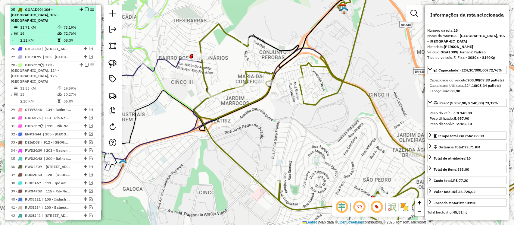
click at [85, 8] on em at bounding box center [87, 10] width 4 height 4
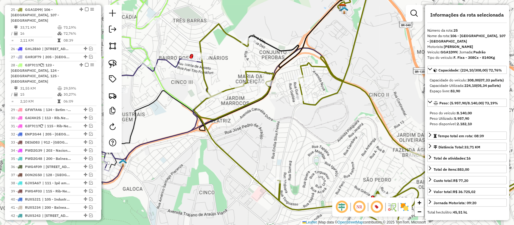
scroll to position [459, 0]
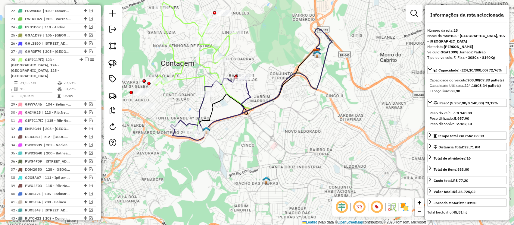
click at [248, 95] on icon at bounding box center [210, 109] width 80 height 64
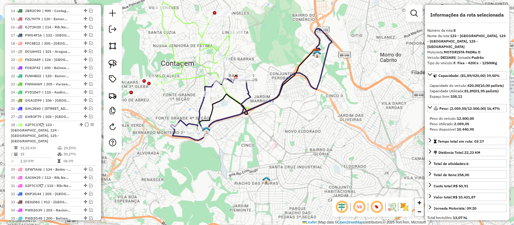
scroll to position [316, 0]
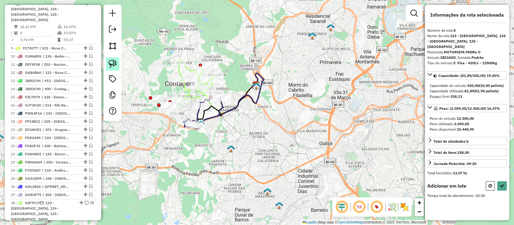
click at [118, 61] on link at bounding box center [112, 63] width 13 height 13
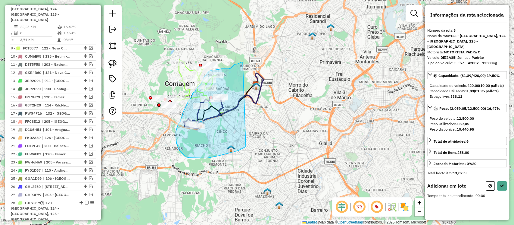
drag, startPoint x: 241, startPoint y: 62, endPoint x: 227, endPoint y: 143, distance: 82.5
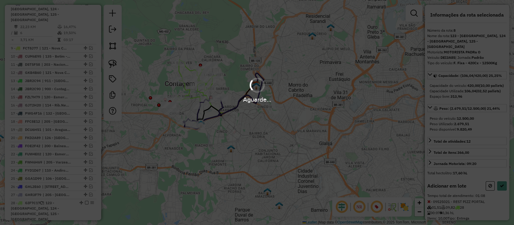
select select "**********"
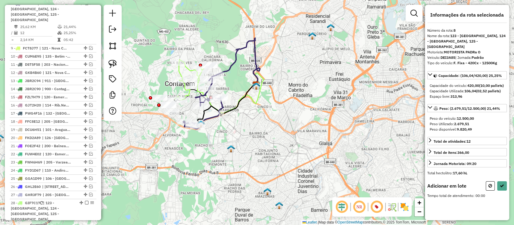
click at [121, 64] on div at bounding box center [113, 63] width 18 height 116
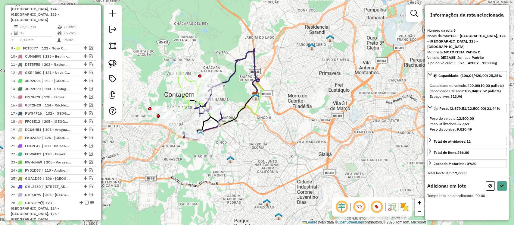
drag, startPoint x: 147, startPoint y: 107, endPoint x: 146, endPoint y: 92, distance: 15.4
click at [146, 92] on div "Janela de atendimento Grade de atendimento Capacidade Transportadoras Veículos …" at bounding box center [257, 112] width 514 height 225
click at [115, 65] on img at bounding box center [112, 64] width 8 height 8
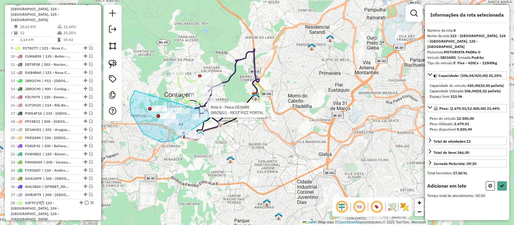
drag, startPoint x: 134, startPoint y: 90, endPoint x: 213, endPoint y: 113, distance: 82.2
click at [213, 113] on div "Rota 8 - Placa DEI3A85 09590048 - MARIA EDILMA PEREIRA Rota 8 - Placa DEI3A85 0…" at bounding box center [257, 112] width 514 height 225
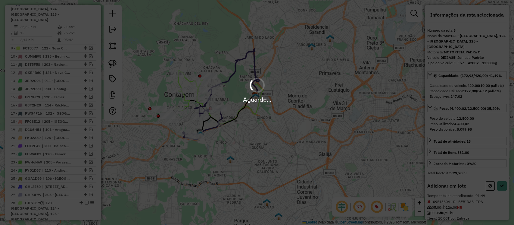
select select "**********"
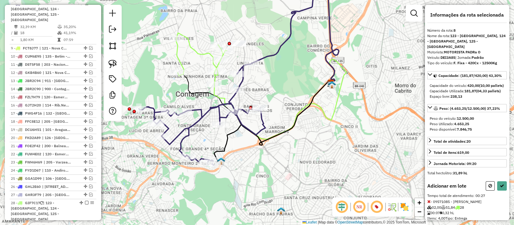
select select "**********"
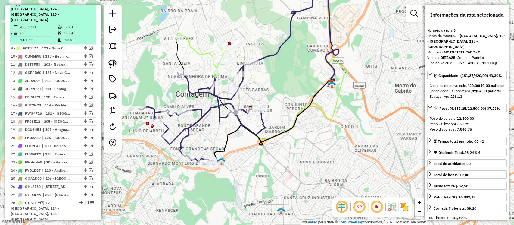
click at [86, 5] on em at bounding box center [87, 4] width 4 height 4
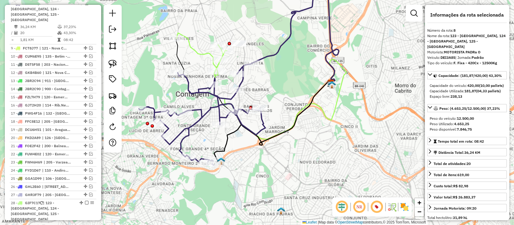
scroll to position [284, 0]
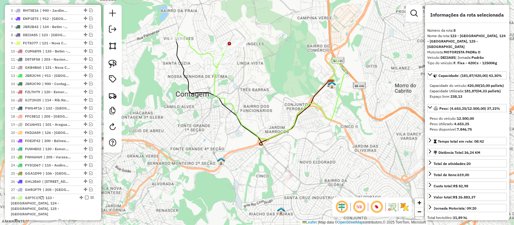
click at [199, 55] on icon at bounding box center [202, 54] width 50 height 42
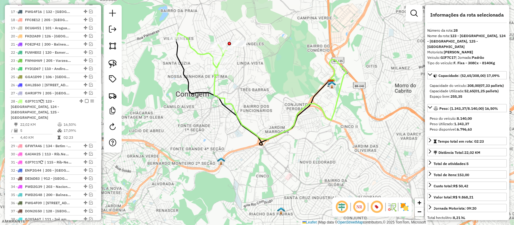
scroll to position [477, 0]
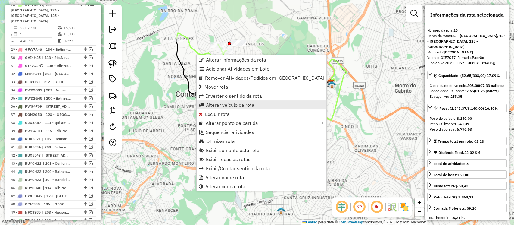
click at [222, 105] on span "Alterar veículo da rota" at bounding box center [230, 104] width 48 height 5
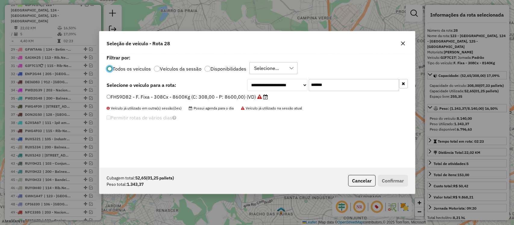
scroll to position [3, 2]
drag, startPoint x: 341, startPoint y: 88, endPoint x: 196, endPoint y: 88, distance: 145.5
click at [196, 88] on div "**********" at bounding box center [257, 85] width 301 height 12
paste input "text"
type input "*******"
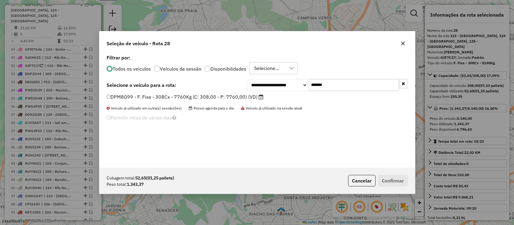
click at [229, 96] on label "DPM8G99 - F. Fixa - 308Cx - 7760Kg (C: 308,00 - P: 7760,00) (VD)" at bounding box center [185, 96] width 157 height 7
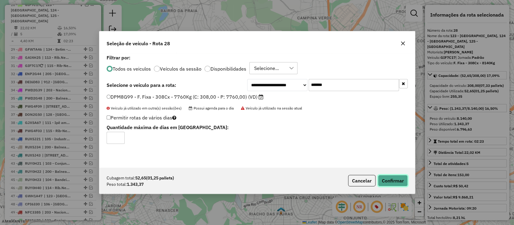
click at [395, 177] on button "Confirmar" at bounding box center [393, 180] width 30 height 11
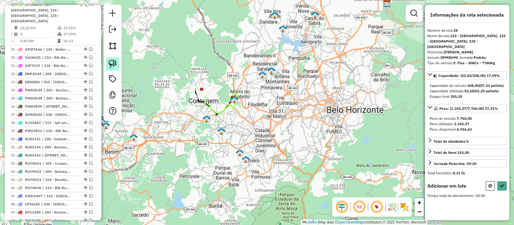
click at [113, 59] on link at bounding box center [112, 63] width 13 height 13
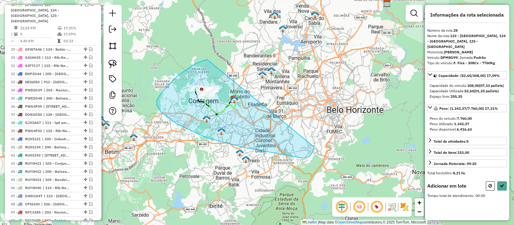
drag, startPoint x: 178, startPoint y: 75, endPoint x: 247, endPoint y: 148, distance: 99.7
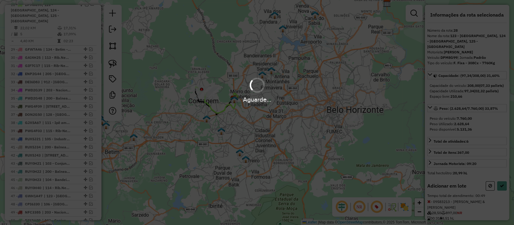
select select "**********"
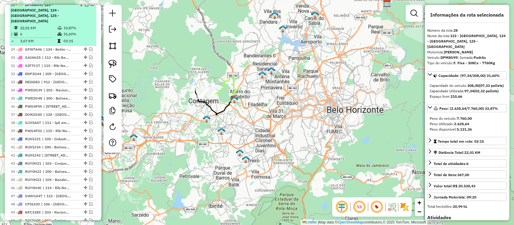
click at [86, 6] on em at bounding box center [87, 5] width 4 height 4
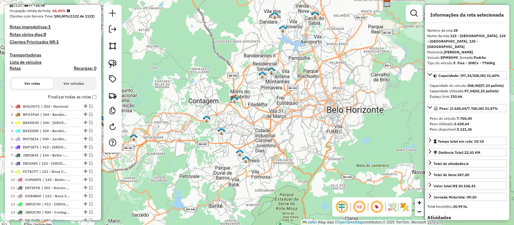
scroll to position [0, 0]
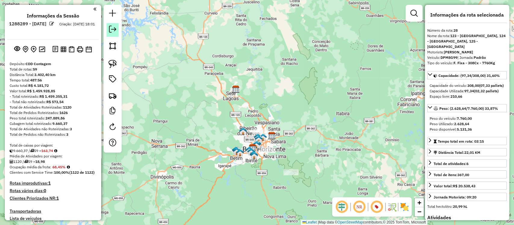
click at [113, 29] on em at bounding box center [112, 29] width 7 height 7
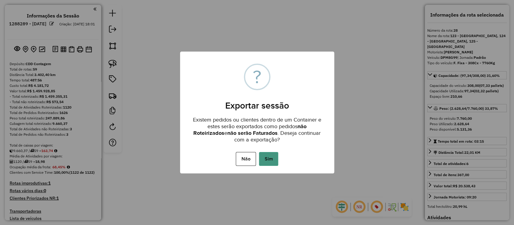
click at [272, 158] on button "Sim" at bounding box center [268, 159] width 19 height 14
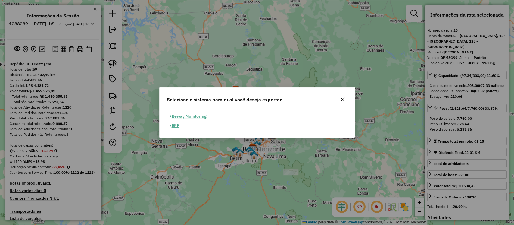
click at [177, 127] on button "ERP" at bounding box center [174, 125] width 15 height 9
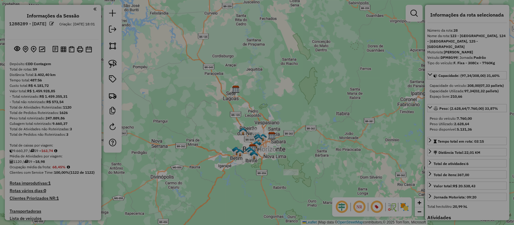
select select "*********"
select select "**"
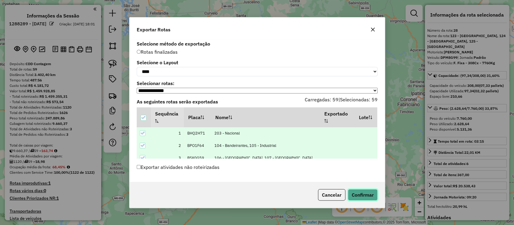
click at [351, 192] on button "Confirmar" at bounding box center [363, 194] width 30 height 11
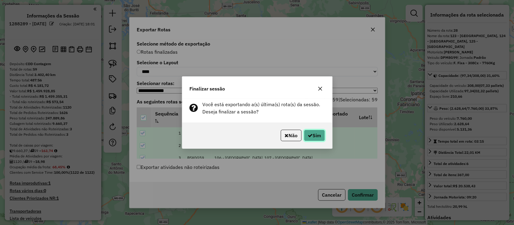
click at [318, 136] on button "Sim" at bounding box center [314, 135] width 21 height 11
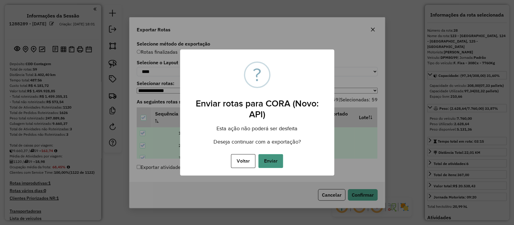
click at [277, 158] on button "Enviar" at bounding box center [270, 161] width 25 height 14
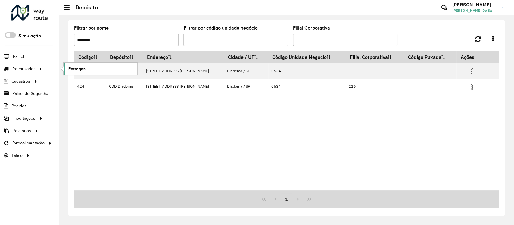
click at [80, 69] on span "Entregas" at bounding box center [76, 69] width 17 height 6
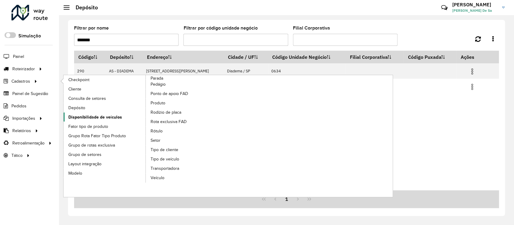
click at [99, 114] on span "Disponibilidade de veículos" at bounding box center [95, 117] width 54 height 6
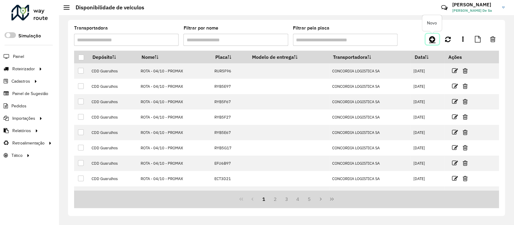
click at [430, 42] on icon at bounding box center [432, 39] width 6 height 7
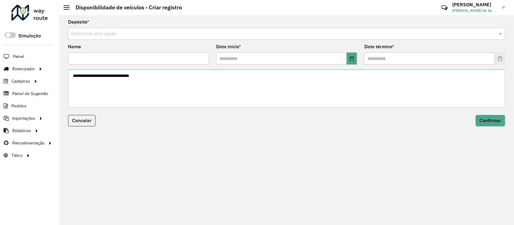
click at [87, 35] on input "text" at bounding box center [280, 33] width 419 height 7
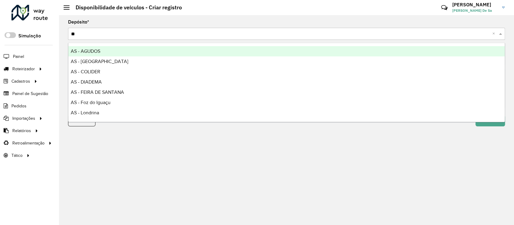
type input "***"
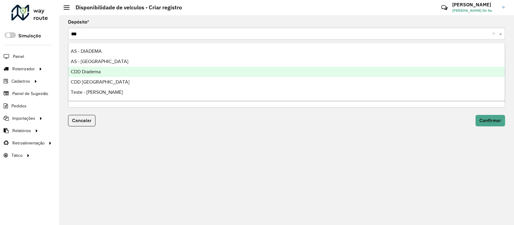
click at [92, 73] on span "CDD Diadema" at bounding box center [86, 71] width 30 height 5
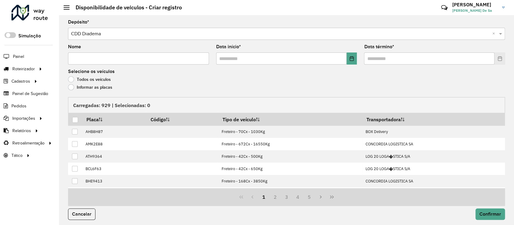
click at [80, 87] on label "Informar as placas" at bounding box center [90, 87] width 44 height 6
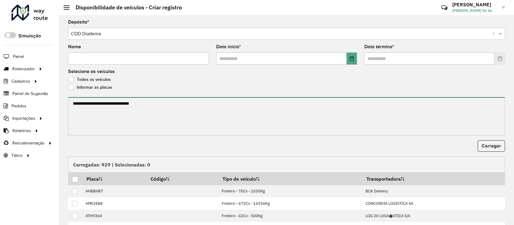
click at [78, 110] on textarea at bounding box center [286, 116] width 437 height 38
paste textarea "******* ******* ******* ******* ******* ******* ******* ******* ******* *******…"
paste textarea "******* ******* ******* ******* ******* ******* ******* ******* *******"
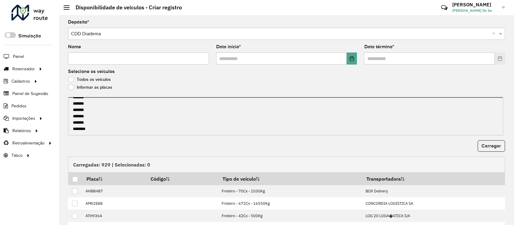
paste textarea "******* *******"
click at [92, 134] on textarea "******* ******* ******* ******* ******* ******* ******* ******* ******* *******…" at bounding box center [285, 116] width 435 height 38
paste textarea "*******"
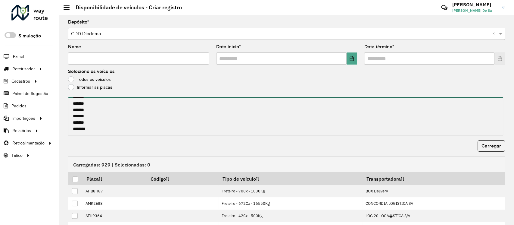
type textarea "******* ******* ******* ******* ******* ******* ******* ******* ******* *******…"
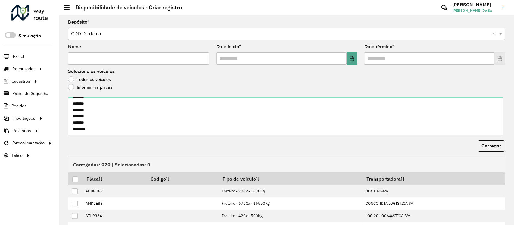
click at [80, 62] on input "Nome" at bounding box center [138, 58] width 141 height 12
type input "*********"
click at [348, 61] on button "Choose Date" at bounding box center [352, 58] width 11 height 12
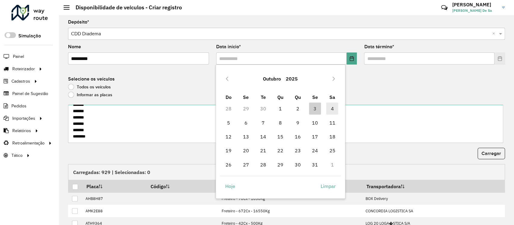
click at [333, 108] on span "4" at bounding box center [332, 108] width 12 height 12
type input "**********"
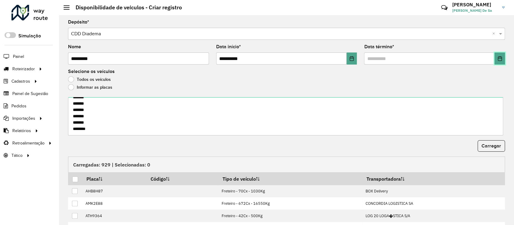
click at [498, 59] on icon "Choose Date" at bounding box center [500, 58] width 5 height 5
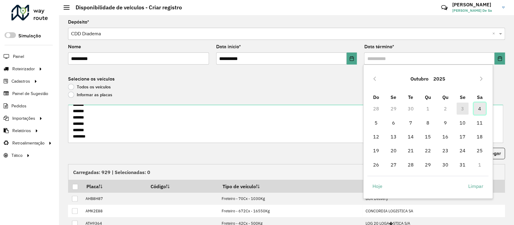
click at [478, 108] on span "4" at bounding box center [480, 108] width 12 height 12
type input "**********"
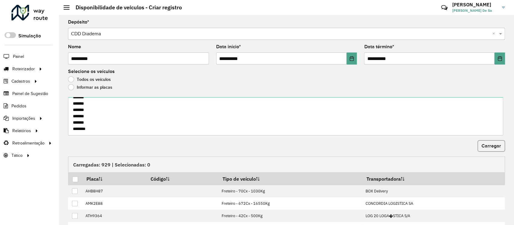
click at [489, 146] on span "Carregar" at bounding box center [492, 145] width 20 height 5
click at [75, 180] on div at bounding box center [75, 179] width 6 height 6
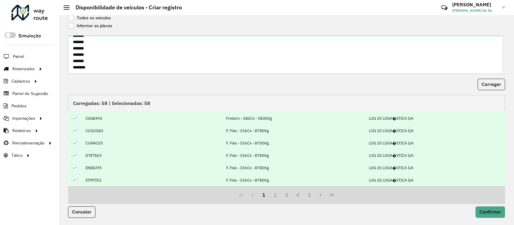
scroll to position [60, 0]
click at [490, 213] on span "Confirmar" at bounding box center [491, 211] width 22 height 5
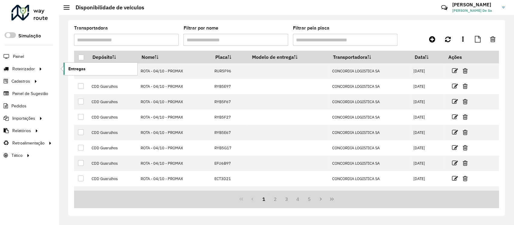
click at [83, 69] on span "Entregas" at bounding box center [76, 69] width 17 height 6
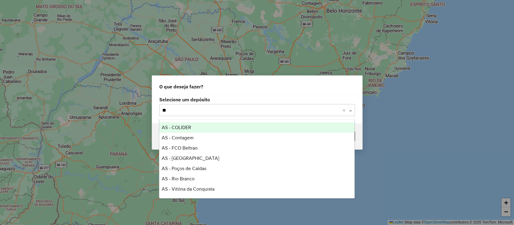
type input "***"
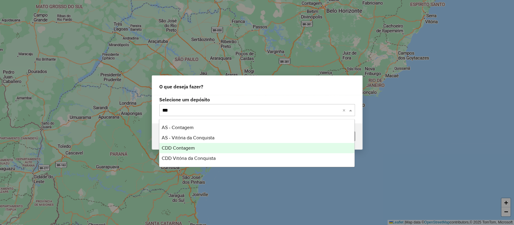
click at [187, 146] on span "CDD Contagem" at bounding box center [178, 147] width 33 height 5
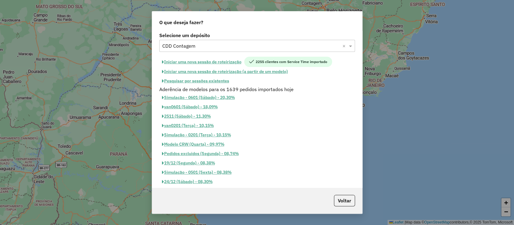
click at [216, 61] on button "Iniciar uma nova sessão de roteirização" at bounding box center [201, 62] width 85 height 10
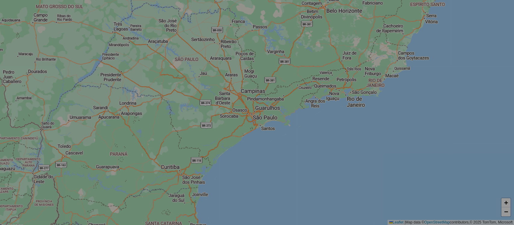
select select "*"
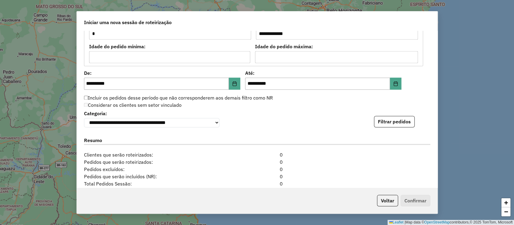
scroll to position [658, 0]
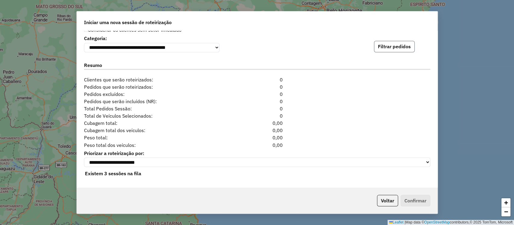
click at [386, 47] on button "Filtrar pedidos" at bounding box center [394, 46] width 41 height 11
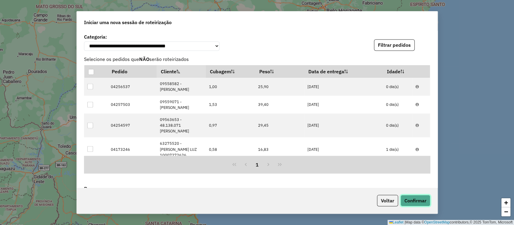
click at [402, 198] on button "Confirmar" at bounding box center [416, 200] width 30 height 11
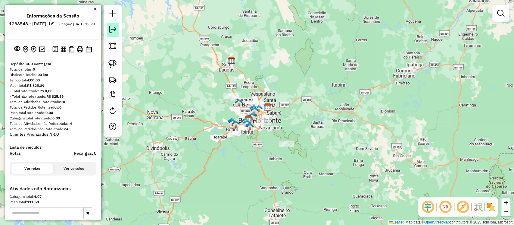
click at [113, 30] on em at bounding box center [112, 29] width 7 height 7
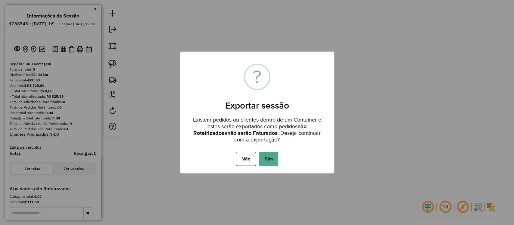
click at [262, 156] on button "Sim" at bounding box center [268, 159] width 19 height 14
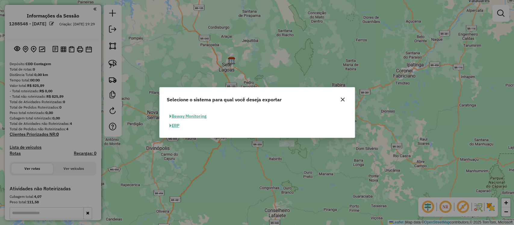
click at [176, 128] on button "ERP" at bounding box center [174, 125] width 15 height 9
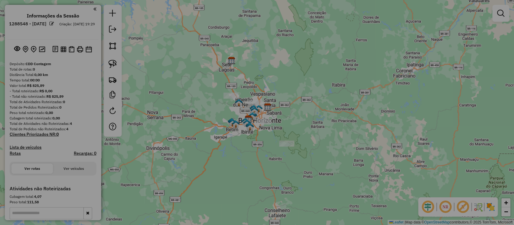
select select "*********"
select select "**"
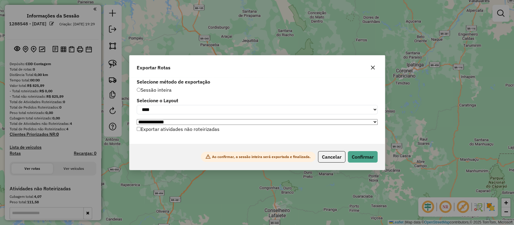
click at [141, 131] on label "Exportar atividades não roteirizadas" at bounding box center [178, 128] width 83 height 11
click at [356, 160] on button "Confirmar" at bounding box center [363, 156] width 30 height 11
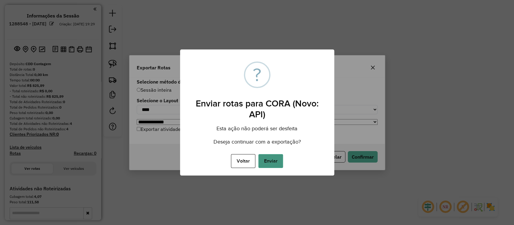
click at [280, 163] on button "Enviar" at bounding box center [270, 161] width 25 height 14
